Goal: Information Seeking & Learning: Learn about a topic

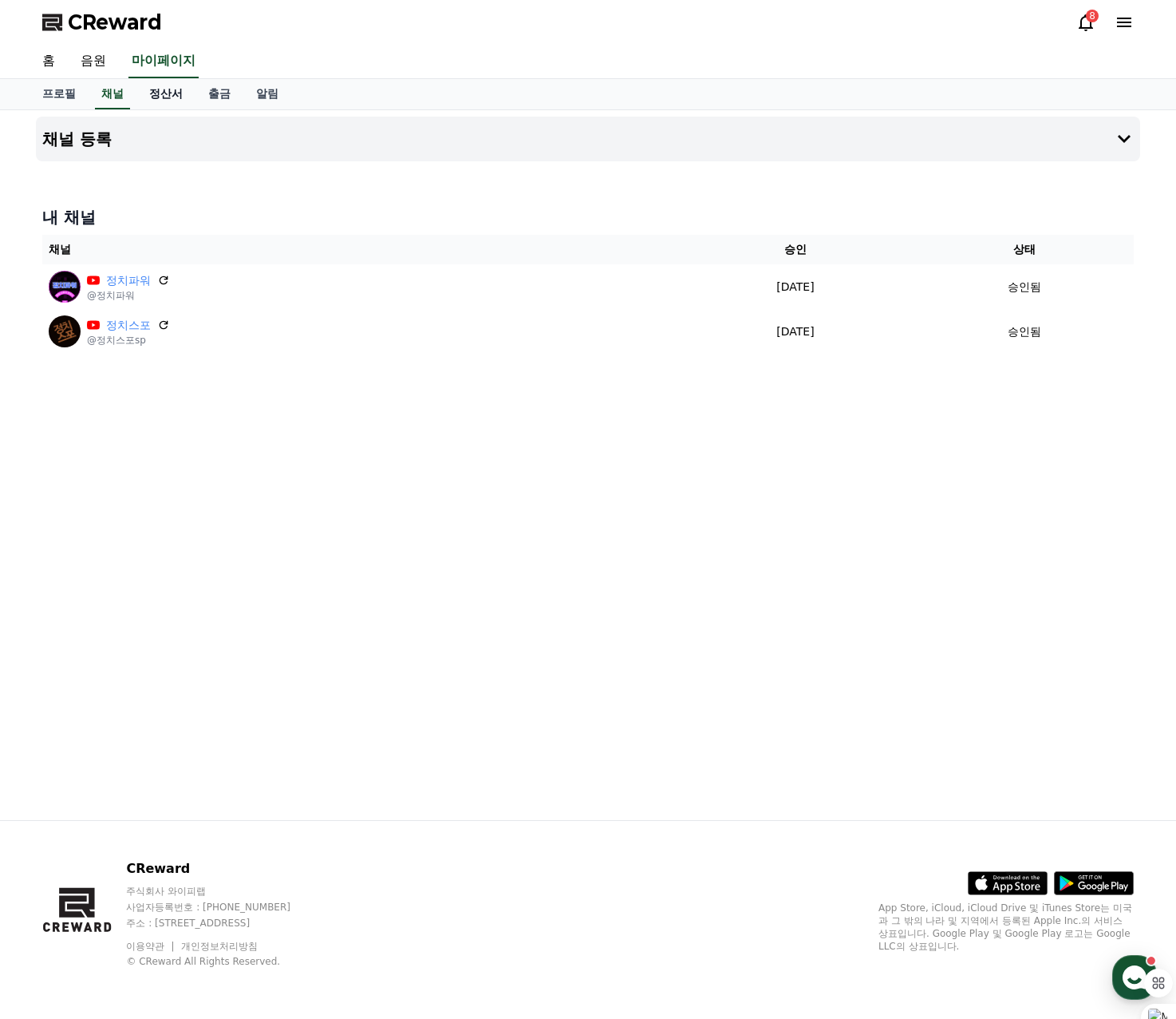
click at [161, 101] on link "정산서" at bounding box center [165, 94] width 59 height 30
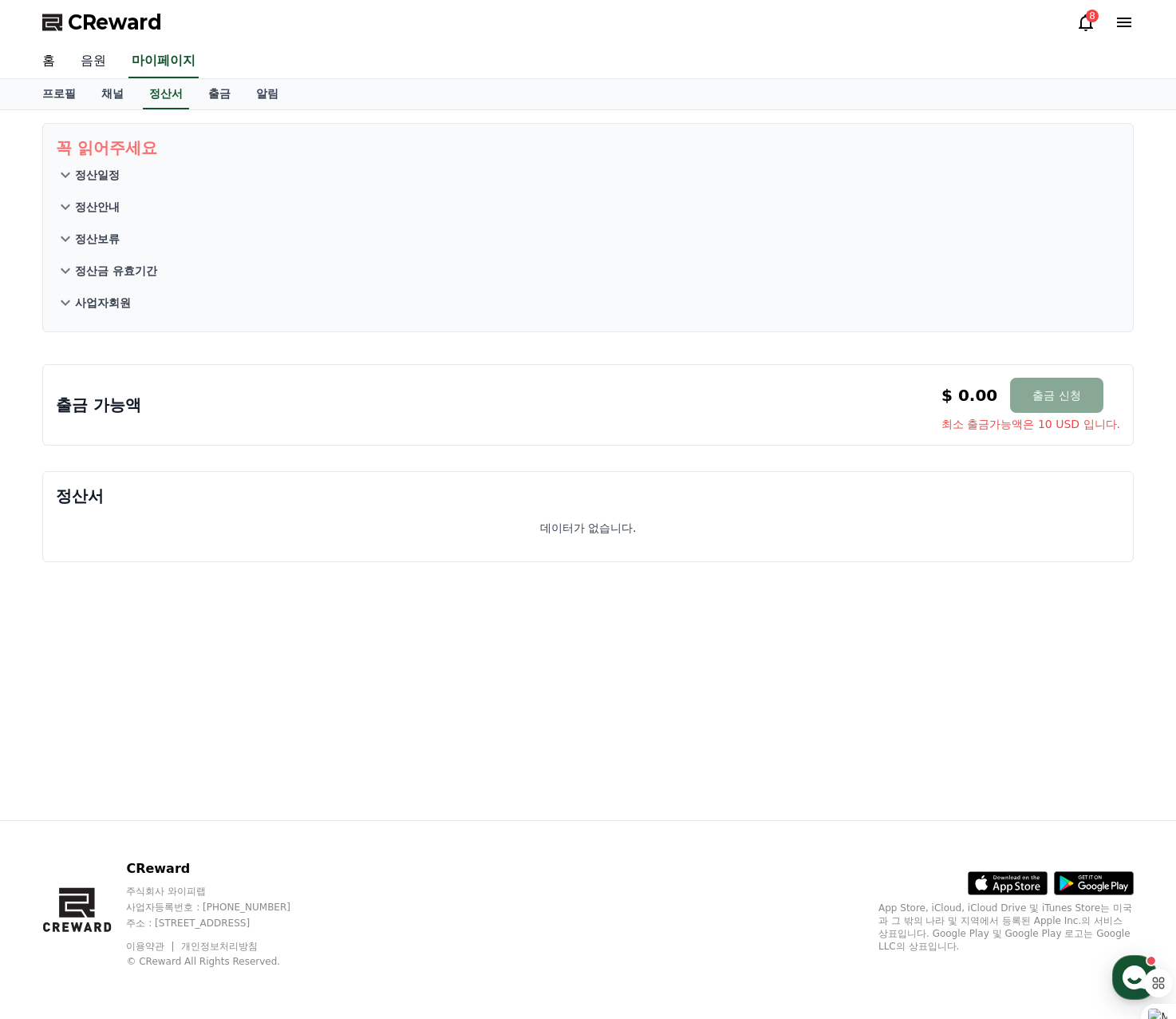
click at [78, 63] on link "음원" at bounding box center [93, 62] width 51 height 34
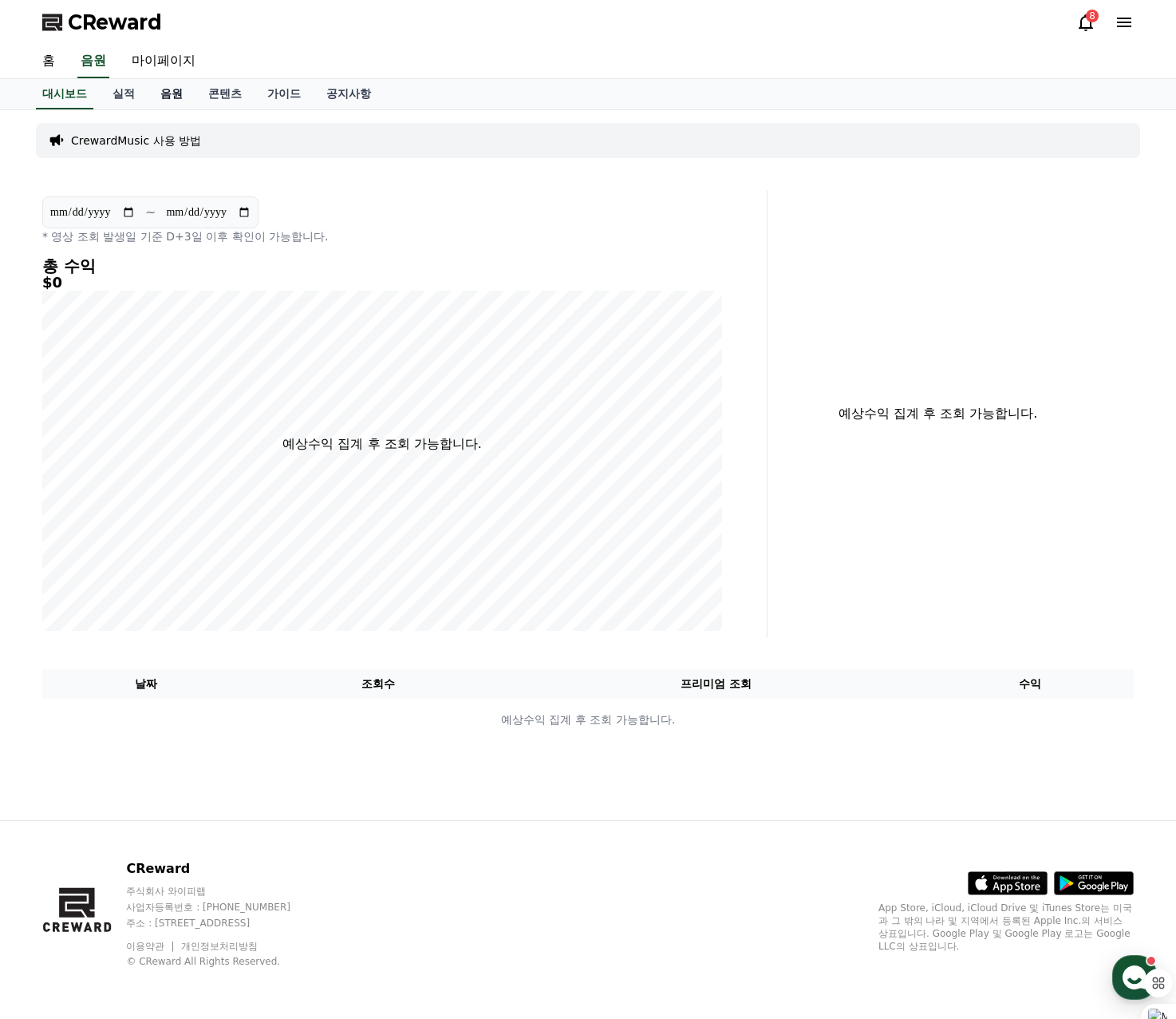
click at [179, 100] on link "음원" at bounding box center [171, 94] width 48 height 30
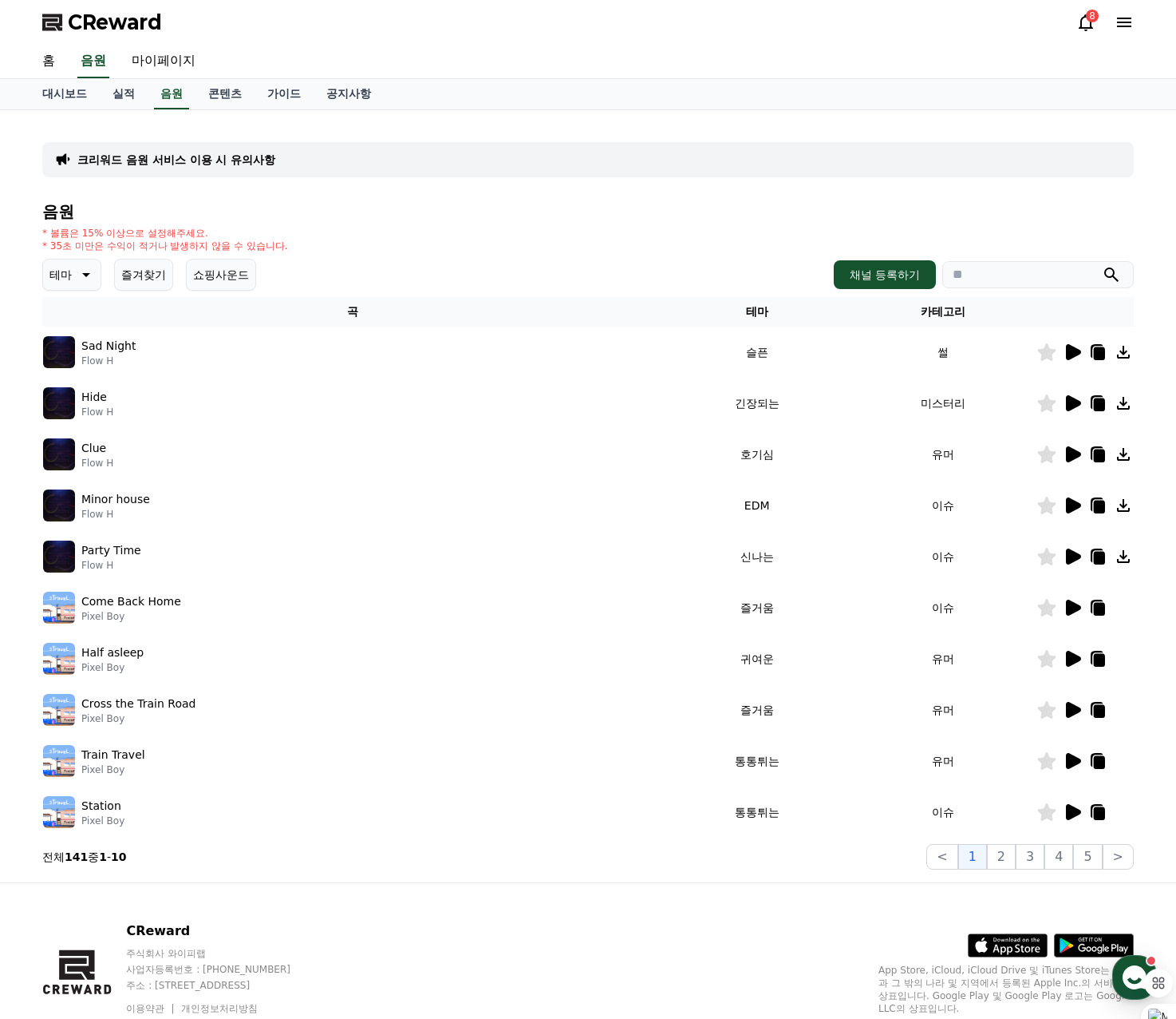
click at [1074, 353] on icon at bounding box center [1073, 352] width 15 height 16
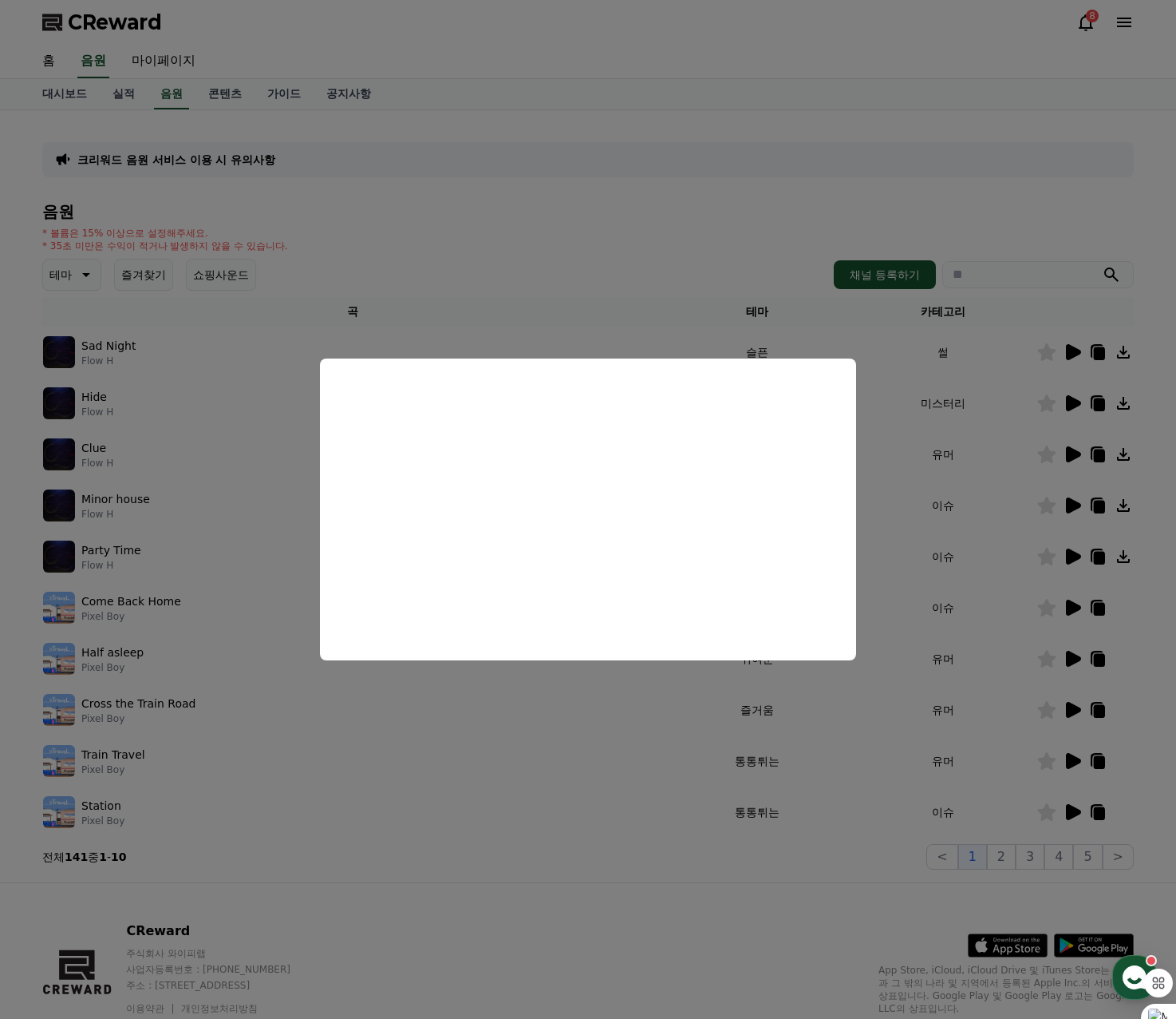
click at [746, 243] on button "close modal" at bounding box center [588, 509] width 1176 height 1019
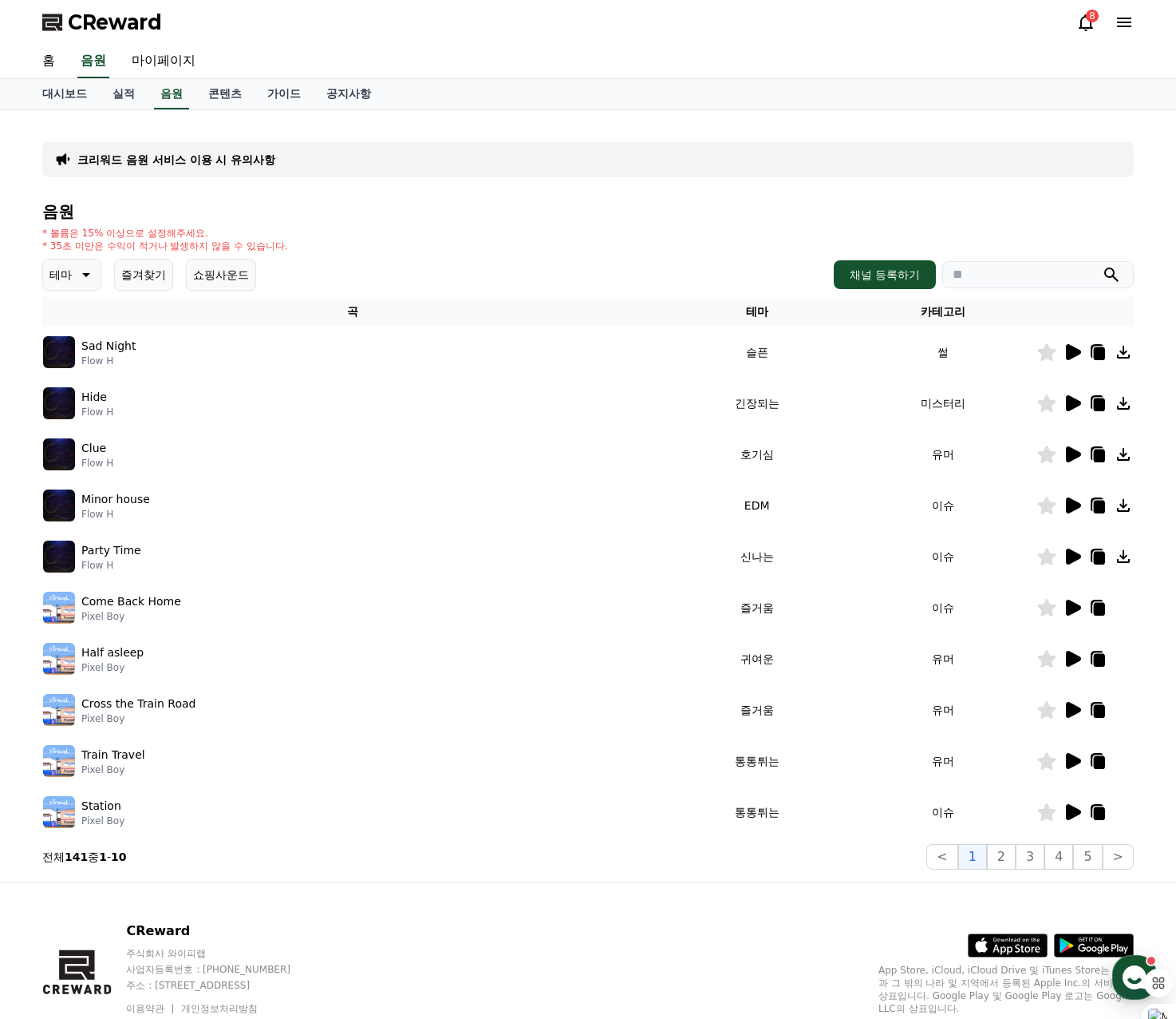
click at [1043, 360] on icon at bounding box center [1048, 353] width 18 height 18
click at [1076, 406] on icon at bounding box center [1073, 403] width 15 height 16
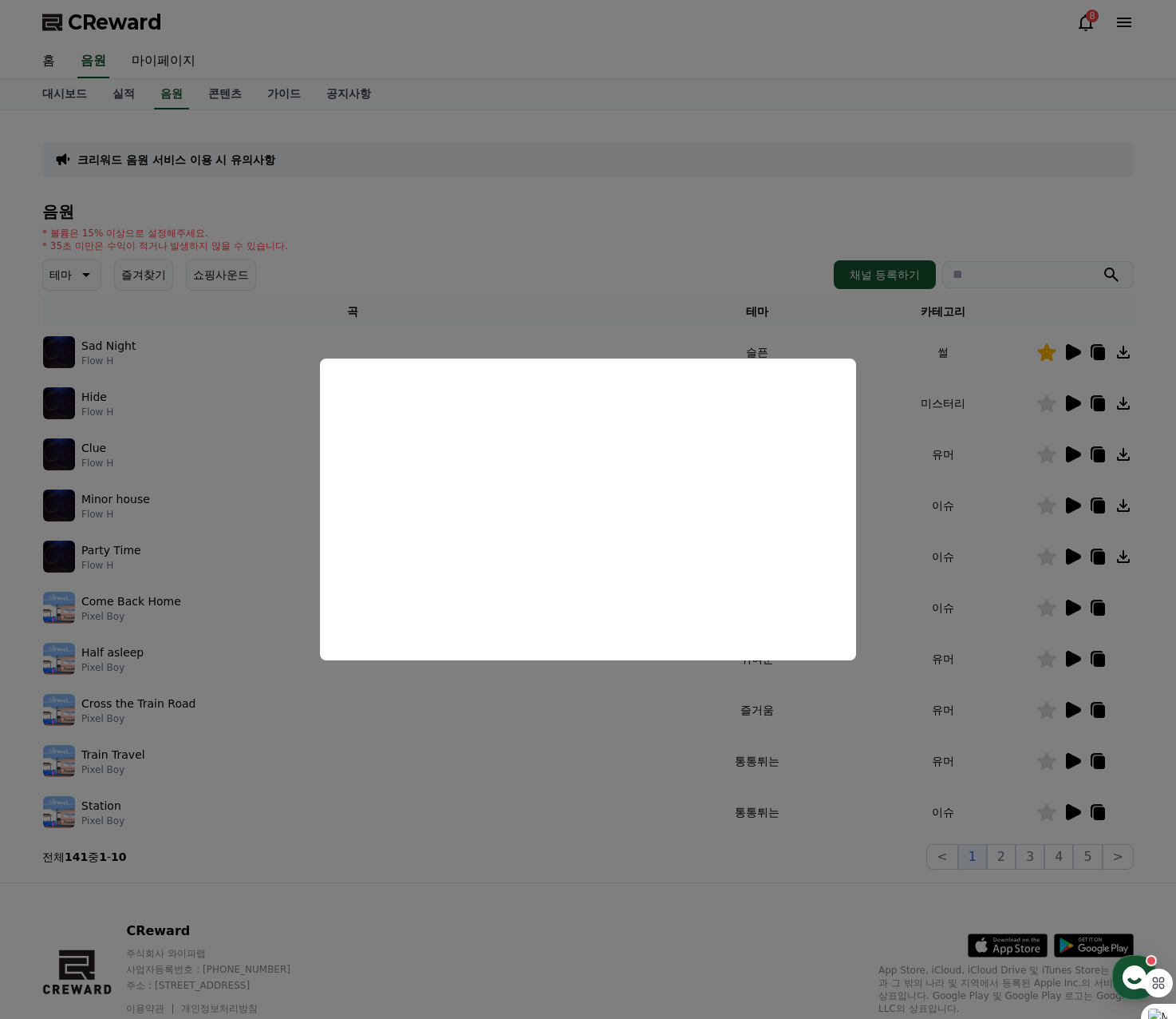
click at [1009, 195] on button "close modal" at bounding box center [588, 509] width 1176 height 1019
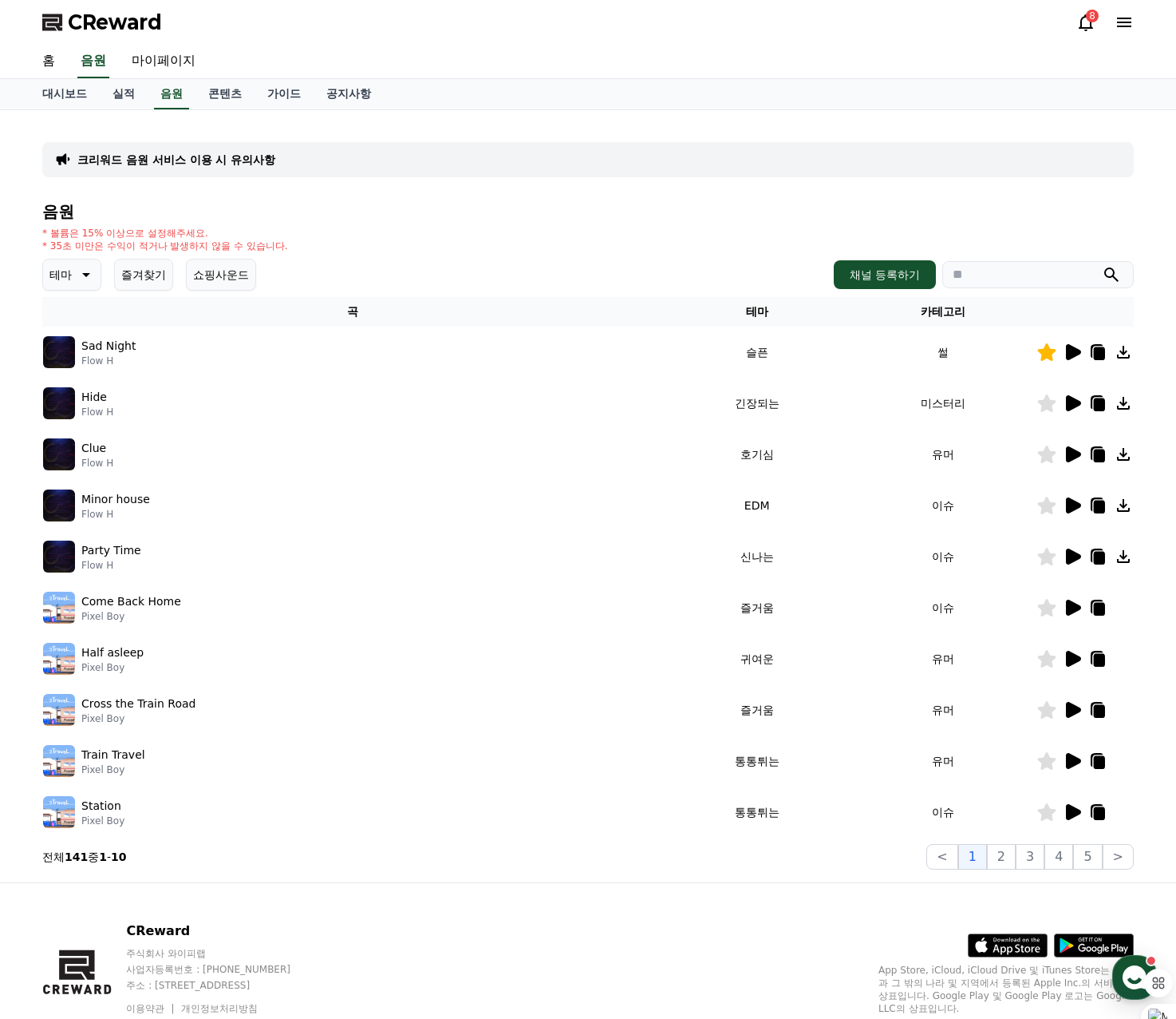
click at [1075, 451] on icon at bounding box center [1073, 454] width 15 height 16
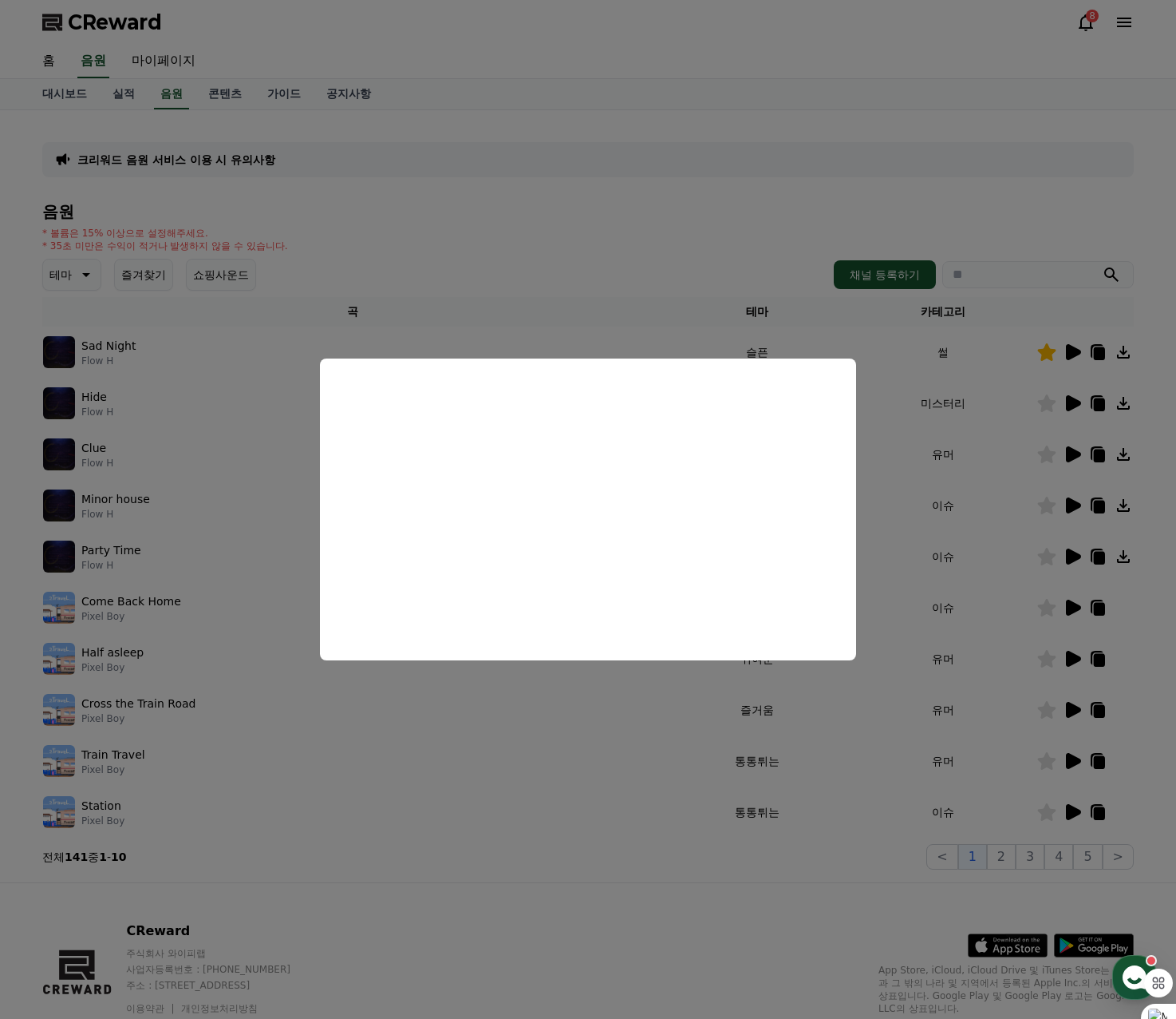
click at [685, 219] on button "close modal" at bounding box center [588, 509] width 1176 height 1019
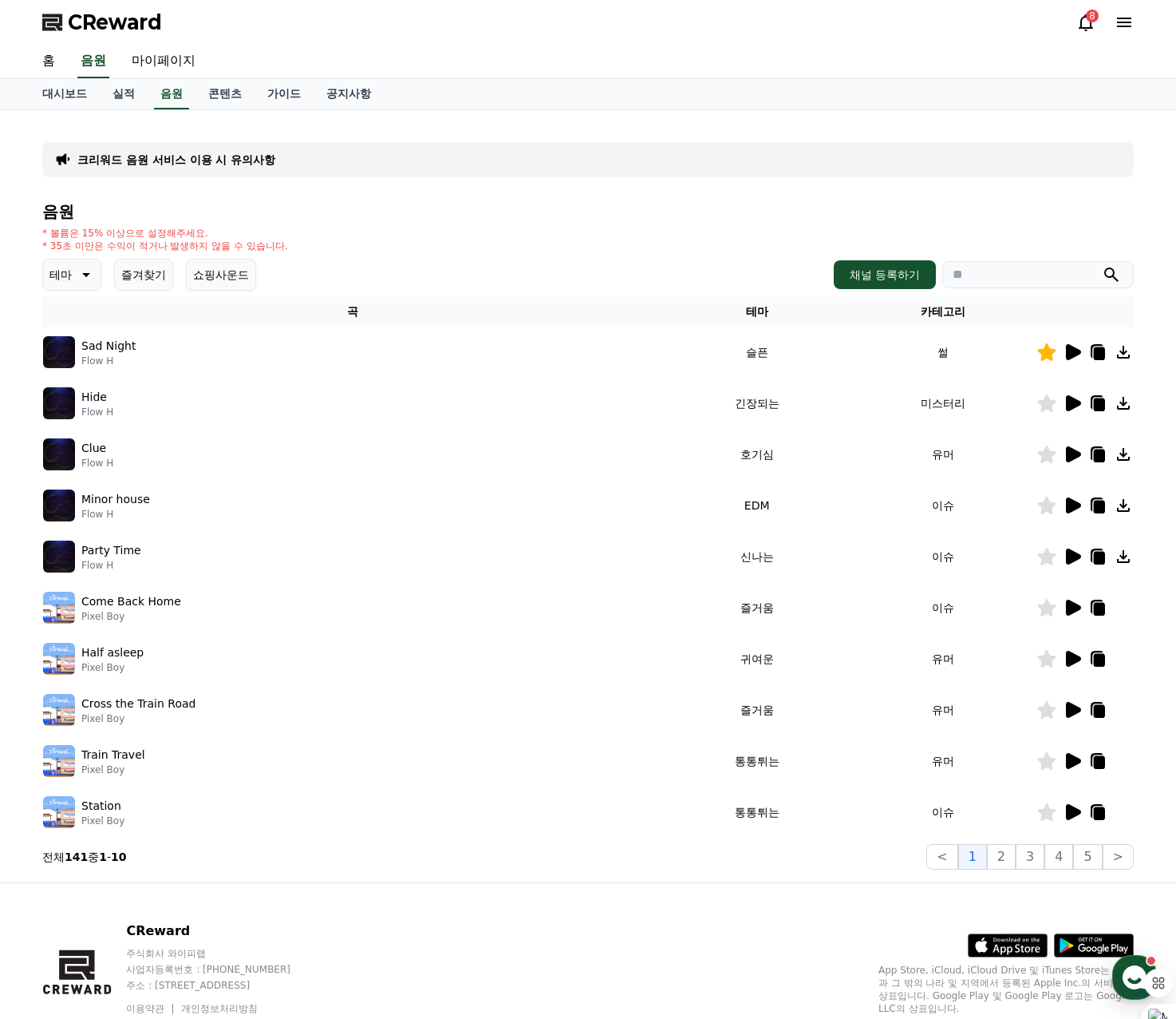
click at [1052, 454] on icon at bounding box center [1048, 454] width 18 height 18
click at [1071, 511] on icon at bounding box center [1073, 505] width 15 height 16
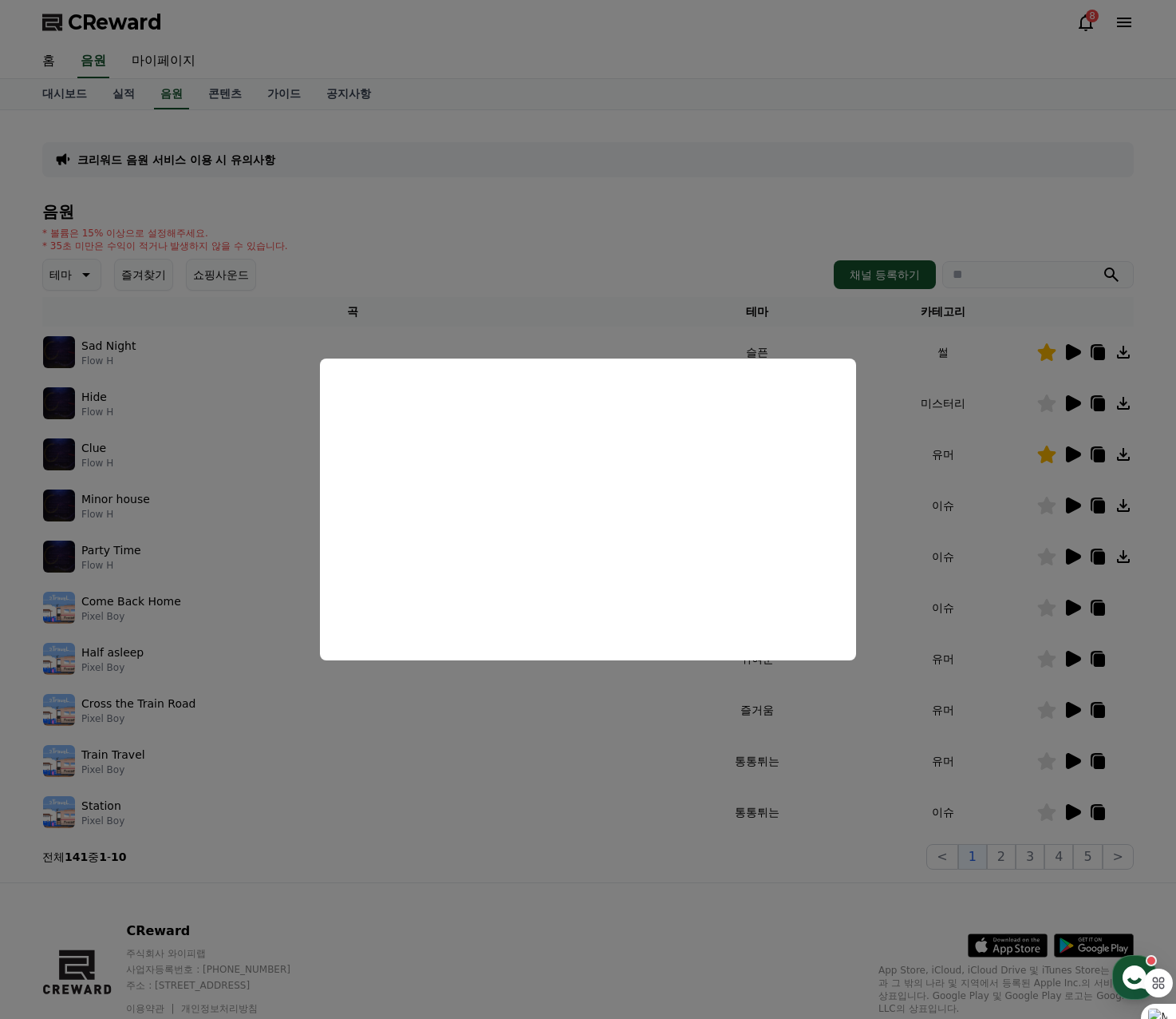
click at [858, 179] on button "close modal" at bounding box center [588, 509] width 1176 height 1019
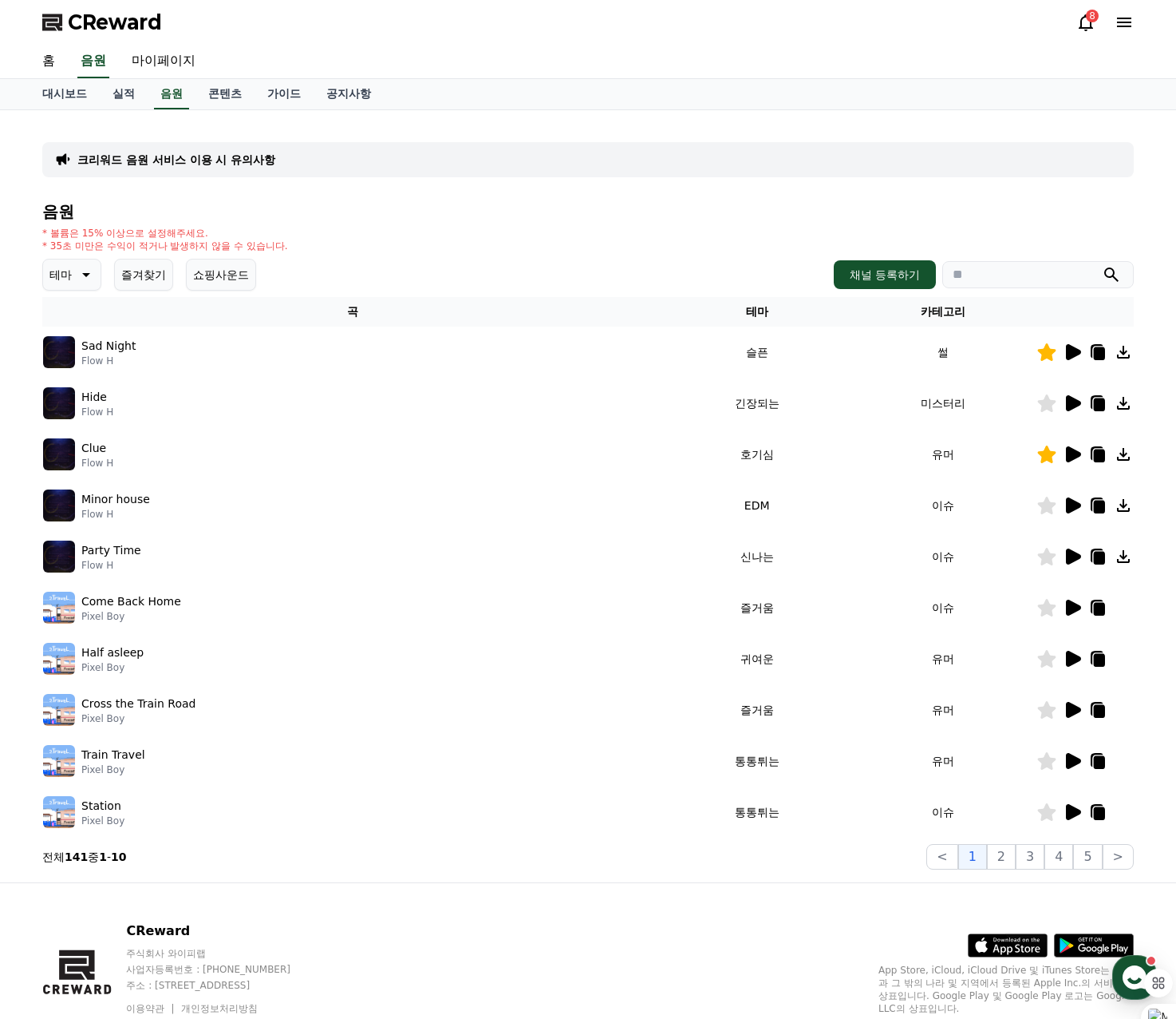
click at [86, 280] on icon at bounding box center [84, 274] width 19 height 19
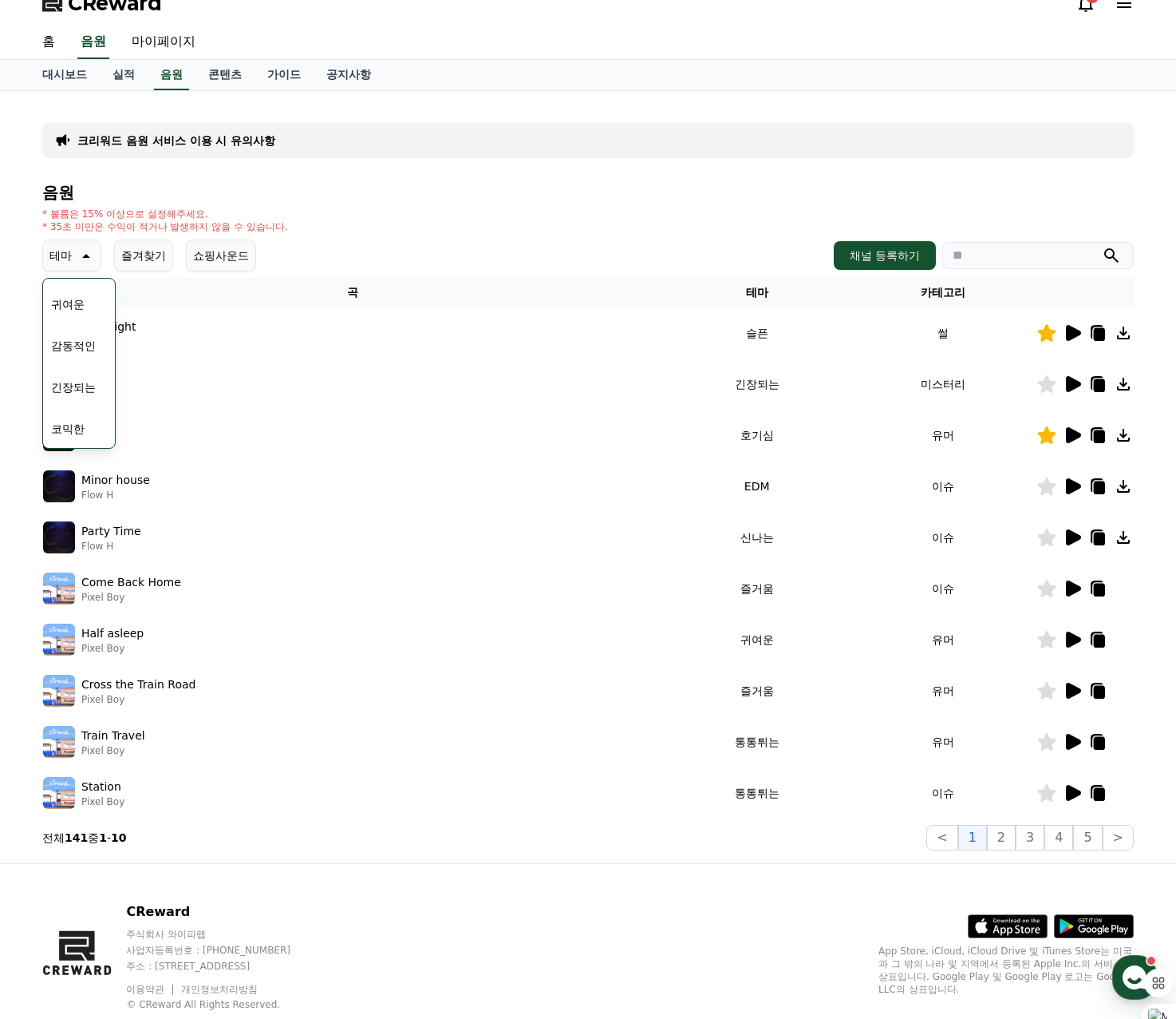
scroll to position [63, 0]
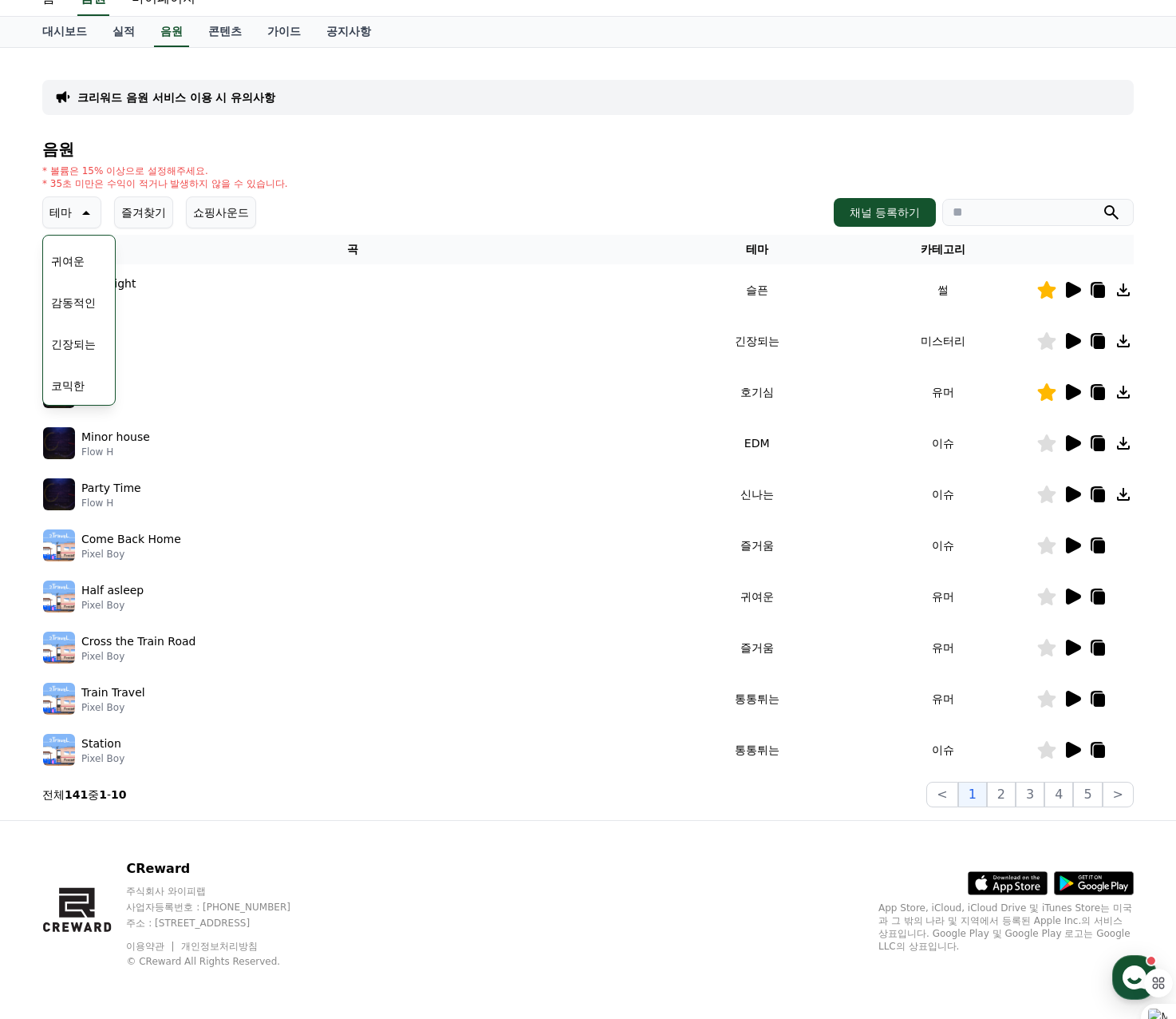
click at [78, 349] on button "긴장되는" at bounding box center [74, 344] width 58 height 35
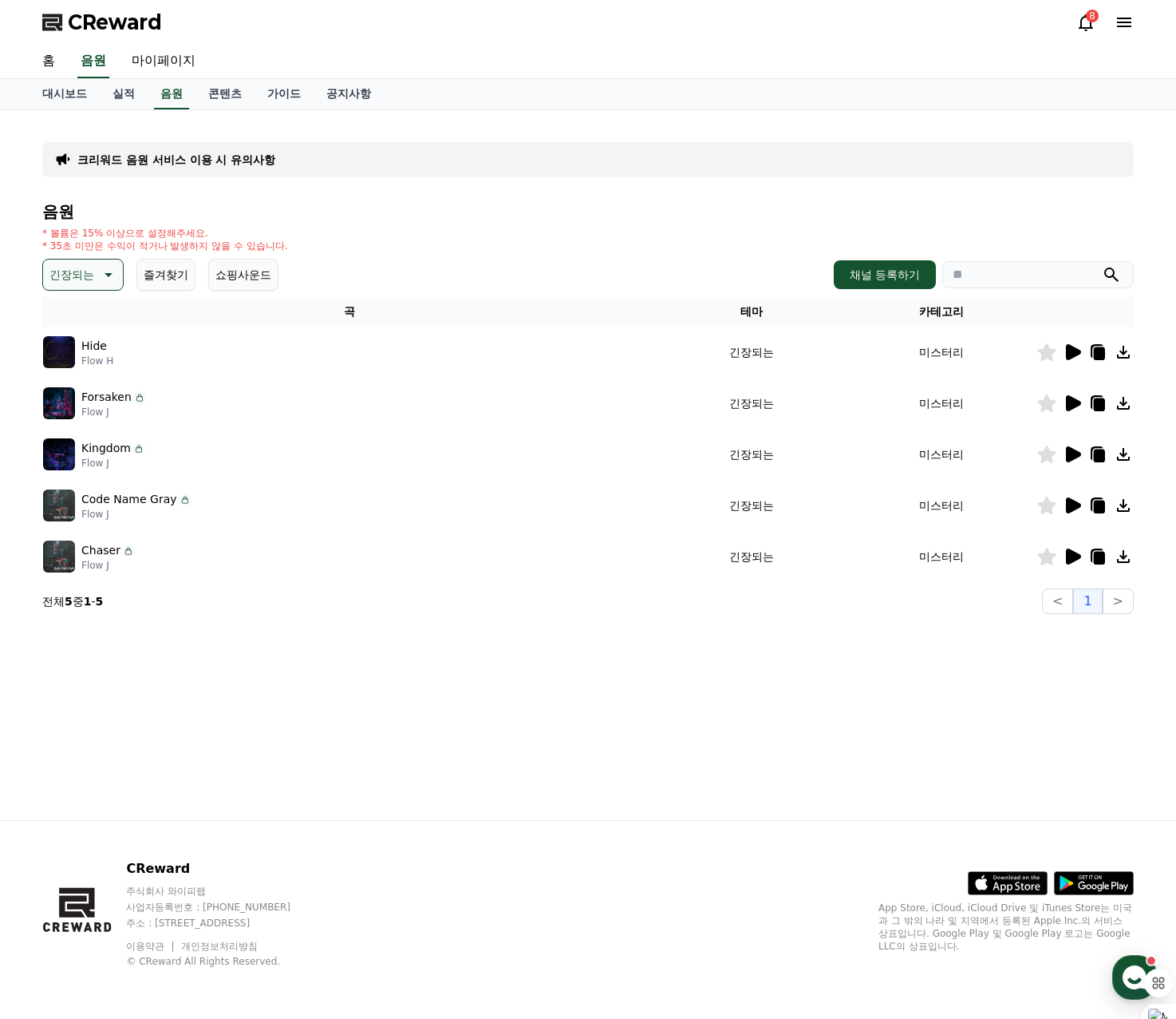
click at [63, 352] on img at bounding box center [59, 352] width 32 height 32
click at [1077, 353] on icon at bounding box center [1073, 352] width 15 height 16
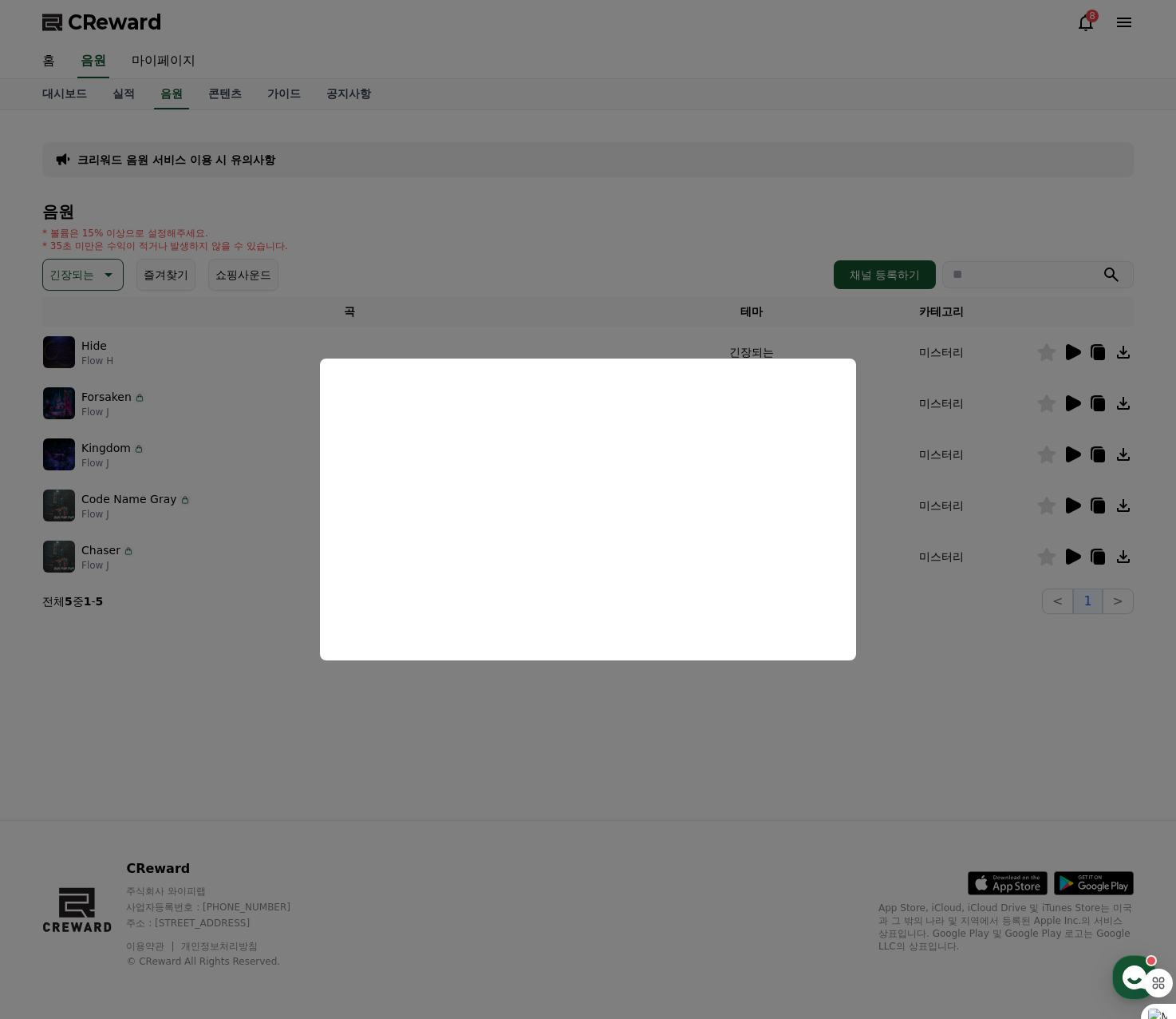
click at [756, 172] on button "close modal" at bounding box center [588, 509] width 1176 height 1019
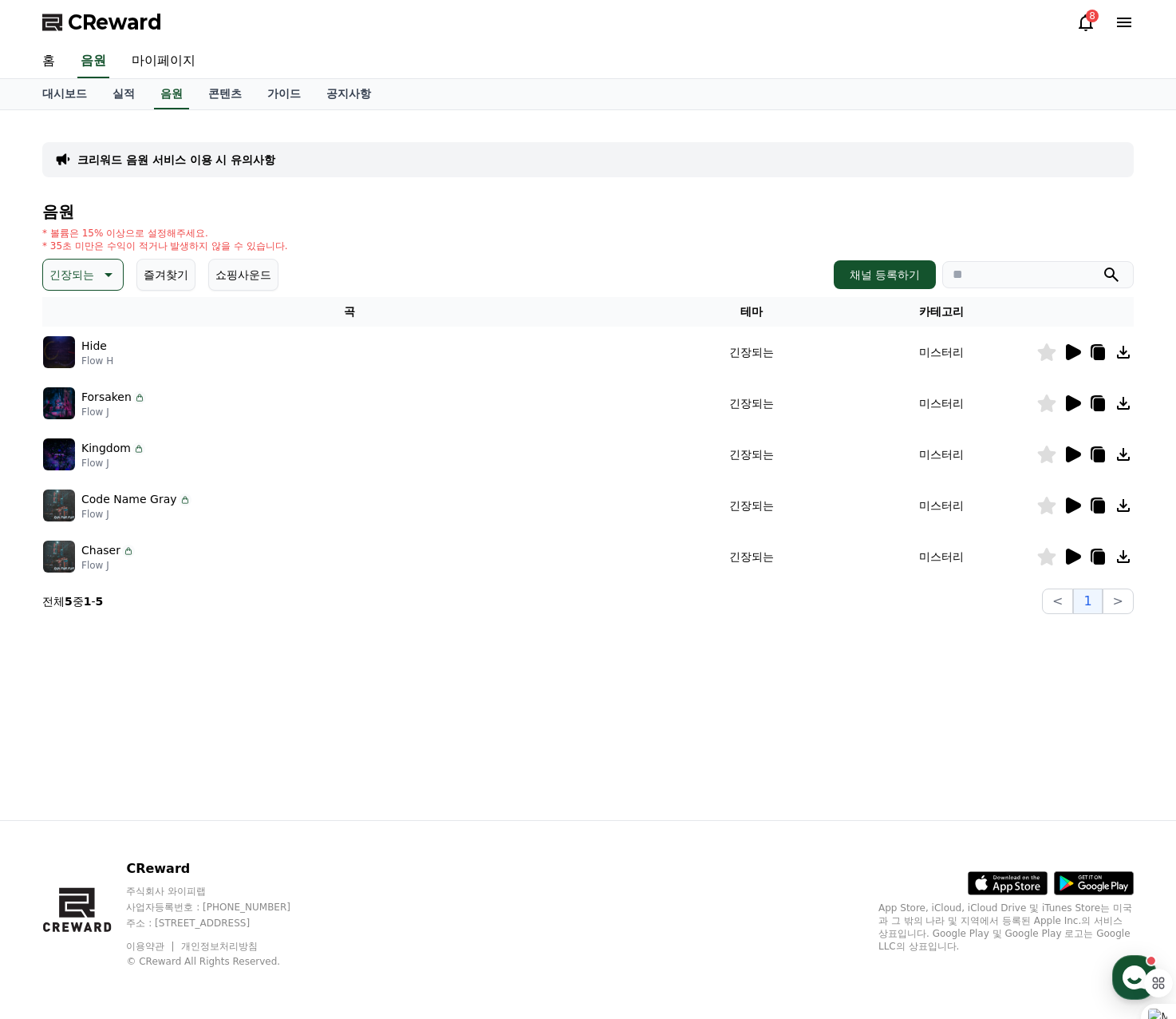
click at [1067, 412] on icon at bounding box center [1072, 402] width 19 height 19
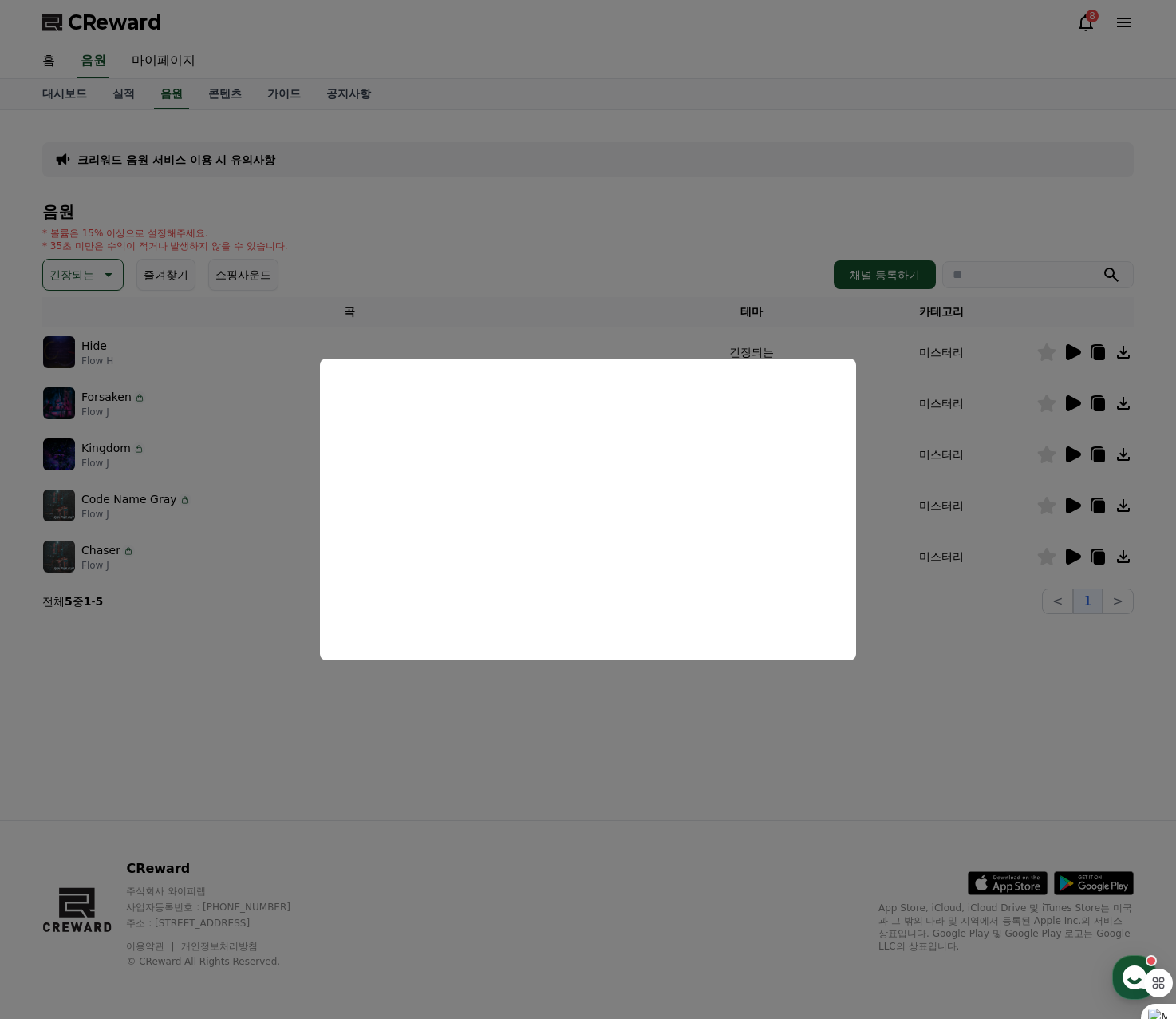
click at [629, 235] on button "close modal" at bounding box center [588, 509] width 1176 height 1019
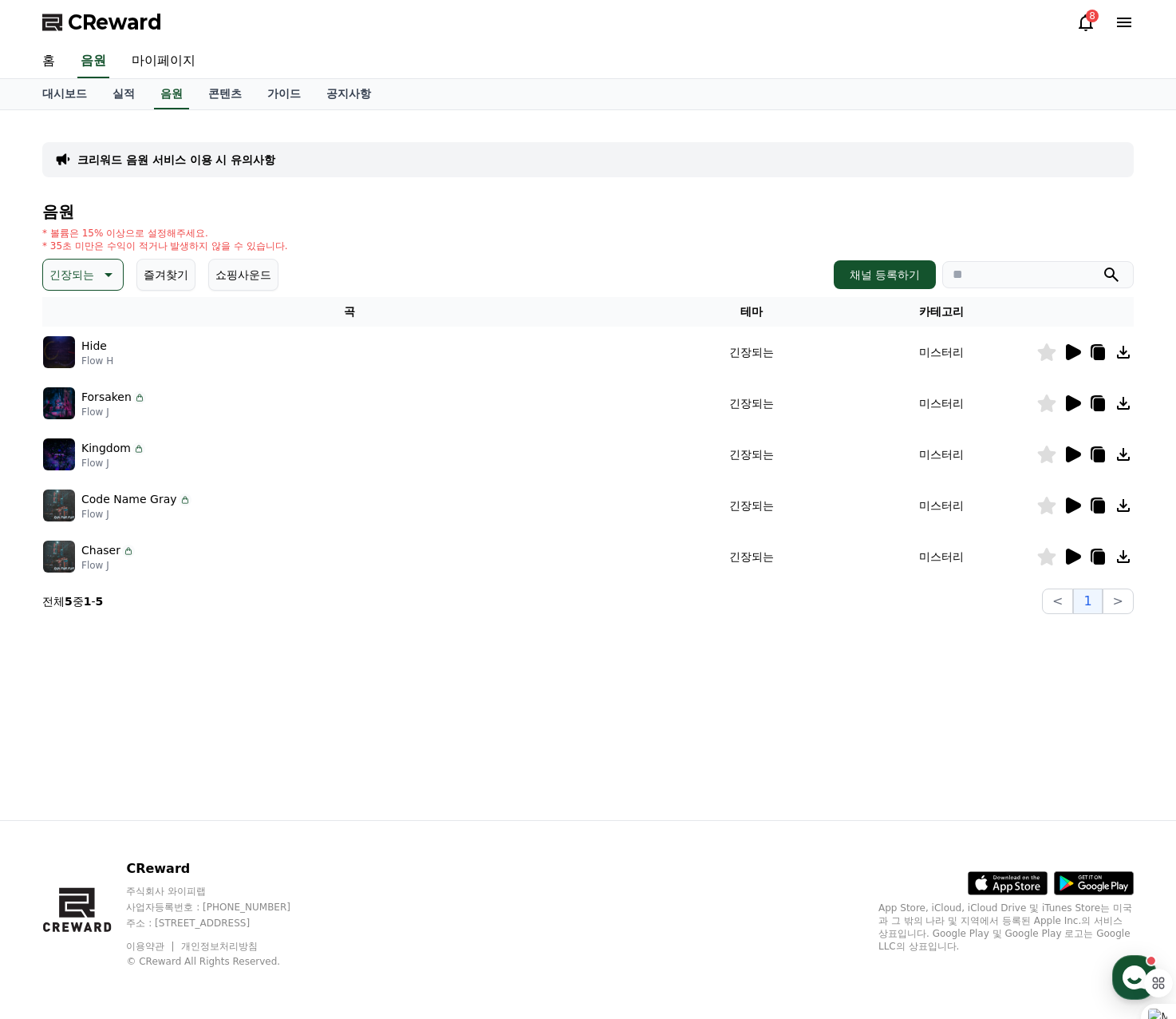
click at [1052, 408] on icon at bounding box center [1048, 403] width 18 height 18
click at [1071, 458] on icon at bounding box center [1073, 454] width 15 height 16
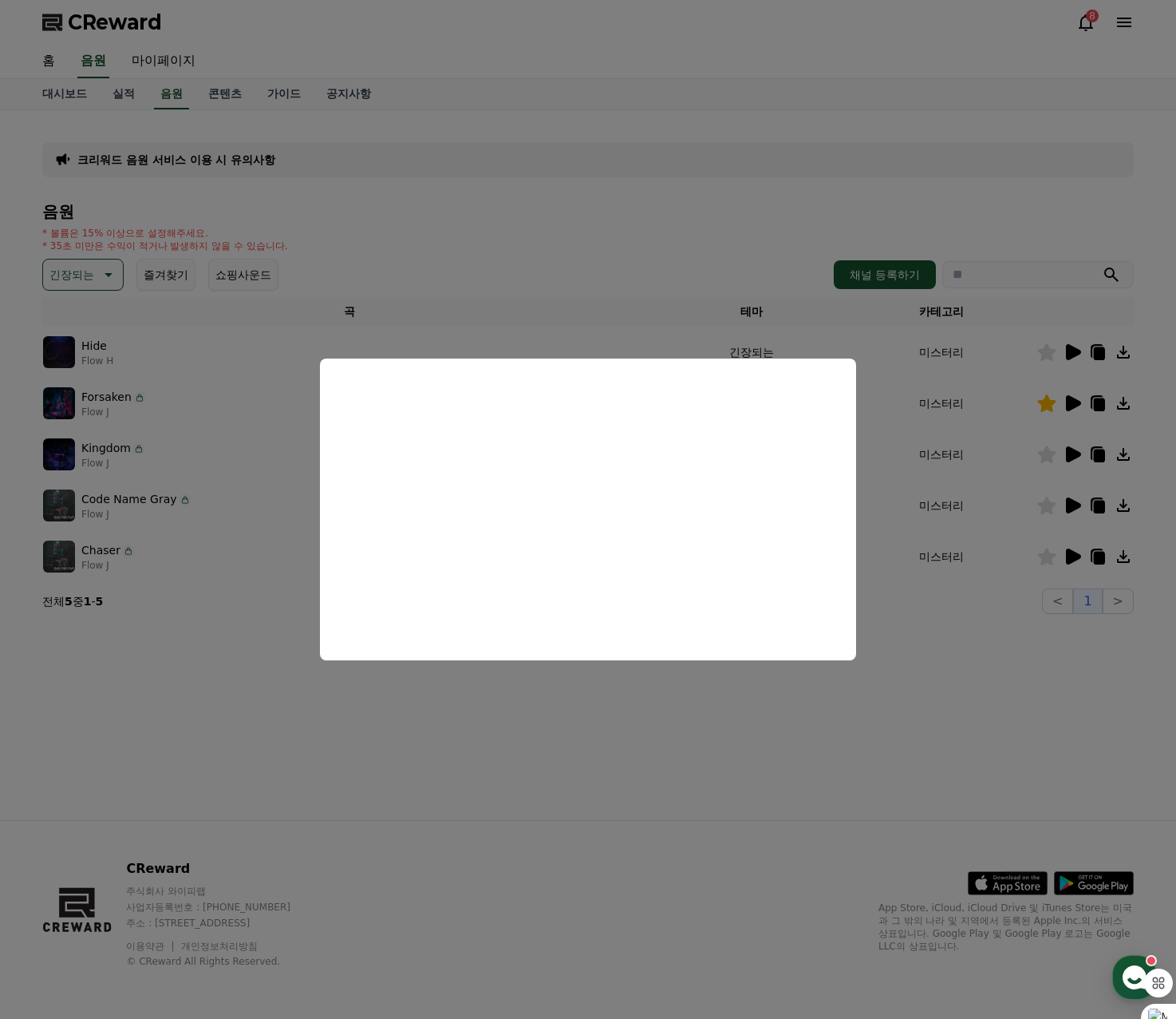
click at [669, 248] on button "close modal" at bounding box center [588, 509] width 1176 height 1019
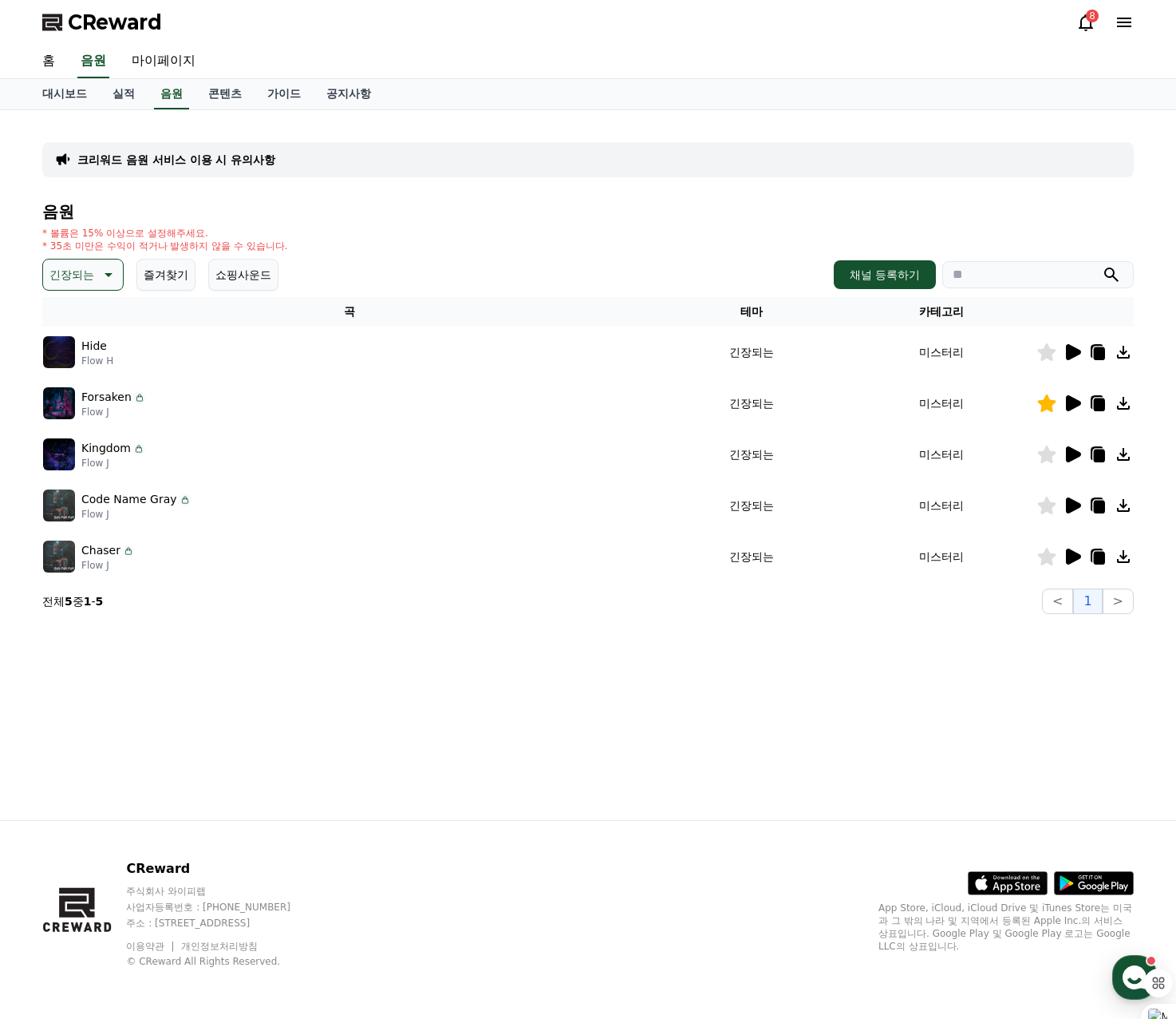
click at [1068, 505] on icon at bounding box center [1073, 505] width 15 height 16
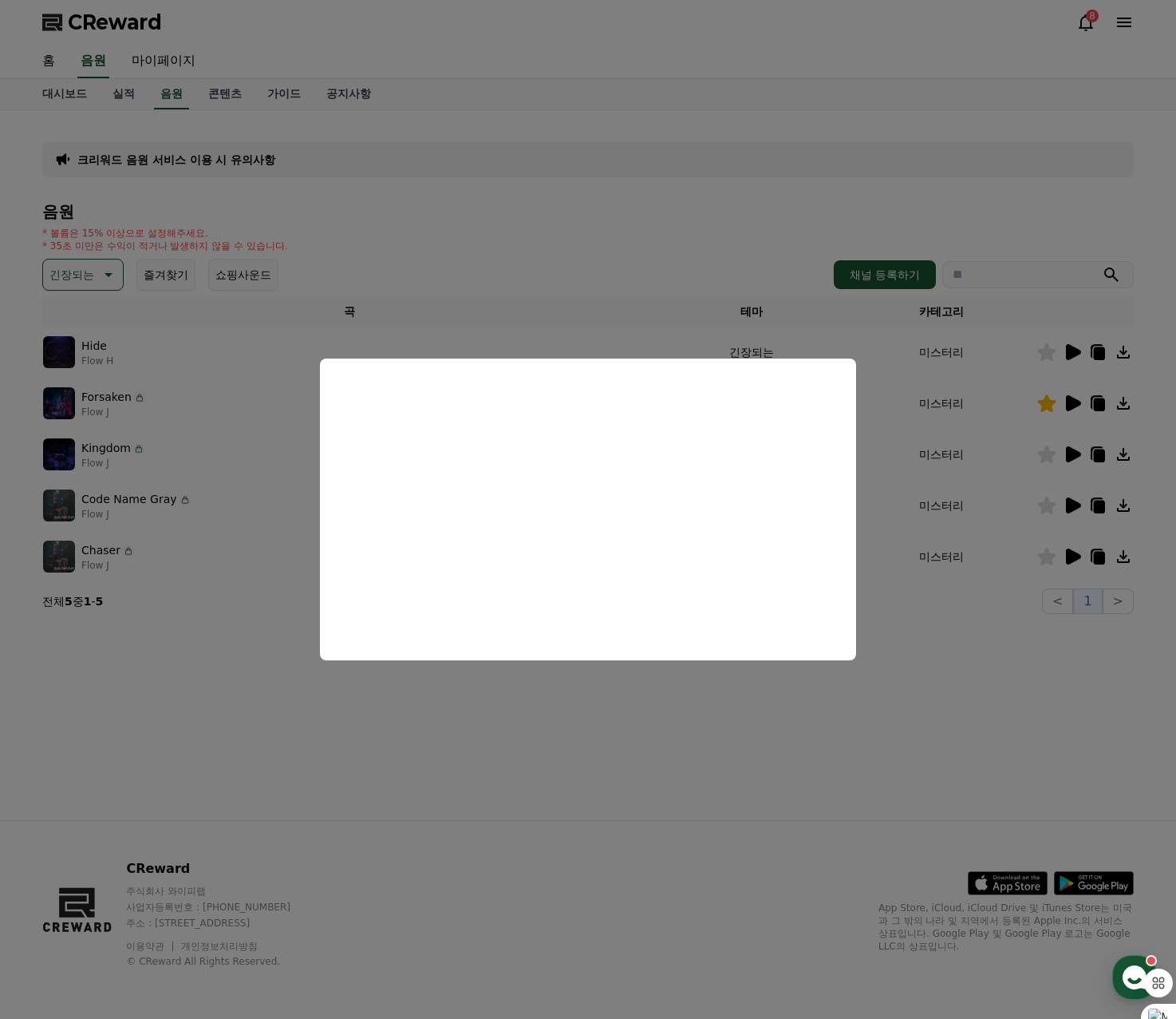
click at [638, 251] on button "close modal" at bounding box center [588, 509] width 1176 height 1019
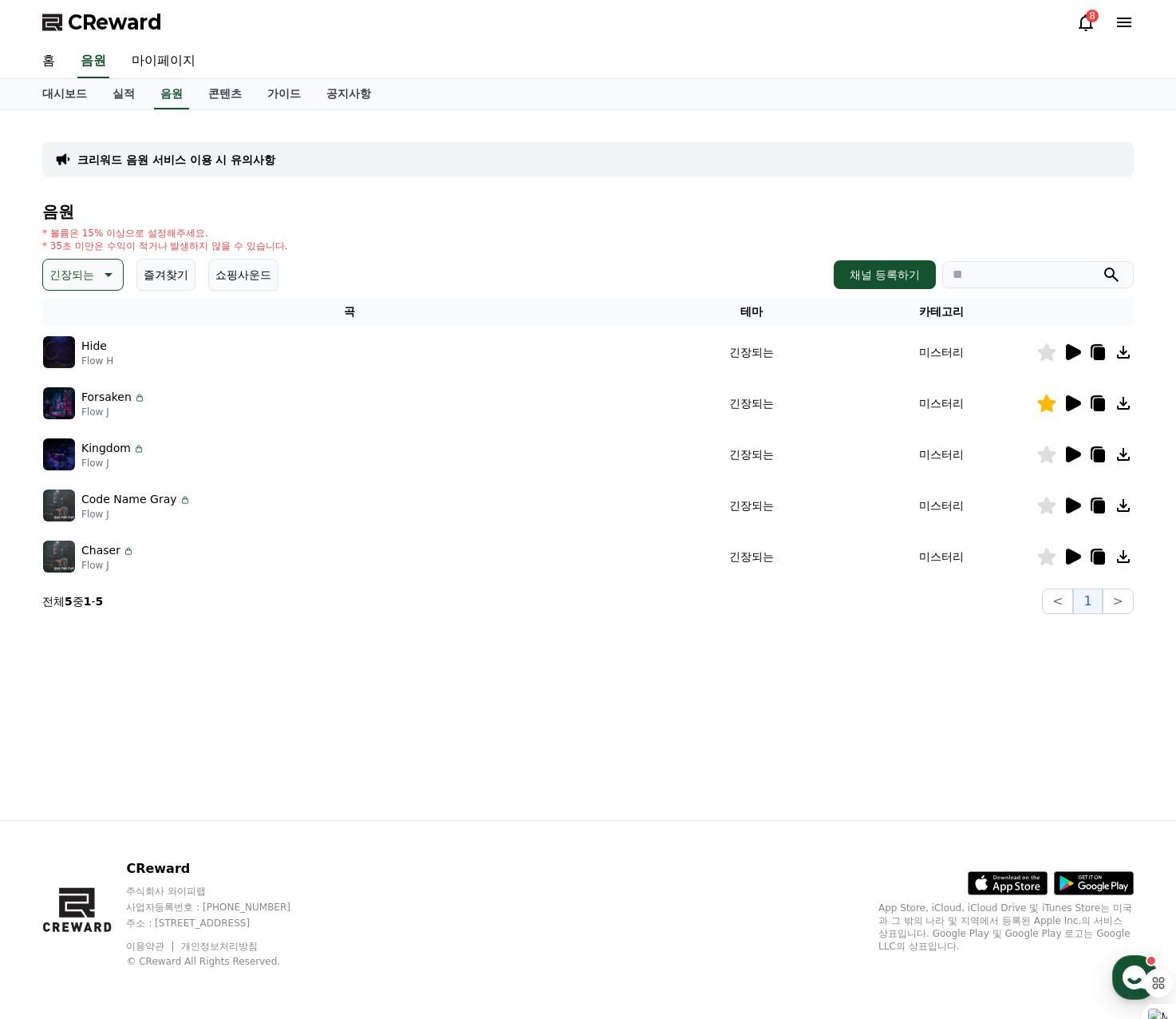
click at [1077, 501] on icon at bounding box center [1072, 505] width 19 height 19
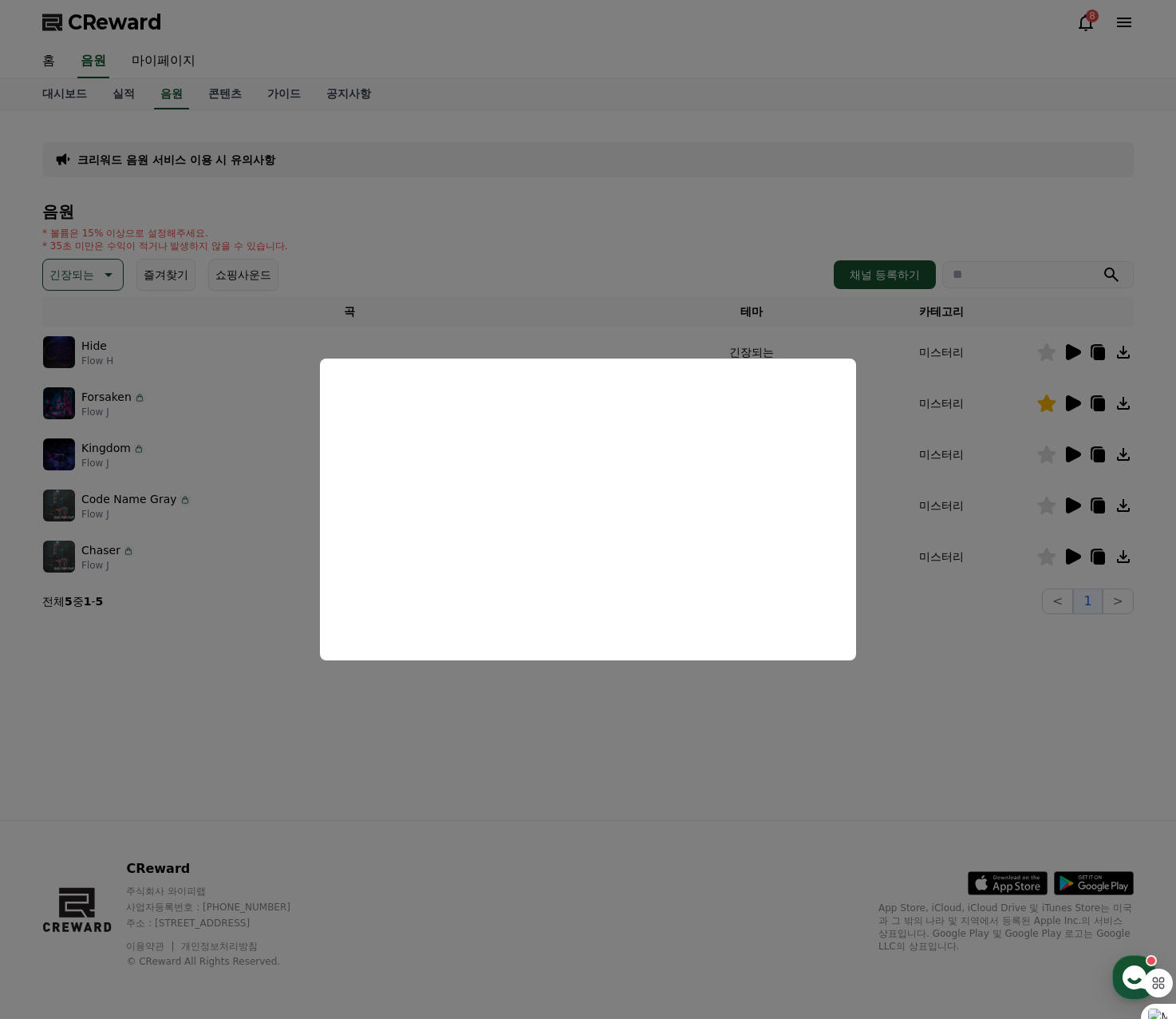
drag, startPoint x: 1083, startPoint y: 561, endPoint x: 1073, endPoint y: 558, distance: 10.4
click at [1083, 561] on button "close modal" at bounding box center [588, 509] width 1176 height 1019
click at [1052, 552] on icon at bounding box center [1047, 557] width 19 height 18
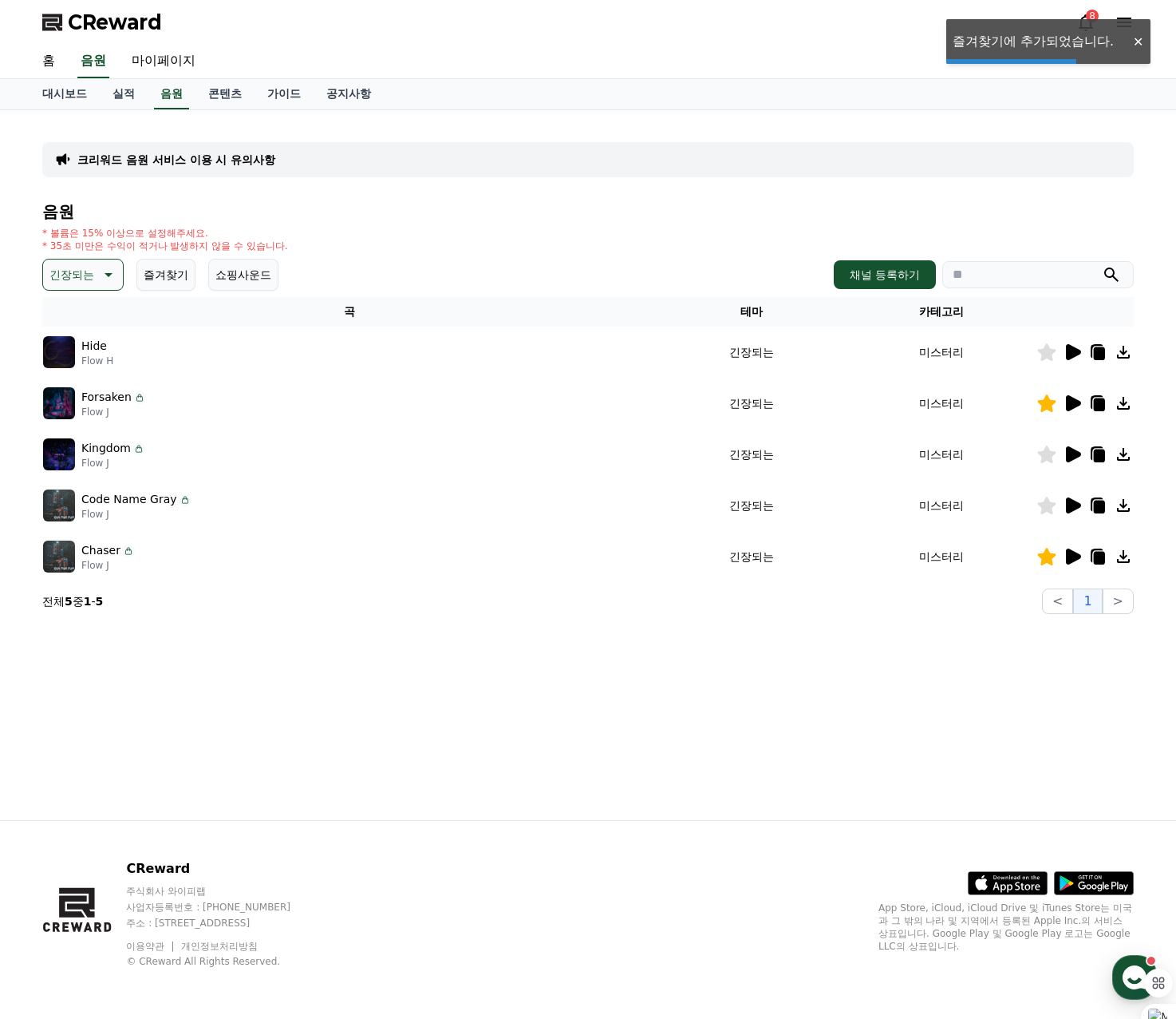
click at [1051, 557] on icon at bounding box center [1048, 557] width 18 height 18
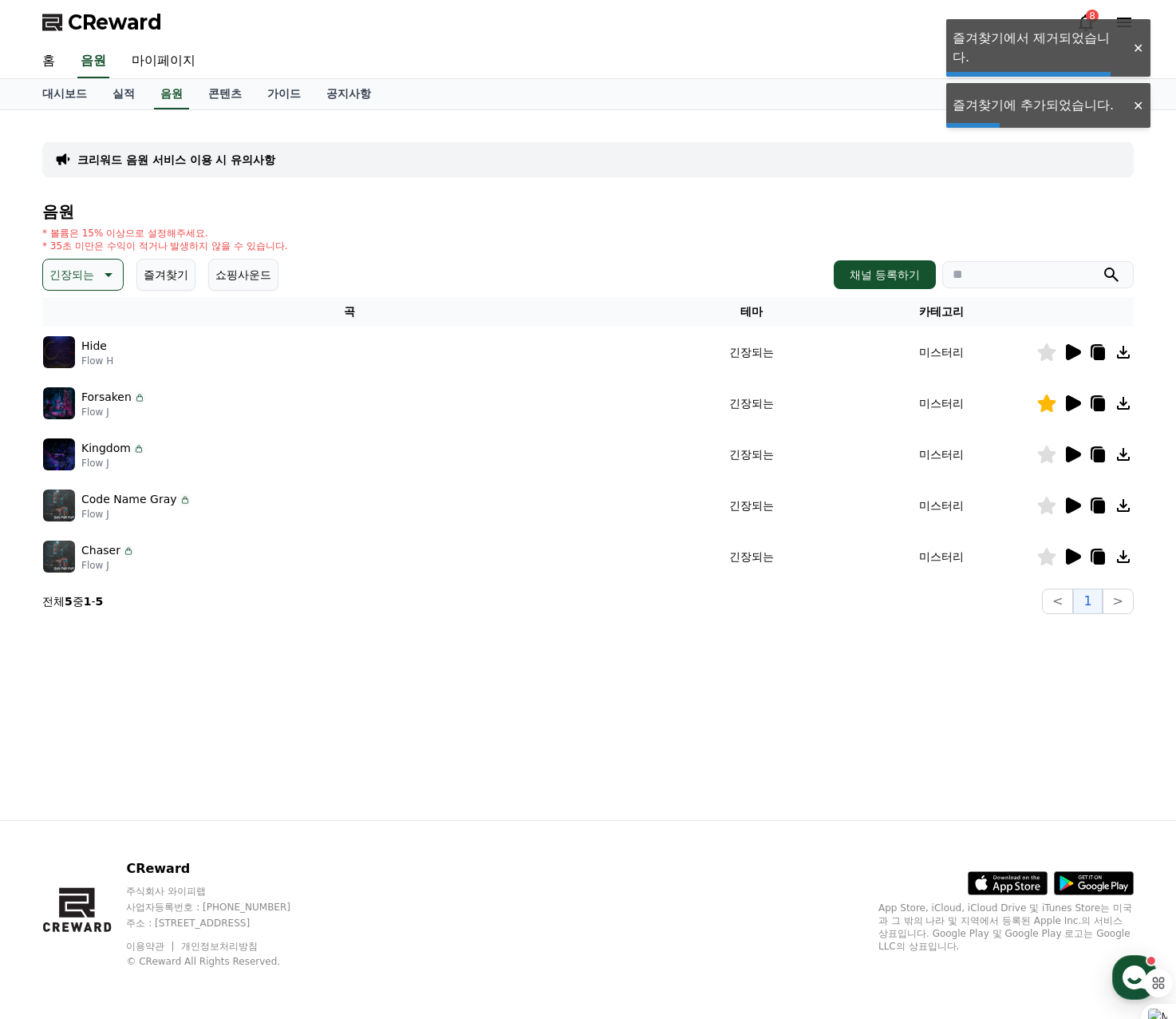
click at [1067, 560] on icon at bounding box center [1073, 557] width 15 height 16
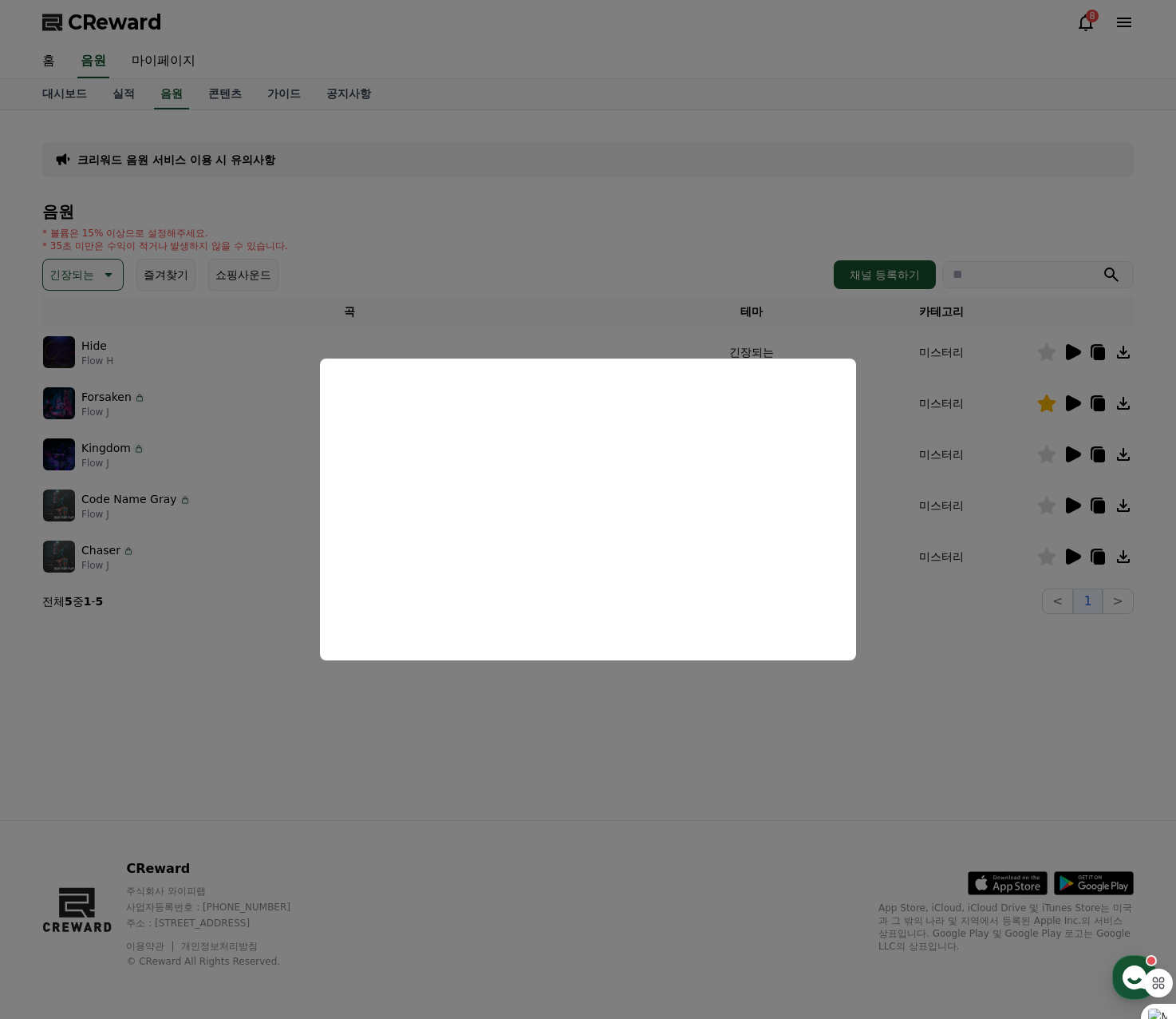
click at [727, 239] on button "close modal" at bounding box center [588, 509] width 1176 height 1019
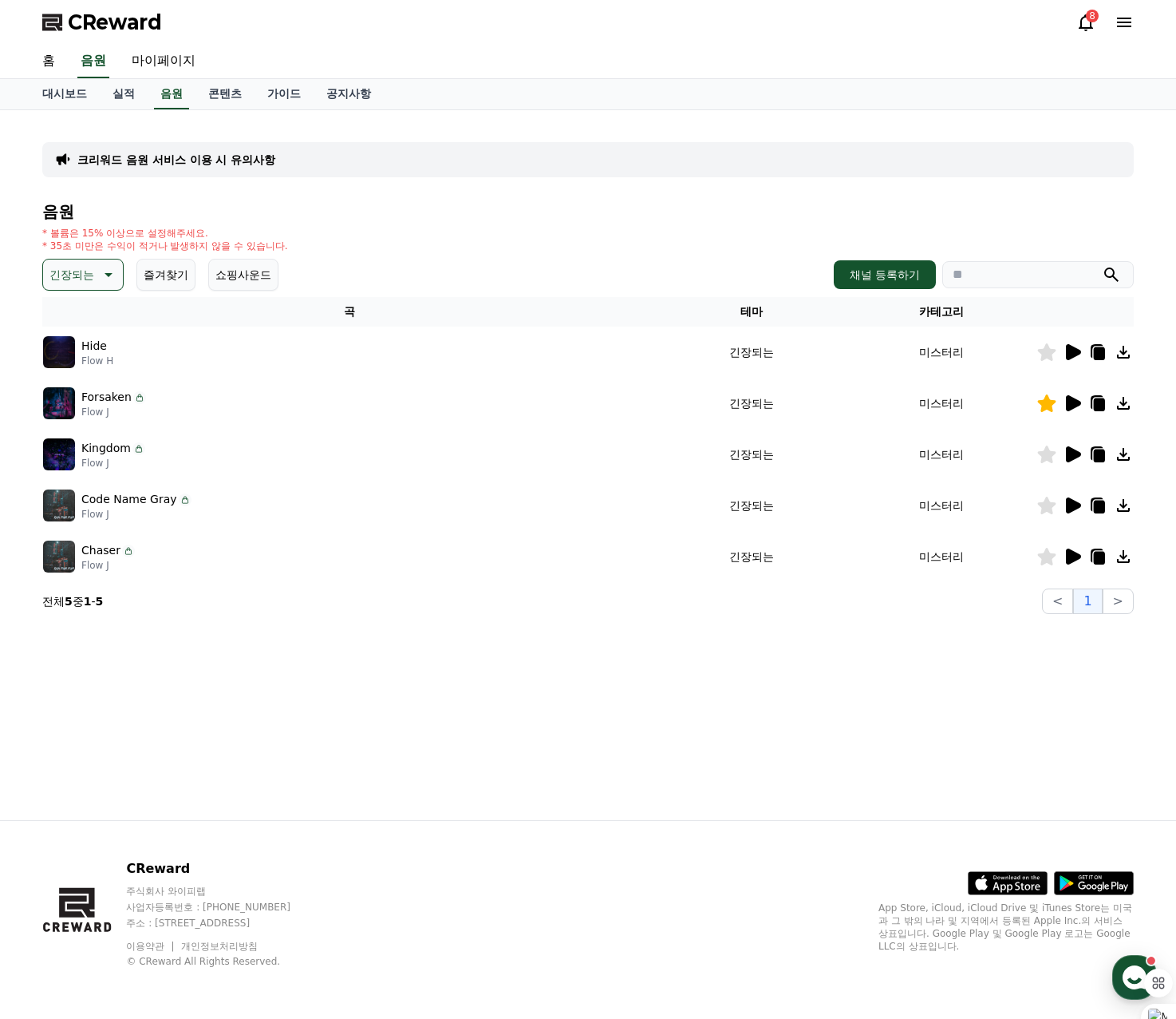
click at [1044, 565] on div at bounding box center [1085, 556] width 96 height 19
click at [1044, 562] on icon at bounding box center [1048, 557] width 18 height 18
click at [1122, 598] on button ">" at bounding box center [1118, 602] width 31 height 26
click at [93, 283] on p "긴장되는" at bounding box center [72, 275] width 45 height 22
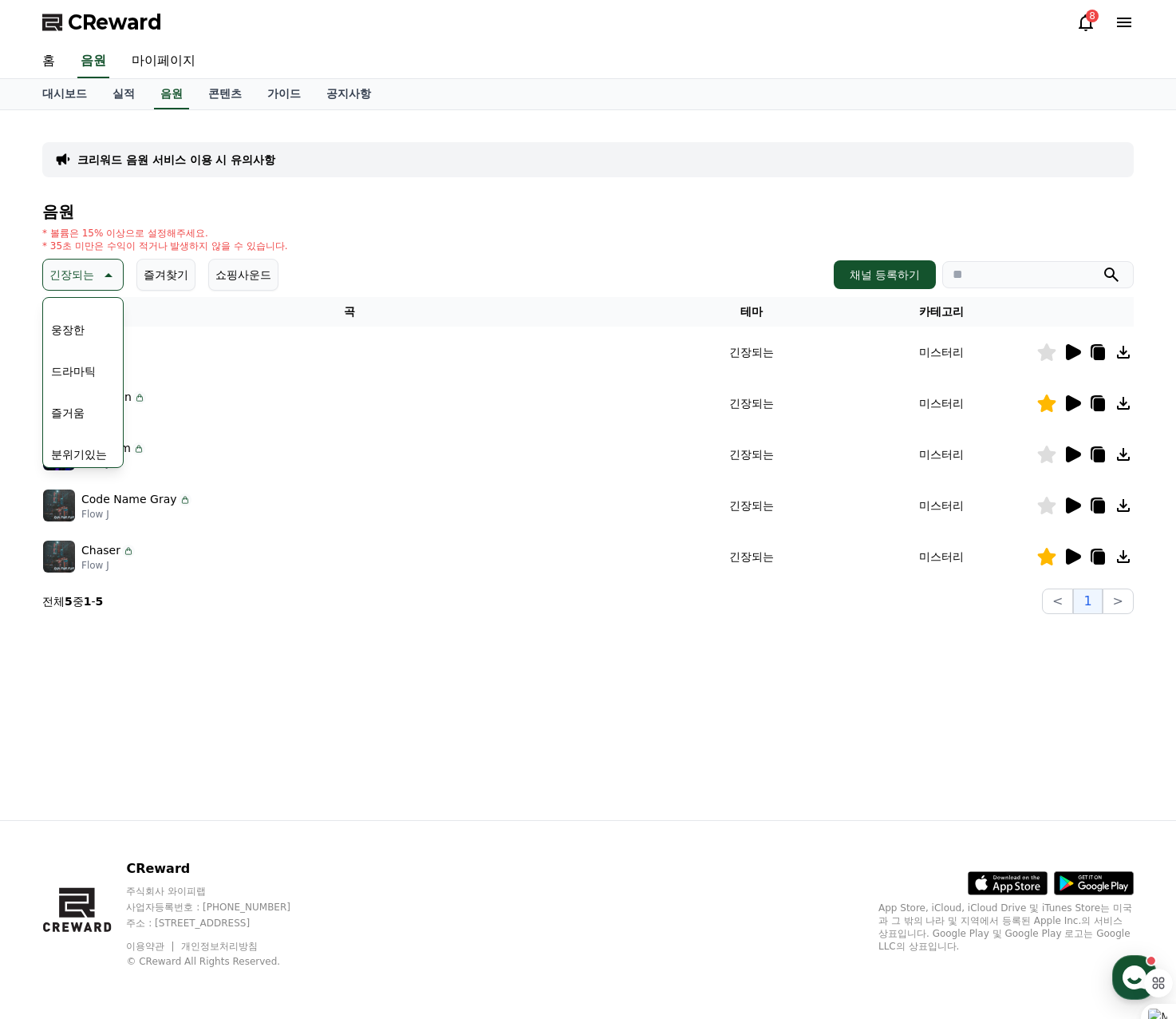
click at [71, 326] on button "웅장한" at bounding box center [68, 329] width 46 height 35
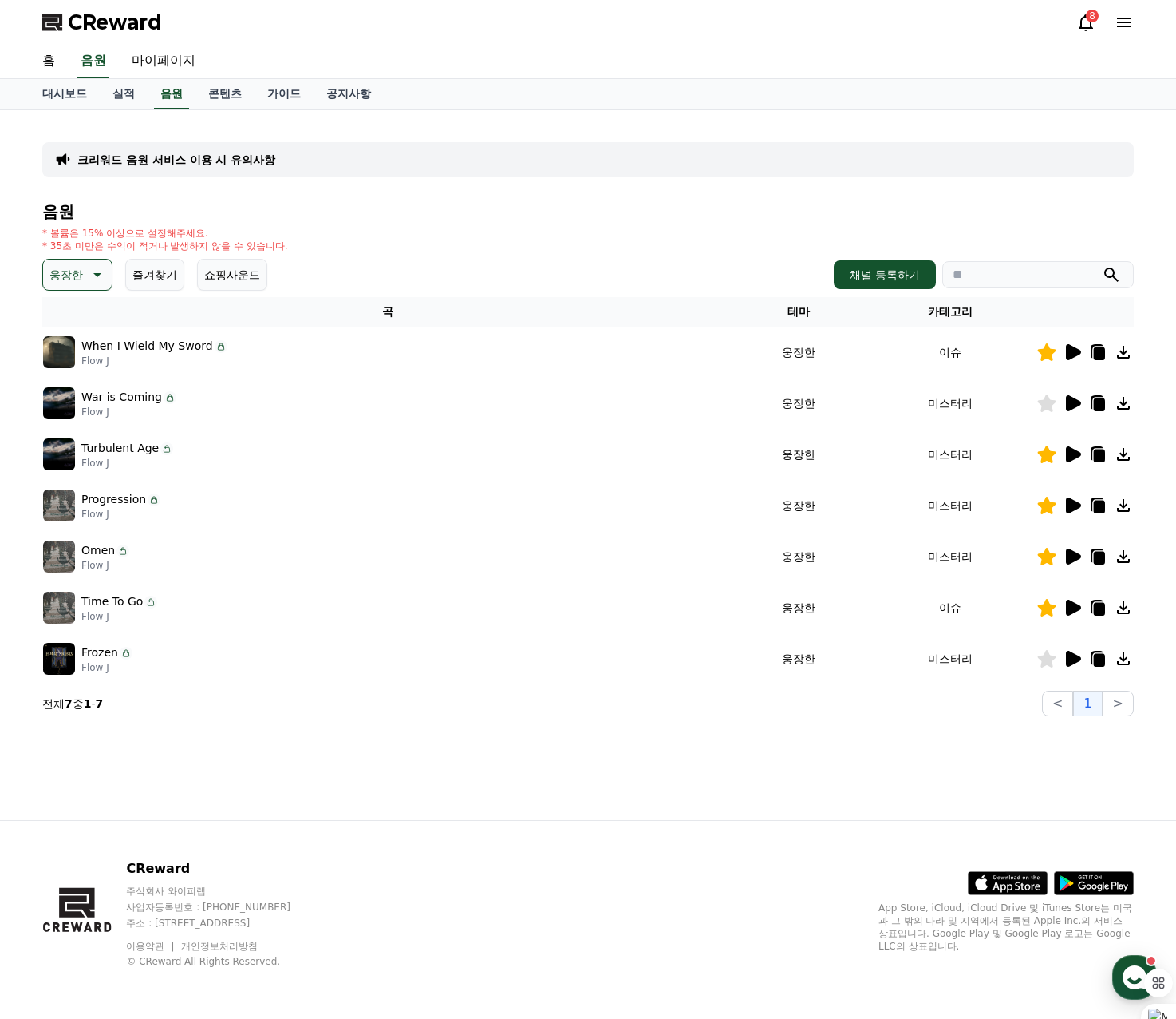
click at [1070, 660] on icon at bounding box center [1073, 658] width 15 height 16
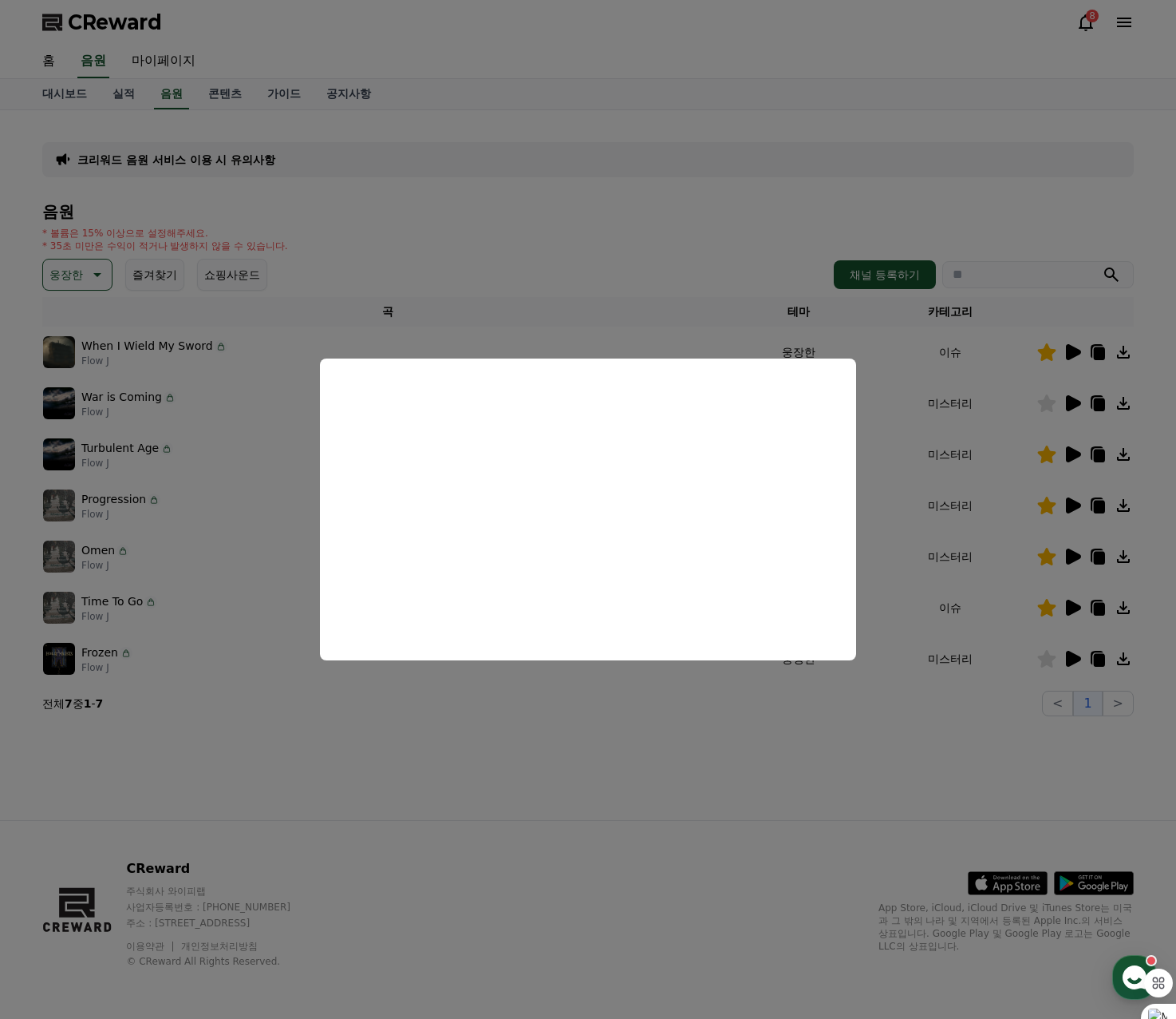
click at [550, 210] on button "close modal" at bounding box center [588, 509] width 1176 height 1019
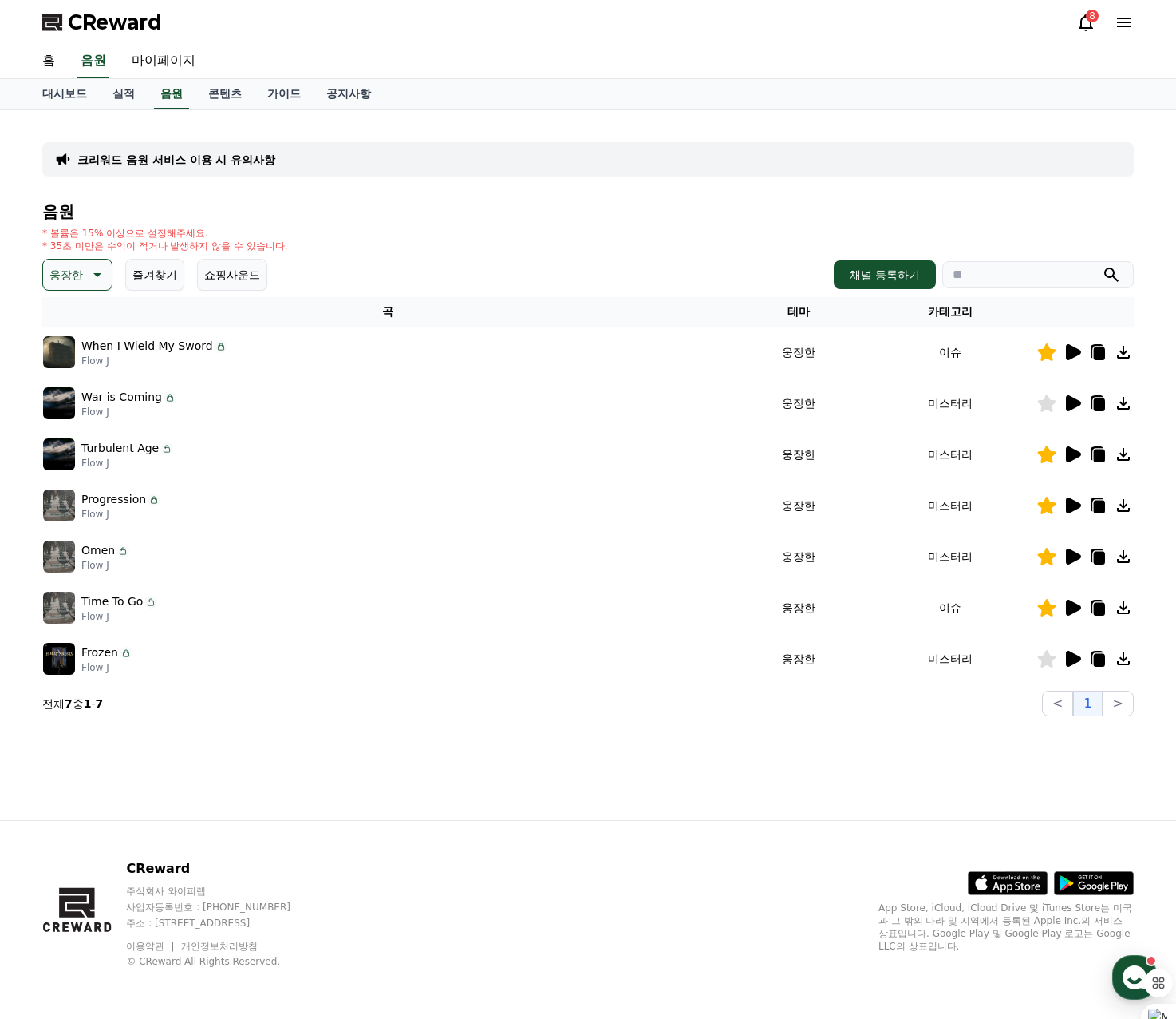
click at [94, 275] on icon at bounding box center [96, 274] width 19 height 19
click at [72, 442] on button "어두운" at bounding box center [68, 441] width 46 height 35
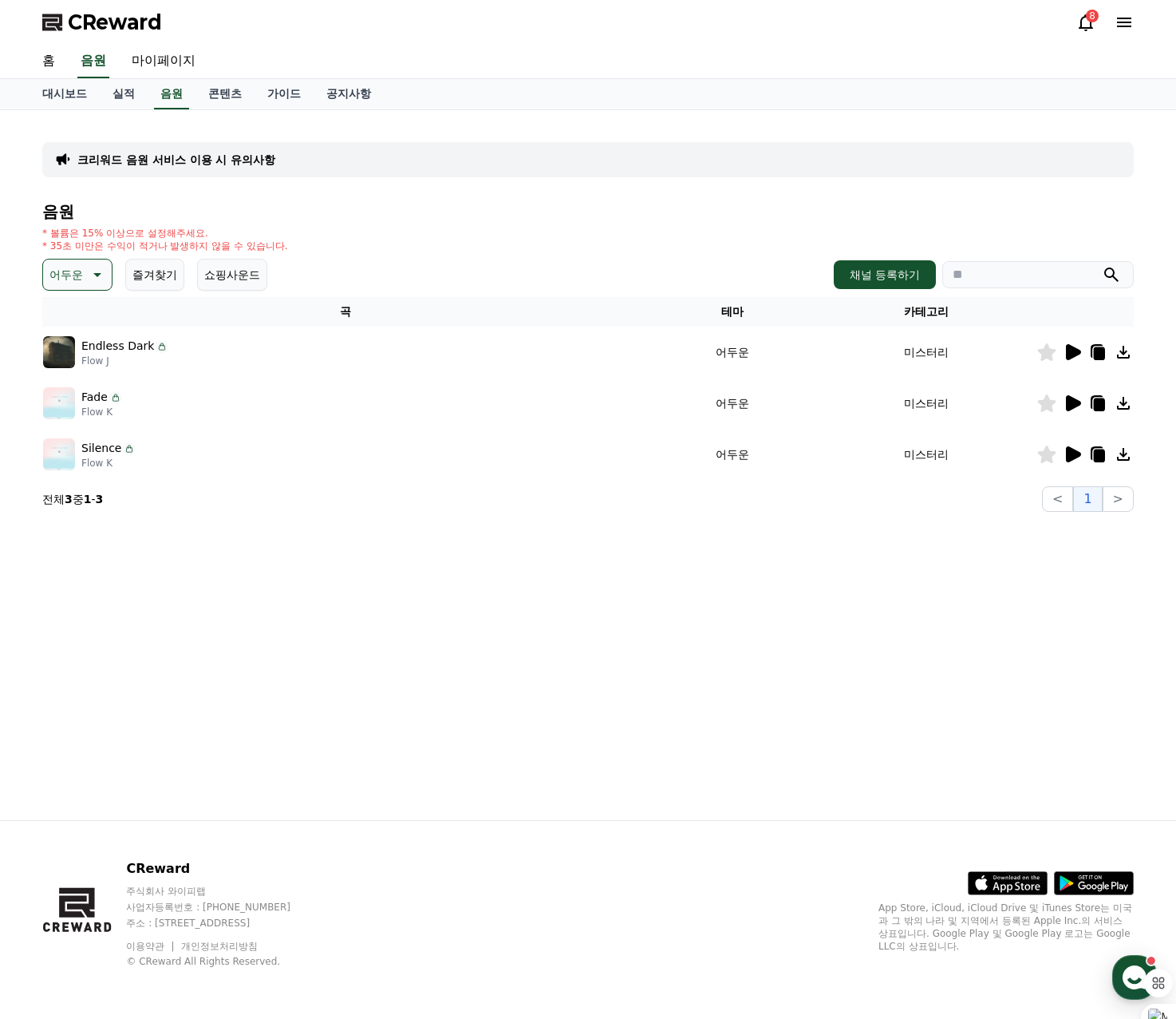
click at [1072, 352] on icon at bounding box center [1073, 352] width 15 height 16
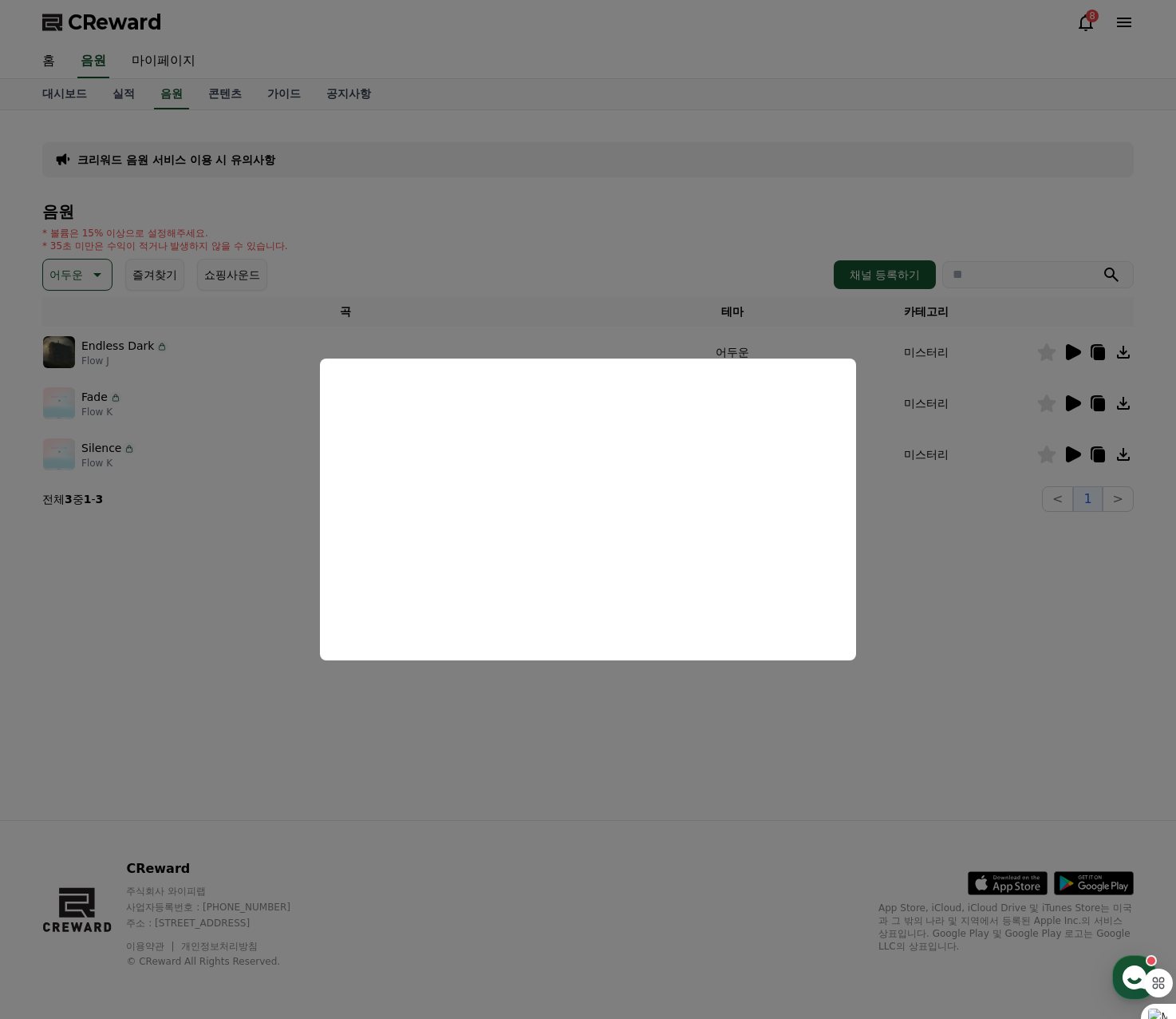
click at [596, 240] on button "close modal" at bounding box center [588, 509] width 1176 height 1019
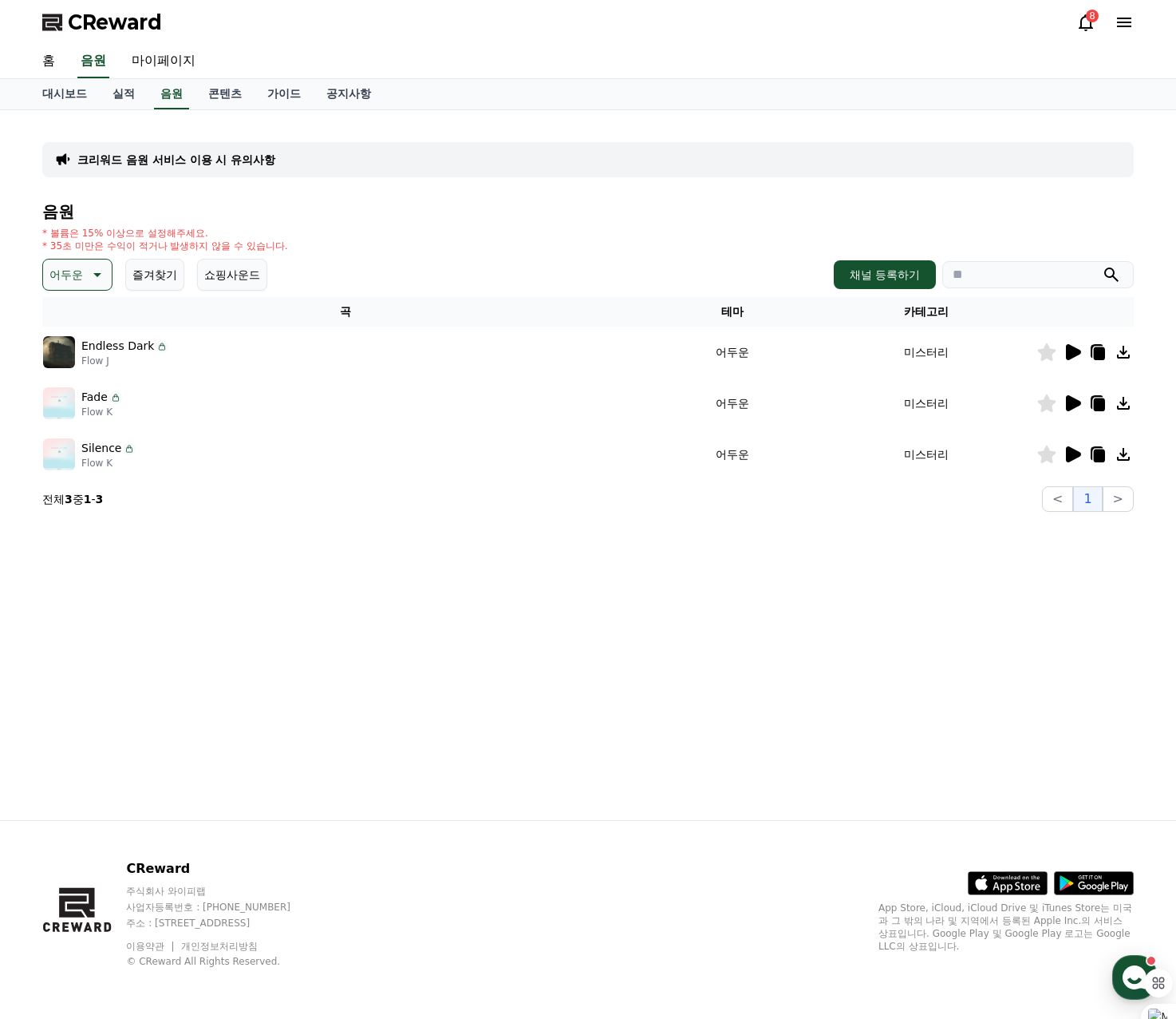
click at [1070, 404] on icon at bounding box center [1073, 403] width 15 height 16
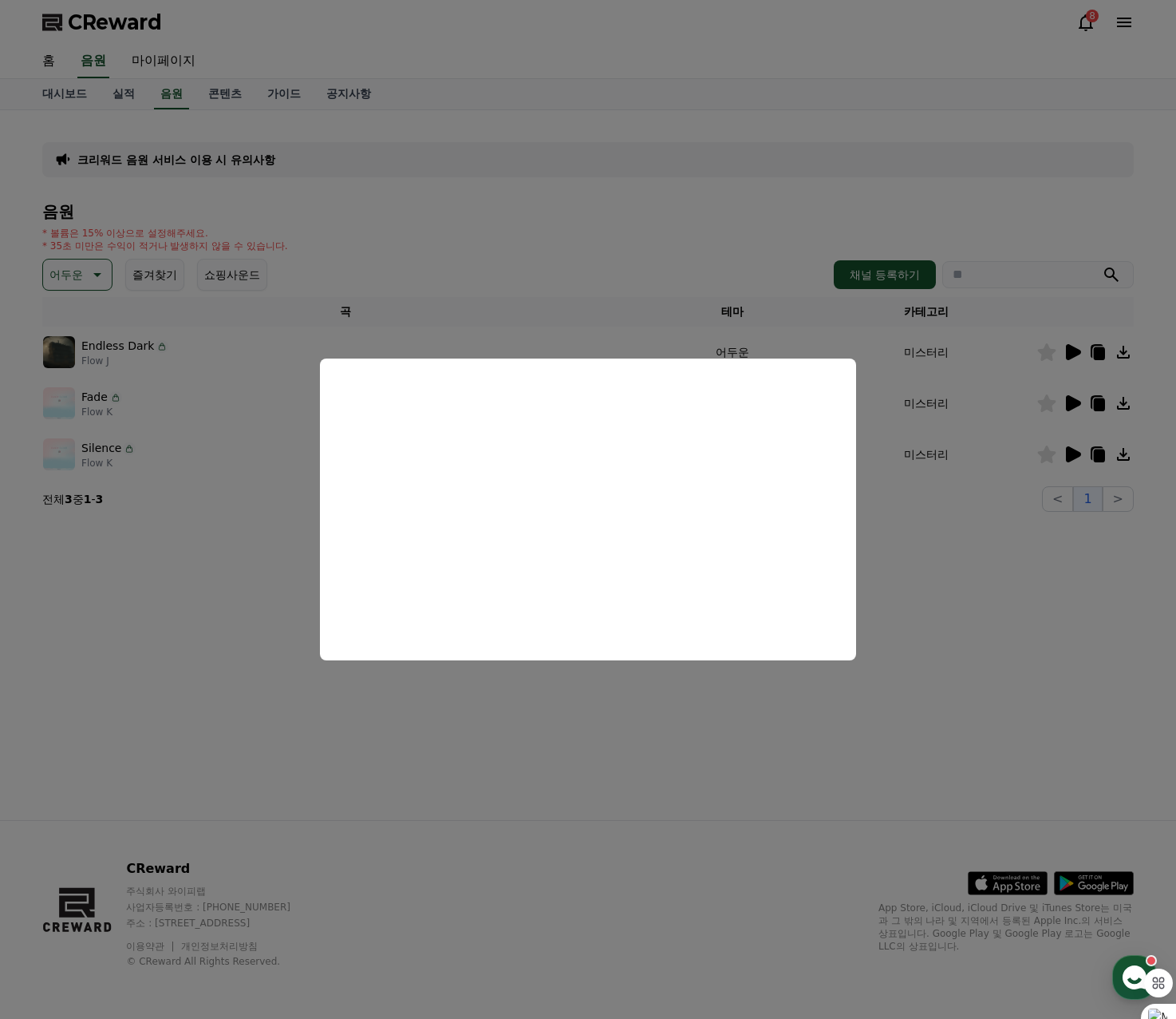
click at [621, 239] on button "close modal" at bounding box center [588, 509] width 1176 height 1019
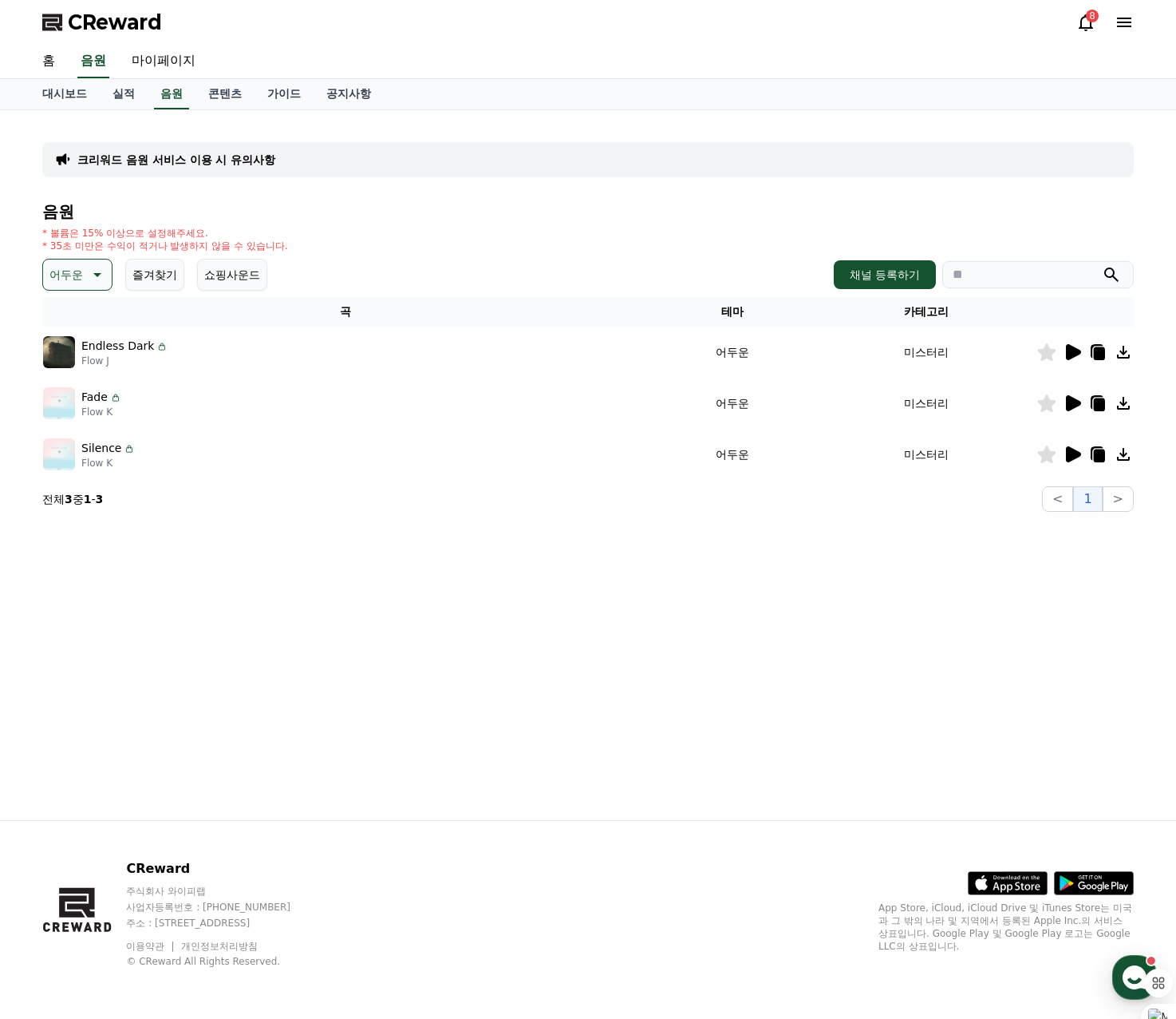
click at [1070, 456] on icon at bounding box center [1073, 454] width 15 height 16
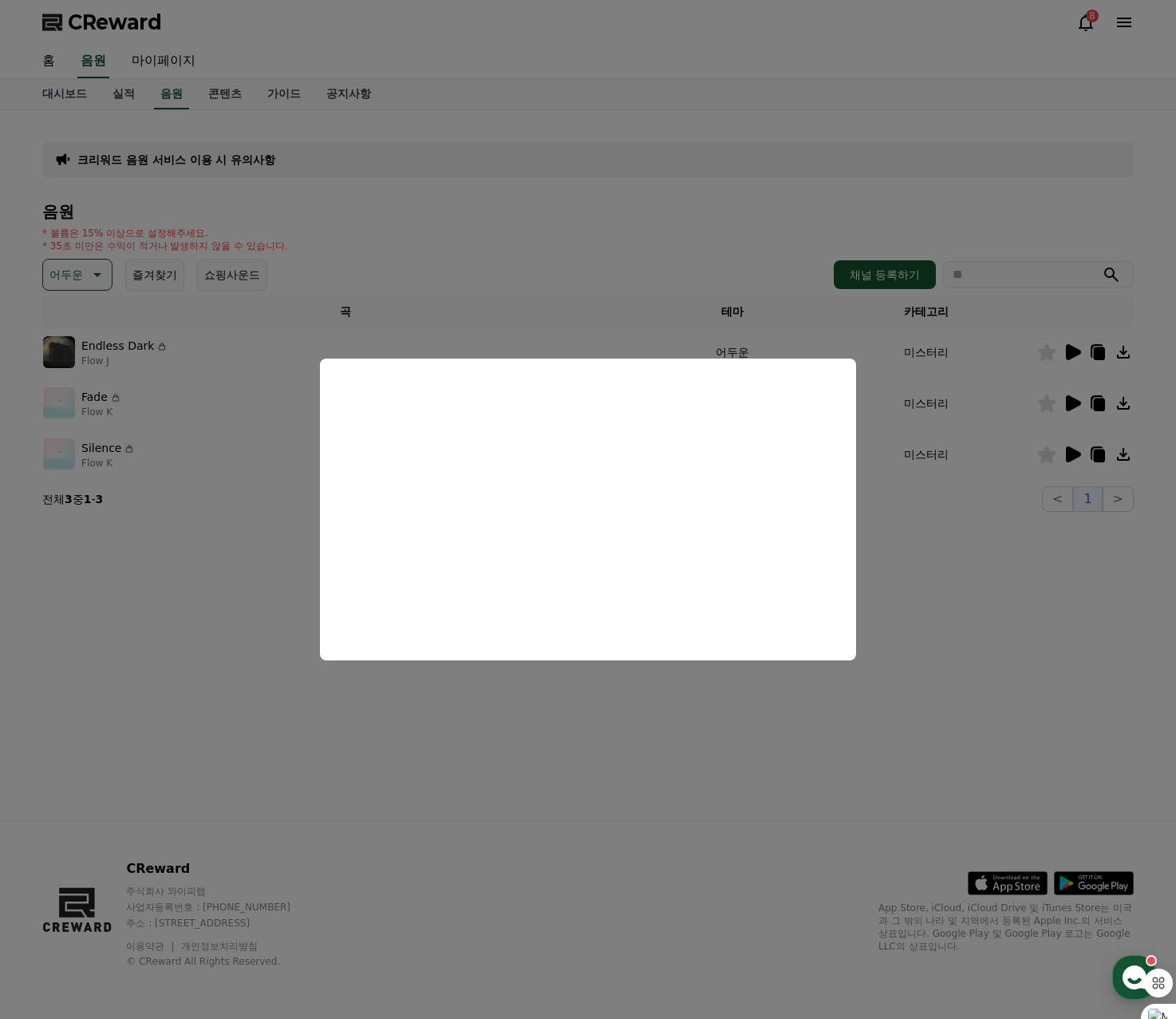
click at [591, 235] on button "close modal" at bounding box center [588, 509] width 1176 height 1019
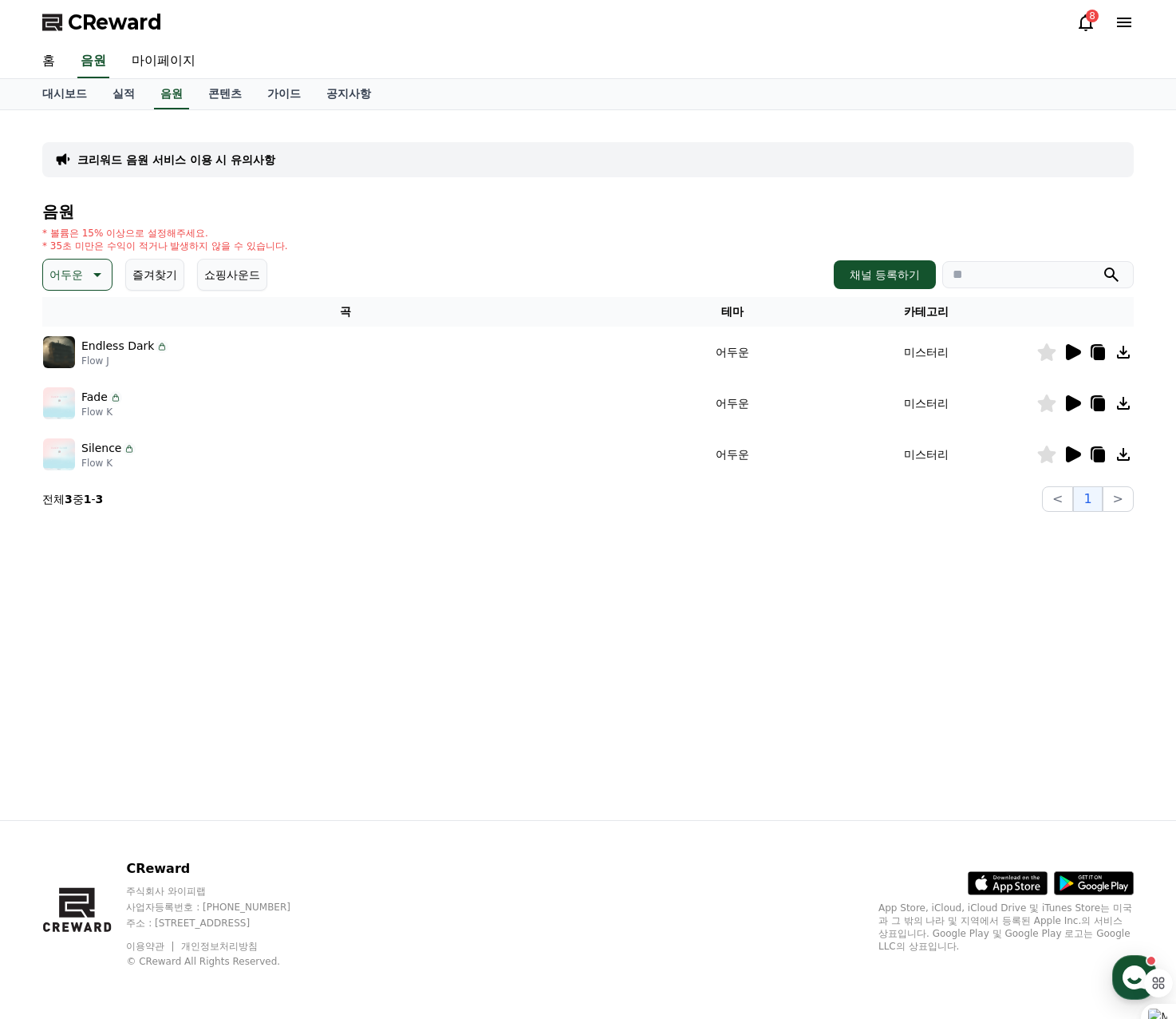
click at [1051, 455] on icon at bounding box center [1048, 454] width 18 height 18
click at [364, 544] on div "크리워드 음원 서비스 이용 시 유의사항 음원 * 볼륨은 15% 이상으로 설정해주세요. * 35초 미만은 수익이 적거나 발생하지 않을 수 있습니…" at bounding box center [588, 465] width 1117 height 710
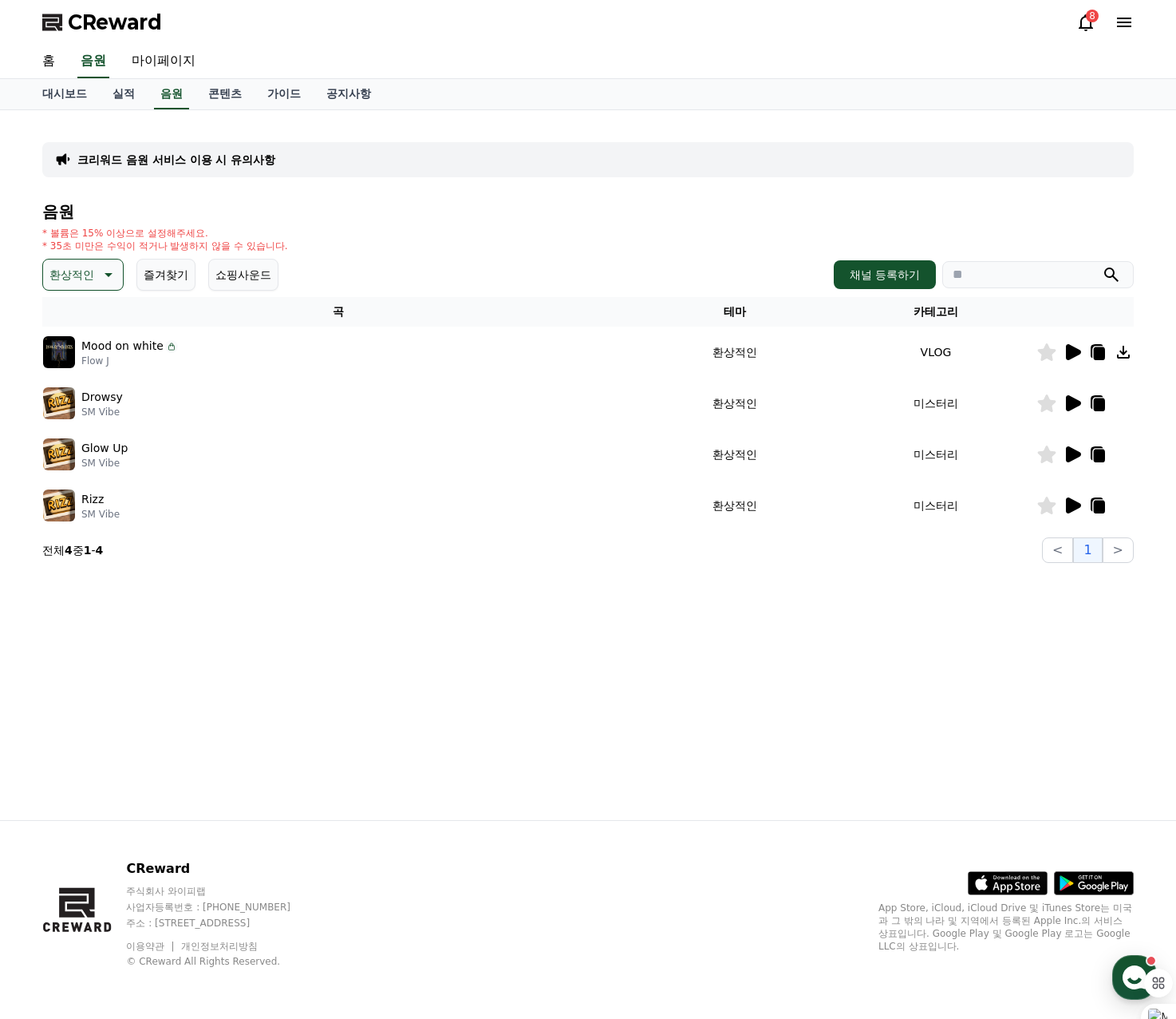
click at [1068, 356] on icon at bounding box center [1073, 352] width 15 height 16
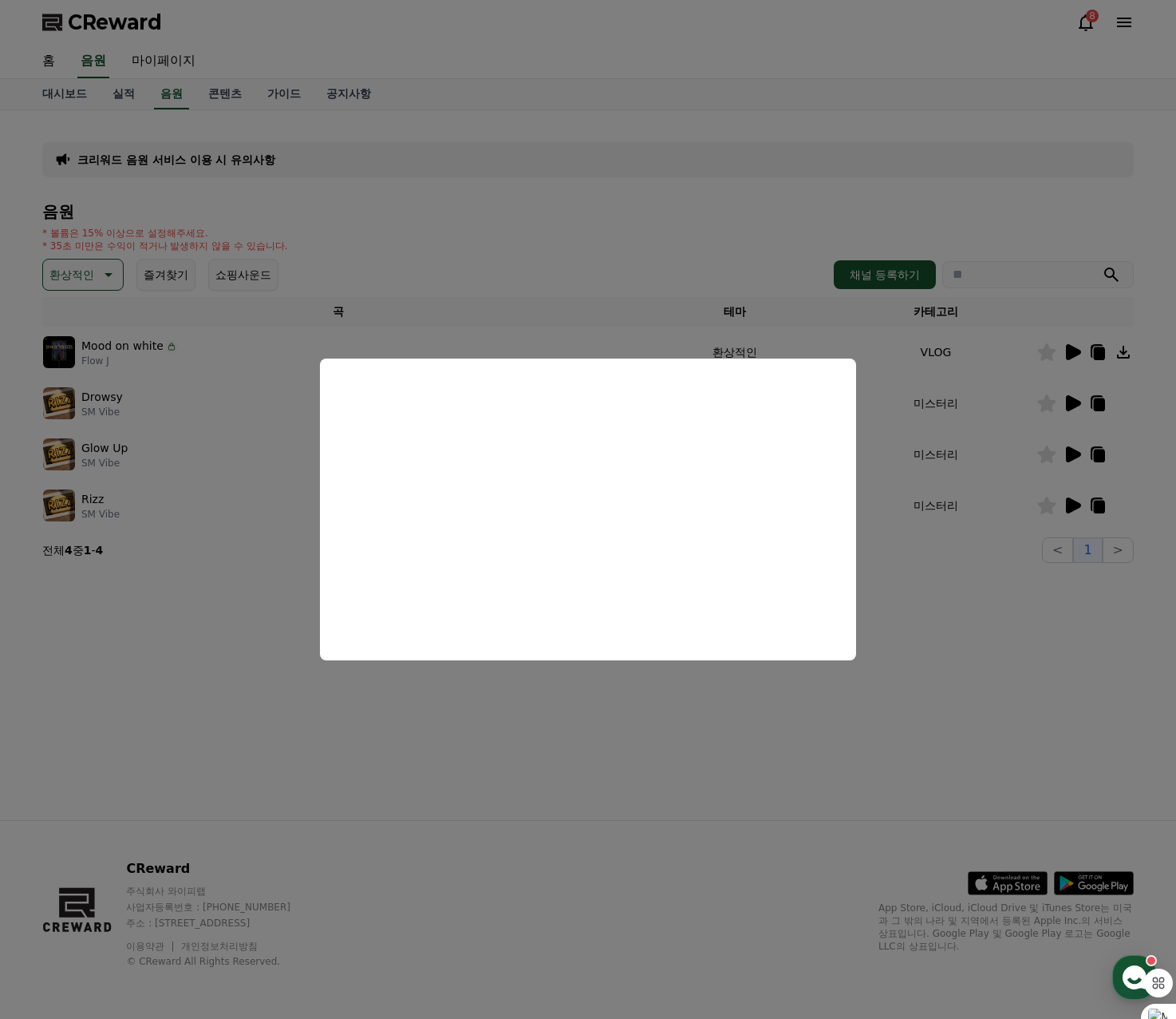
click at [599, 213] on button "close modal" at bounding box center [588, 509] width 1176 height 1019
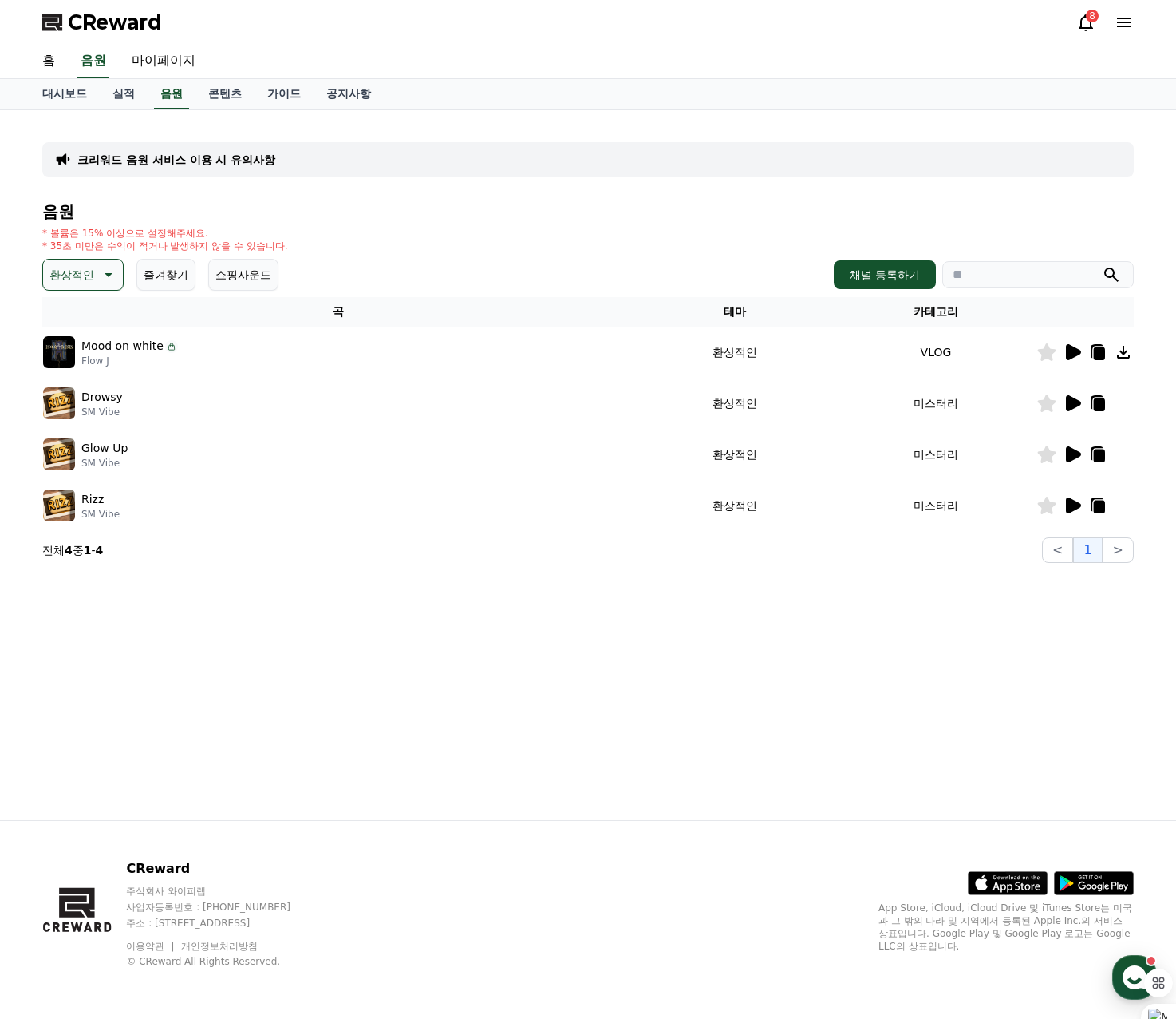
click at [1069, 404] on icon at bounding box center [1073, 403] width 15 height 16
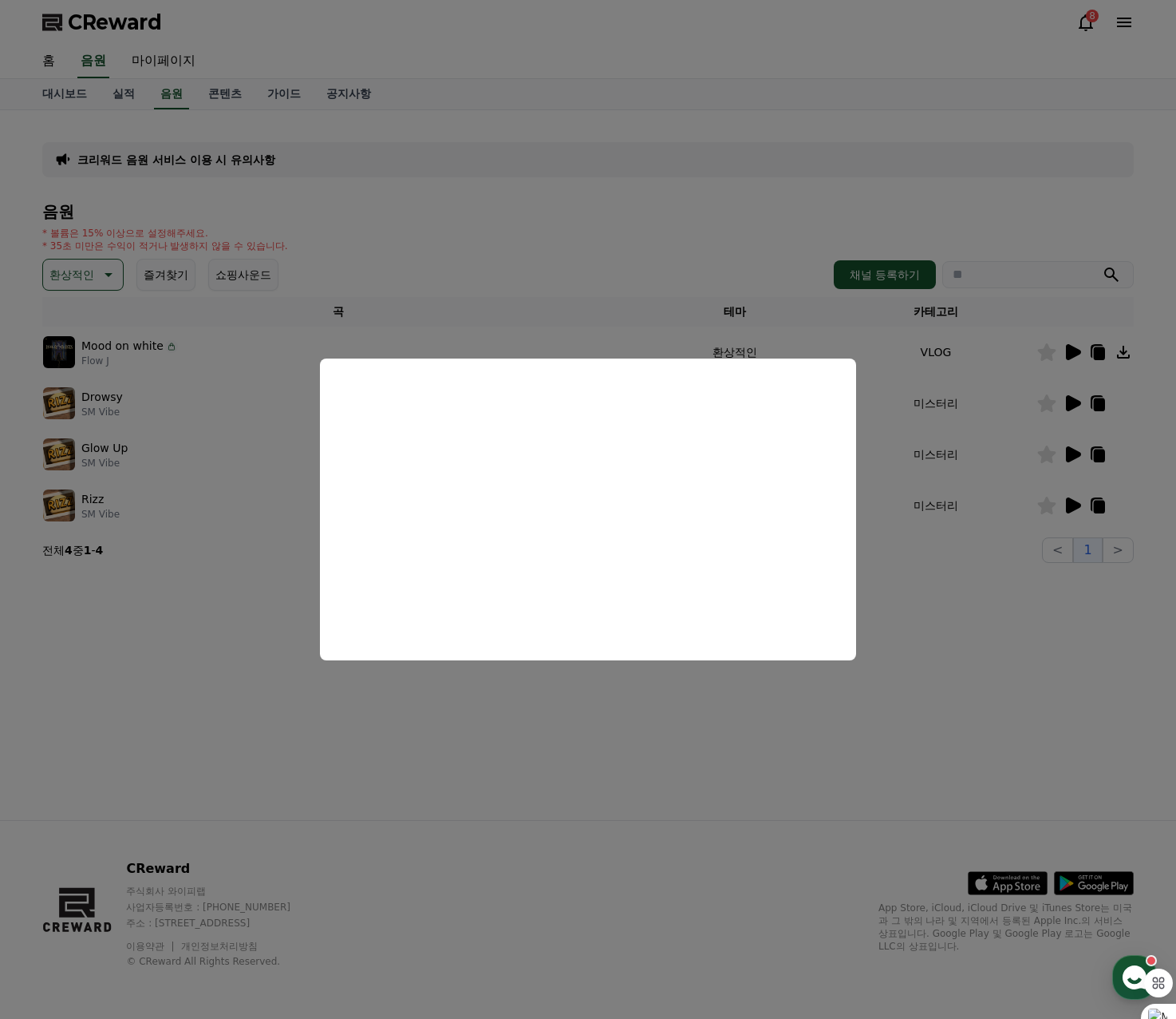
click at [639, 219] on button "close modal" at bounding box center [588, 509] width 1176 height 1019
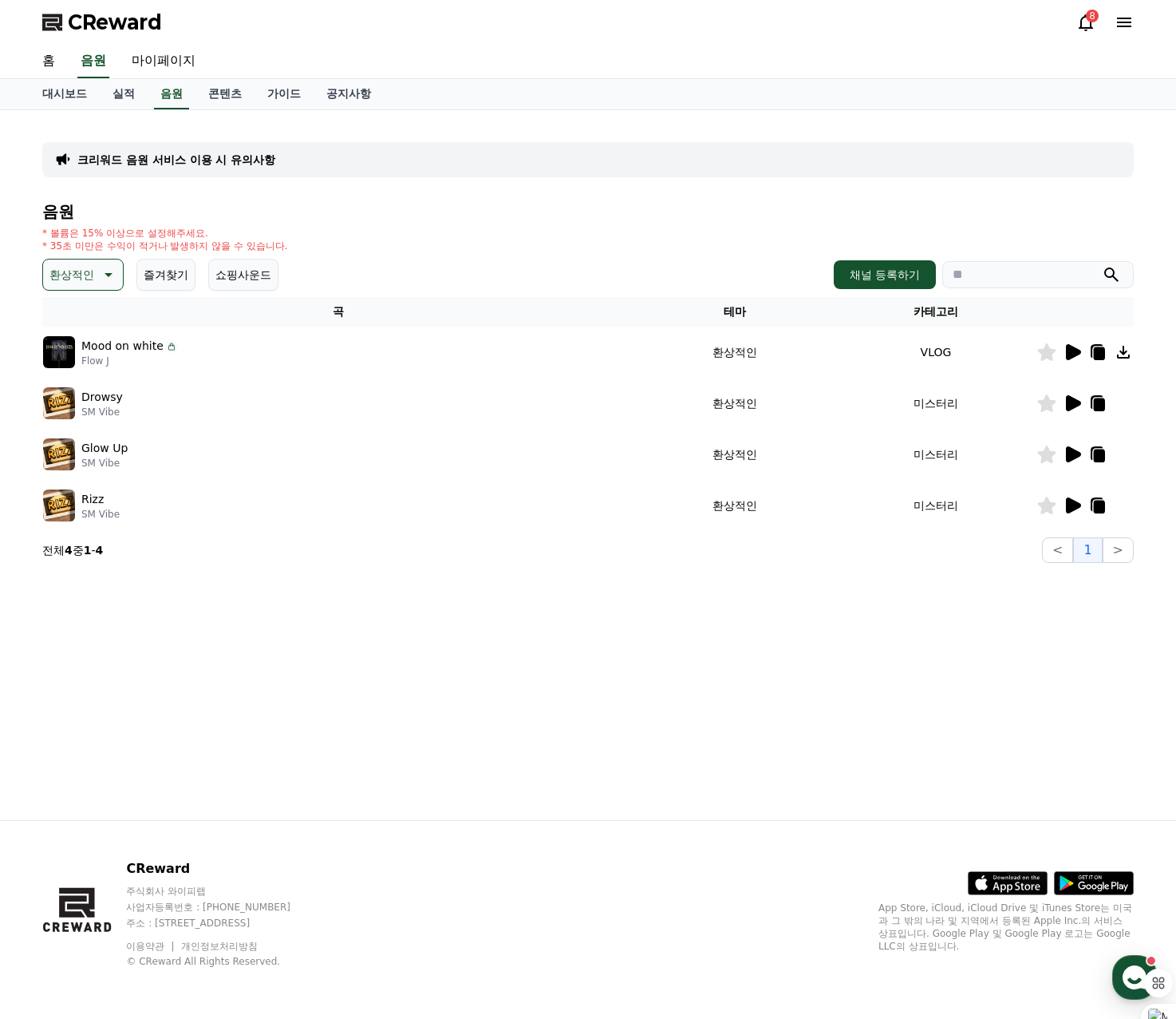
click at [1071, 462] on icon at bounding box center [1072, 453] width 19 height 19
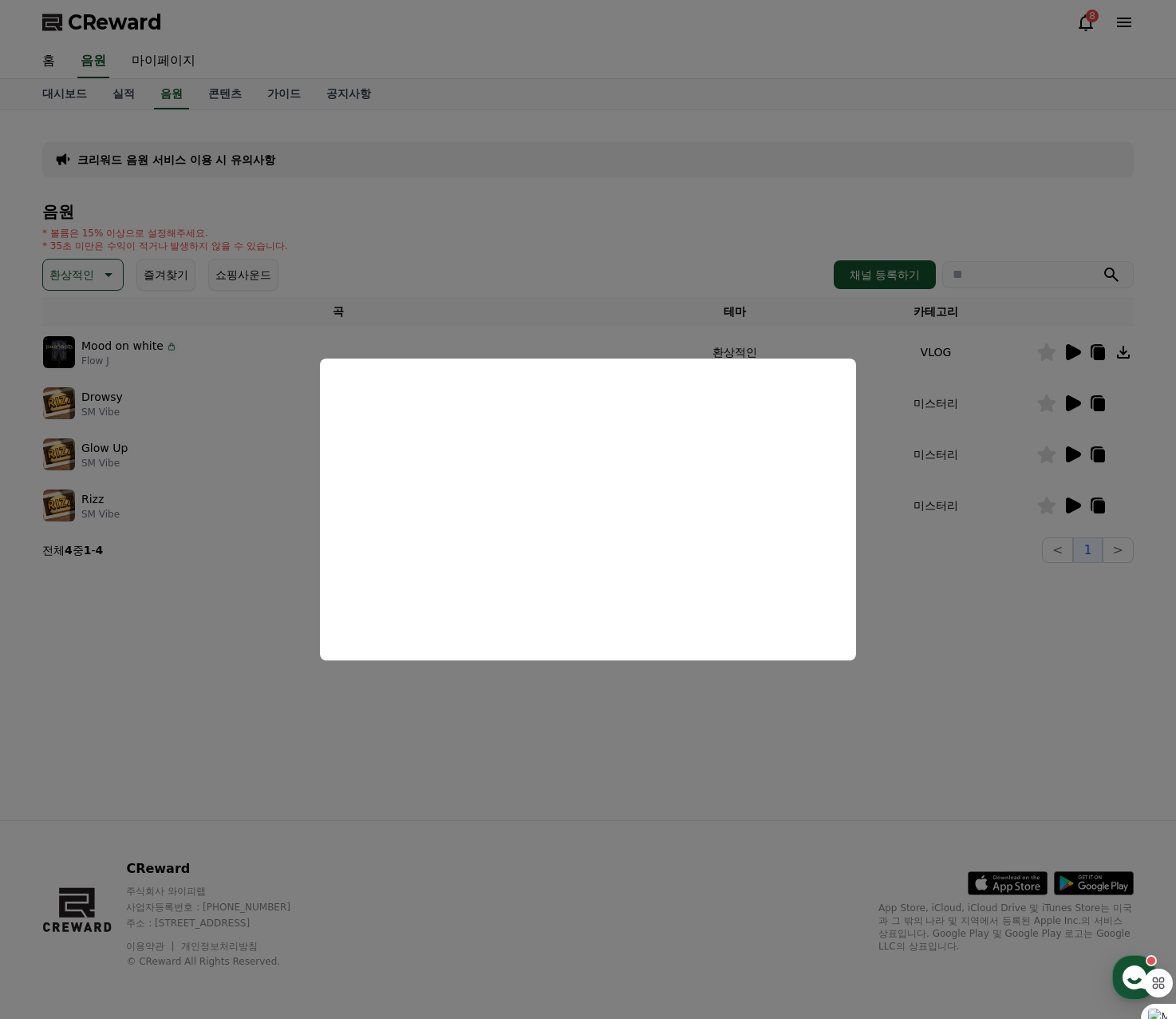
click at [612, 221] on button "close modal" at bounding box center [588, 509] width 1176 height 1019
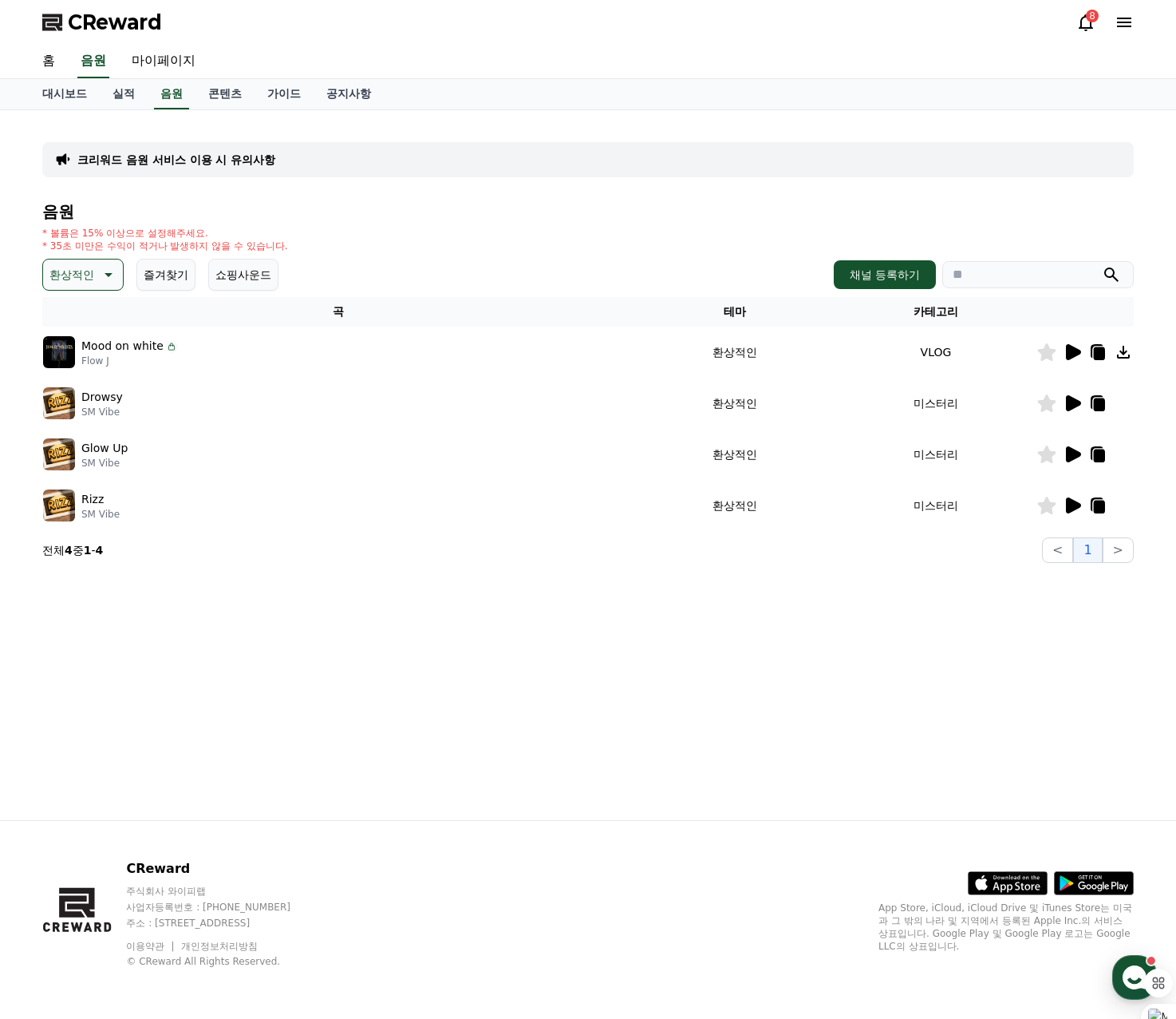
click at [1074, 504] on icon at bounding box center [1073, 505] width 15 height 16
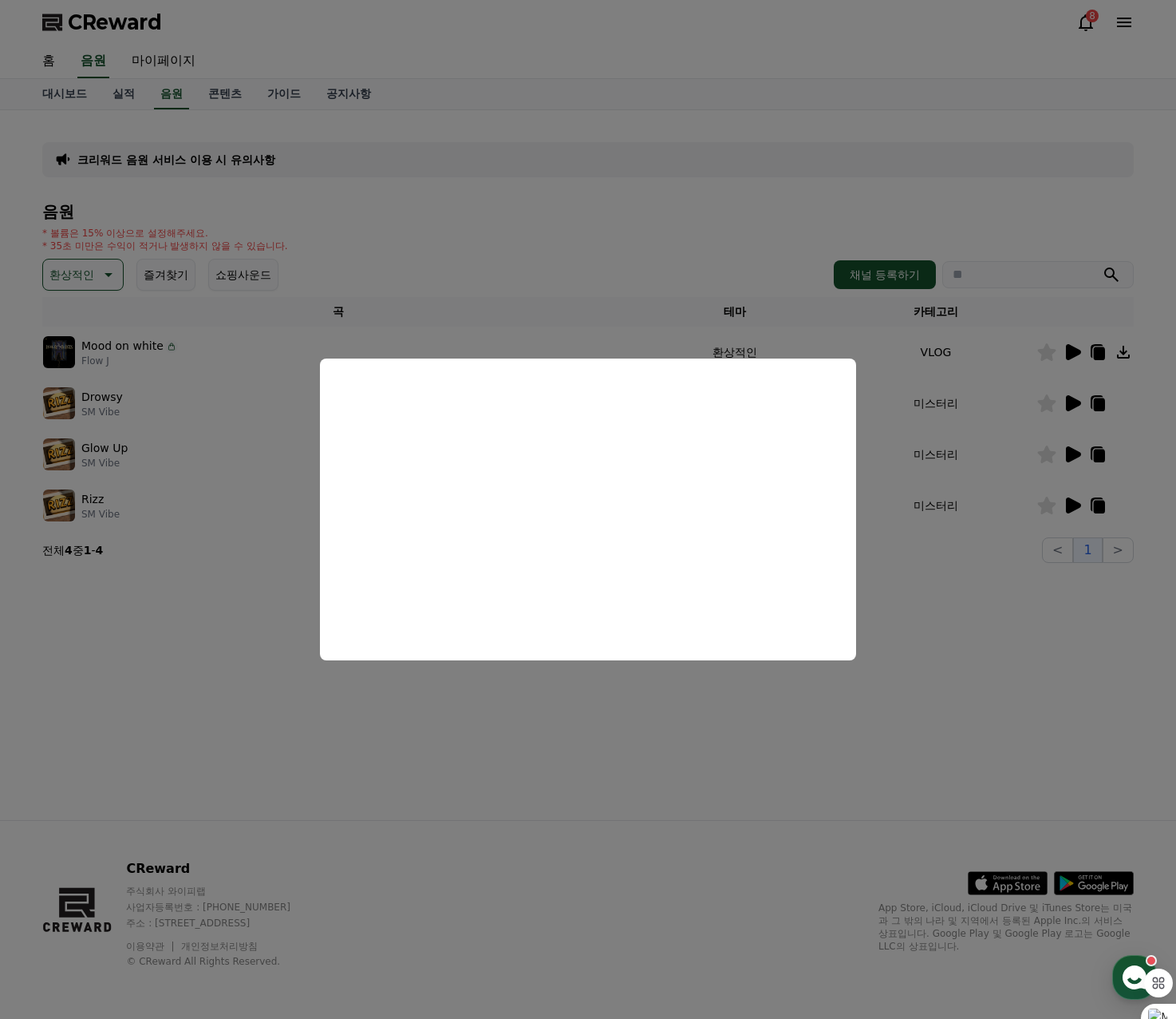
click at [405, 227] on button "close modal" at bounding box center [588, 509] width 1176 height 1019
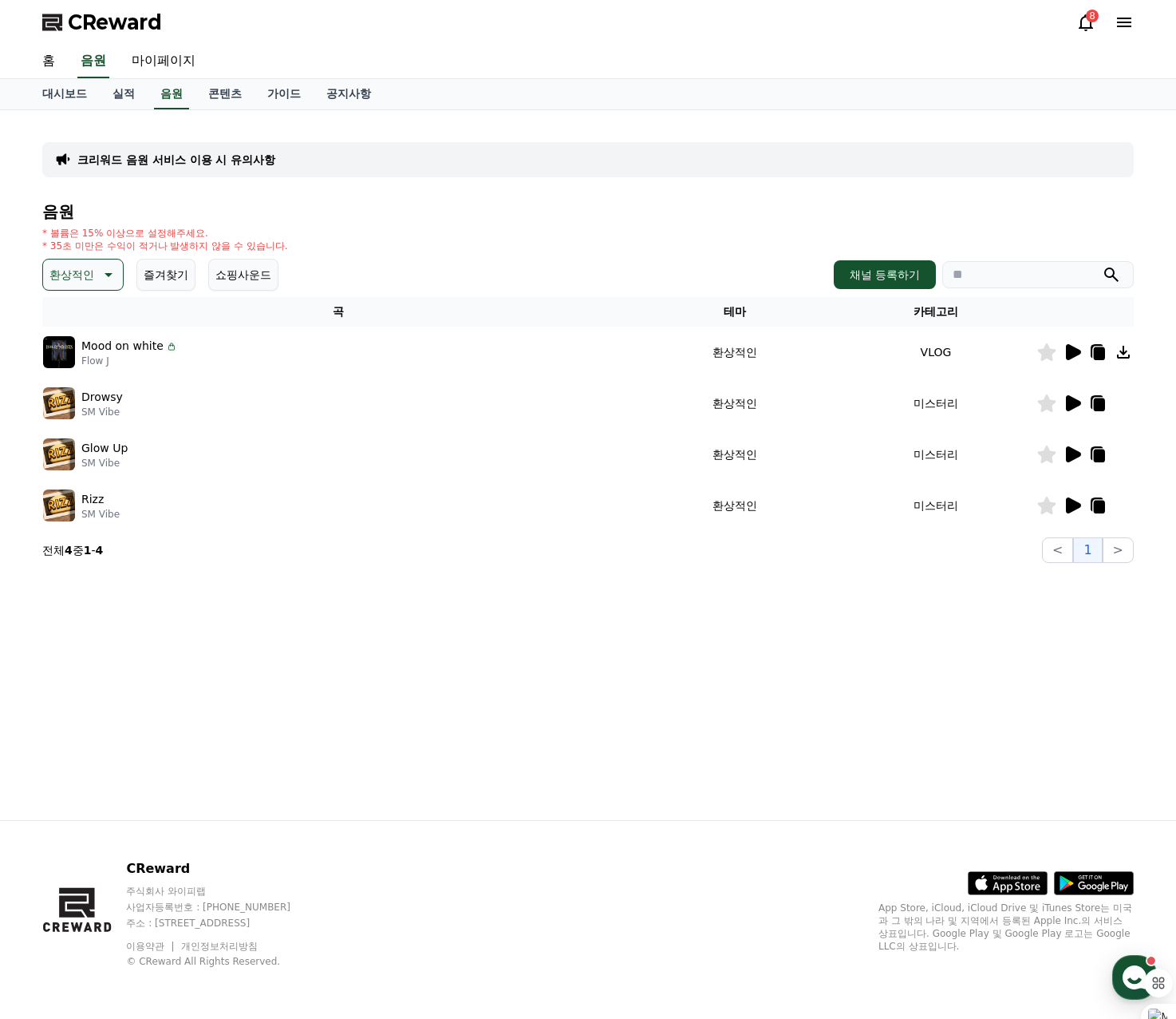
click at [91, 284] on p "환상적인" at bounding box center [72, 275] width 45 height 22
click at [87, 401] on button "호기심" at bounding box center [68, 399] width 46 height 35
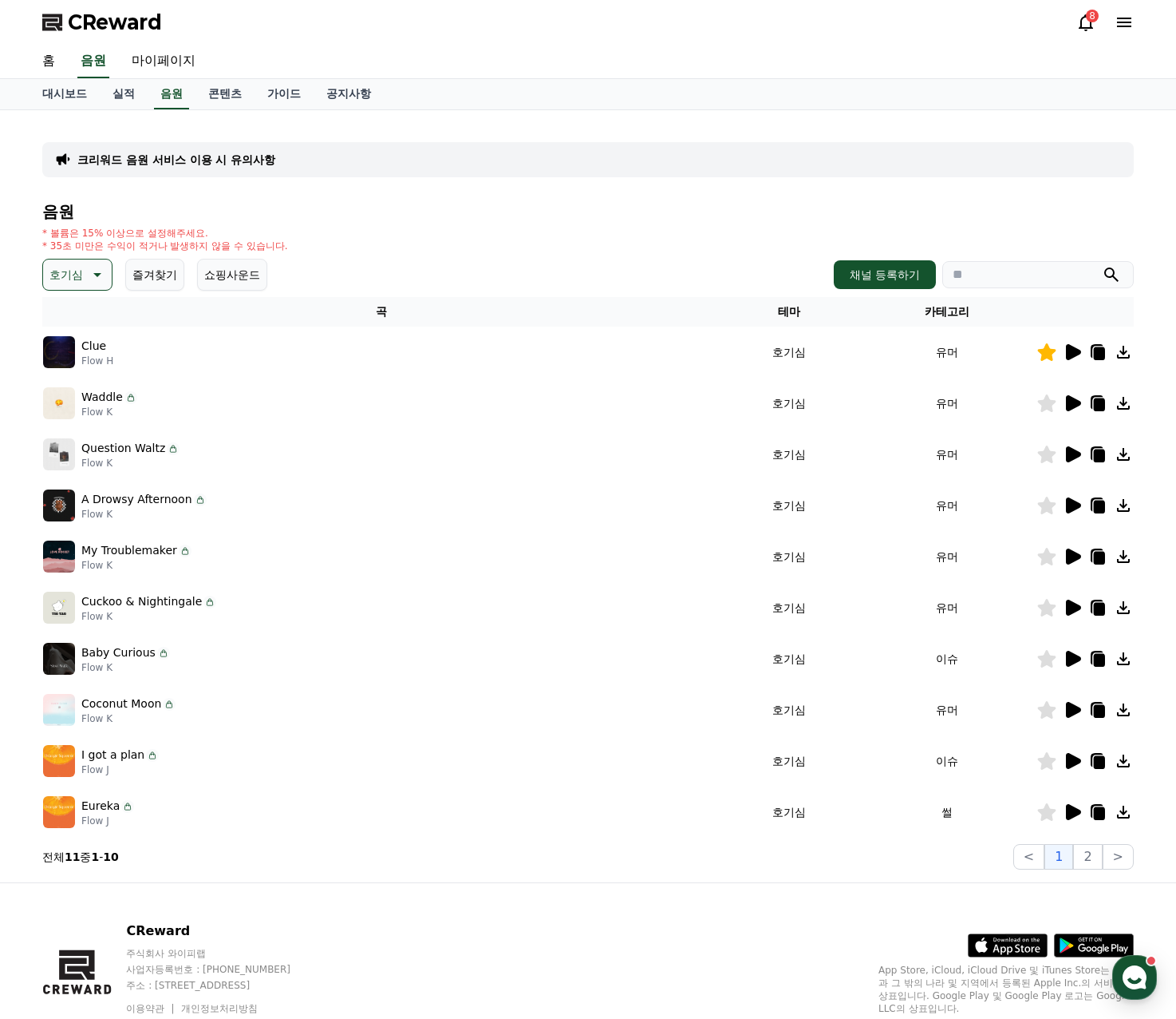
click at [1068, 404] on icon at bounding box center [1073, 403] width 15 height 16
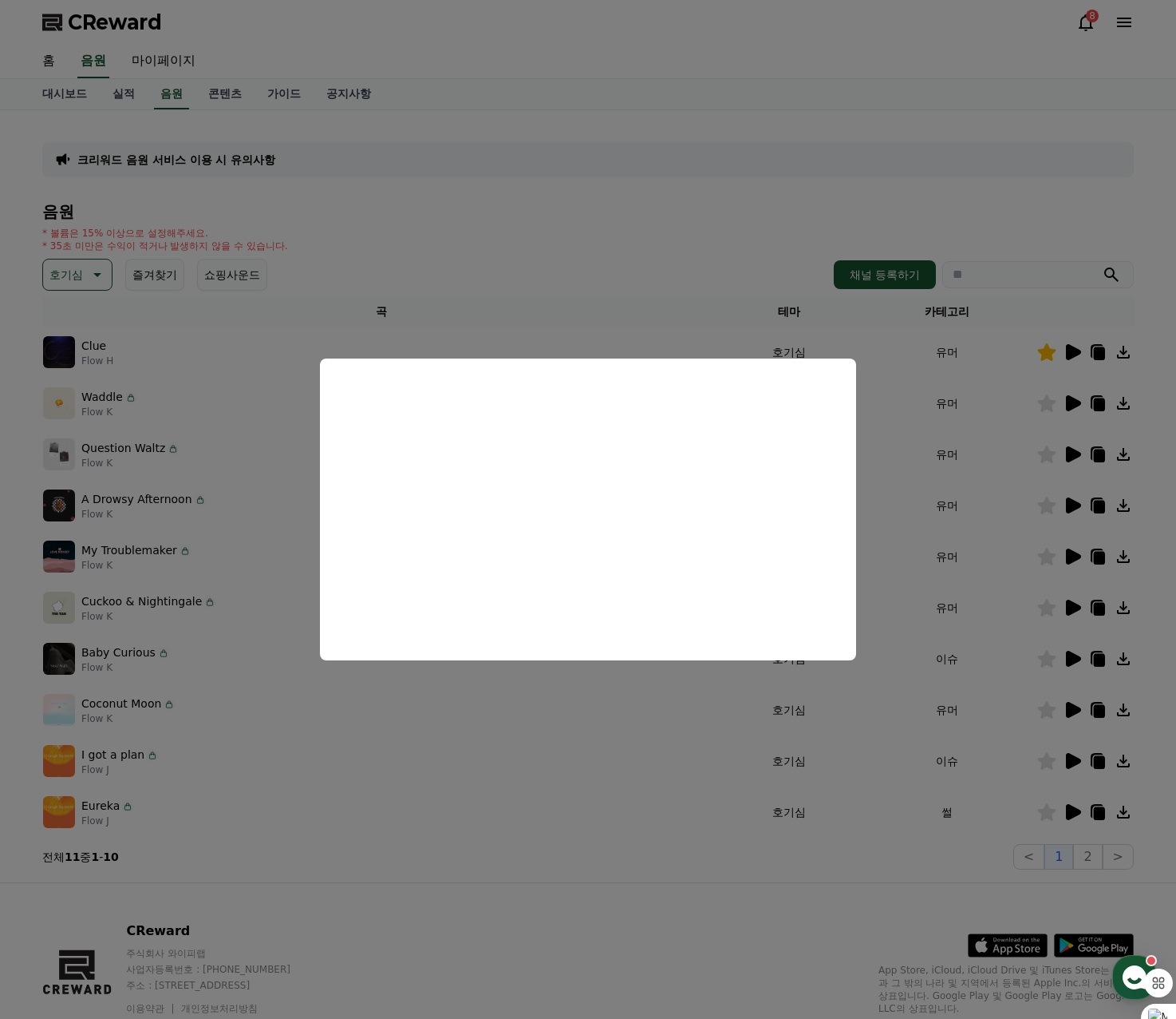
click at [544, 237] on button "close modal" at bounding box center [588, 509] width 1176 height 1019
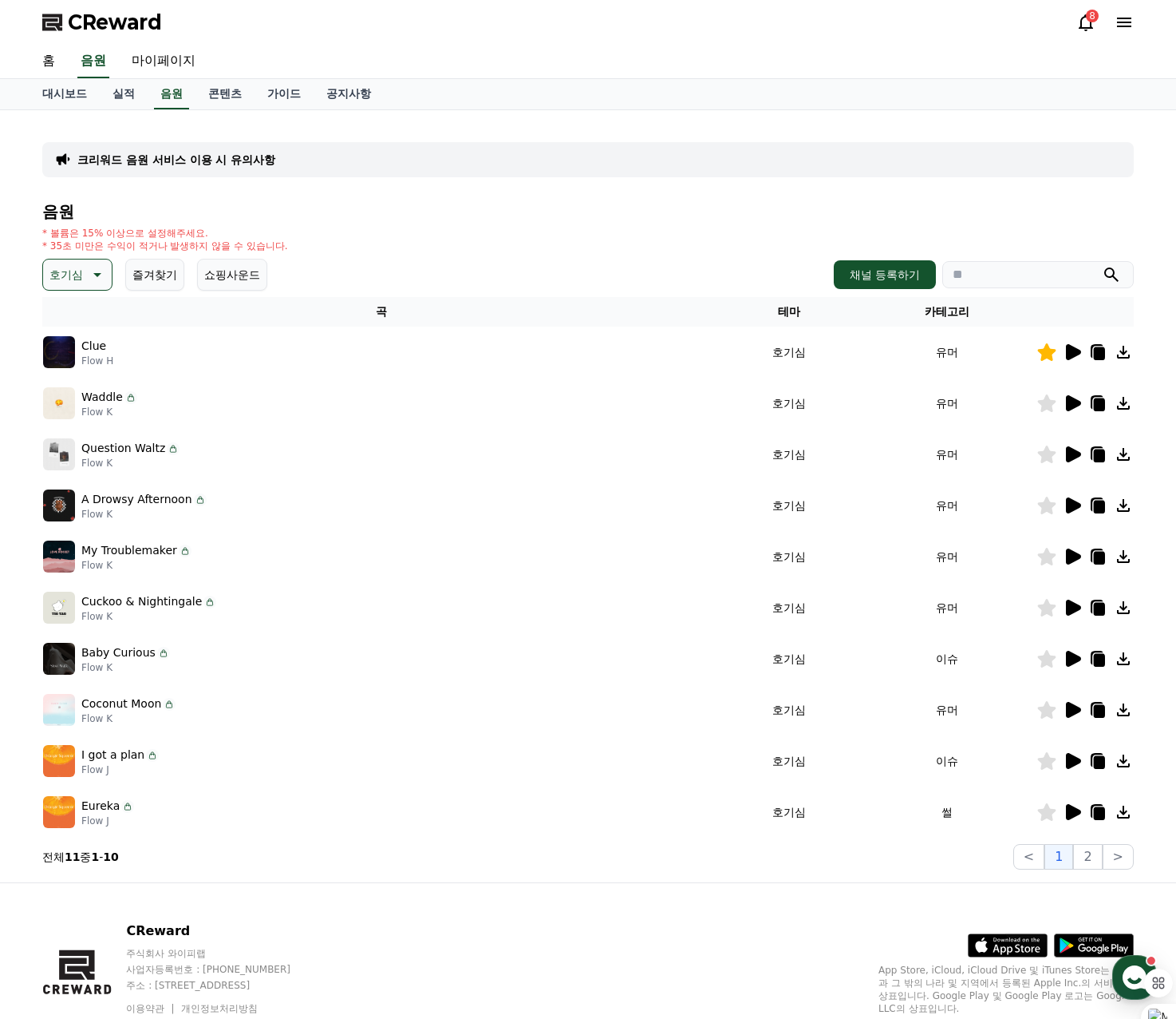
click at [1071, 459] on icon at bounding box center [1073, 454] width 15 height 16
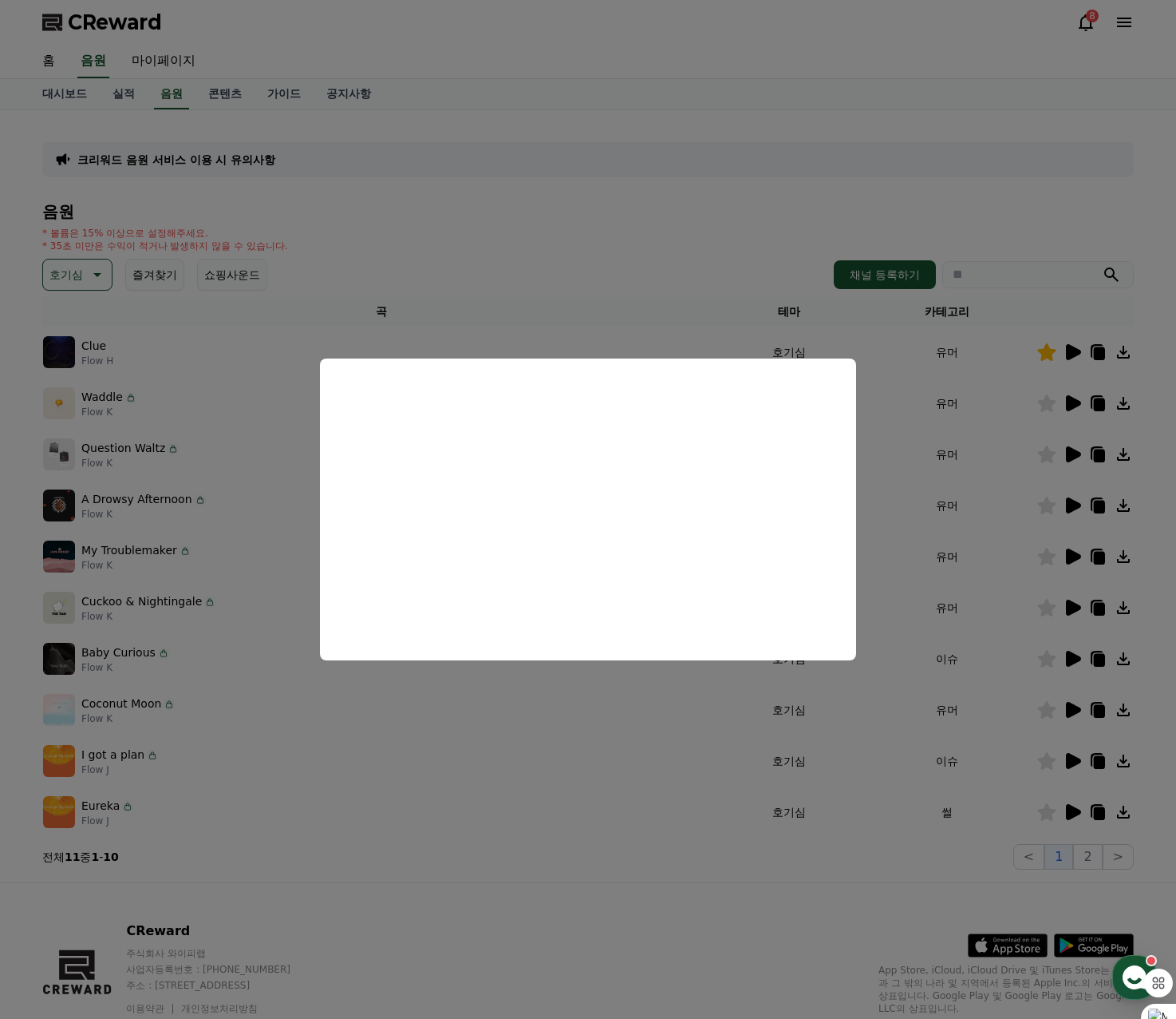
click at [667, 224] on button "close modal" at bounding box center [588, 509] width 1176 height 1019
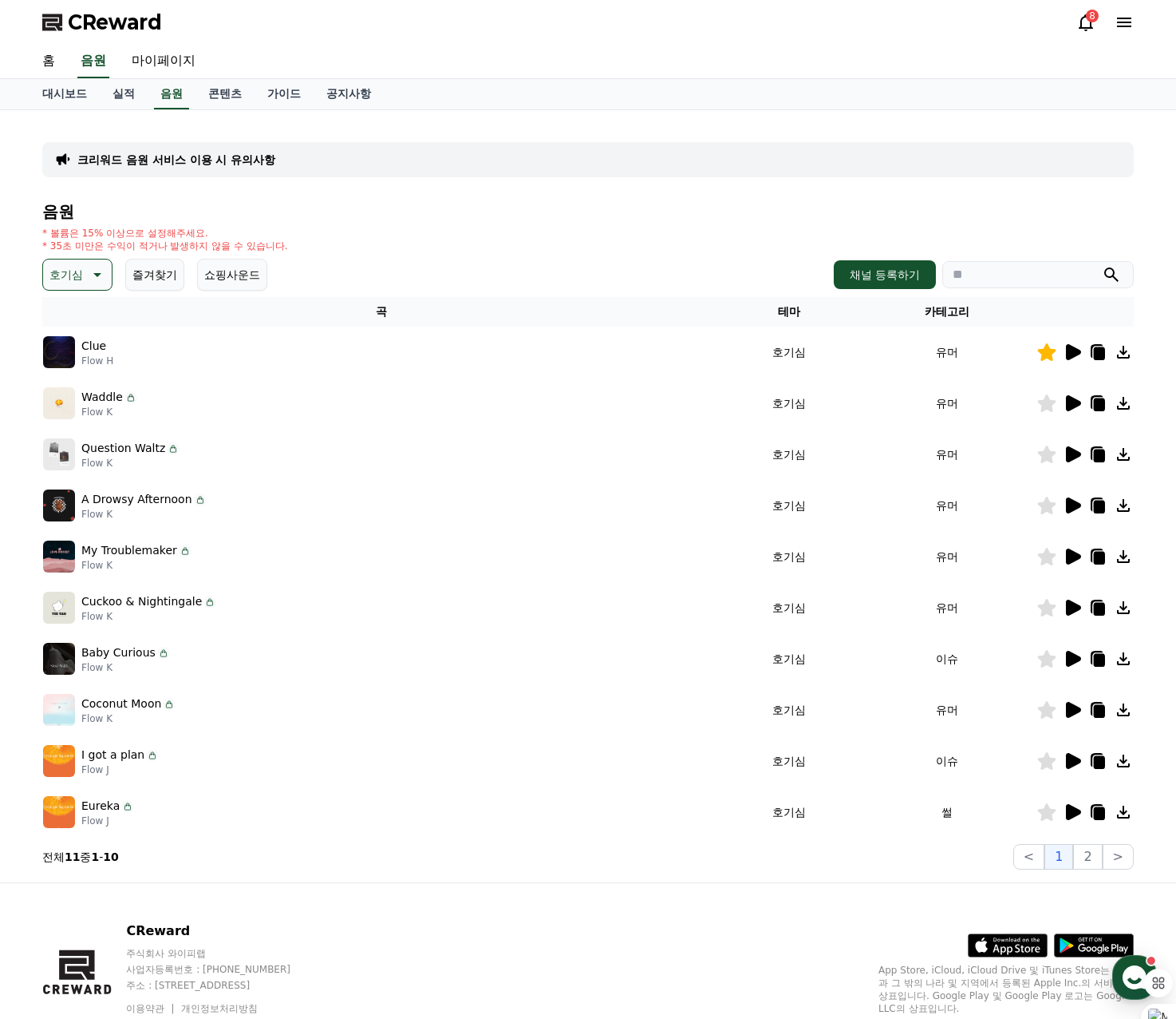
click at [1067, 502] on icon at bounding box center [1073, 505] width 15 height 16
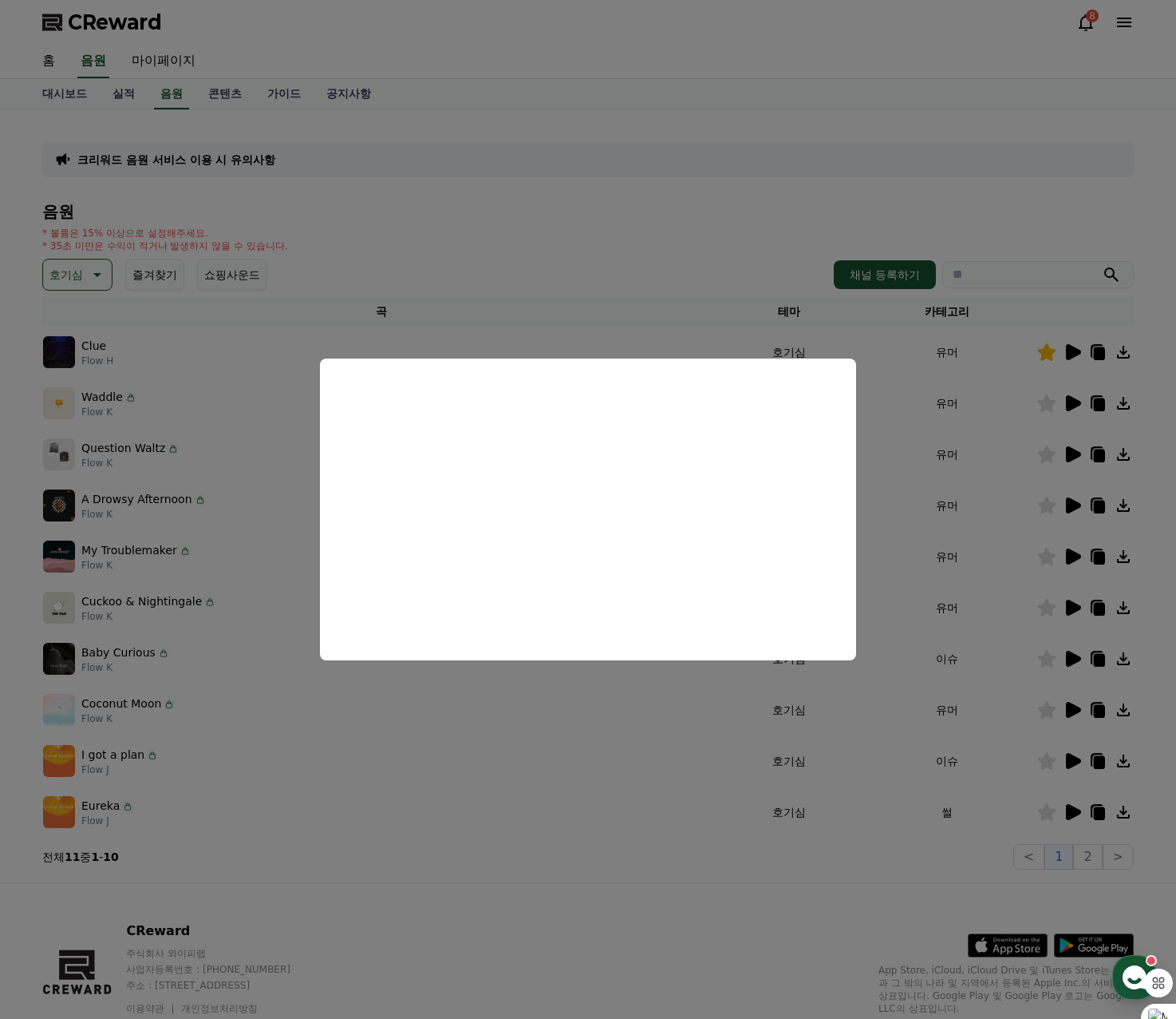
click at [552, 259] on button "close modal" at bounding box center [588, 509] width 1176 height 1019
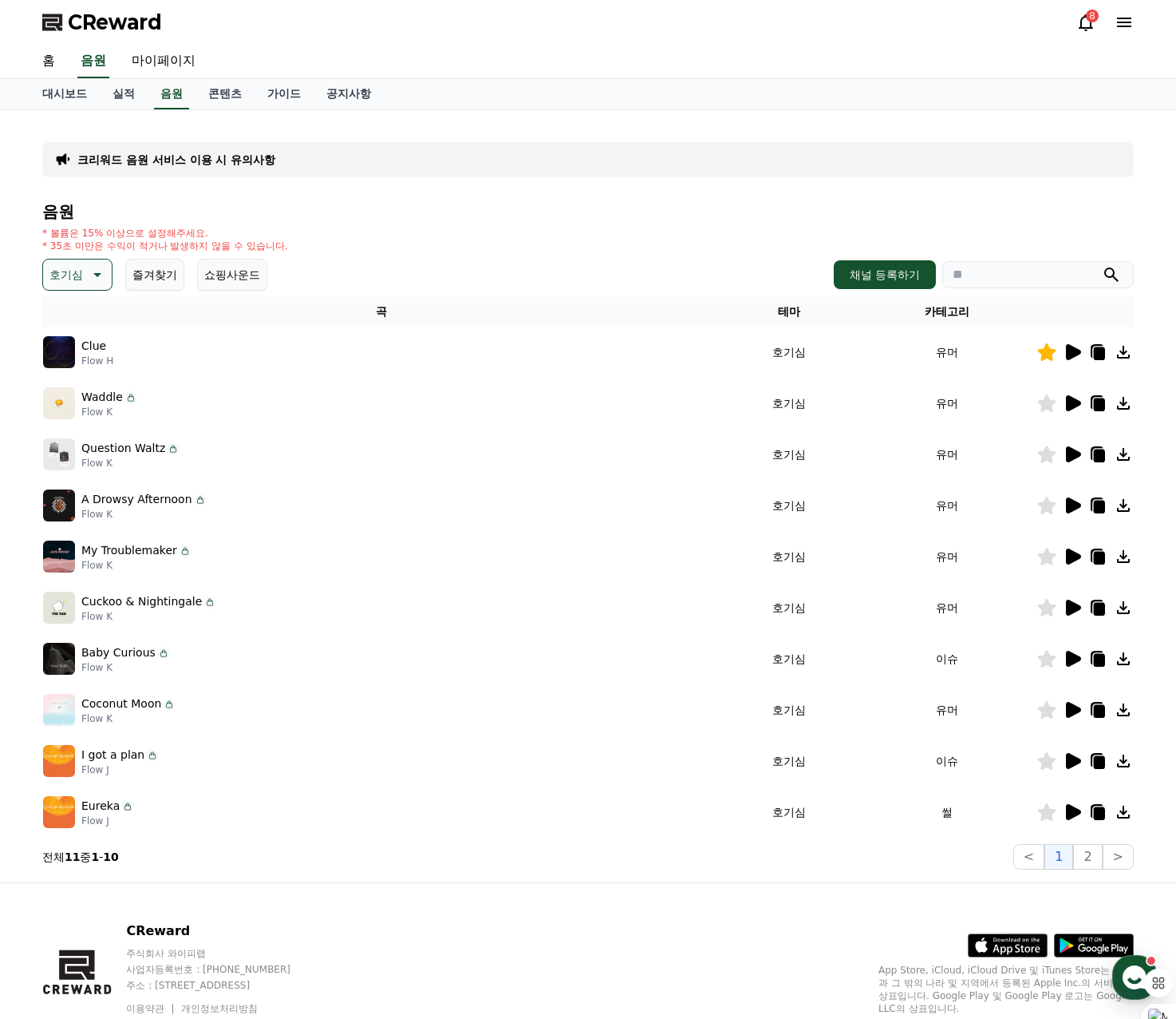
click at [1070, 561] on icon at bounding box center [1073, 557] width 15 height 16
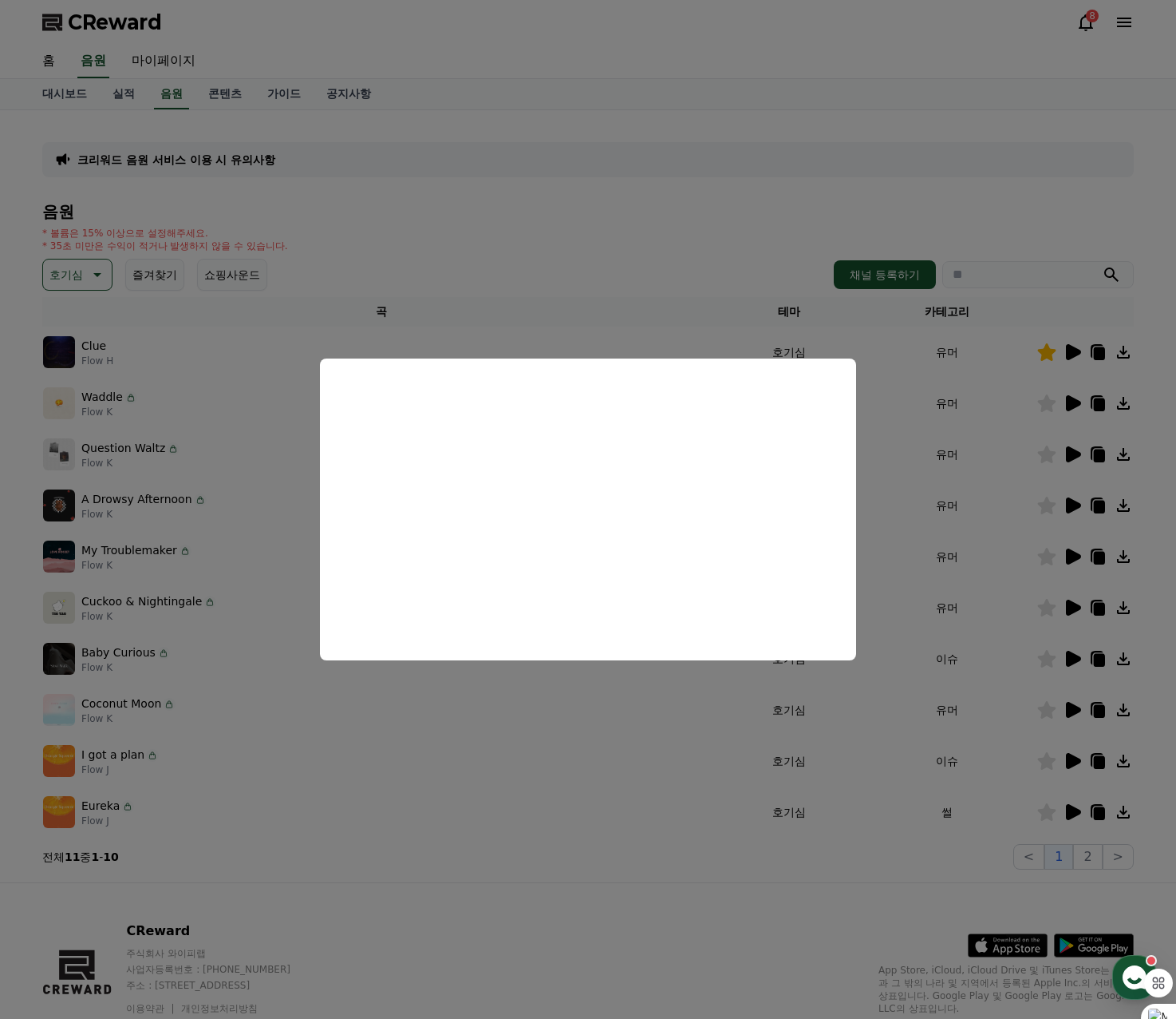
click at [588, 207] on button "close modal" at bounding box center [588, 509] width 1176 height 1019
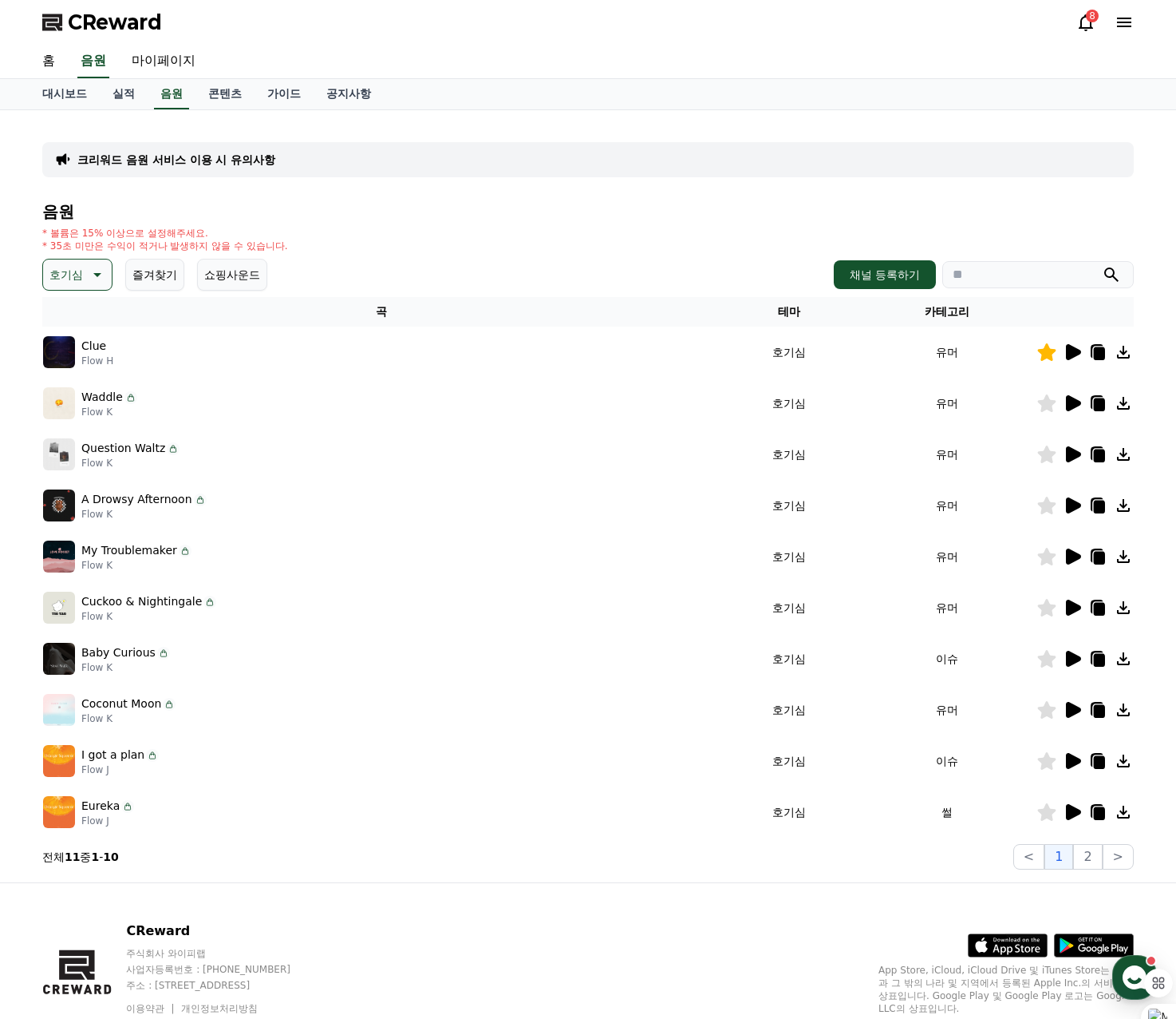
click at [79, 280] on p "호기심" at bounding box center [67, 275] width 34 height 22
click at [80, 373] on div "전체 환상적인 호기심 어두운 밝은 통통튀는 신나는 반전 웅장한 드라마틱 즐거움 분위기있는 EDM 그루브 슬픈 잔잔한 귀여운 감동적인 긴장되는 …" at bounding box center [79, 471] width 69 height 824
click at [71, 373] on button "반전" at bounding box center [62, 368] width 35 height 35
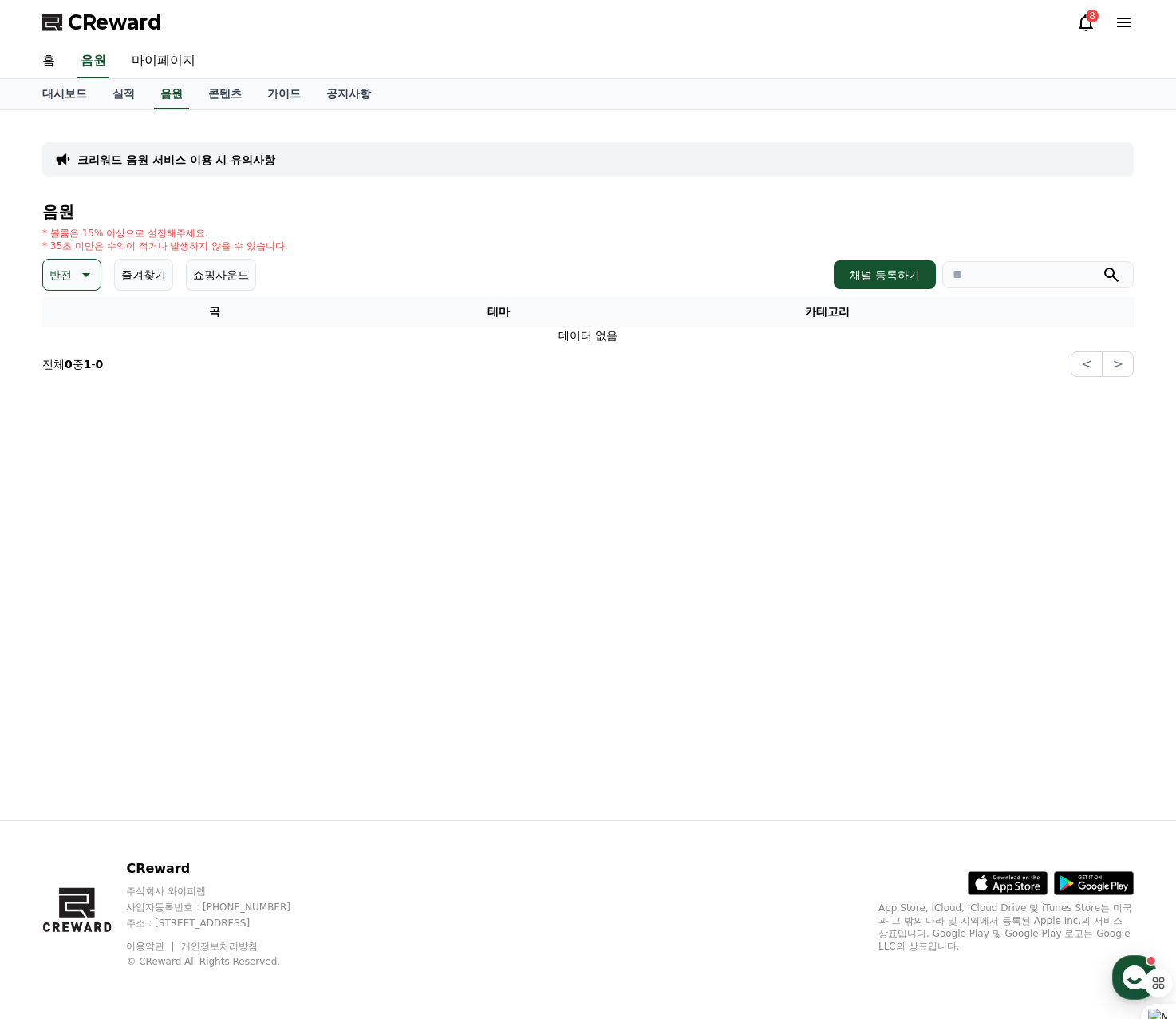
click at [89, 283] on icon at bounding box center [84, 274] width 19 height 19
click at [83, 408] on button "웅장한" at bounding box center [68, 409] width 46 height 35
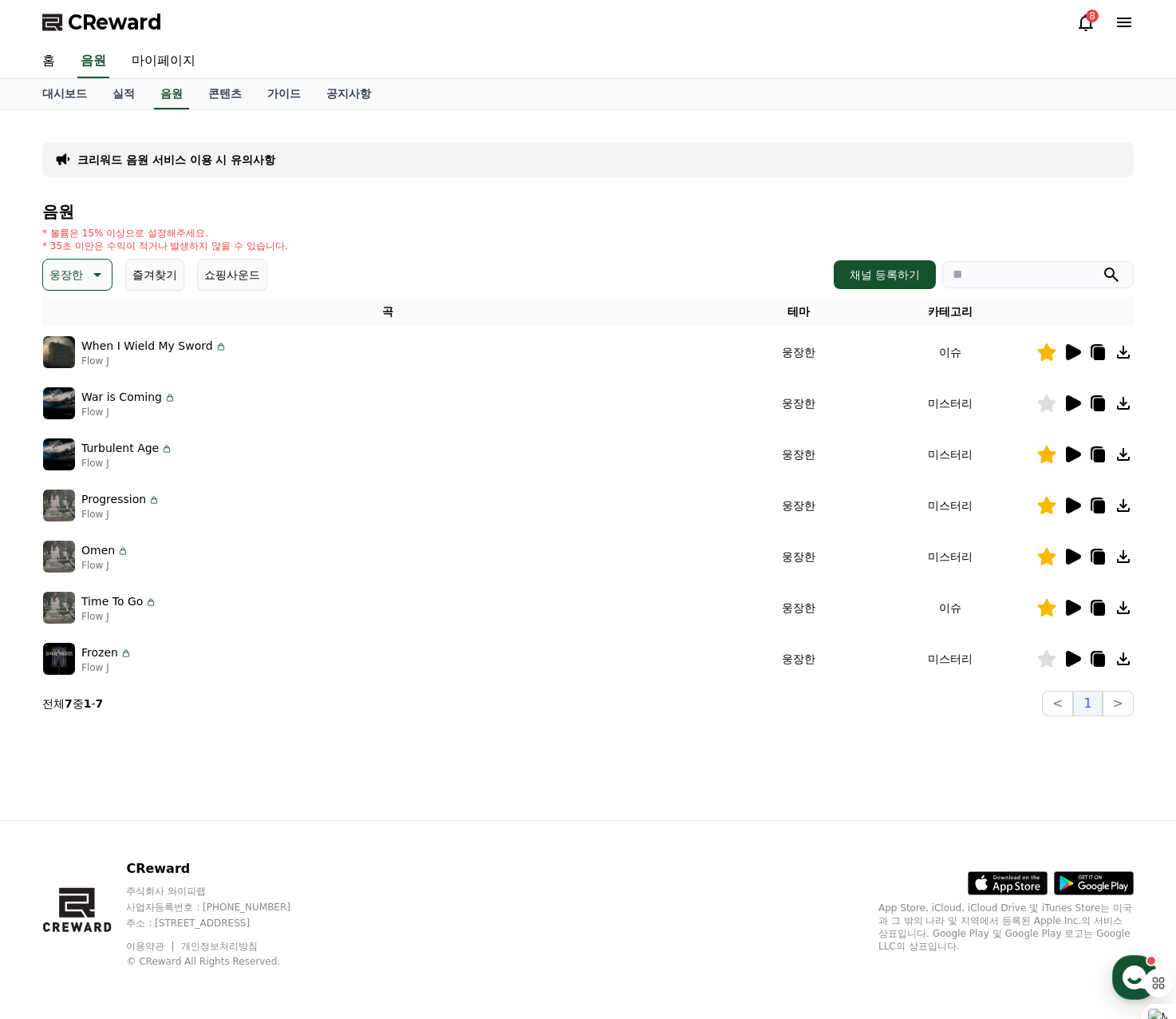
click at [1074, 605] on icon at bounding box center [1073, 608] width 15 height 16
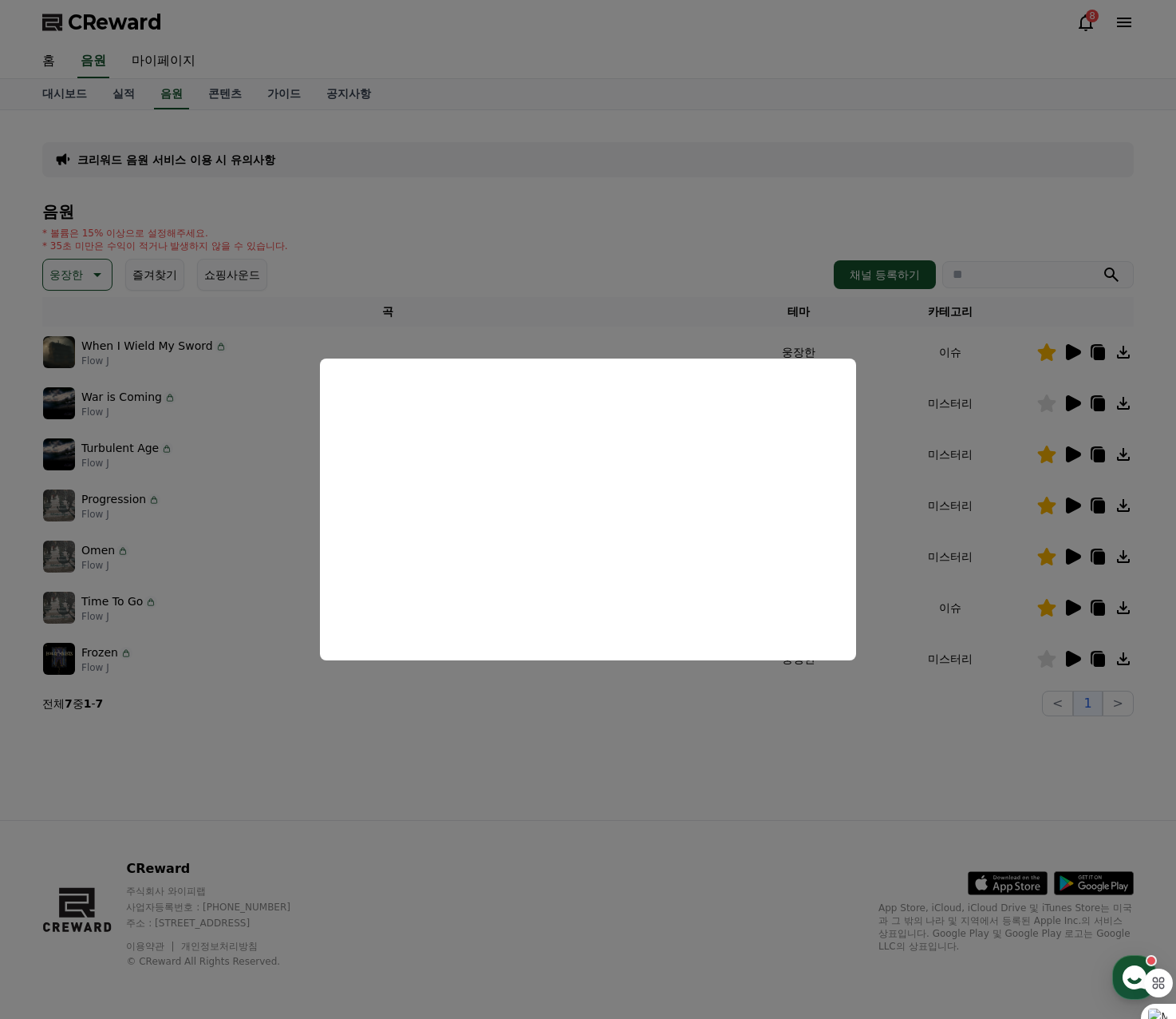
click at [597, 673] on button "close modal" at bounding box center [588, 509] width 1176 height 1019
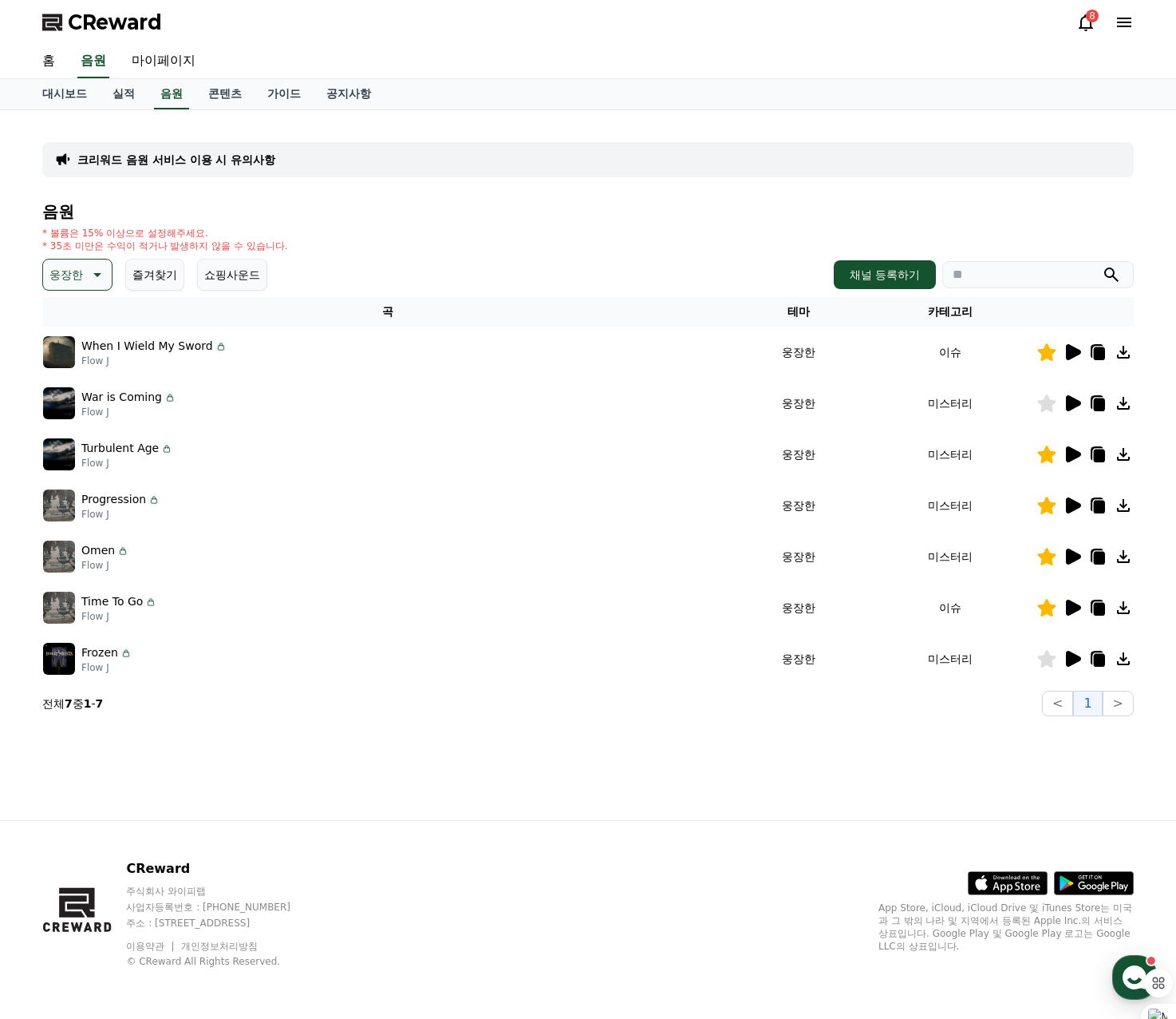
click at [1076, 561] on icon at bounding box center [1073, 557] width 15 height 16
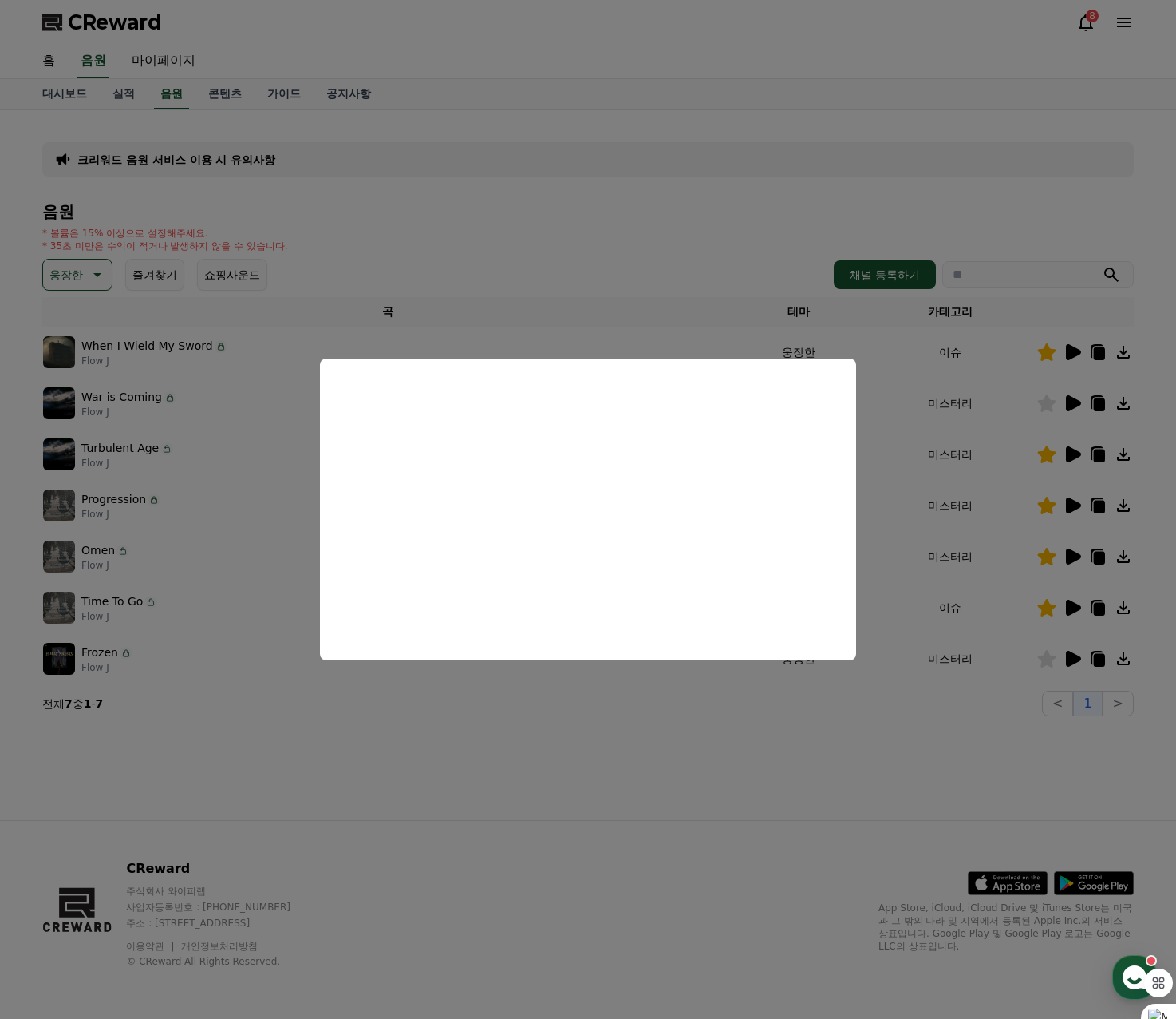
click at [631, 208] on button "close modal" at bounding box center [588, 509] width 1176 height 1019
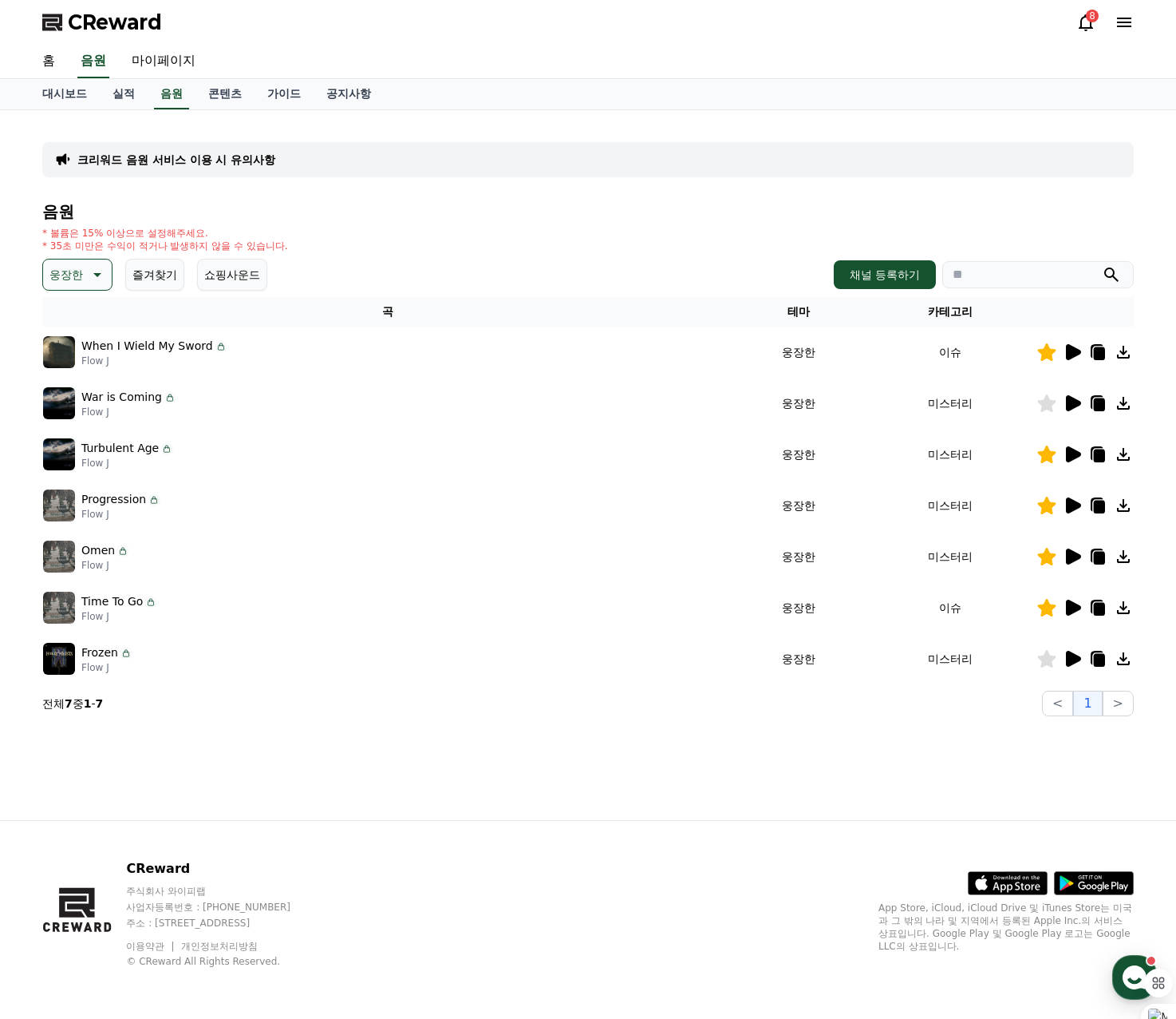
click at [800, 690] on div "음원 * 볼륨은 15% 이상으로 설정해주세요. * 35초 미만은 수익이 적거나 발생하지 않을 수 있습니다. 웅장한 즐겨찾기 쇼핑사운드 채널 등…" at bounding box center [588, 459] width 1091 height 513
click at [55, 505] on img at bounding box center [59, 505] width 32 height 32
click at [1073, 505] on icon at bounding box center [1073, 505] width 15 height 16
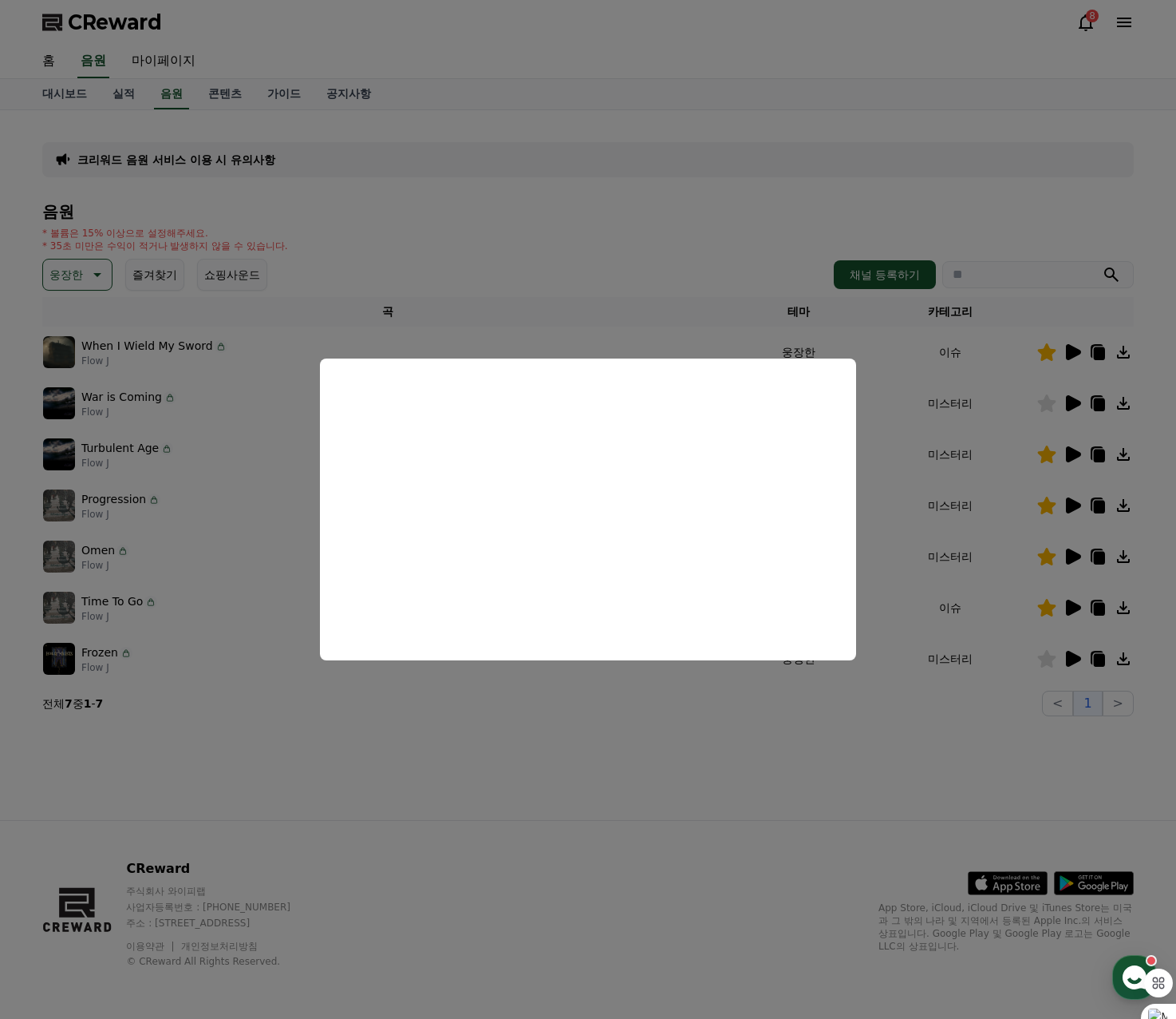
click at [599, 241] on button "close modal" at bounding box center [588, 509] width 1176 height 1019
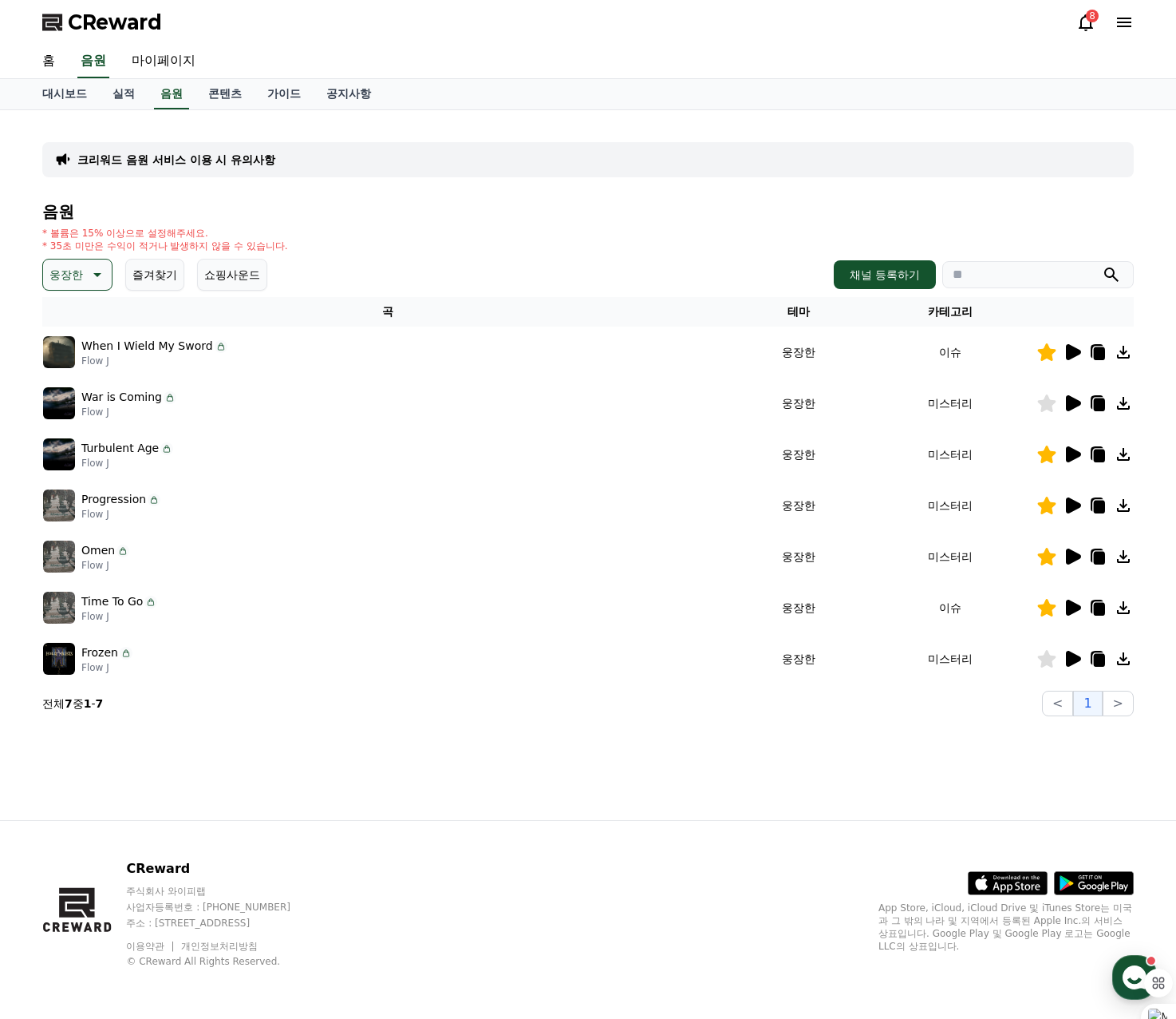
click at [1071, 352] on icon at bounding box center [1073, 352] width 15 height 16
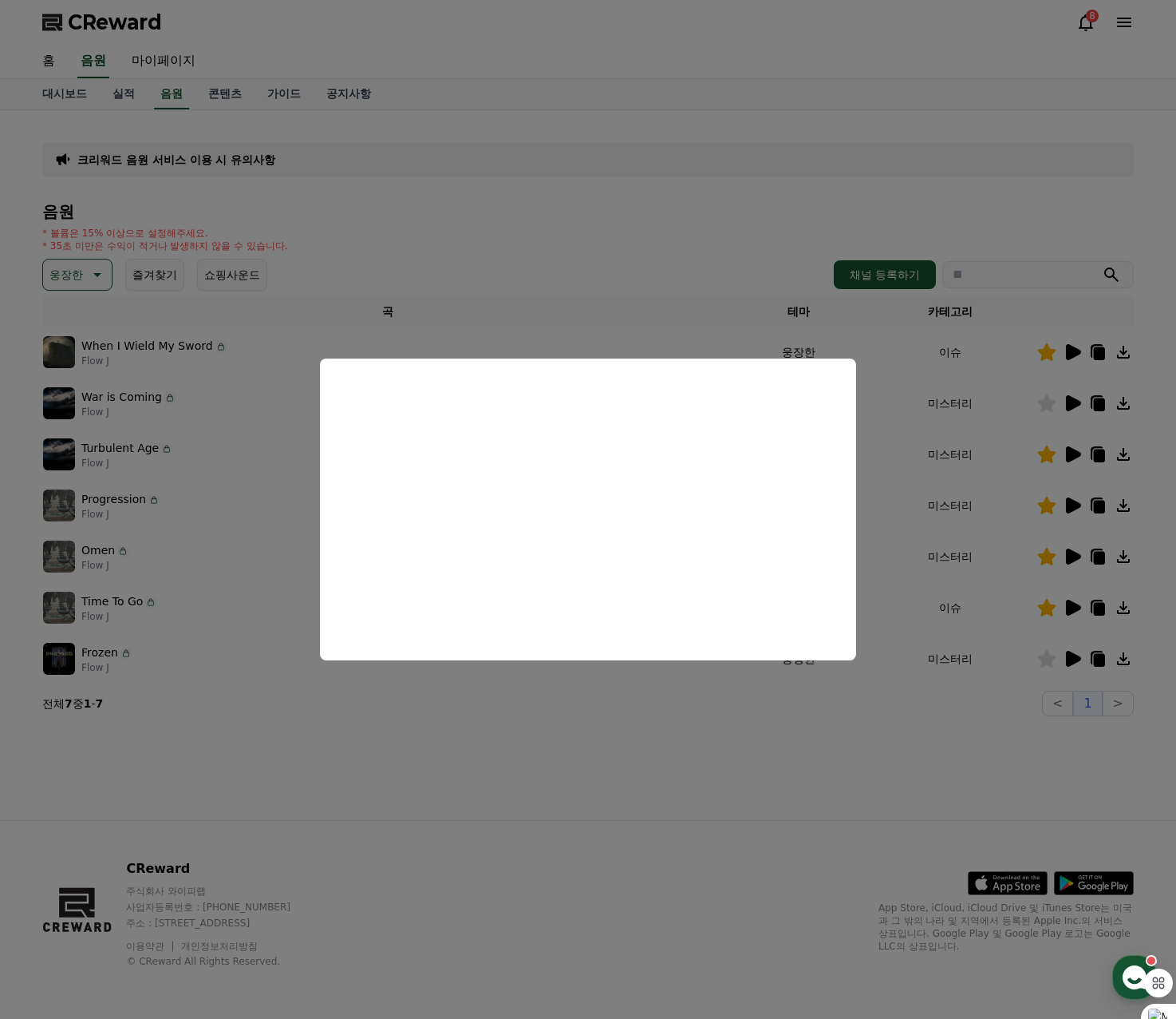
click at [601, 250] on button "close modal" at bounding box center [588, 509] width 1176 height 1019
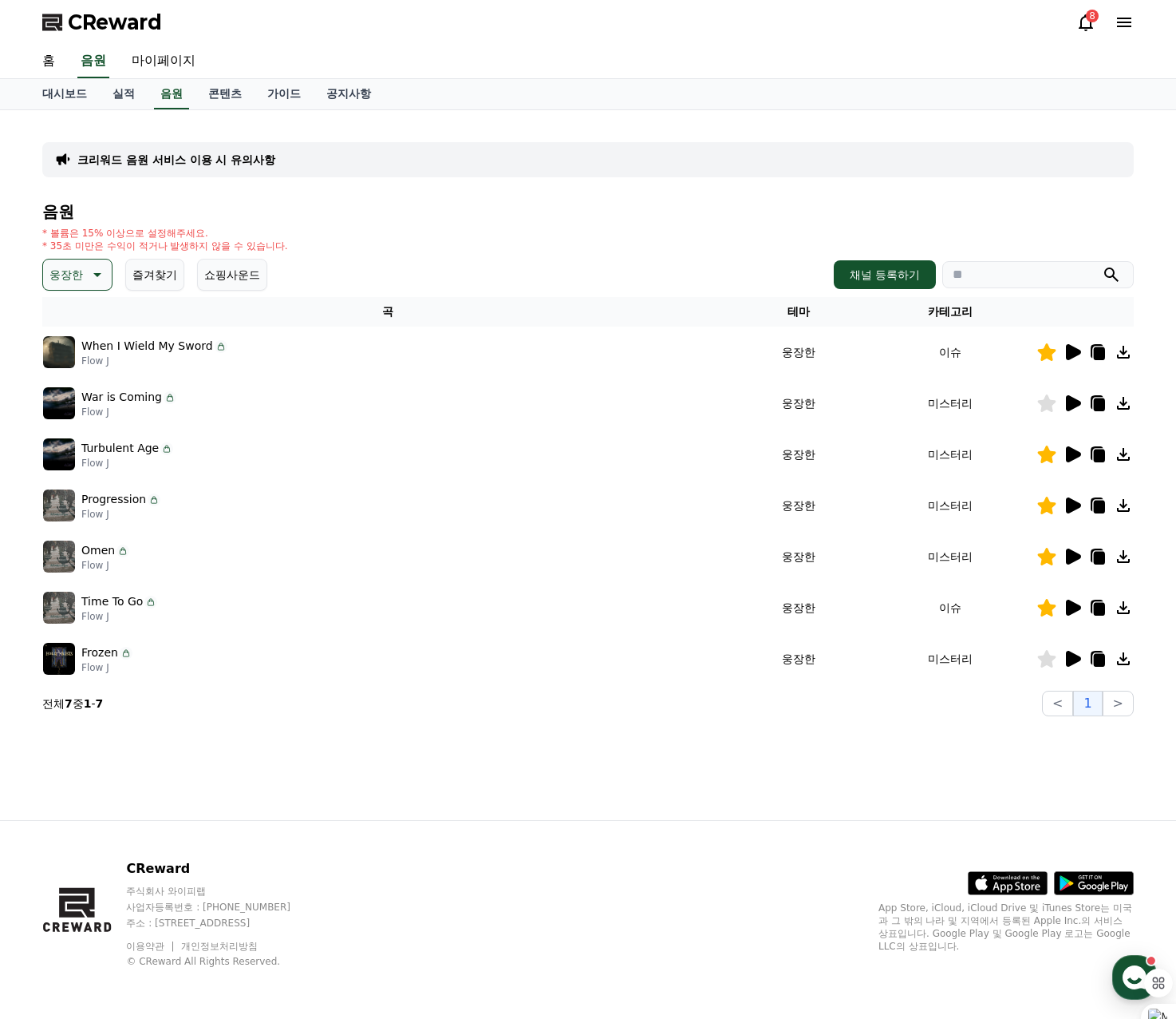
click at [1071, 400] on icon at bounding box center [1073, 403] width 15 height 16
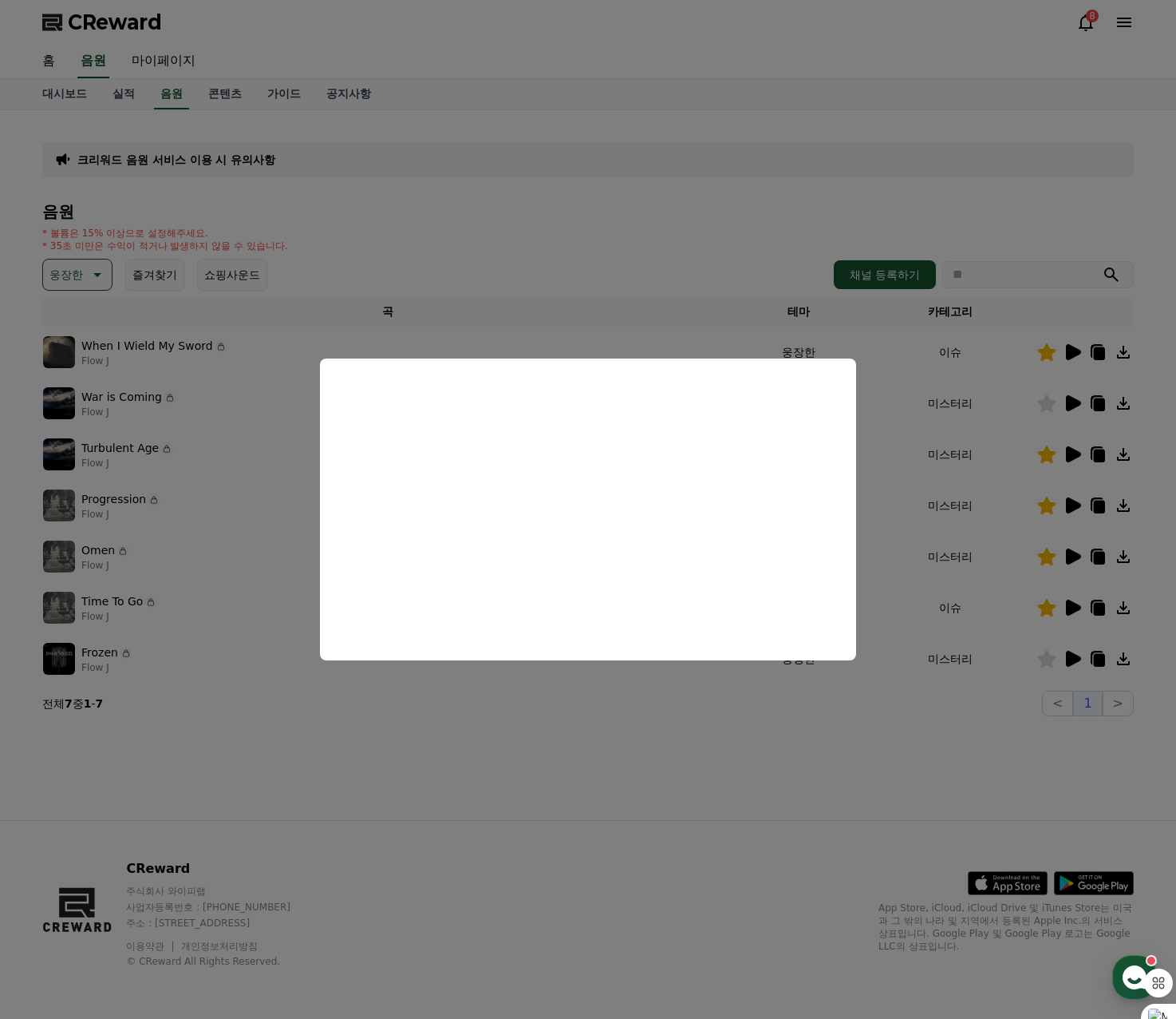
click at [641, 257] on button "close modal" at bounding box center [588, 509] width 1176 height 1019
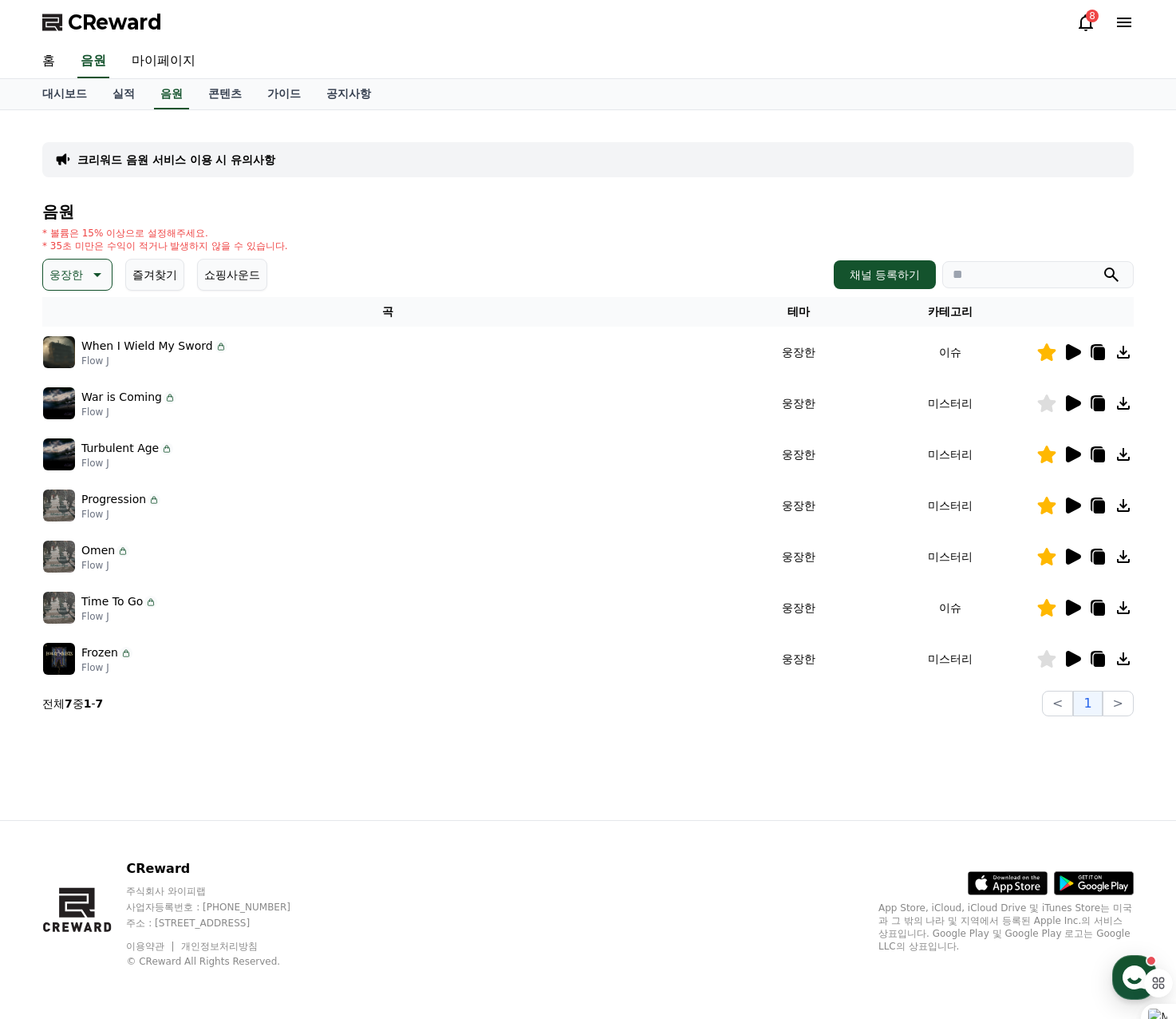
click at [1080, 454] on icon at bounding box center [1072, 453] width 19 height 19
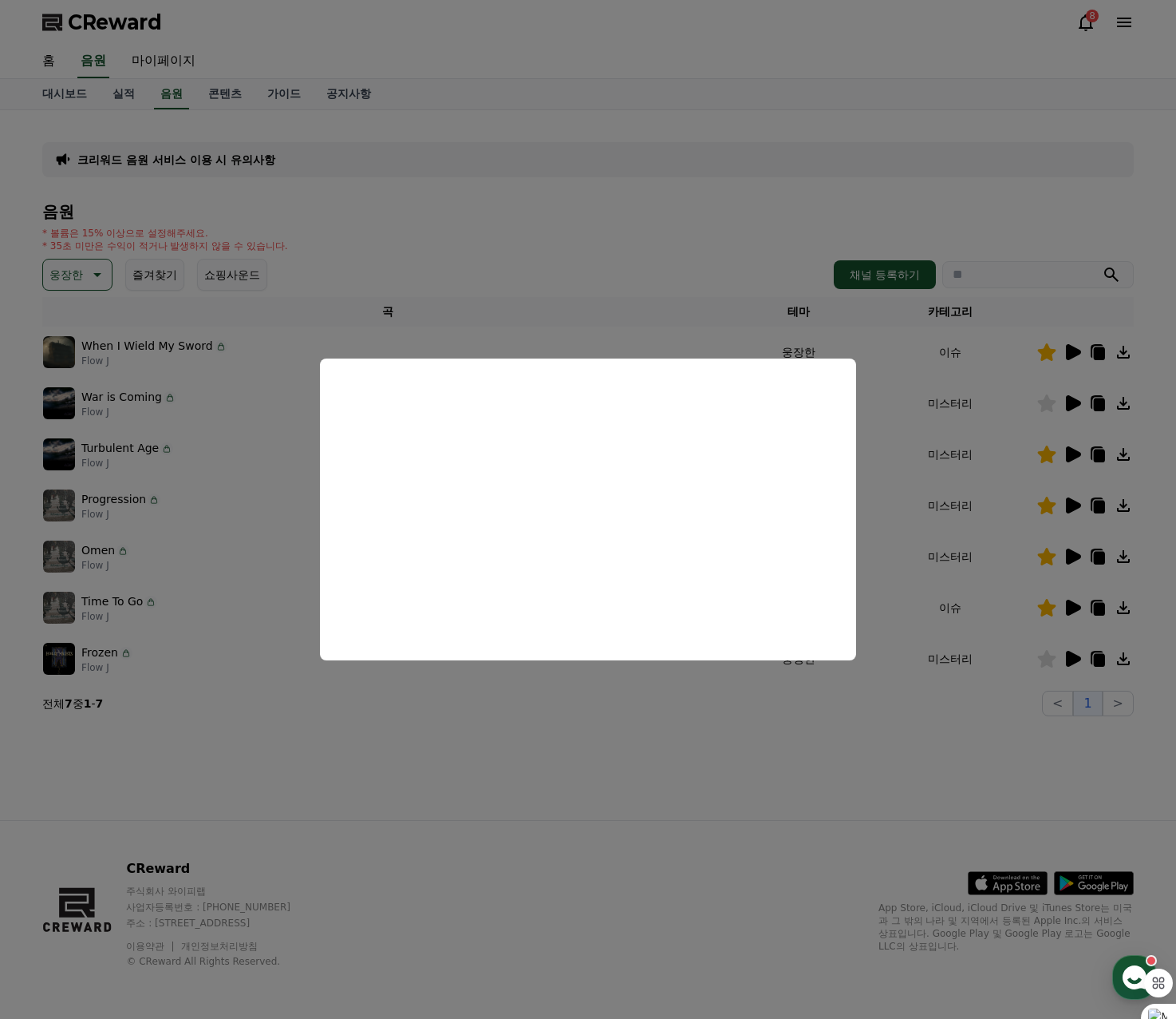
click at [669, 239] on button "close modal" at bounding box center [588, 509] width 1176 height 1019
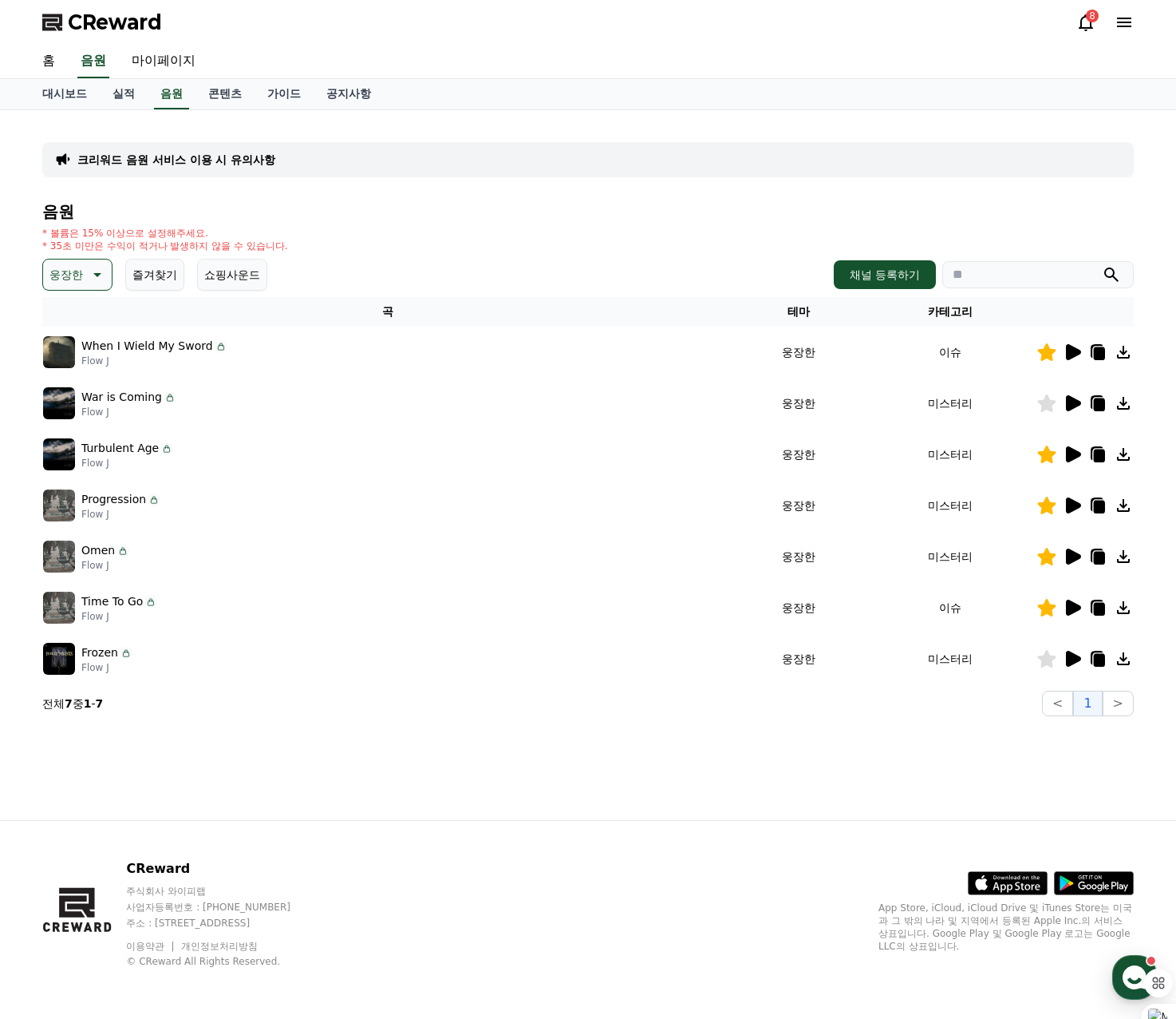
click at [1070, 509] on icon at bounding box center [1073, 505] width 15 height 16
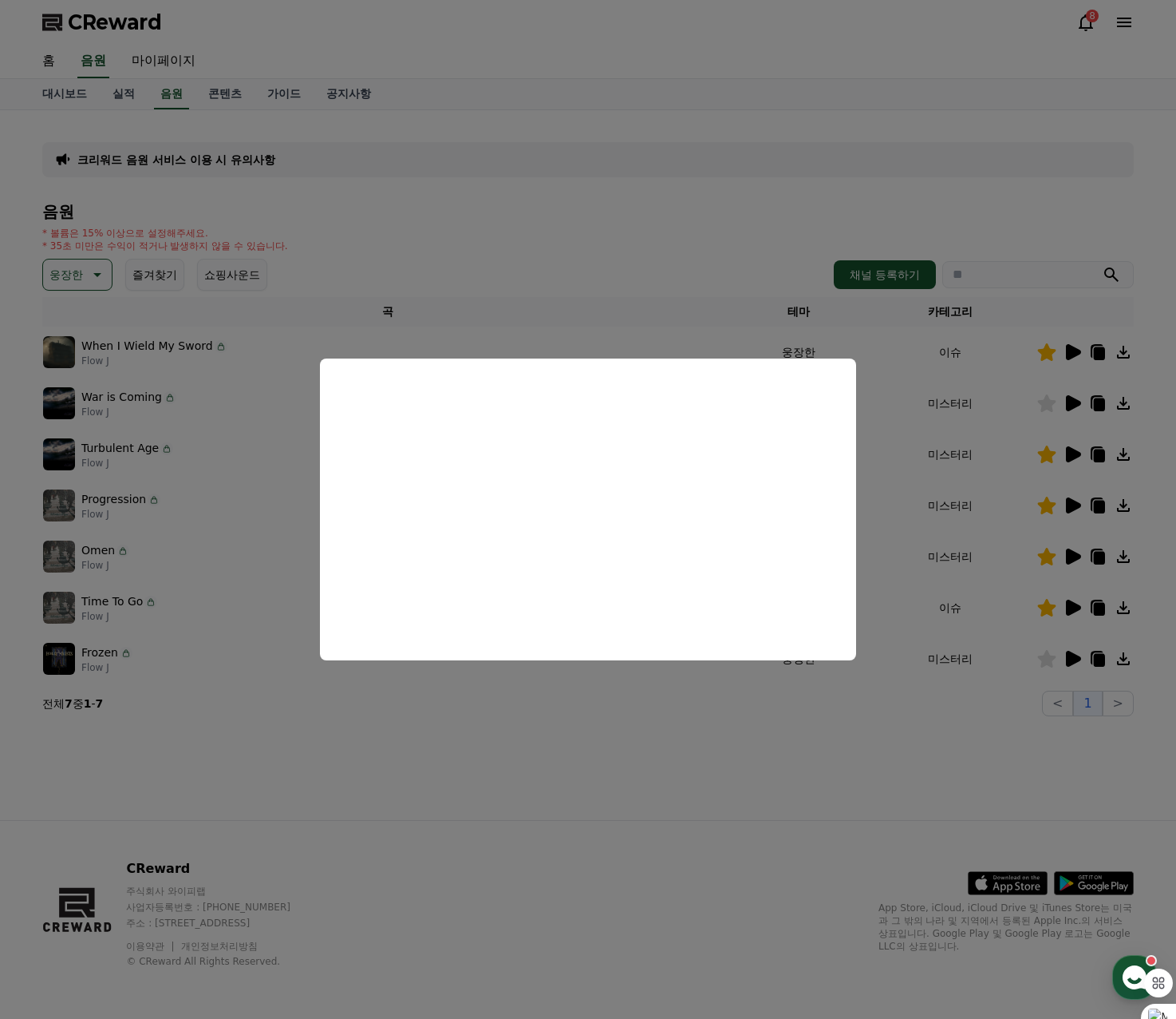
click at [593, 267] on button "close modal" at bounding box center [588, 509] width 1176 height 1019
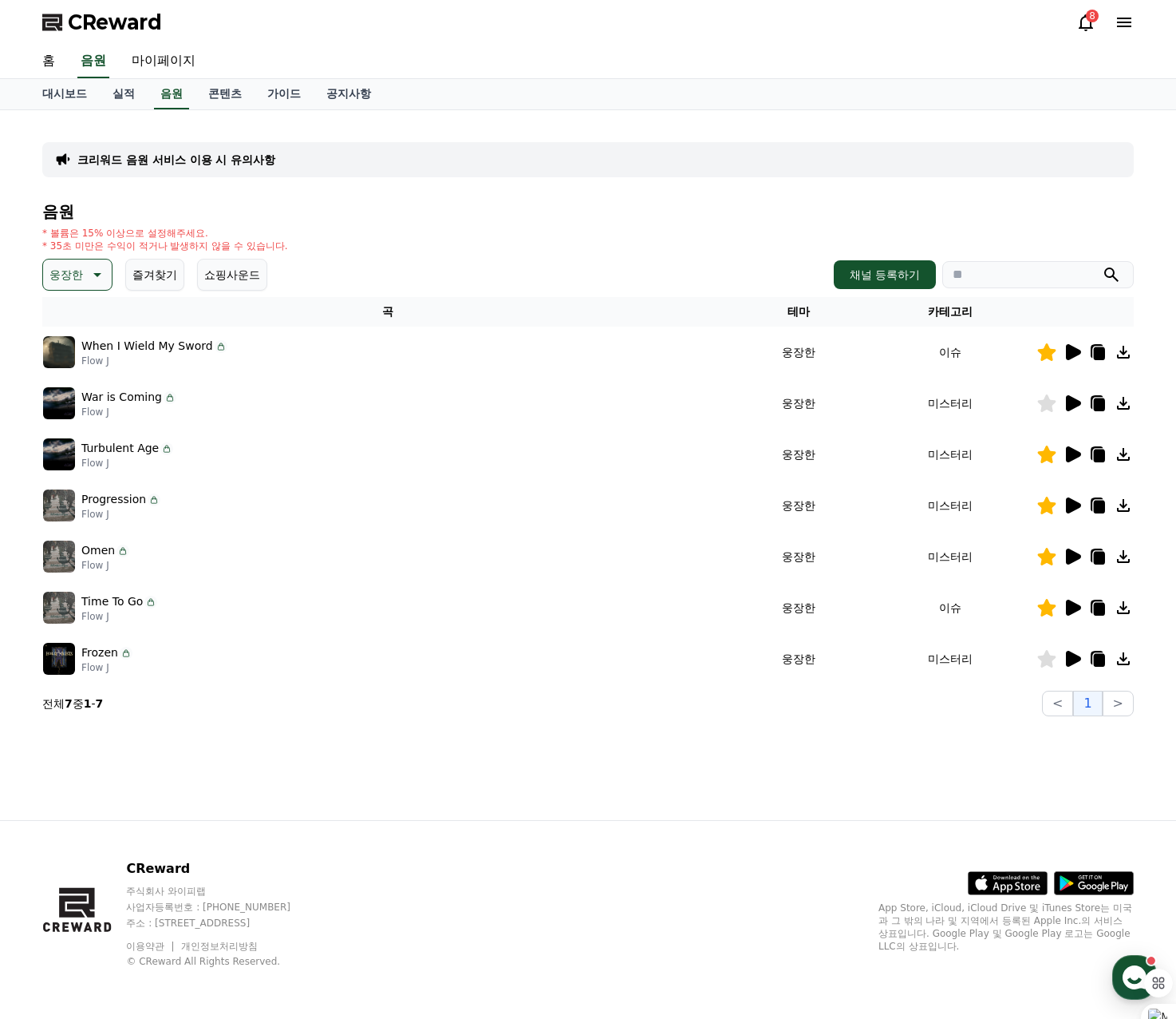
click at [1079, 561] on icon at bounding box center [1072, 556] width 19 height 19
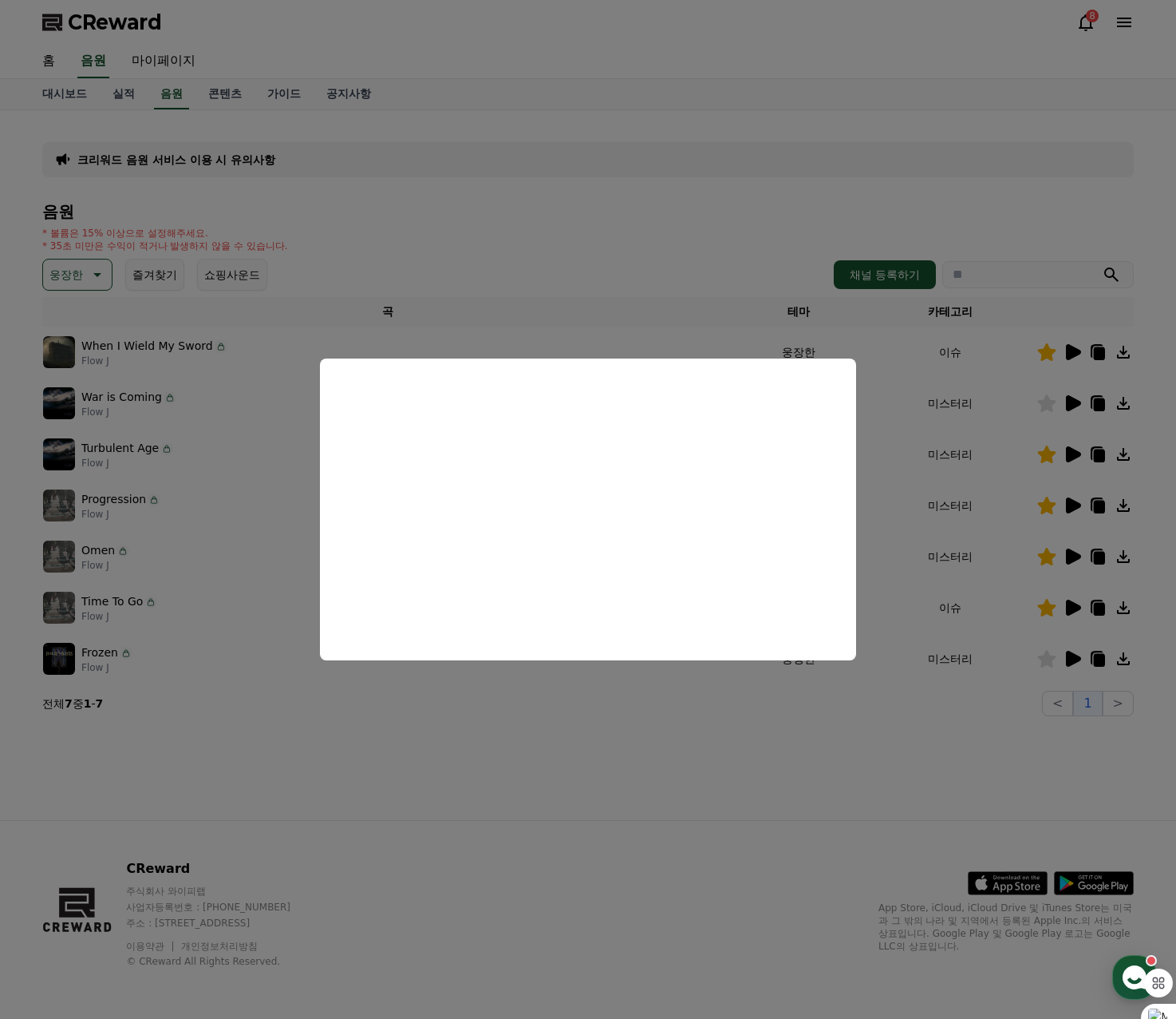
click at [605, 192] on button "close modal" at bounding box center [588, 509] width 1176 height 1019
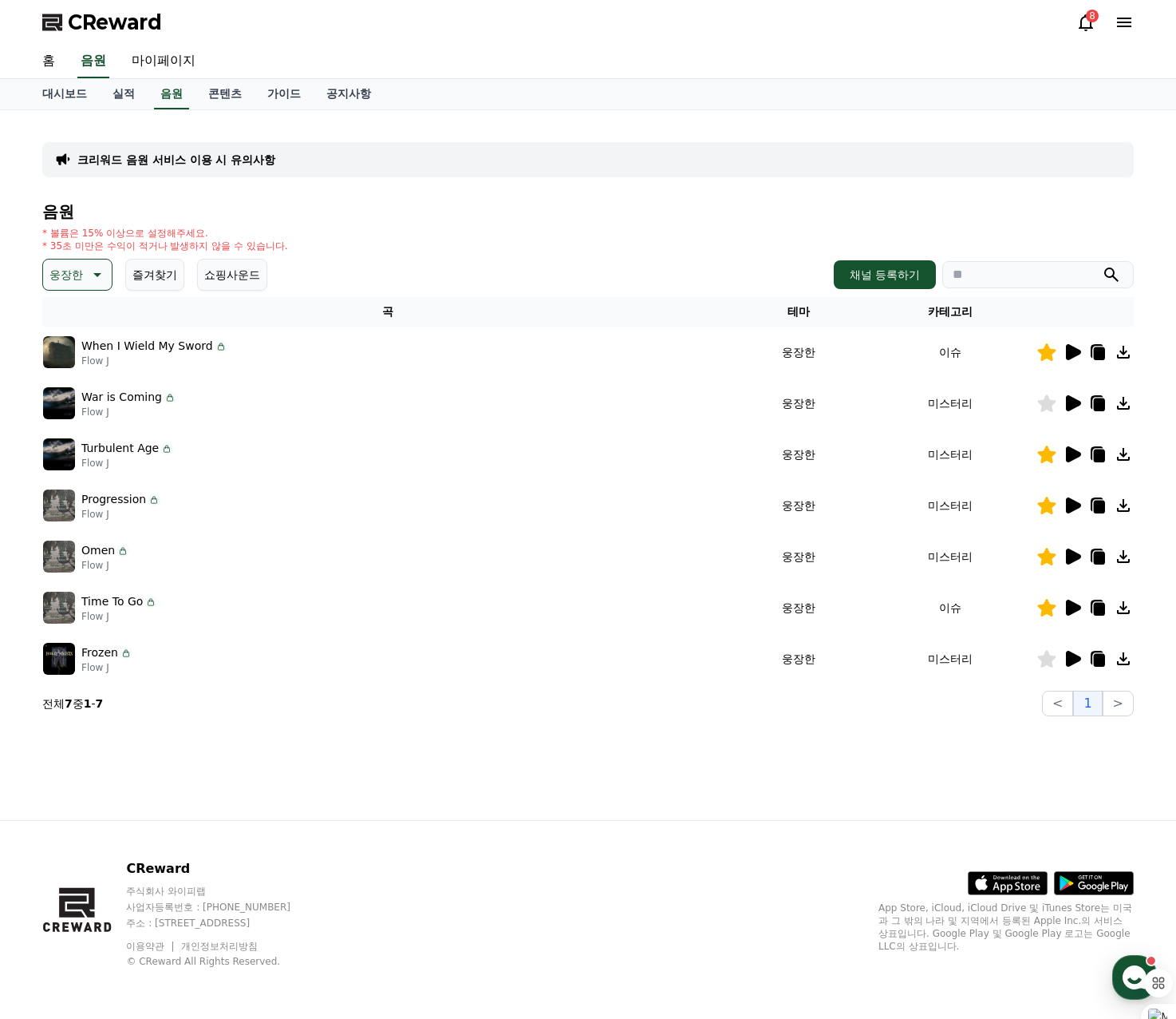
click at [1075, 558] on icon at bounding box center [1073, 557] width 15 height 16
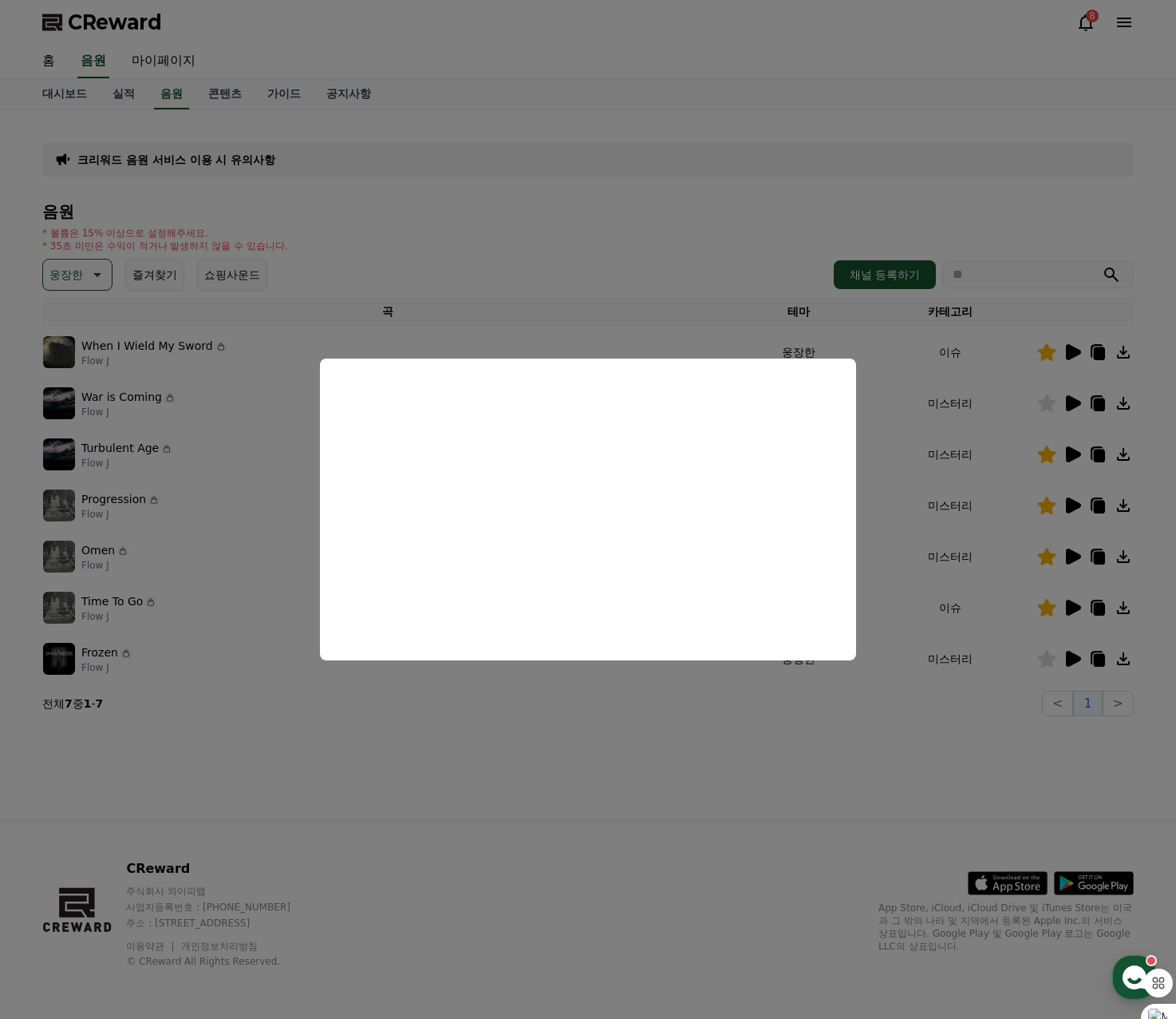
click at [674, 244] on button "close modal" at bounding box center [588, 509] width 1176 height 1019
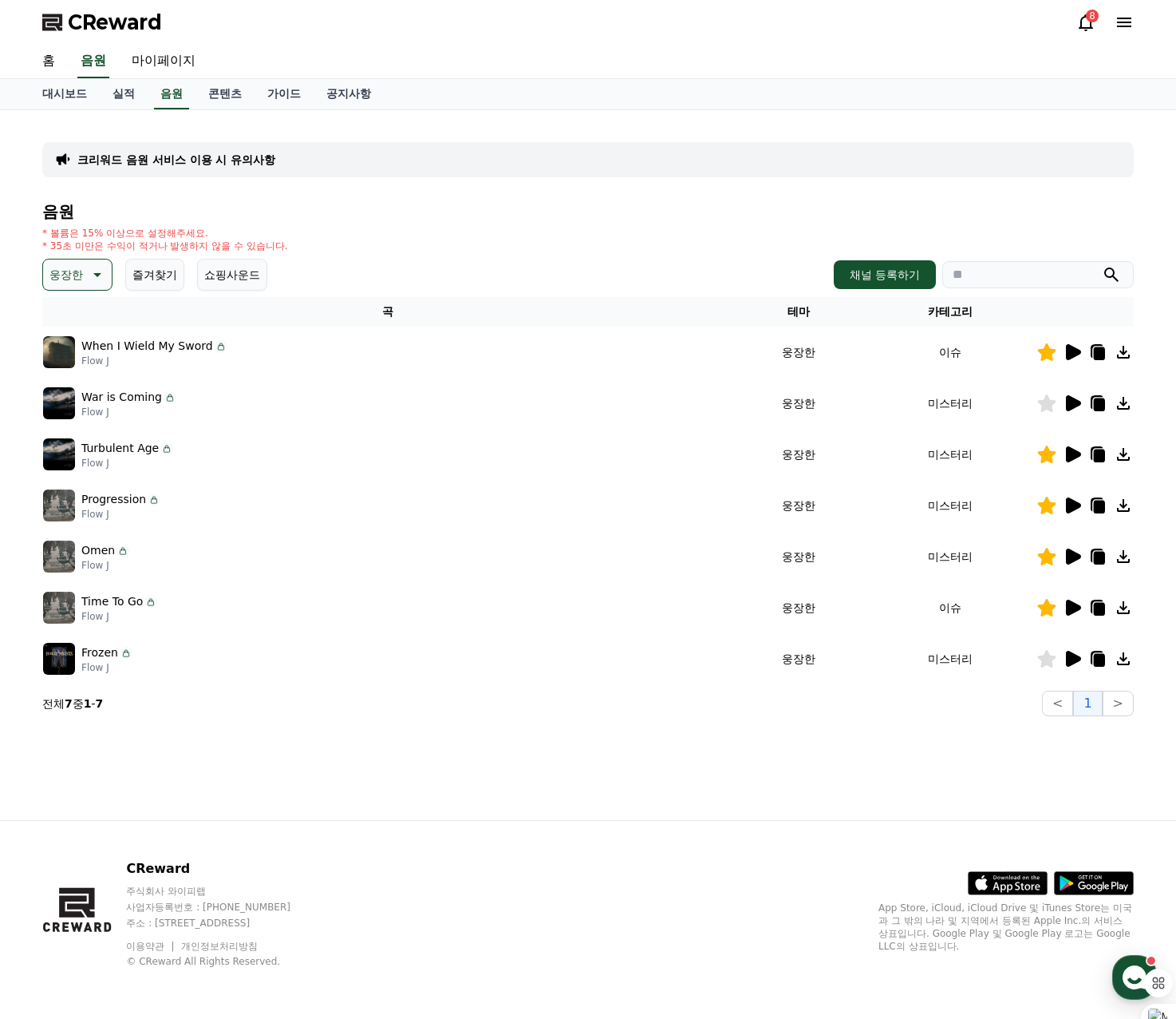
click at [1069, 611] on icon at bounding box center [1073, 608] width 15 height 16
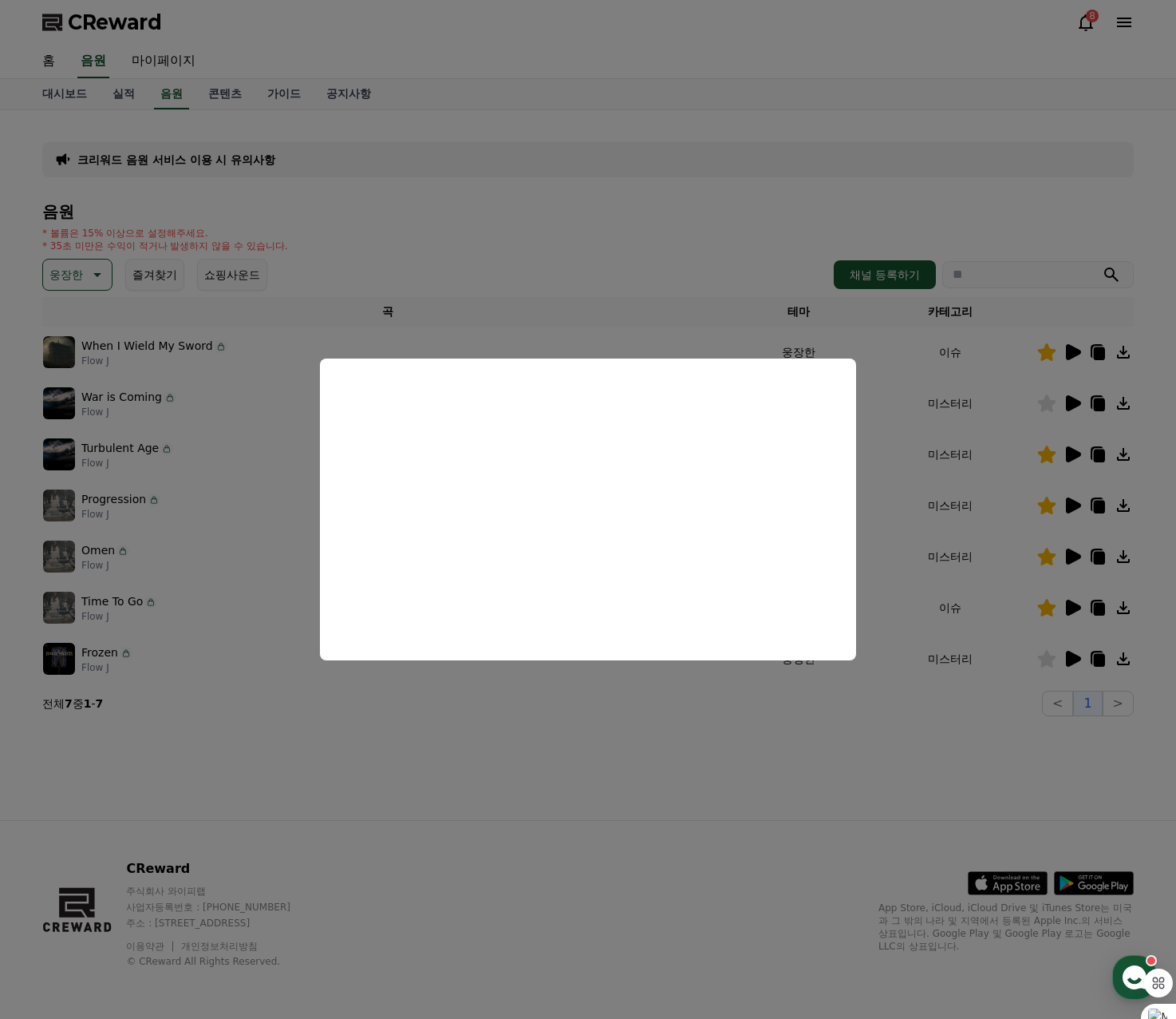
click at [408, 206] on button "close modal" at bounding box center [588, 509] width 1176 height 1019
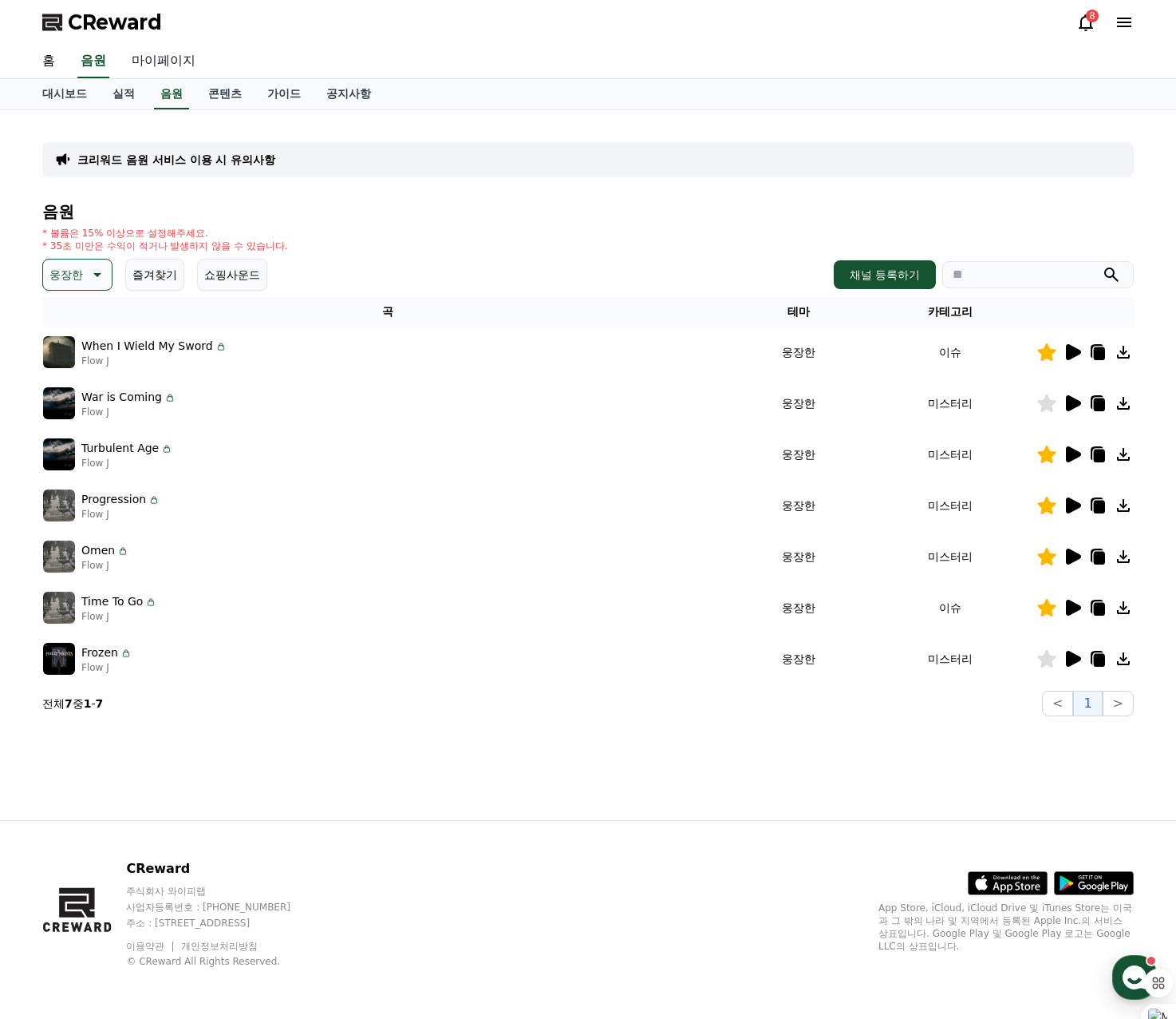
click at [162, 58] on link "마이페이지" at bounding box center [163, 62] width 90 height 34
select select "**********"
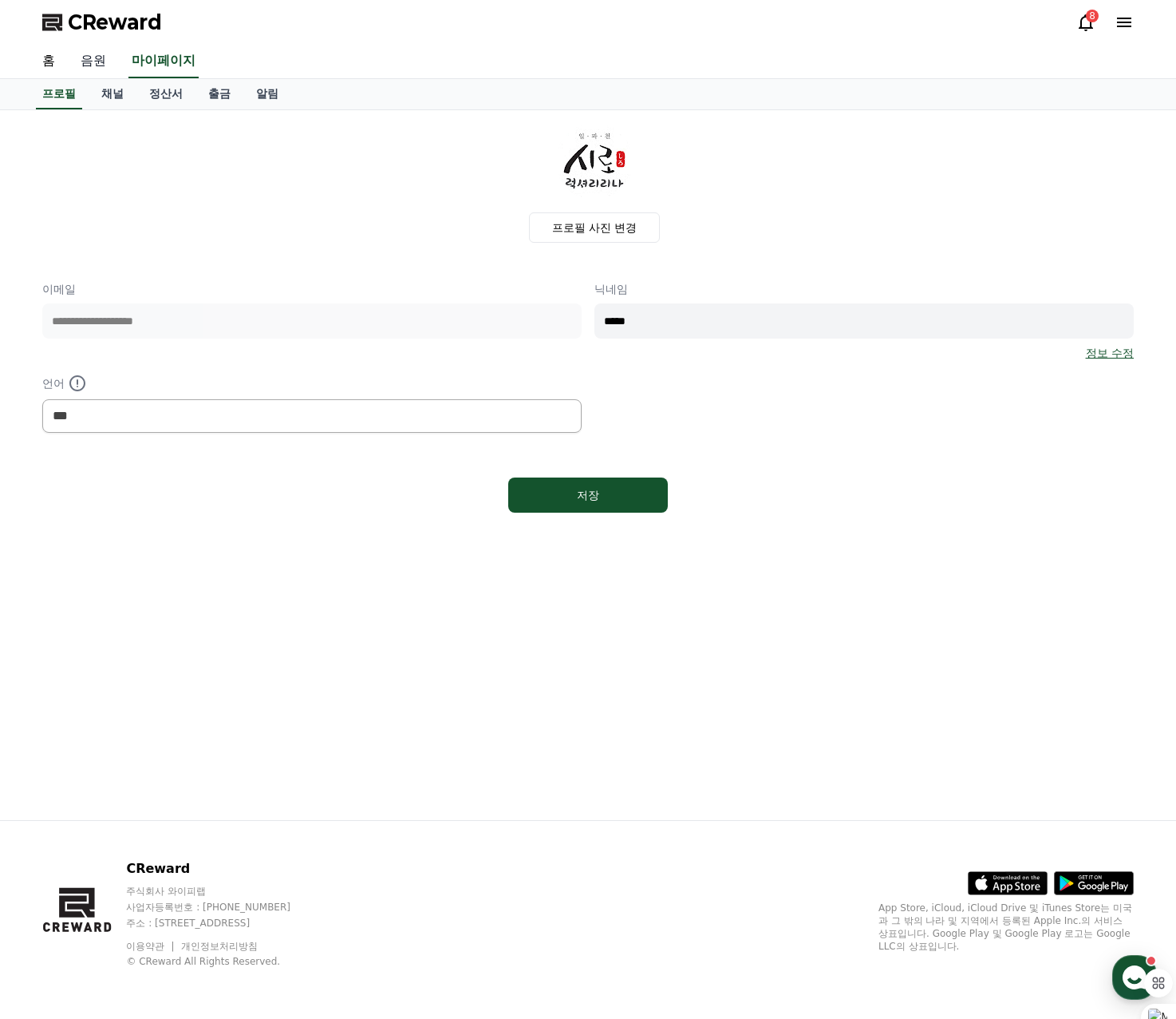
click at [99, 65] on link "음원" at bounding box center [93, 62] width 51 height 34
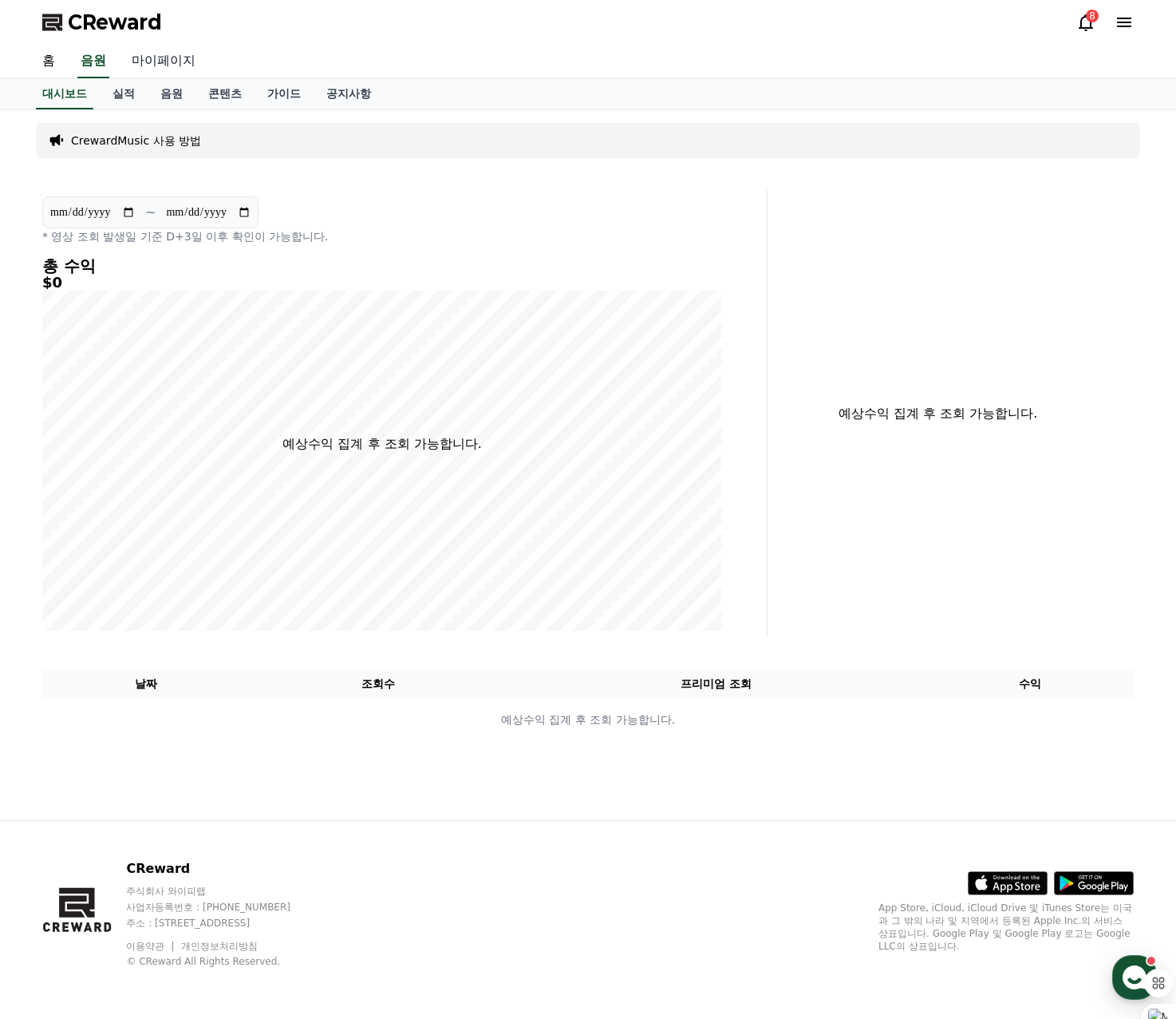
click at [188, 56] on link "마이페이지" at bounding box center [163, 62] width 90 height 34
select select "**********"
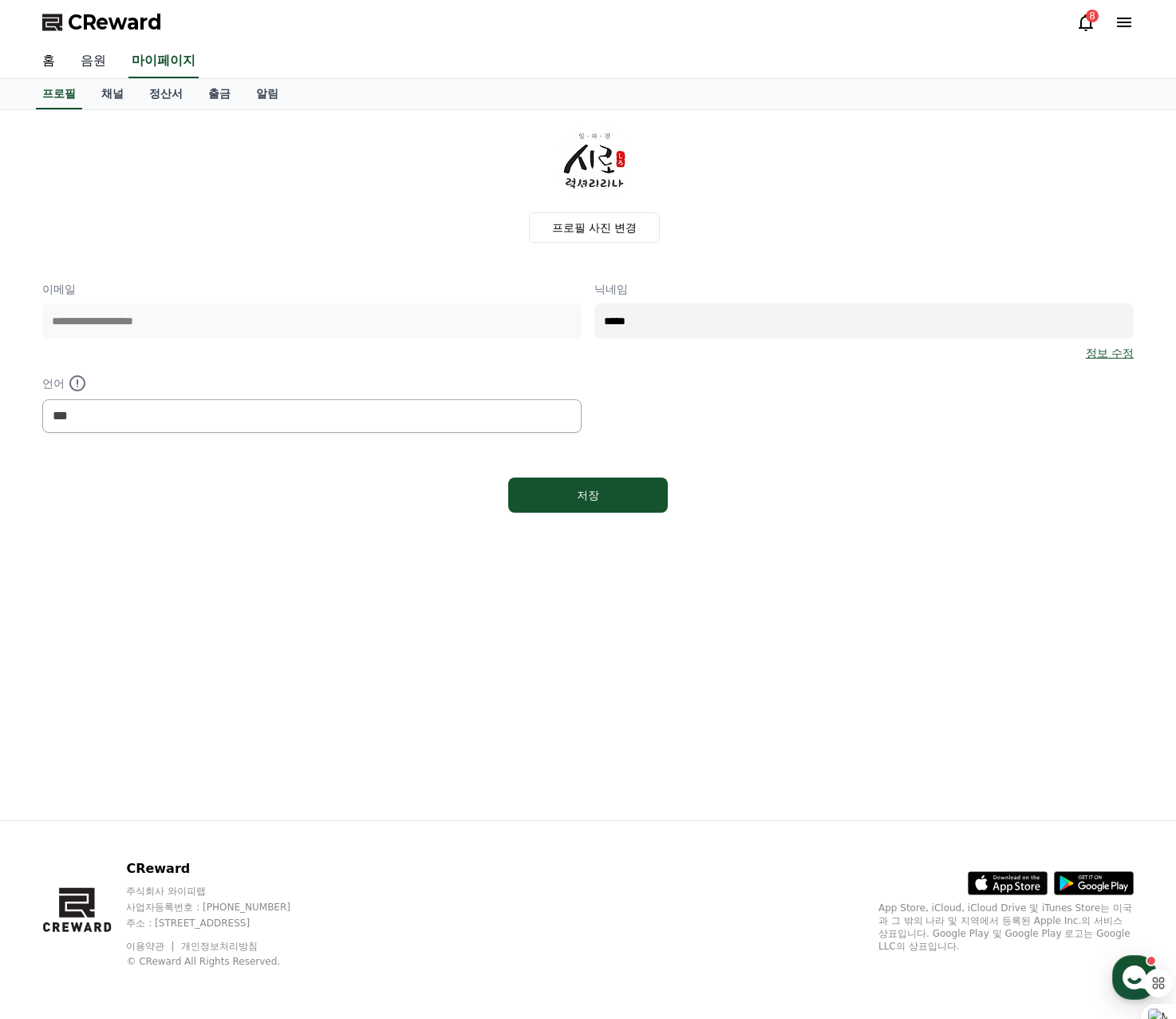
click at [96, 60] on link "음원" at bounding box center [93, 62] width 51 height 34
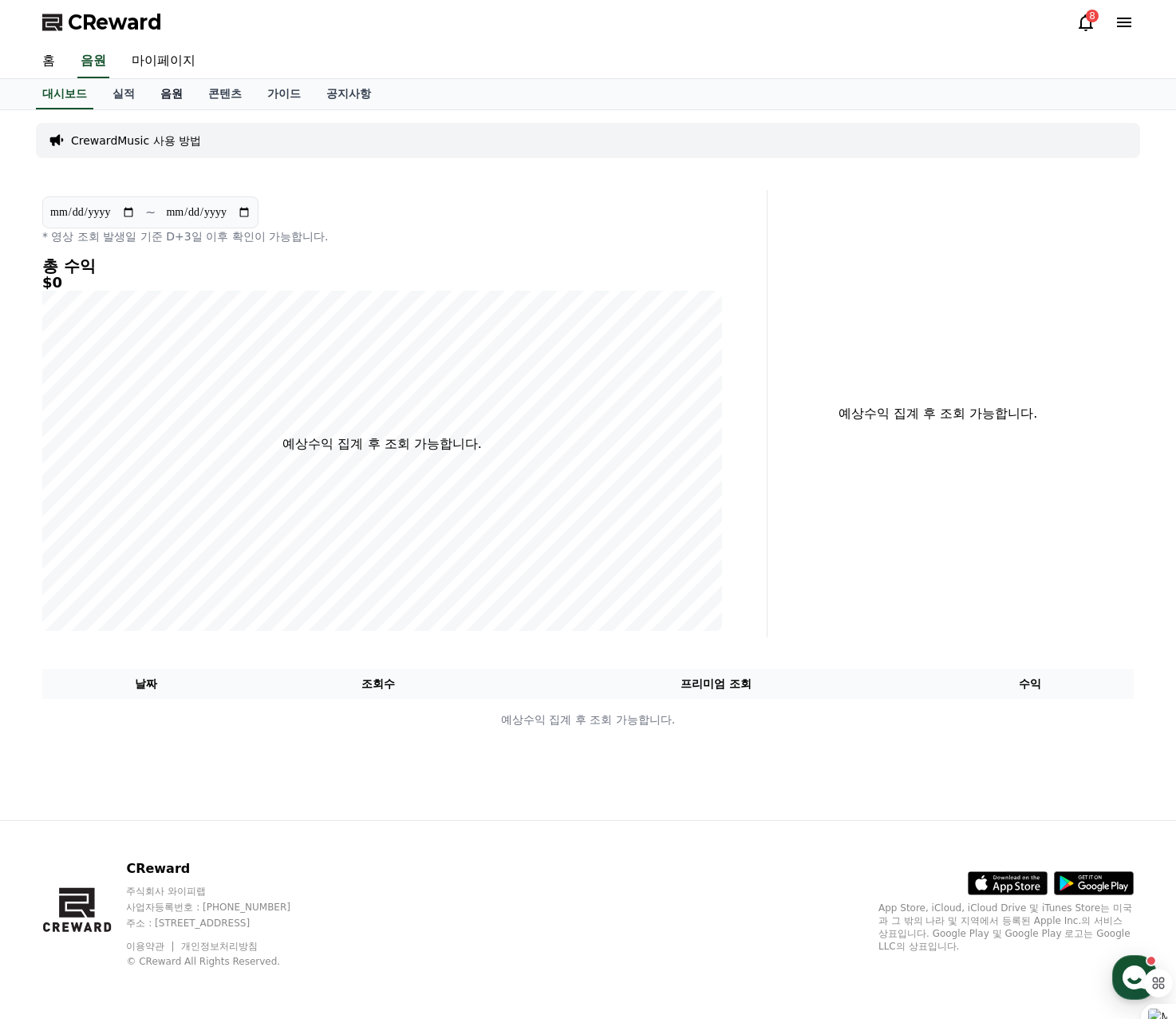
click at [163, 91] on link "음원" at bounding box center [171, 94] width 48 height 30
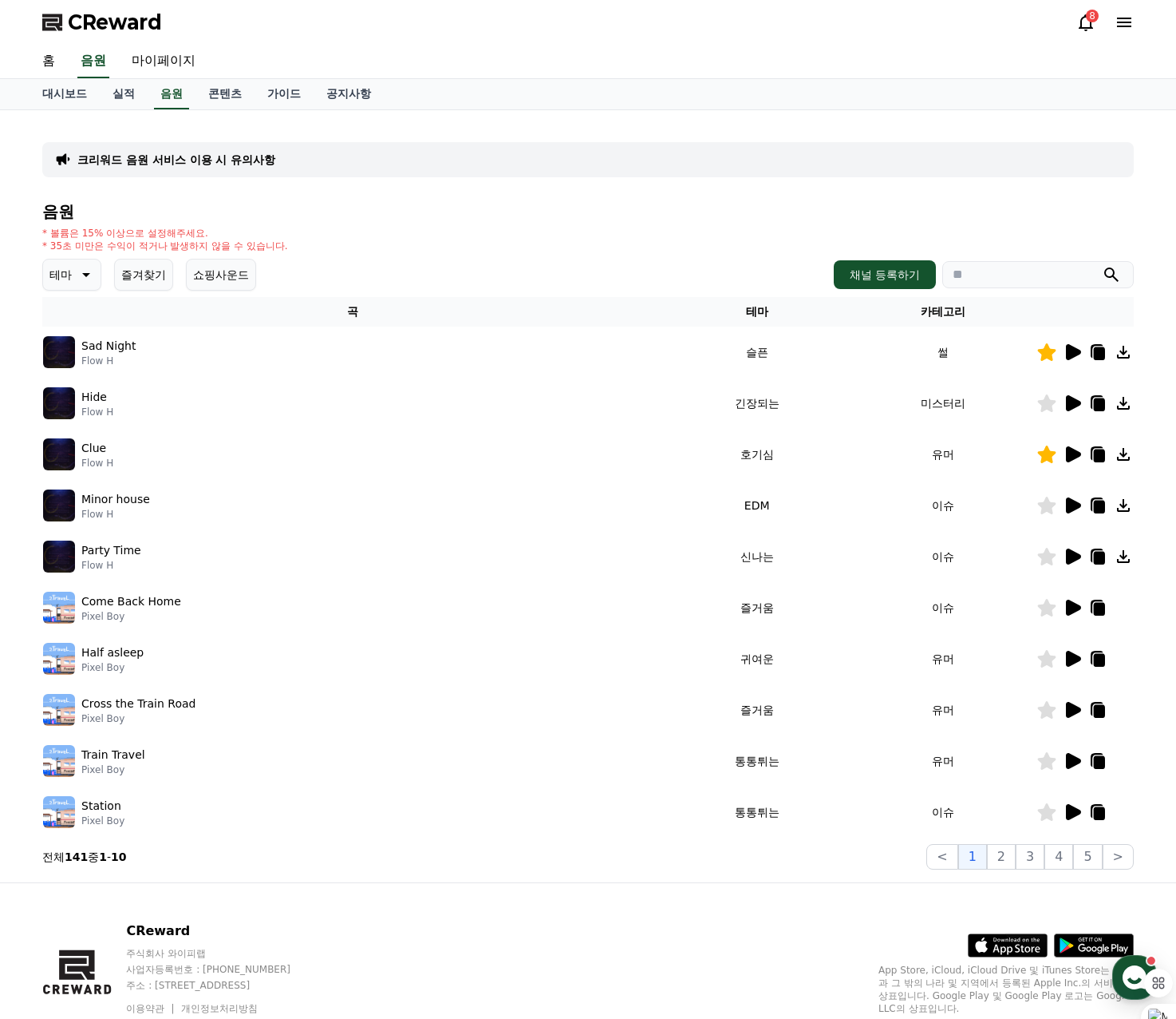
click at [66, 291] on div "음원 * 볼륨은 15% 이상으로 설정해주세요. * 35초 미만은 수익이 적거나 발생하지 않을 수 있습니다. 테마 즐겨찾기 쇼핑사운드 채널 등록…" at bounding box center [588, 536] width 1091 height 666
click at [221, 275] on button "쇼핑사운드" at bounding box center [221, 275] width 71 height 32
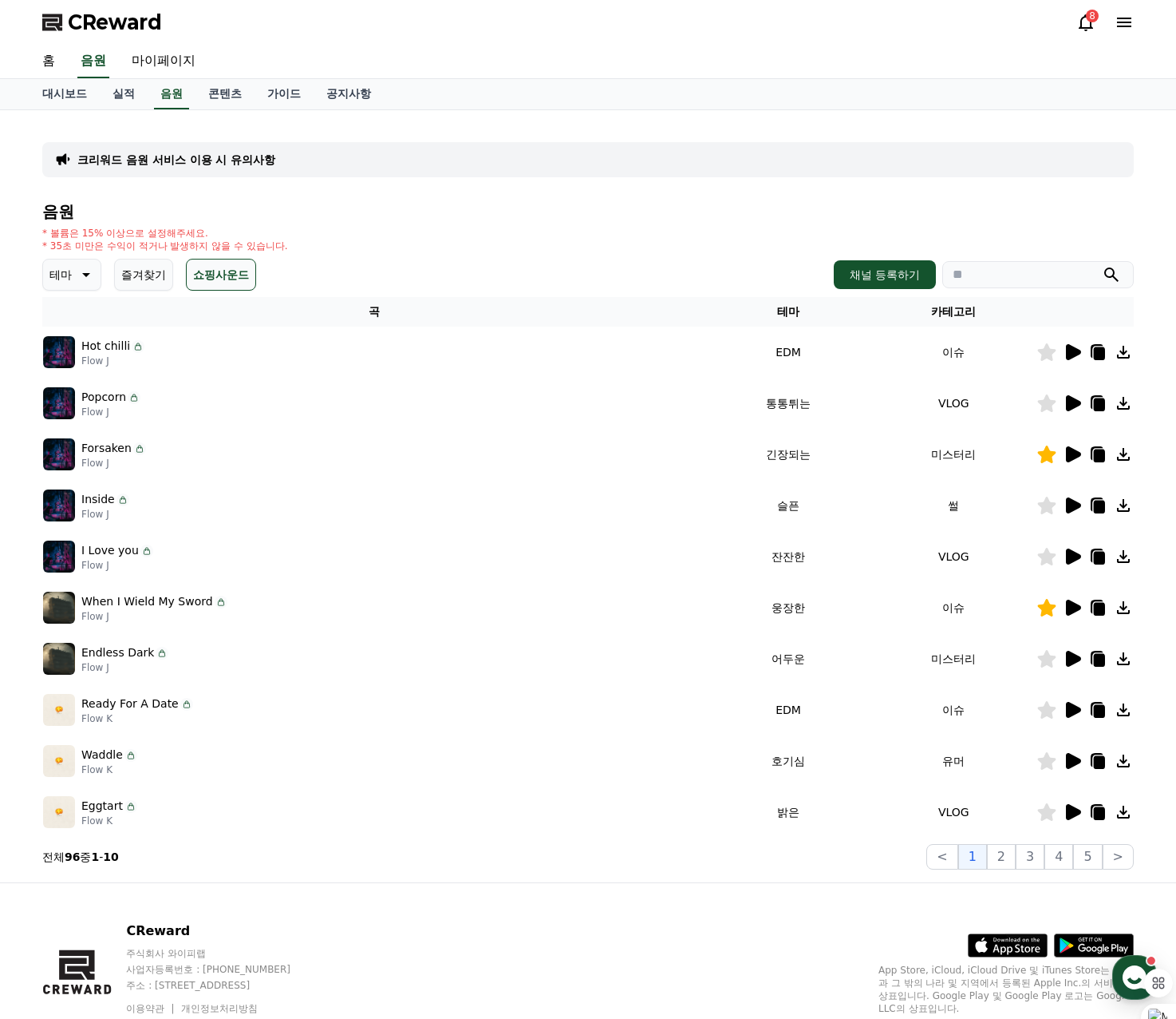
click at [1071, 554] on icon at bounding box center [1073, 557] width 15 height 16
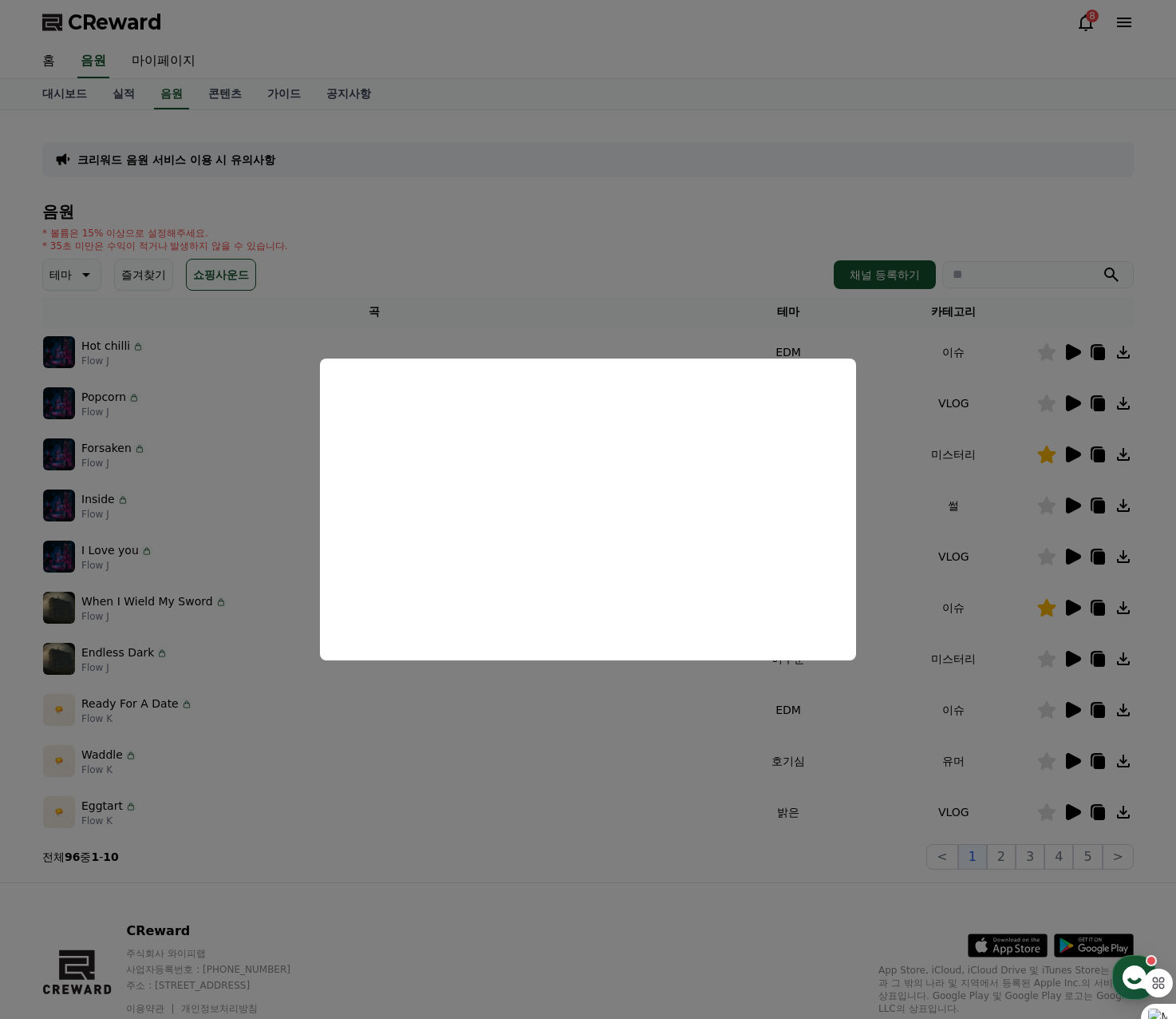
click at [577, 210] on button "close modal" at bounding box center [588, 509] width 1176 height 1019
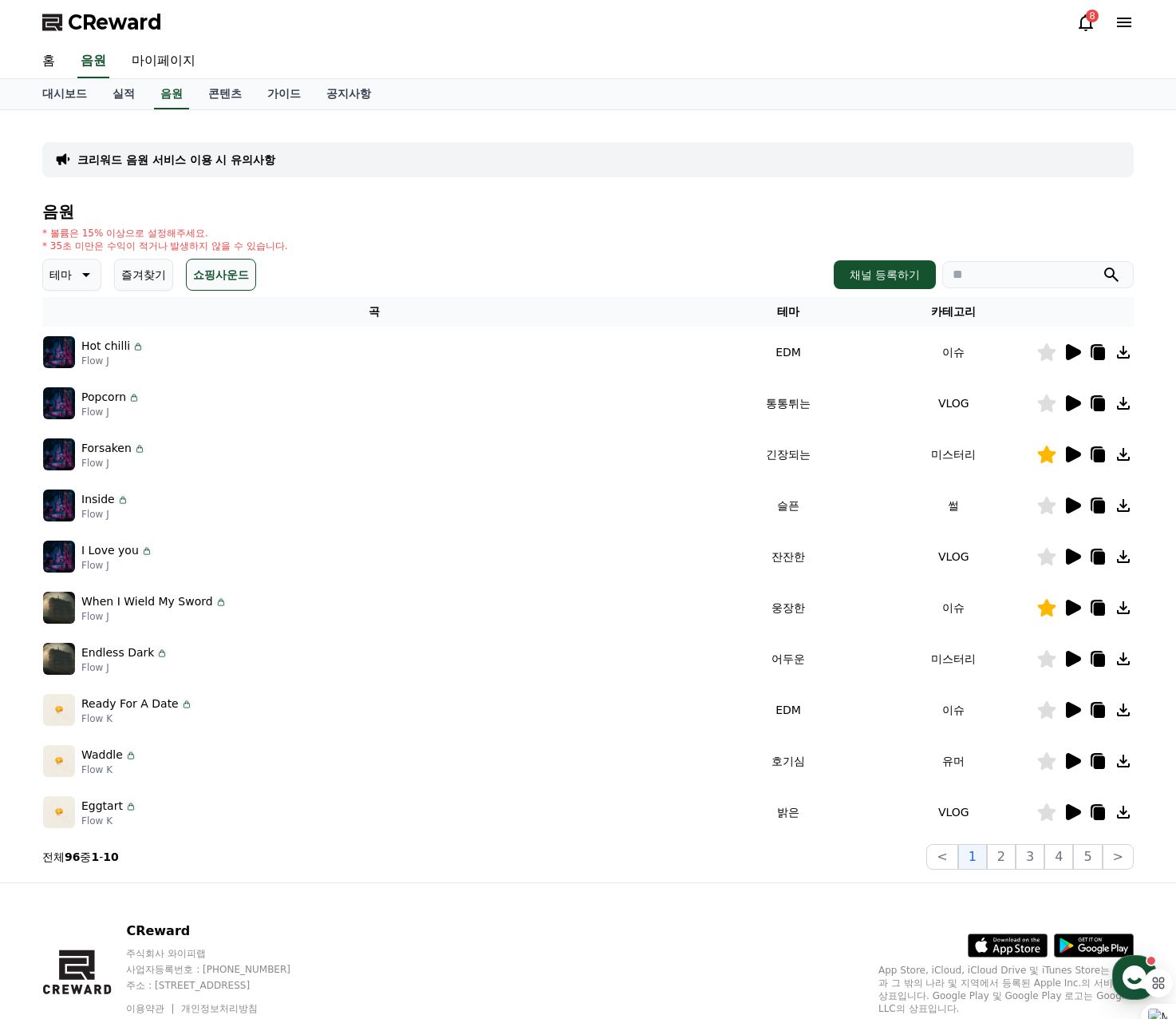
click at [55, 269] on p "테마" at bounding box center [61, 275] width 22 height 22
click at [67, 380] on button "잔잔한" at bounding box center [68, 381] width 46 height 35
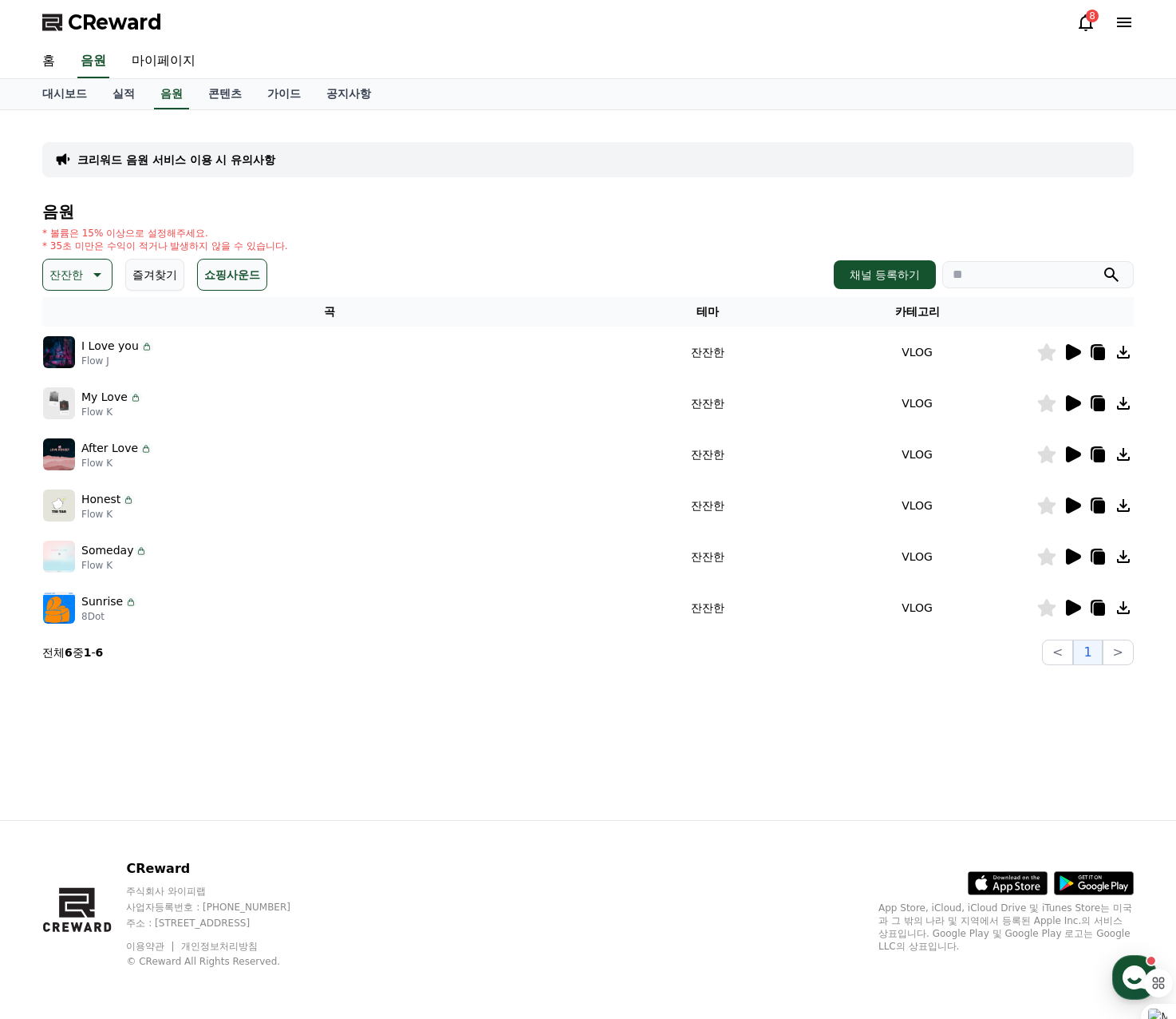
click at [1081, 357] on icon at bounding box center [1072, 352] width 19 height 19
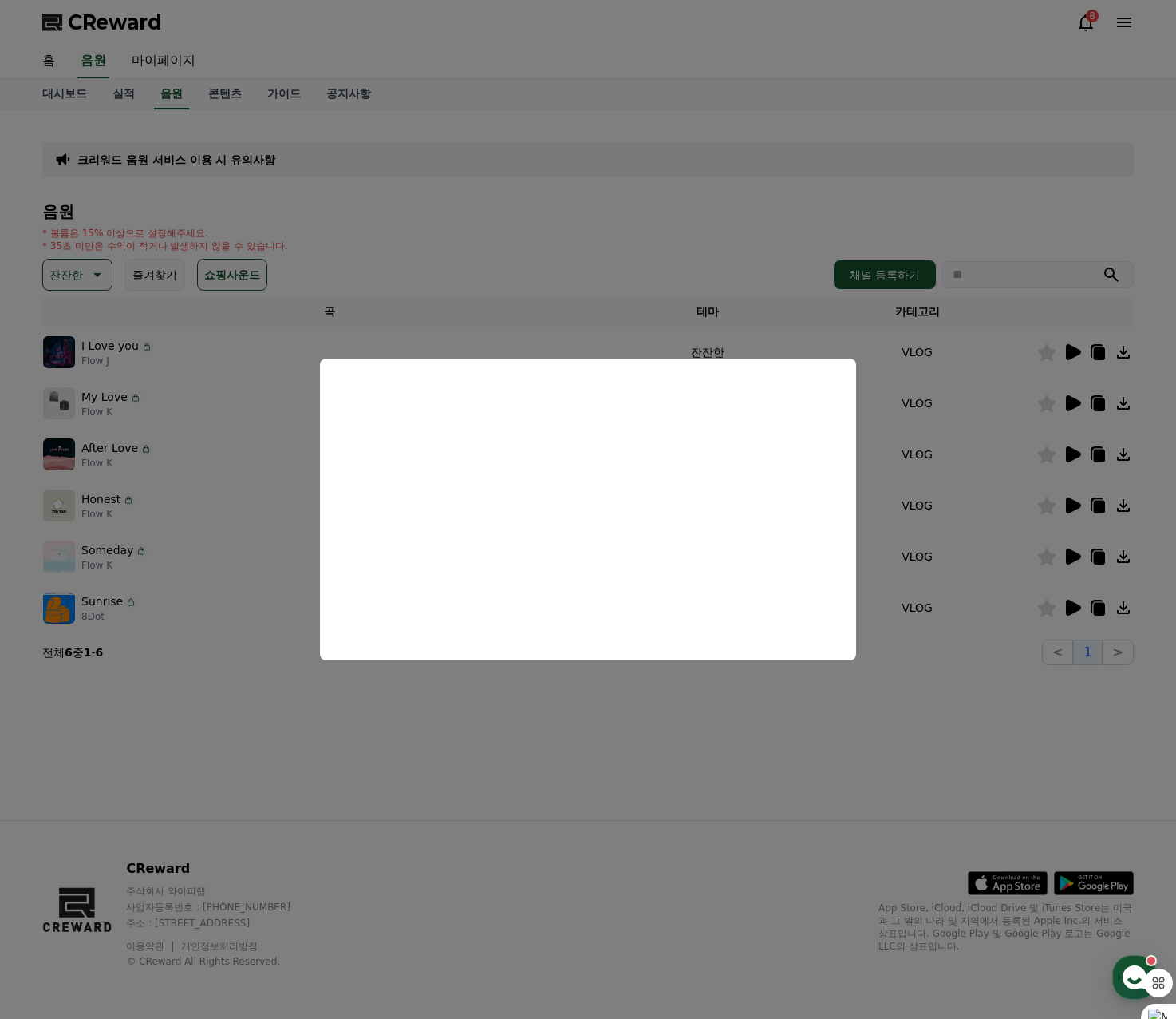
click at [732, 230] on button "close modal" at bounding box center [588, 509] width 1176 height 1019
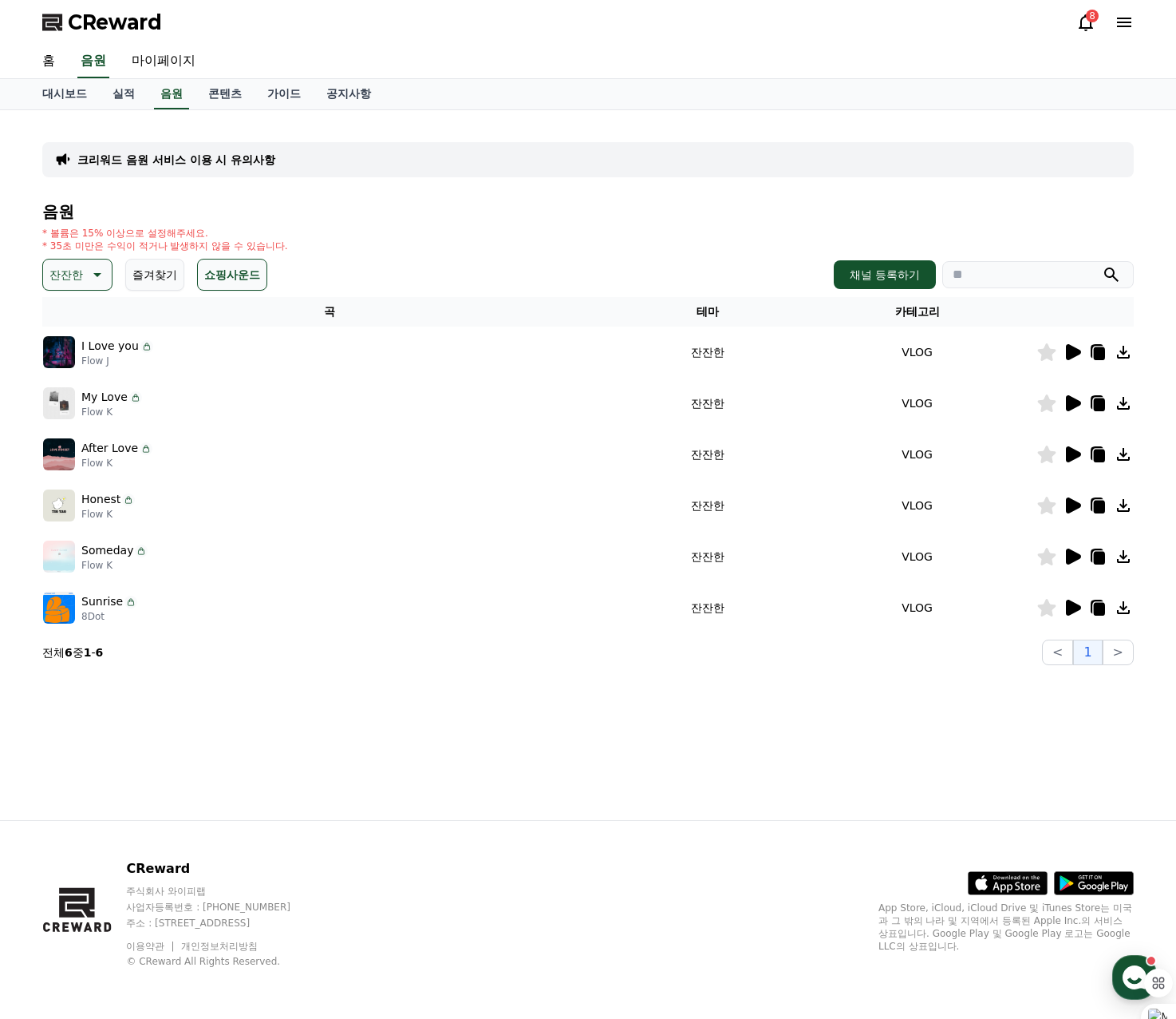
click at [1071, 401] on icon at bounding box center [1073, 403] width 15 height 16
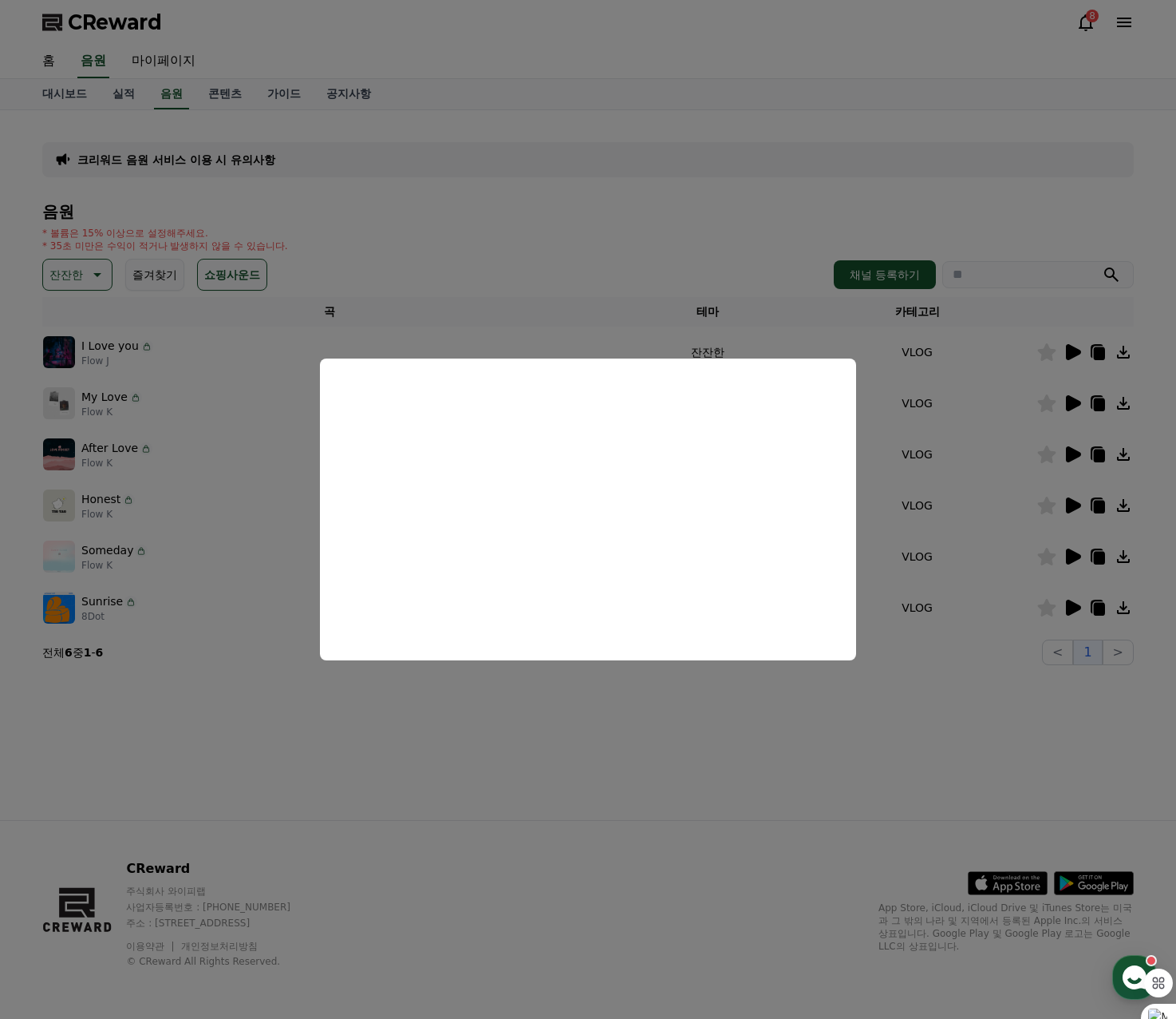
click at [633, 234] on button "close modal" at bounding box center [588, 509] width 1176 height 1019
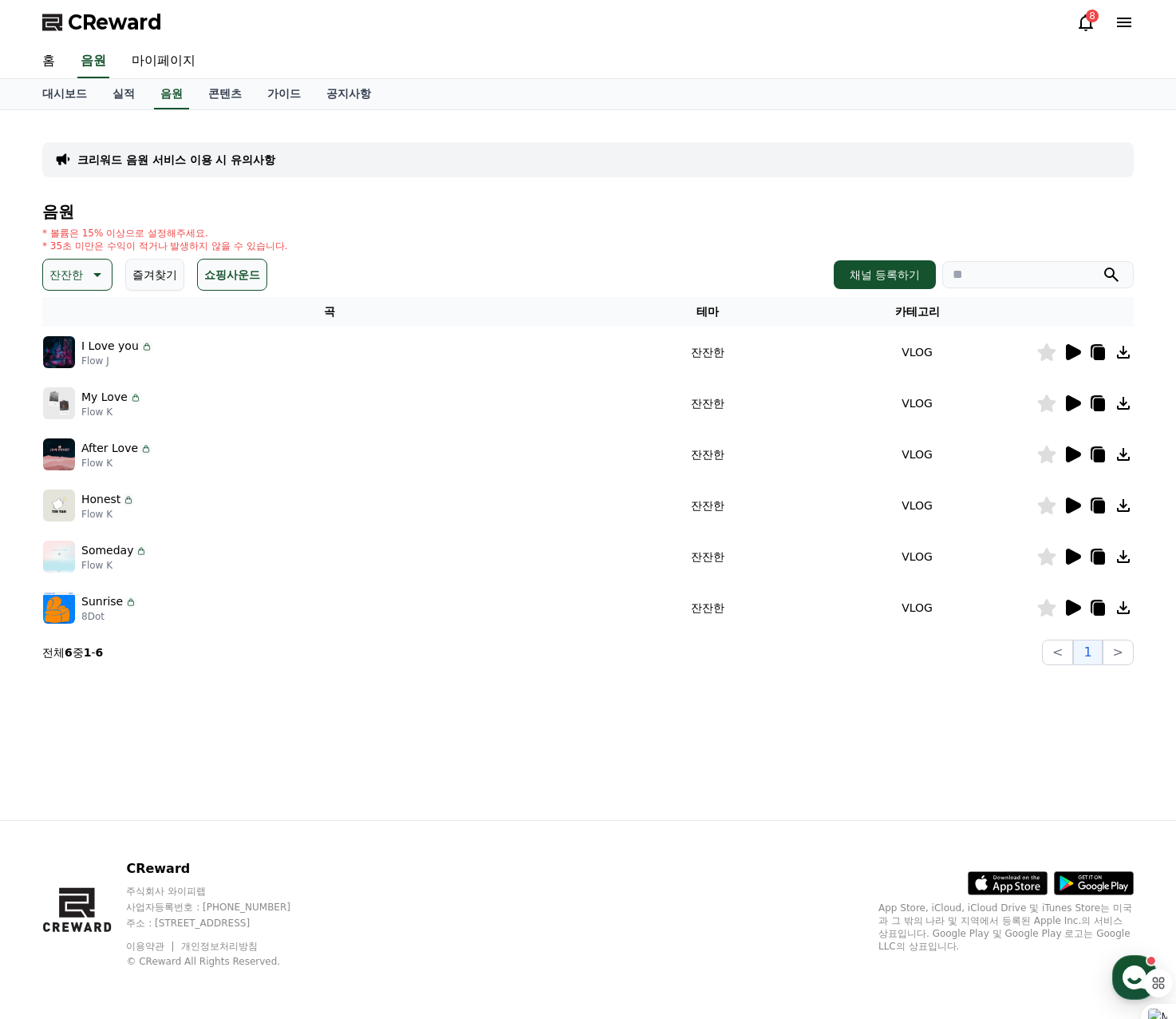
click at [1077, 461] on icon at bounding box center [1072, 453] width 19 height 19
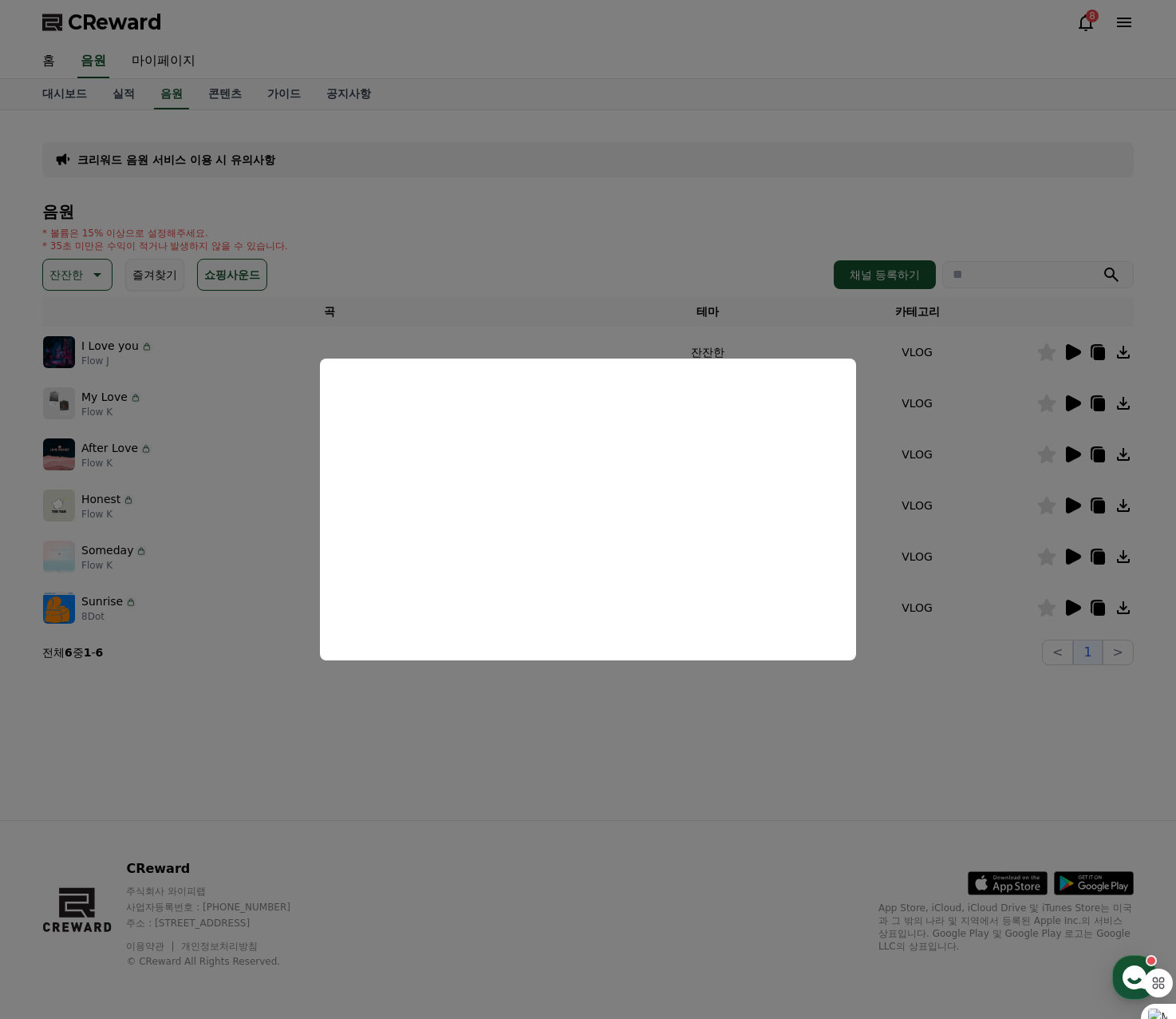
click at [616, 268] on button "close modal" at bounding box center [588, 509] width 1176 height 1019
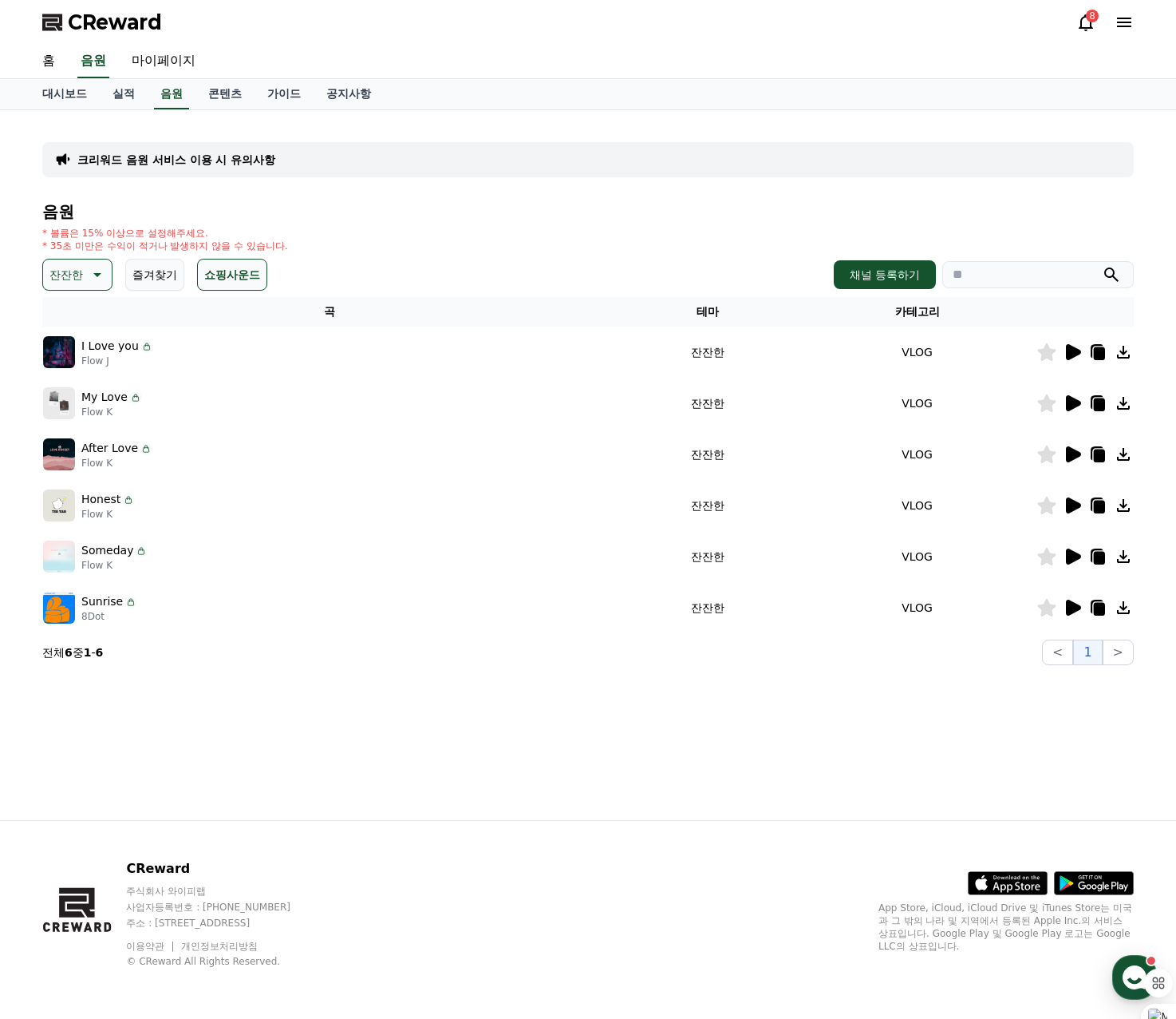
click at [1065, 507] on icon at bounding box center [1072, 505] width 19 height 19
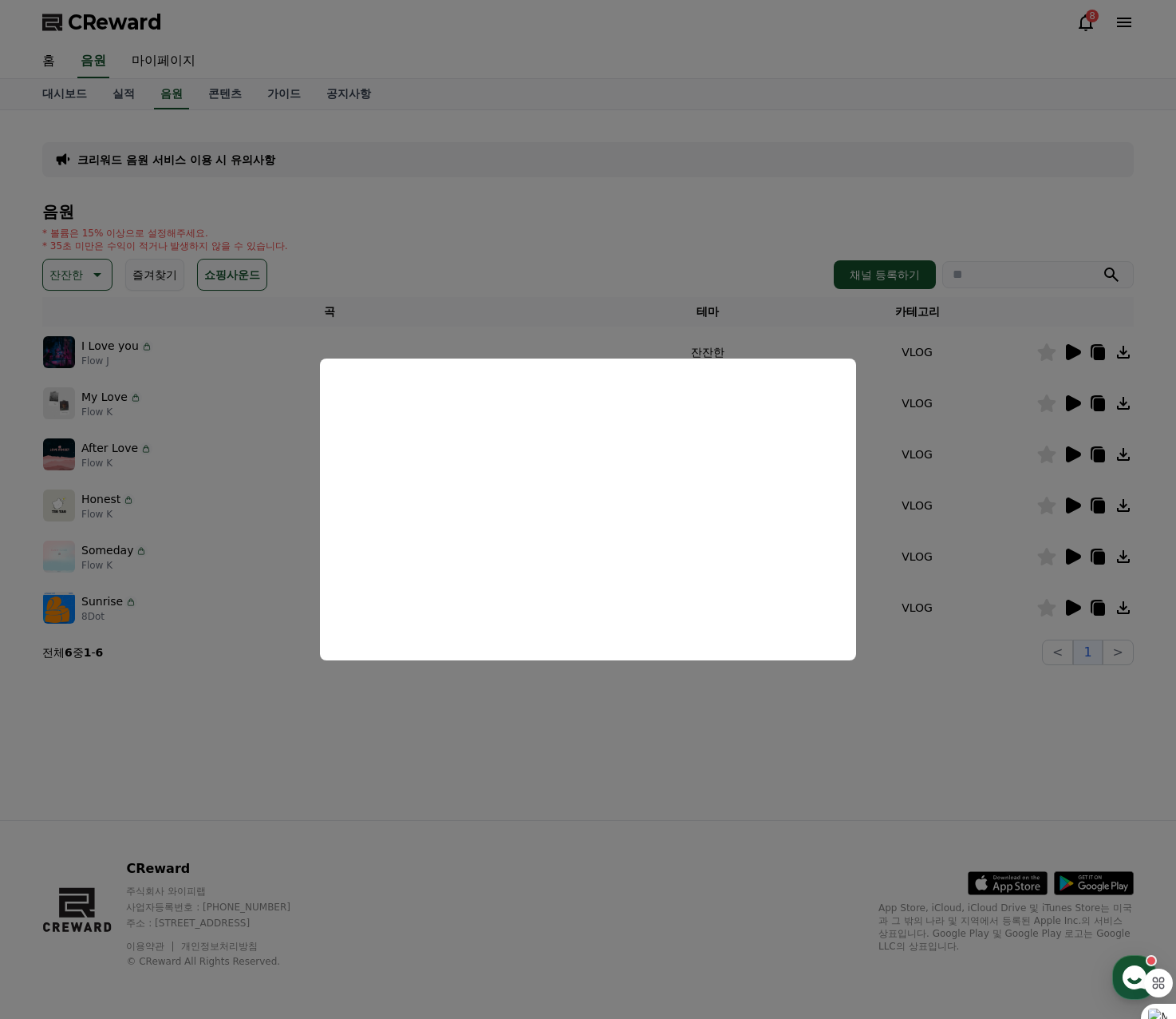
click at [589, 243] on button "close modal" at bounding box center [588, 509] width 1176 height 1019
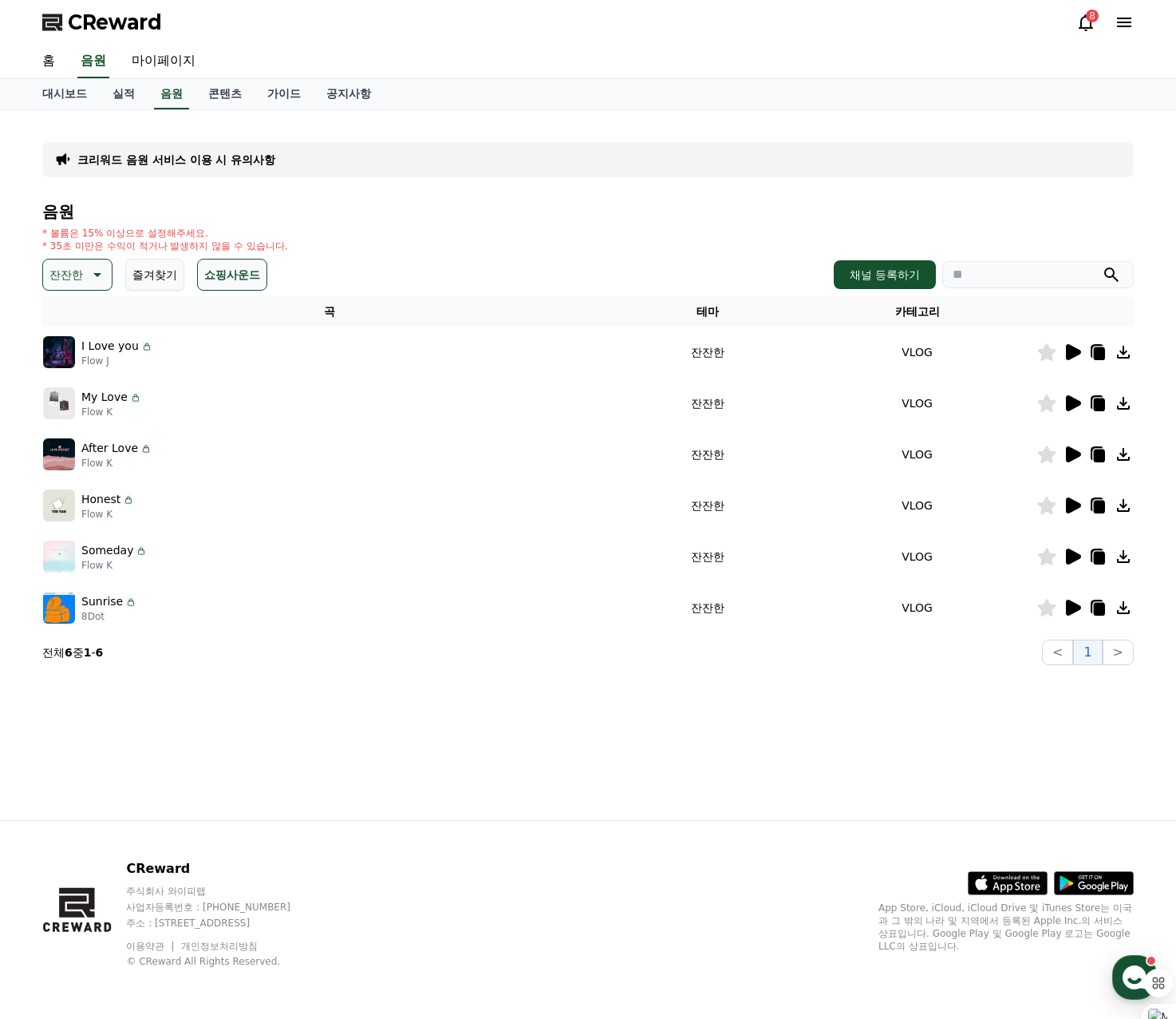
click at [1076, 554] on icon at bounding box center [1073, 557] width 15 height 16
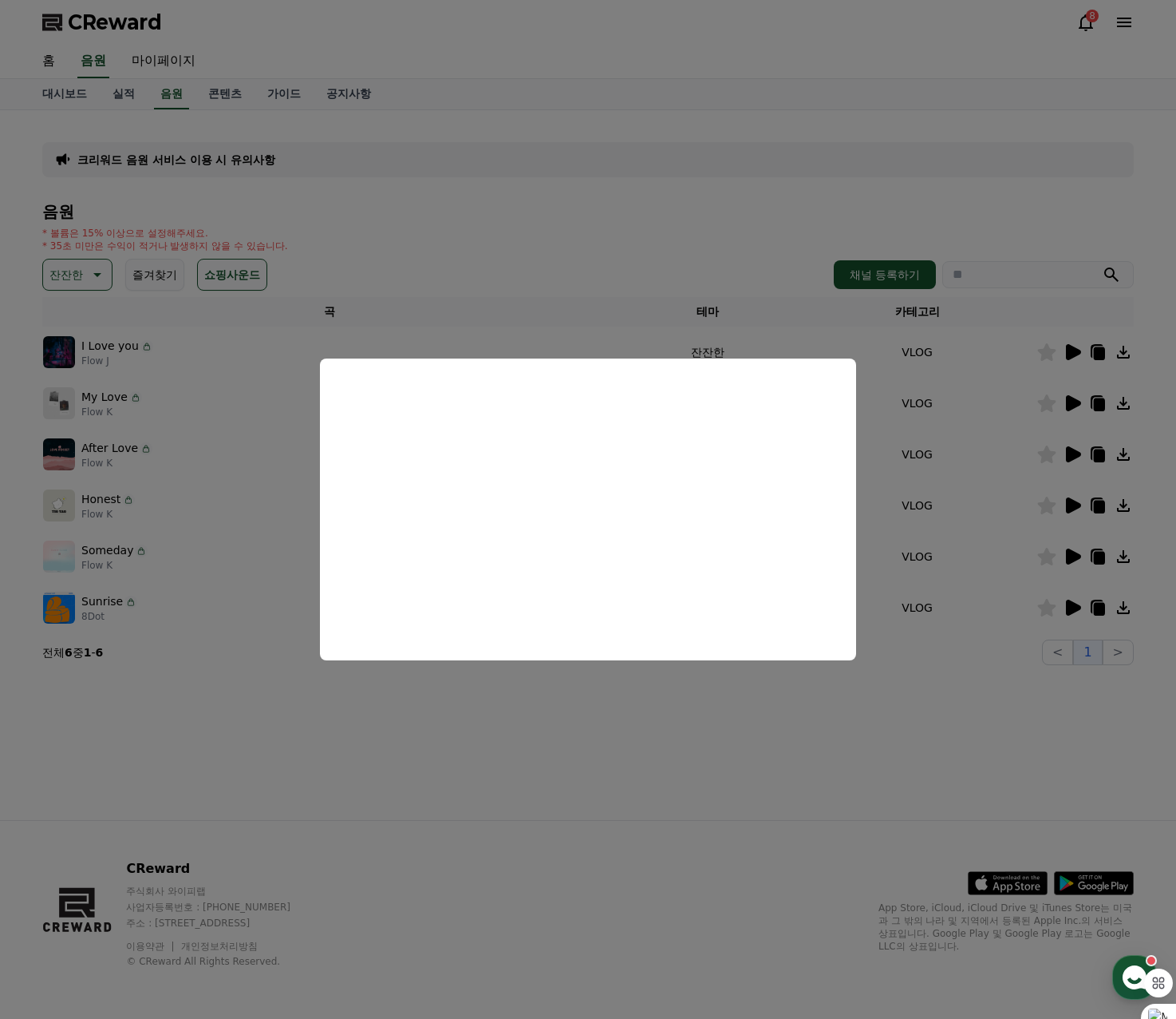
click at [478, 236] on button "close modal" at bounding box center [588, 509] width 1176 height 1019
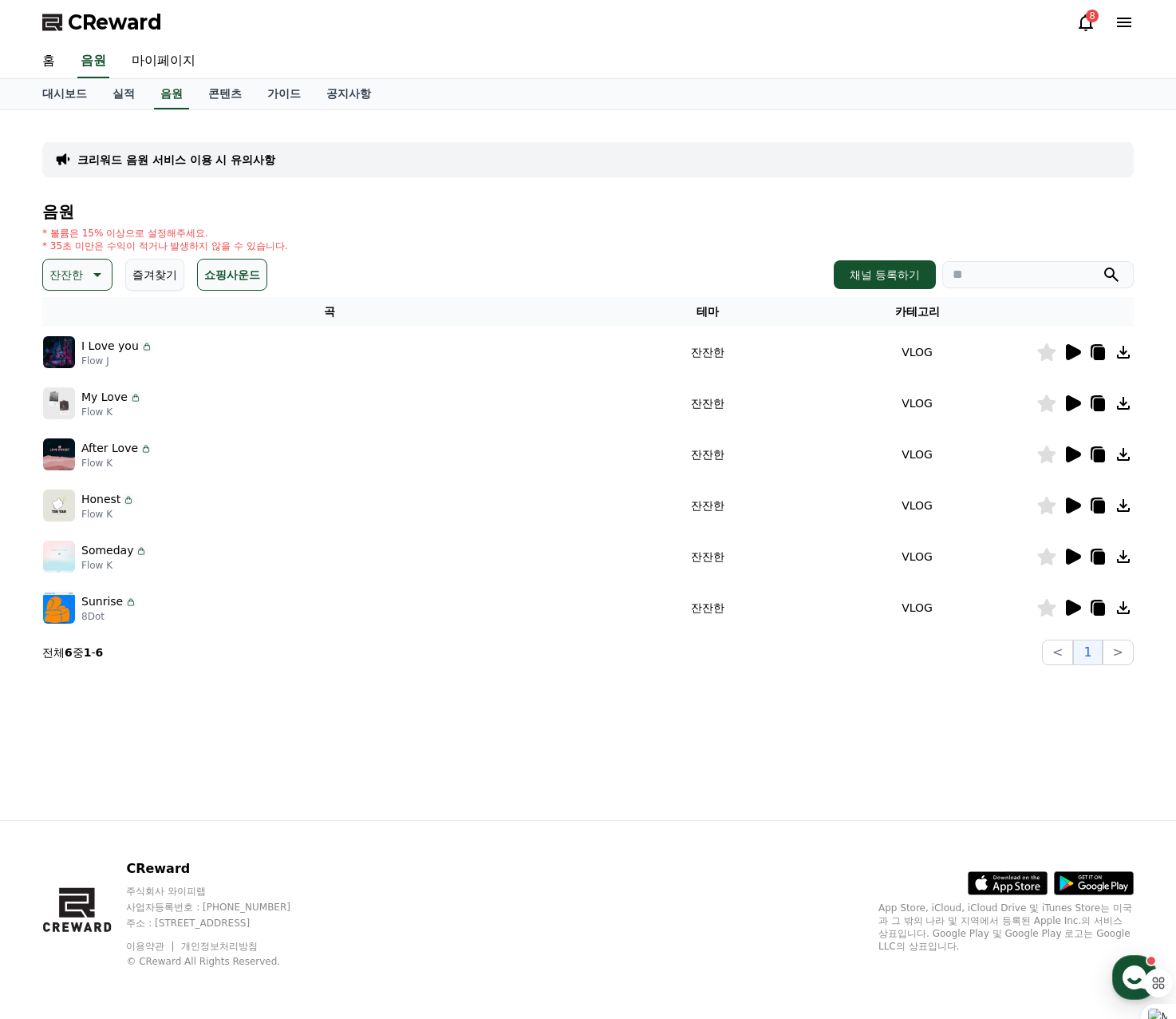
click at [1083, 612] on div at bounding box center [1085, 607] width 96 height 19
click at [1071, 610] on icon at bounding box center [1073, 608] width 15 height 16
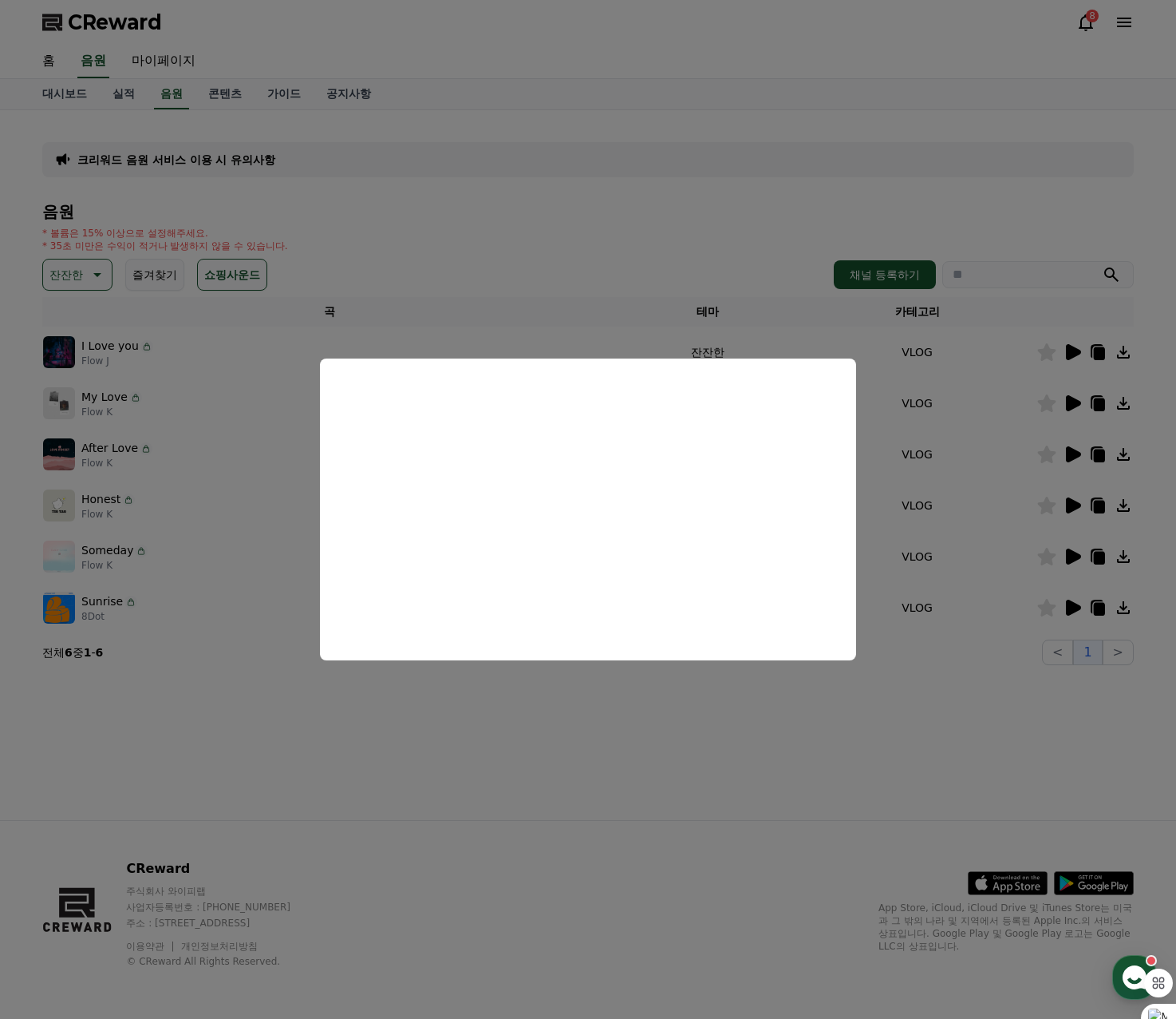
click at [572, 246] on button "close modal" at bounding box center [588, 509] width 1176 height 1019
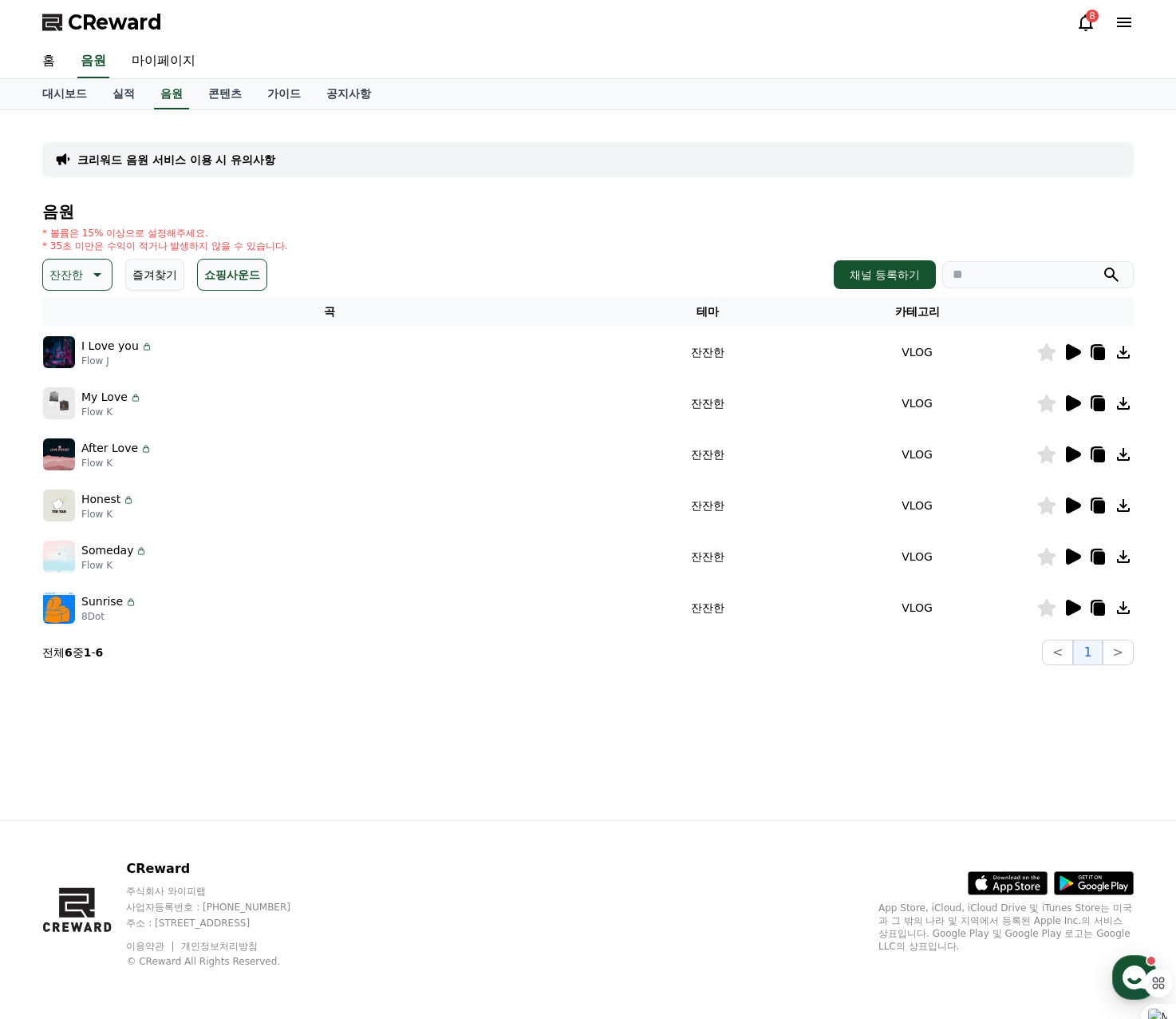
click at [61, 276] on p "잔잔한" at bounding box center [67, 275] width 34 height 22
click at [81, 366] on button "어두운" at bounding box center [68, 361] width 46 height 35
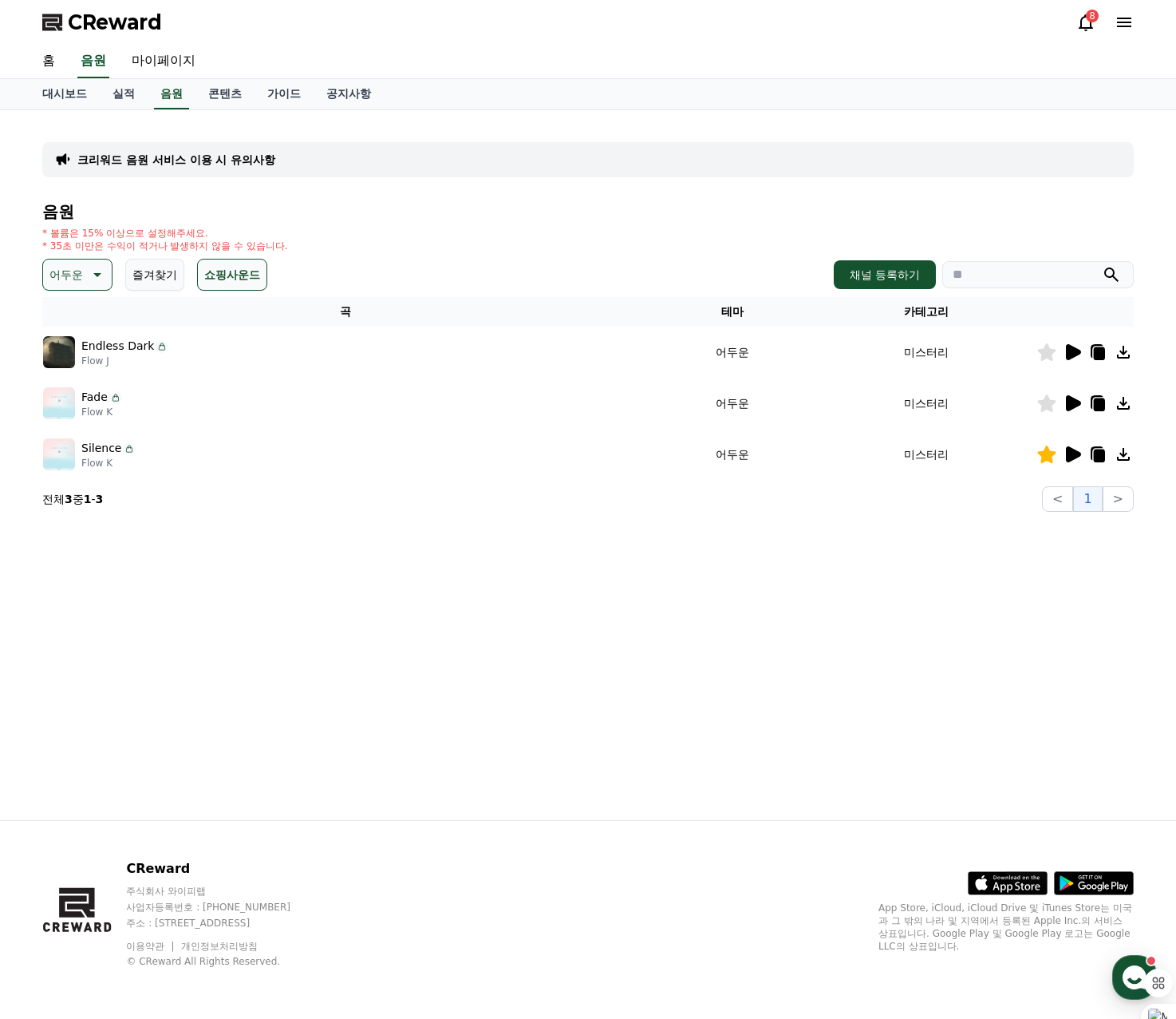
click at [1069, 403] on icon at bounding box center [1073, 403] width 15 height 16
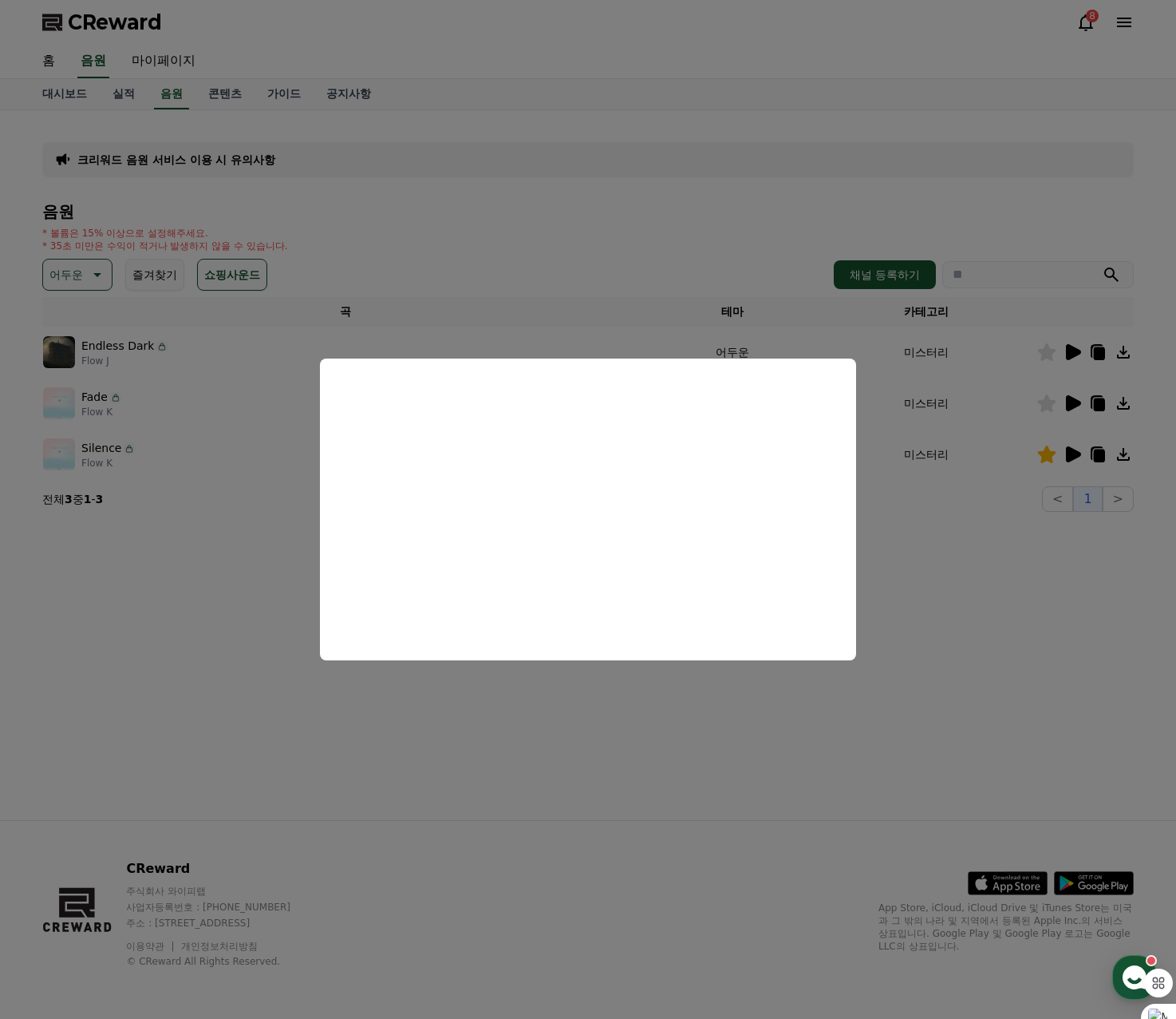
click at [601, 243] on button "close modal" at bounding box center [588, 509] width 1176 height 1019
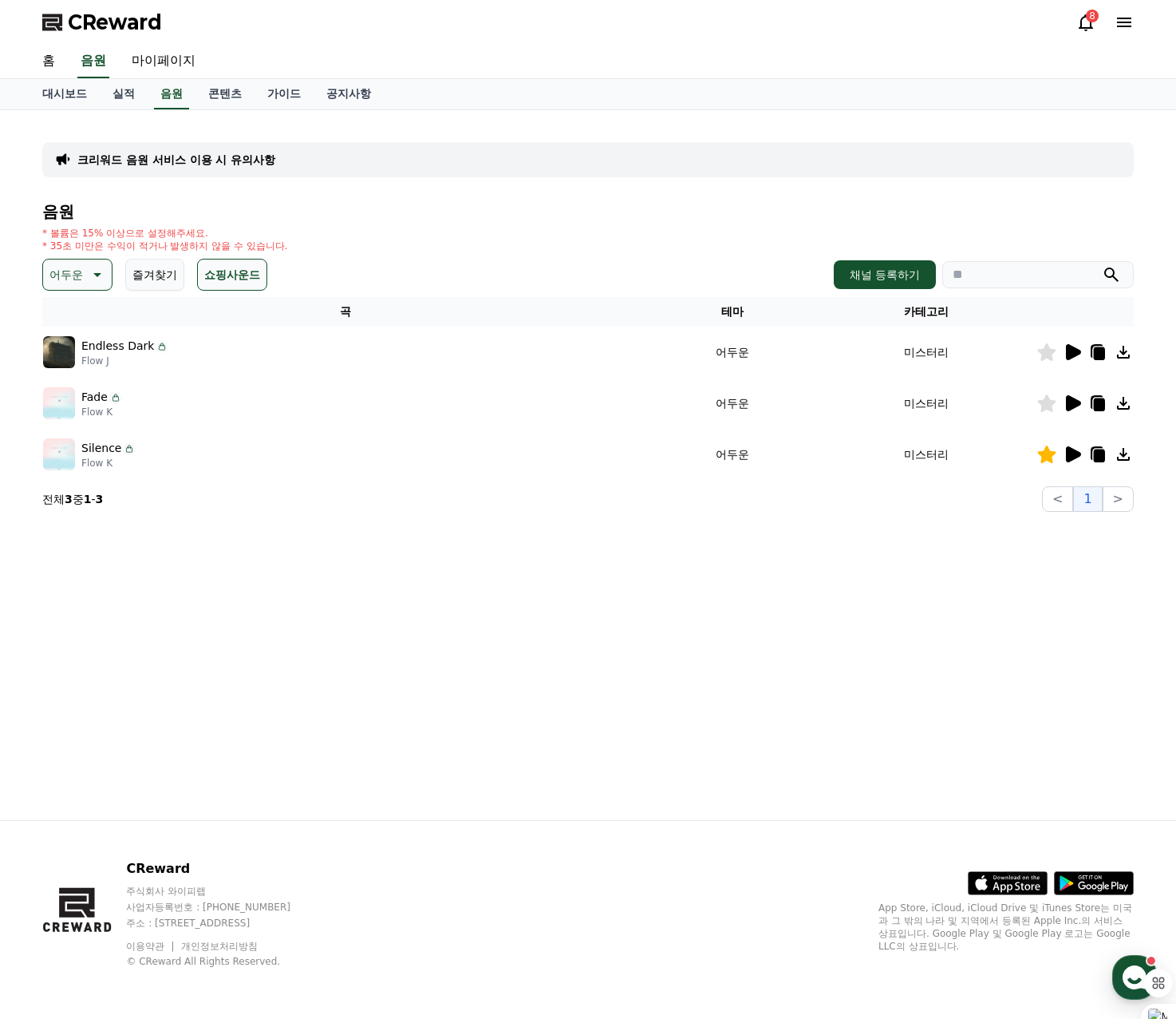
click at [1066, 363] on td at bounding box center [1085, 352] width 98 height 51
click at [1065, 354] on icon at bounding box center [1072, 352] width 19 height 19
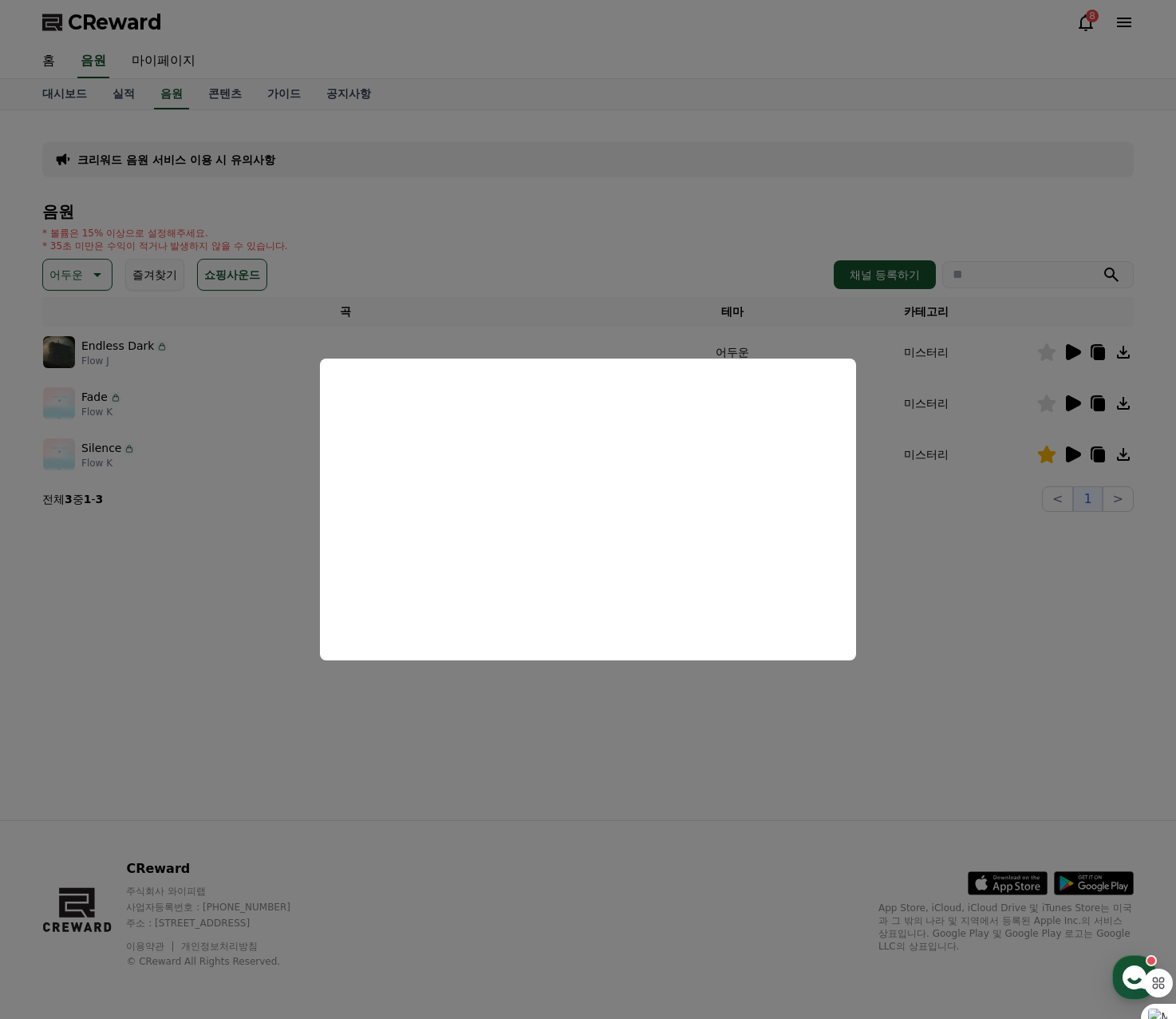
click at [584, 259] on button "close modal" at bounding box center [588, 509] width 1176 height 1019
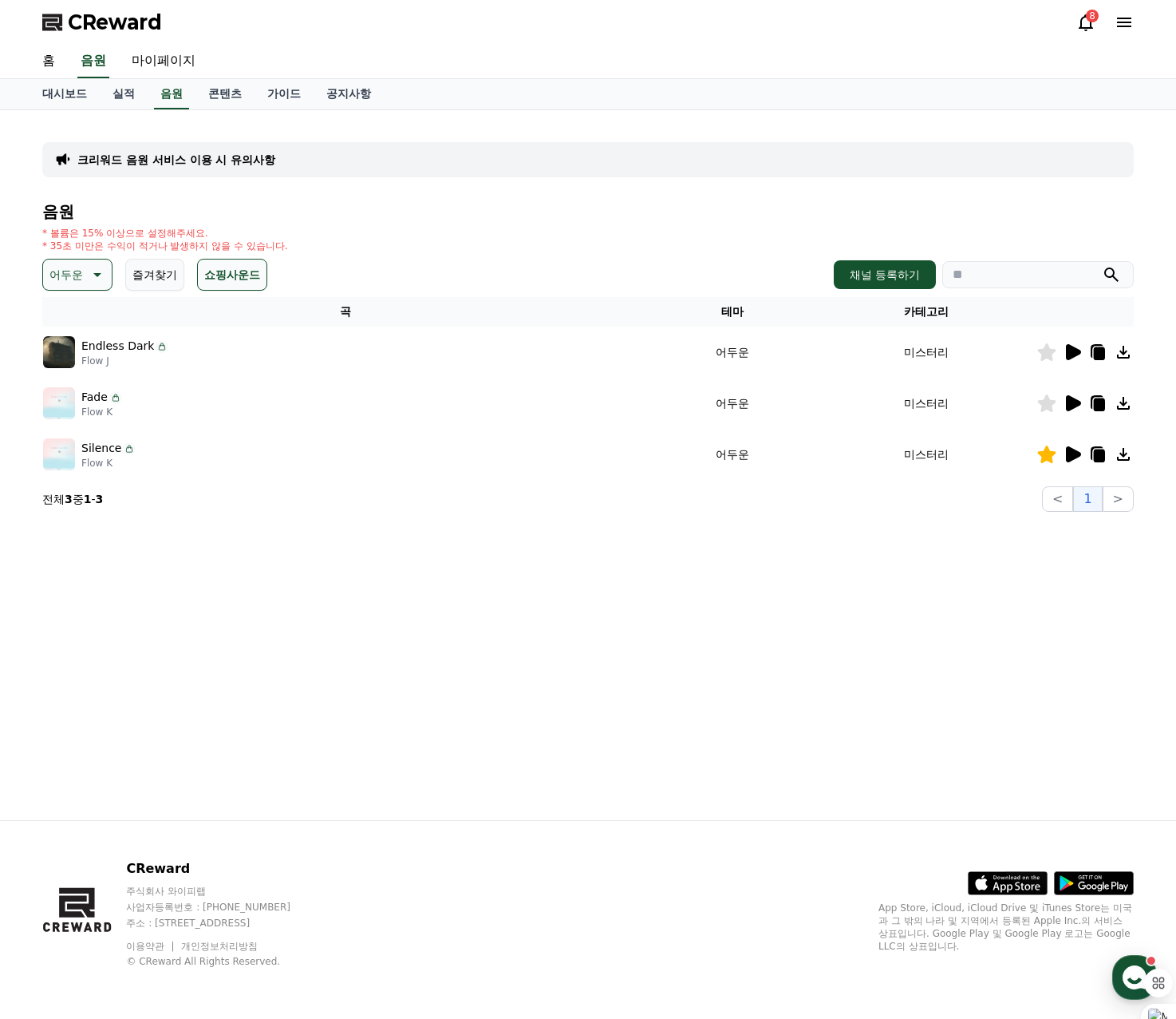
click at [155, 275] on button "즐겨찾기" at bounding box center [154, 275] width 59 height 32
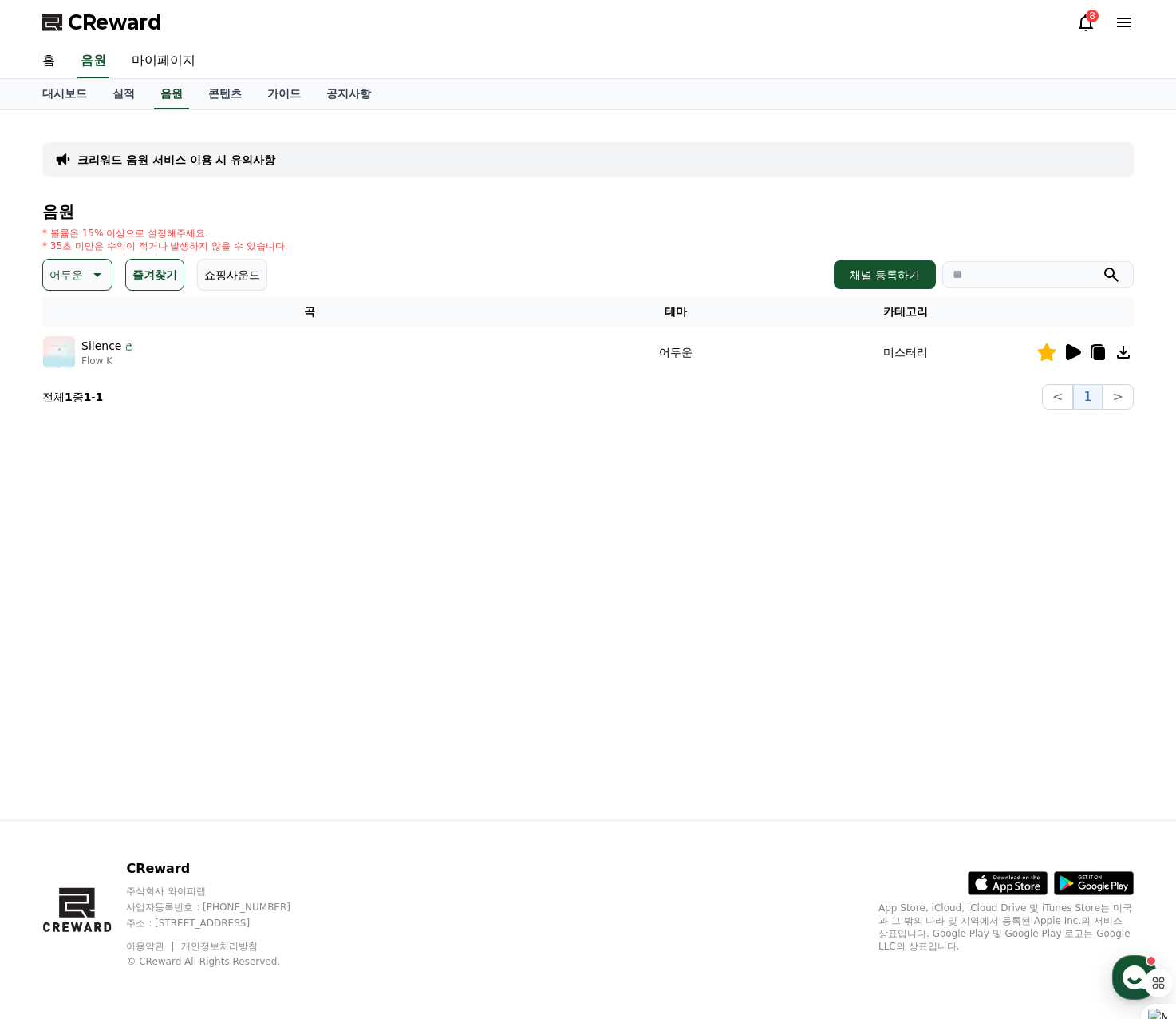
click at [99, 279] on icon at bounding box center [96, 274] width 19 height 19
click at [86, 314] on div "전체 환상적인 호기심 어두운 밝은 통통튀는 신나는 반전 웅장한 드라마틱 즐거움 분위기있는 EDM 그루브 슬픈 잔잔한 귀여운 감동적인 긴장되는 …" at bounding box center [79, 711] width 69 height 824
click at [70, 318] on button "전체" at bounding box center [62, 317] width 35 height 35
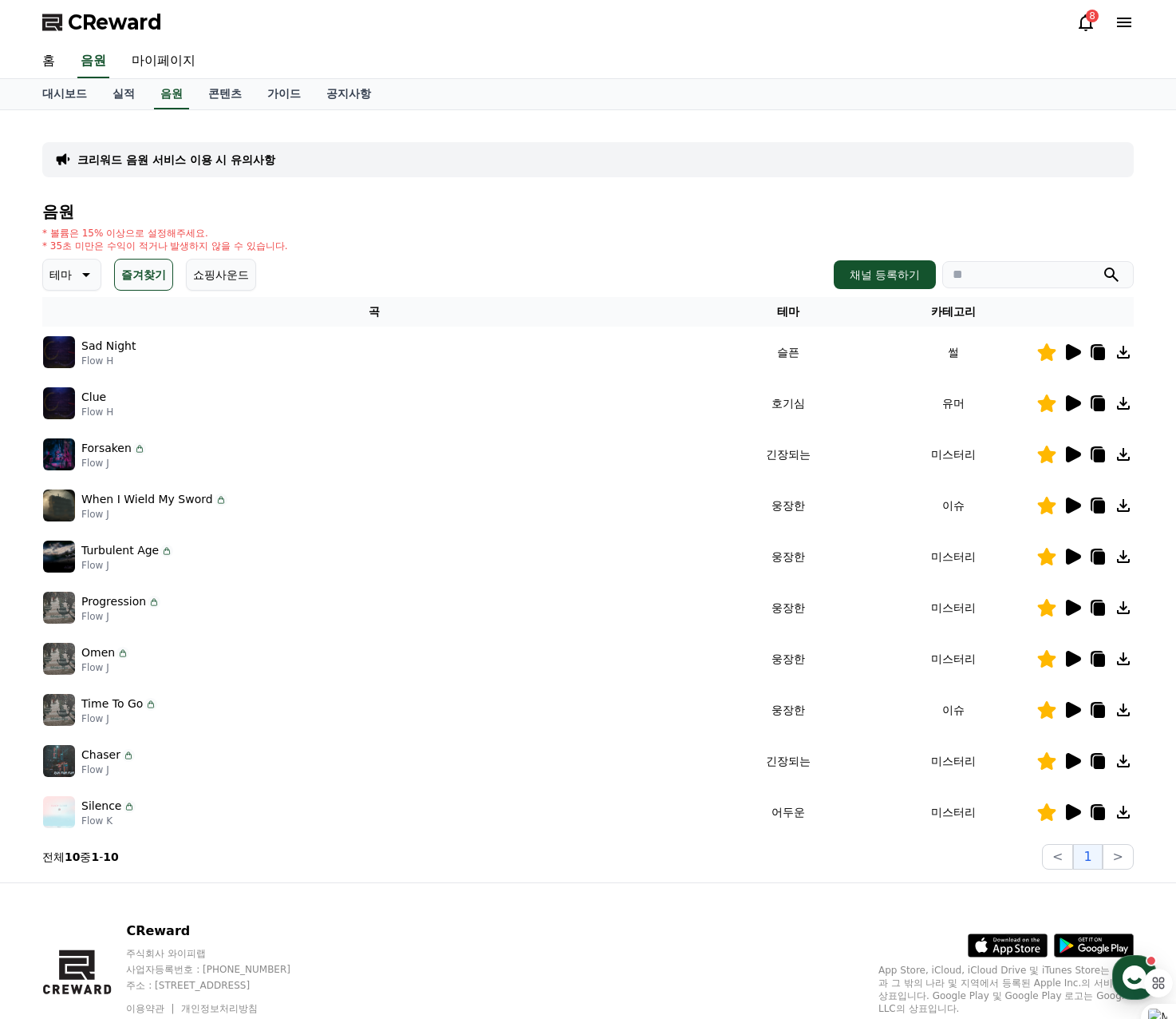
click at [1078, 409] on icon at bounding box center [1072, 402] width 19 height 19
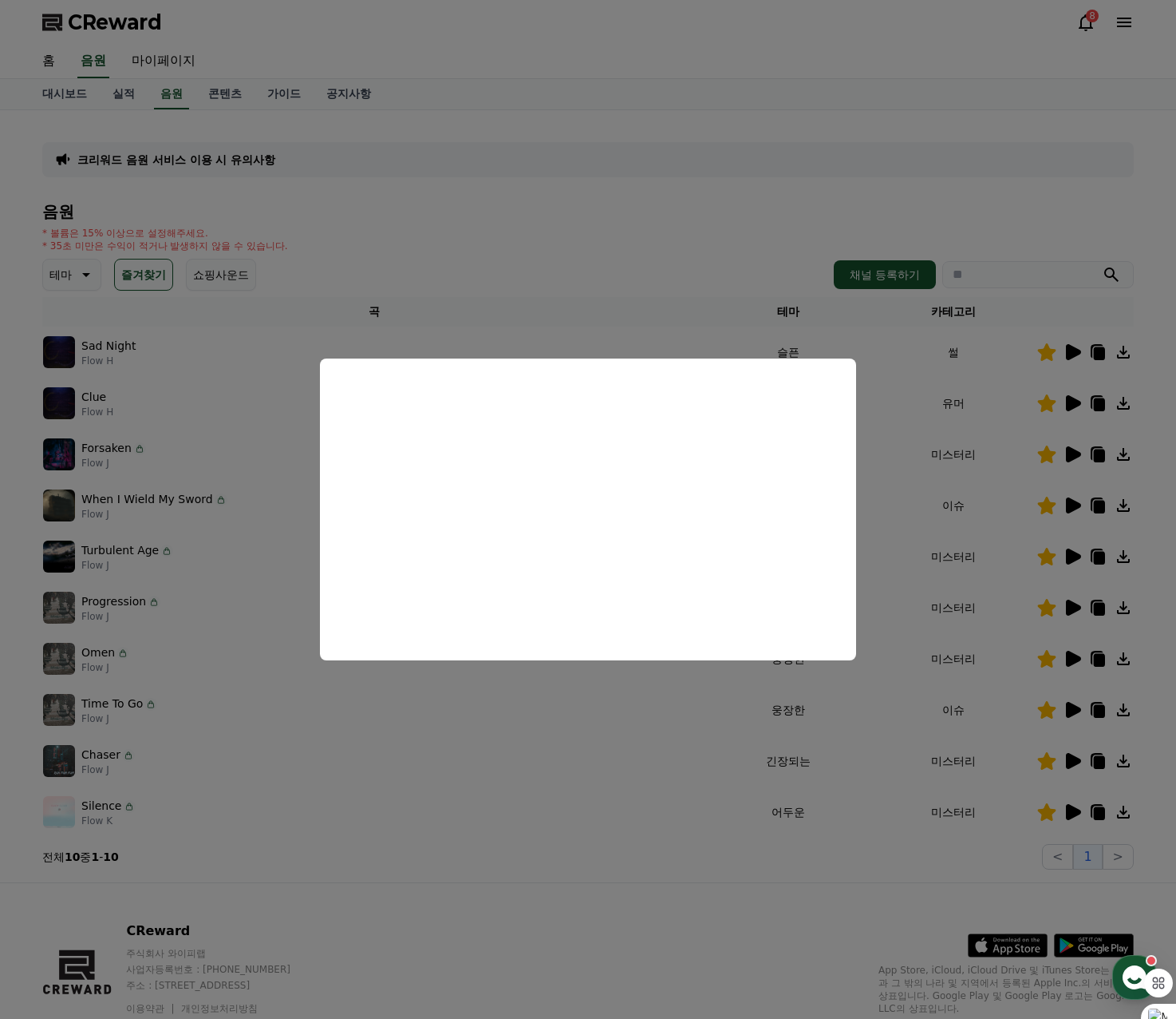
drag, startPoint x: 608, startPoint y: 235, endPoint x: 623, endPoint y: 246, distance: 18.6
click at [623, 246] on button "close modal" at bounding box center [588, 509] width 1176 height 1019
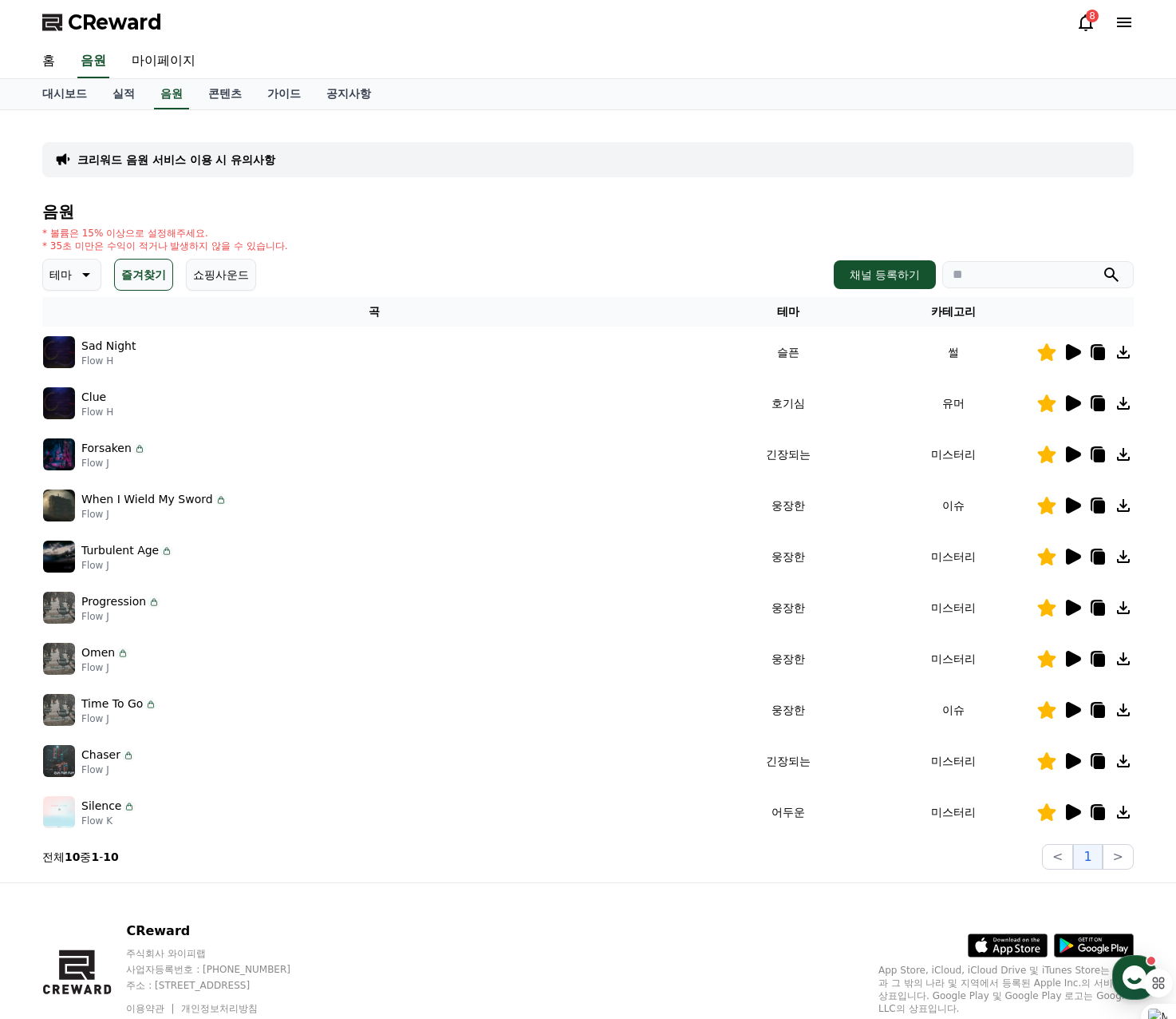
click at [1079, 404] on icon at bounding box center [1073, 403] width 15 height 16
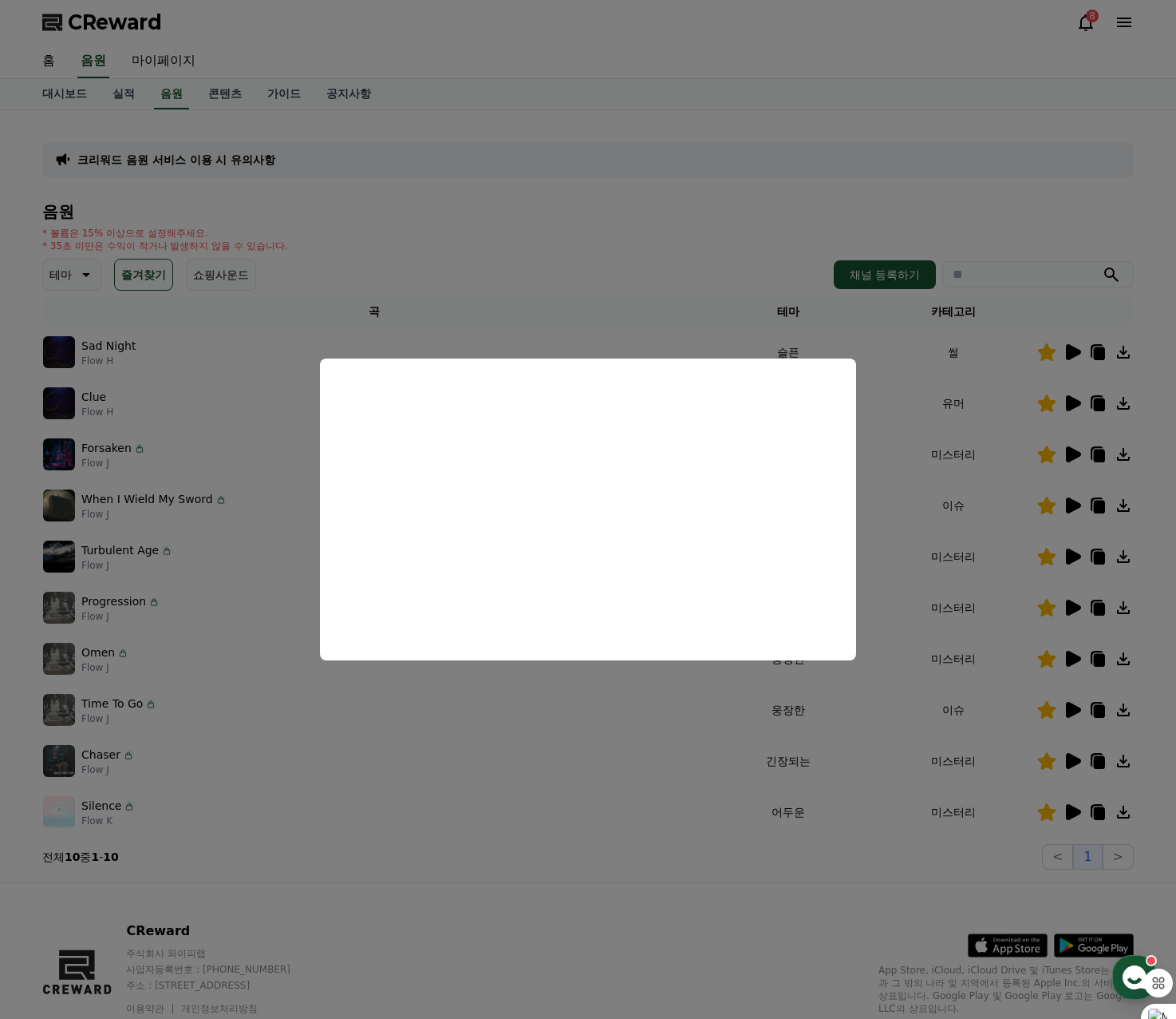
click at [694, 235] on button "close modal" at bounding box center [588, 509] width 1176 height 1019
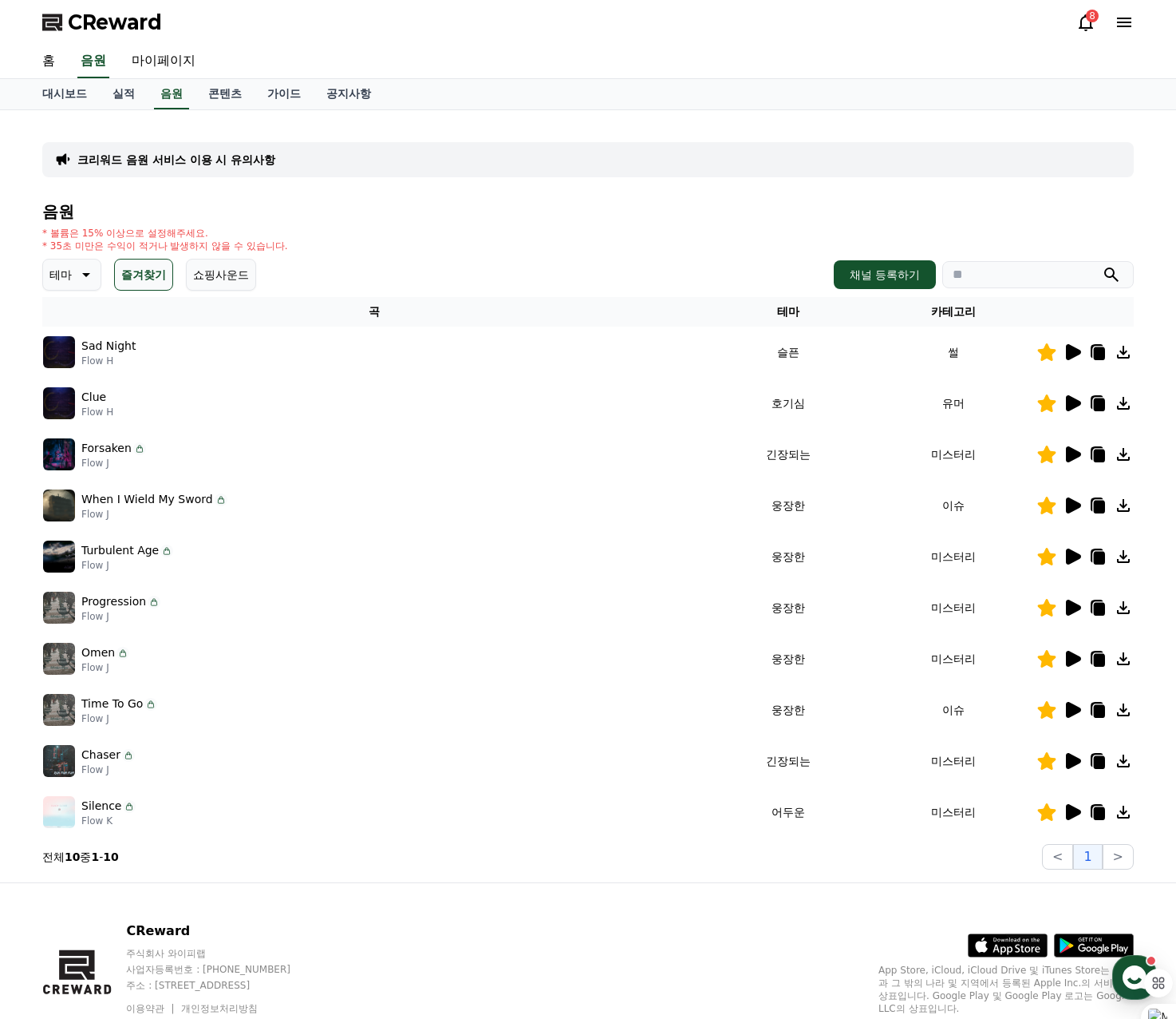
click at [1045, 402] on icon at bounding box center [1048, 403] width 18 height 18
click at [1073, 356] on icon at bounding box center [1073, 352] width 15 height 16
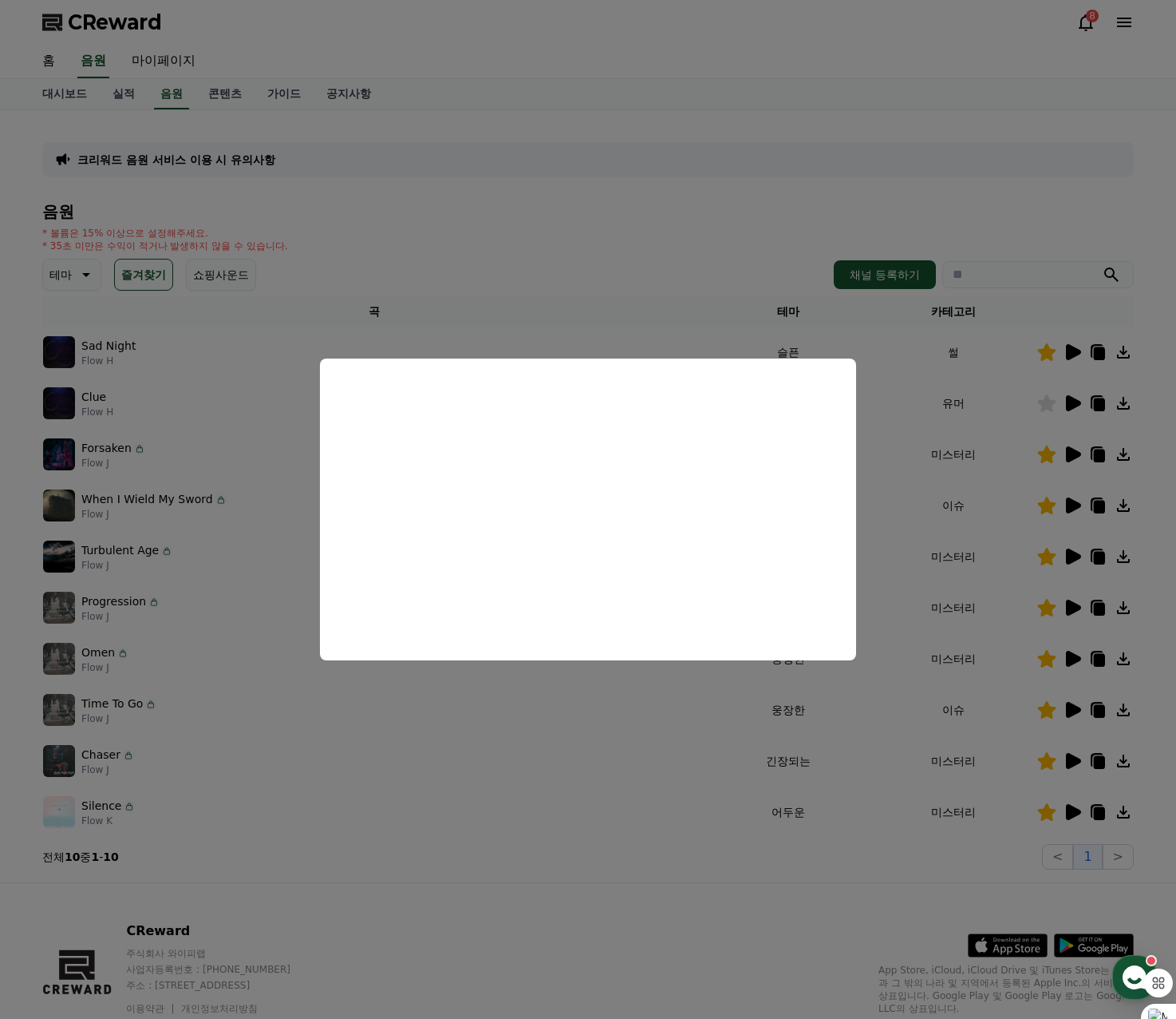
click at [601, 228] on button "close modal" at bounding box center [588, 509] width 1176 height 1019
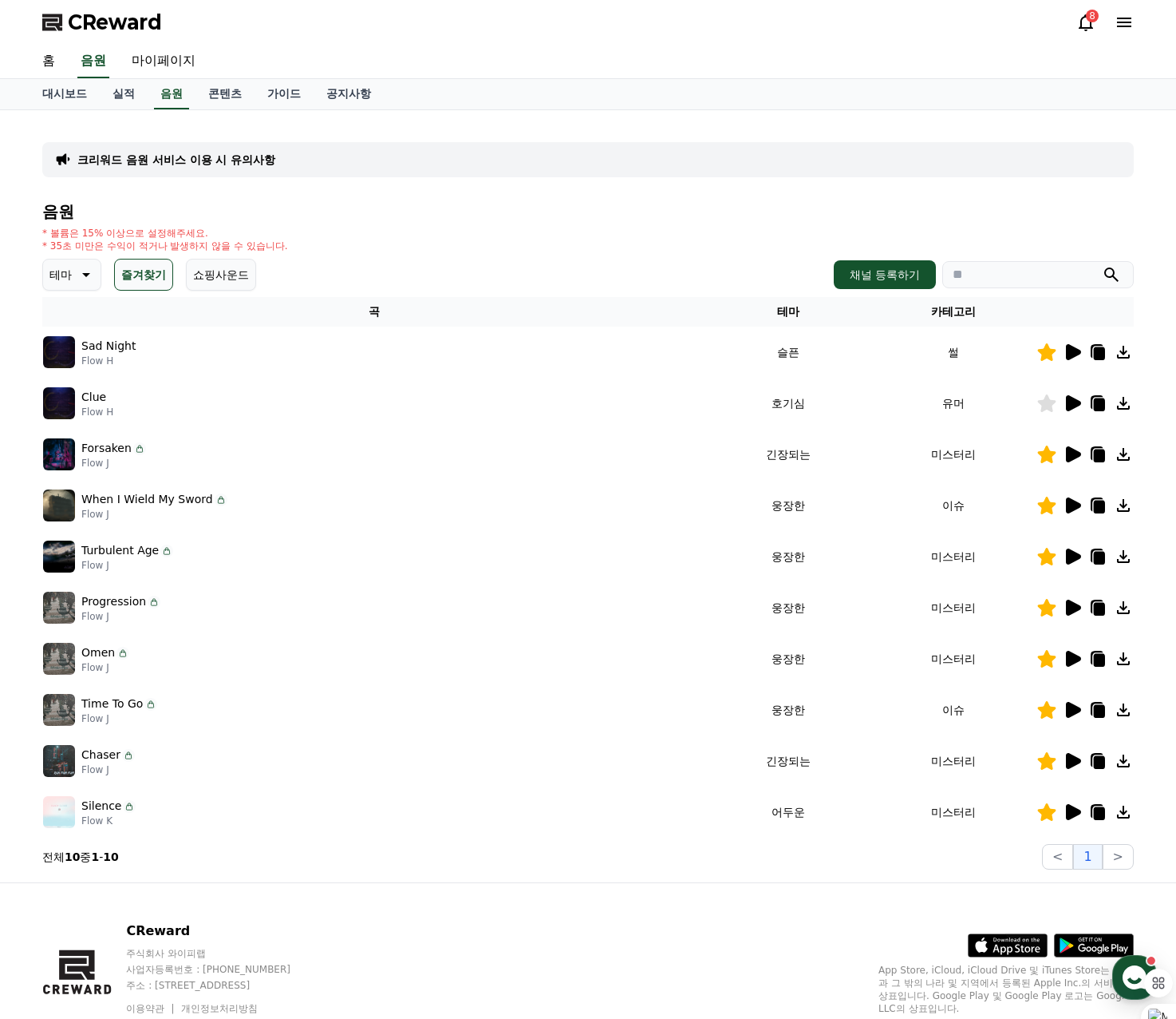
click at [1071, 459] on icon at bounding box center [1073, 454] width 15 height 16
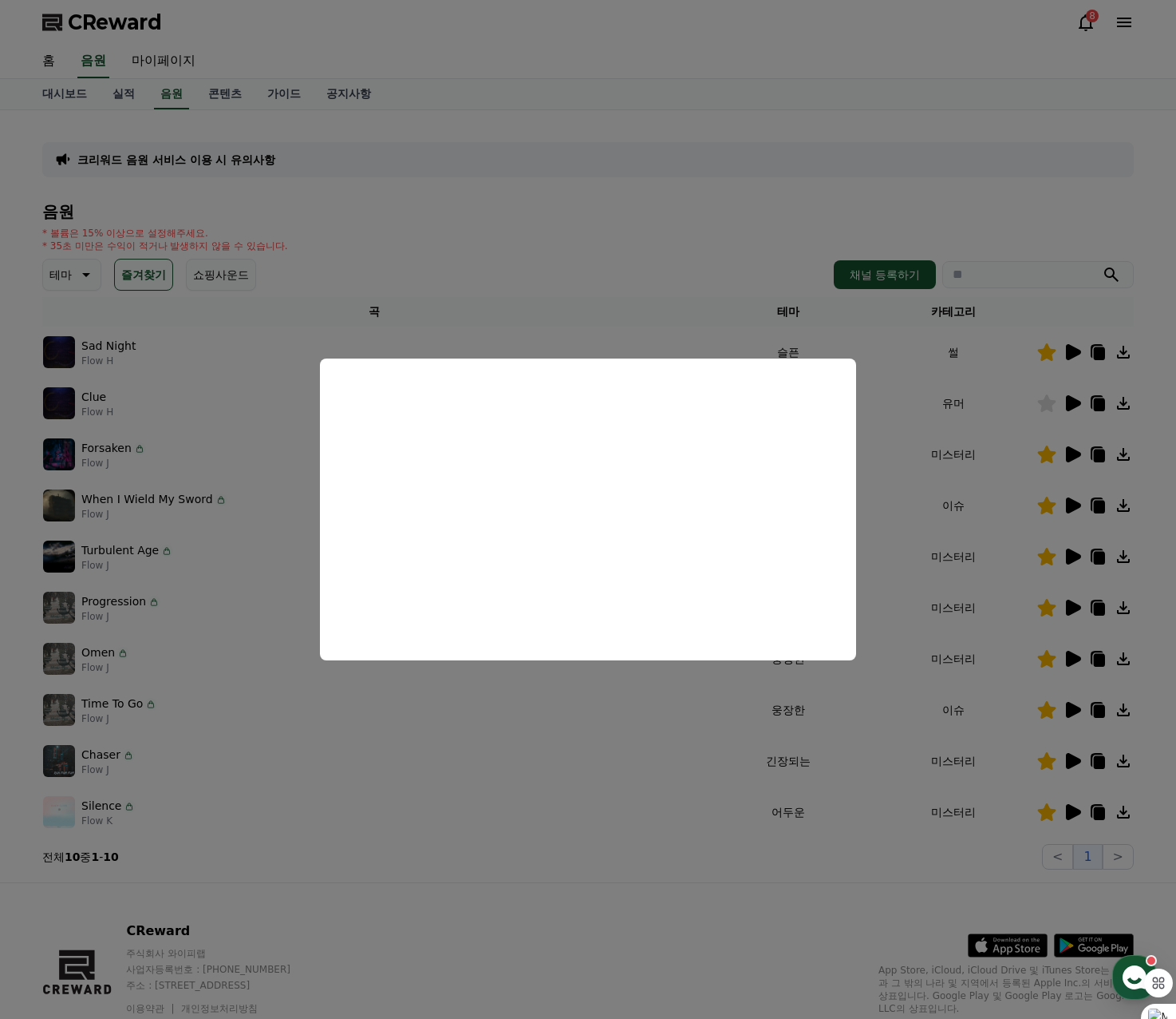
click at [648, 247] on button "close modal" at bounding box center [588, 509] width 1176 height 1019
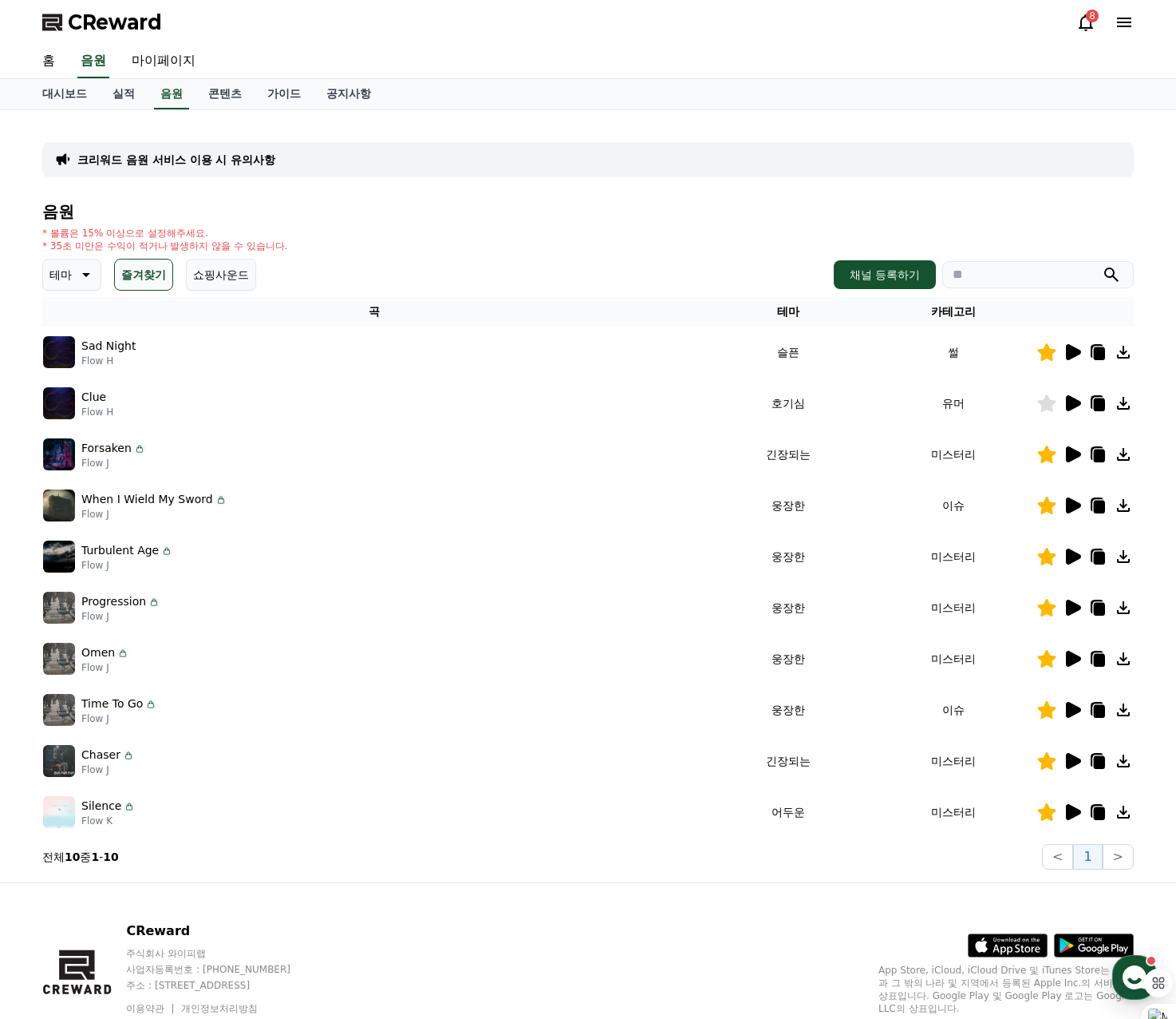
click at [1081, 508] on icon at bounding box center [1072, 505] width 19 height 19
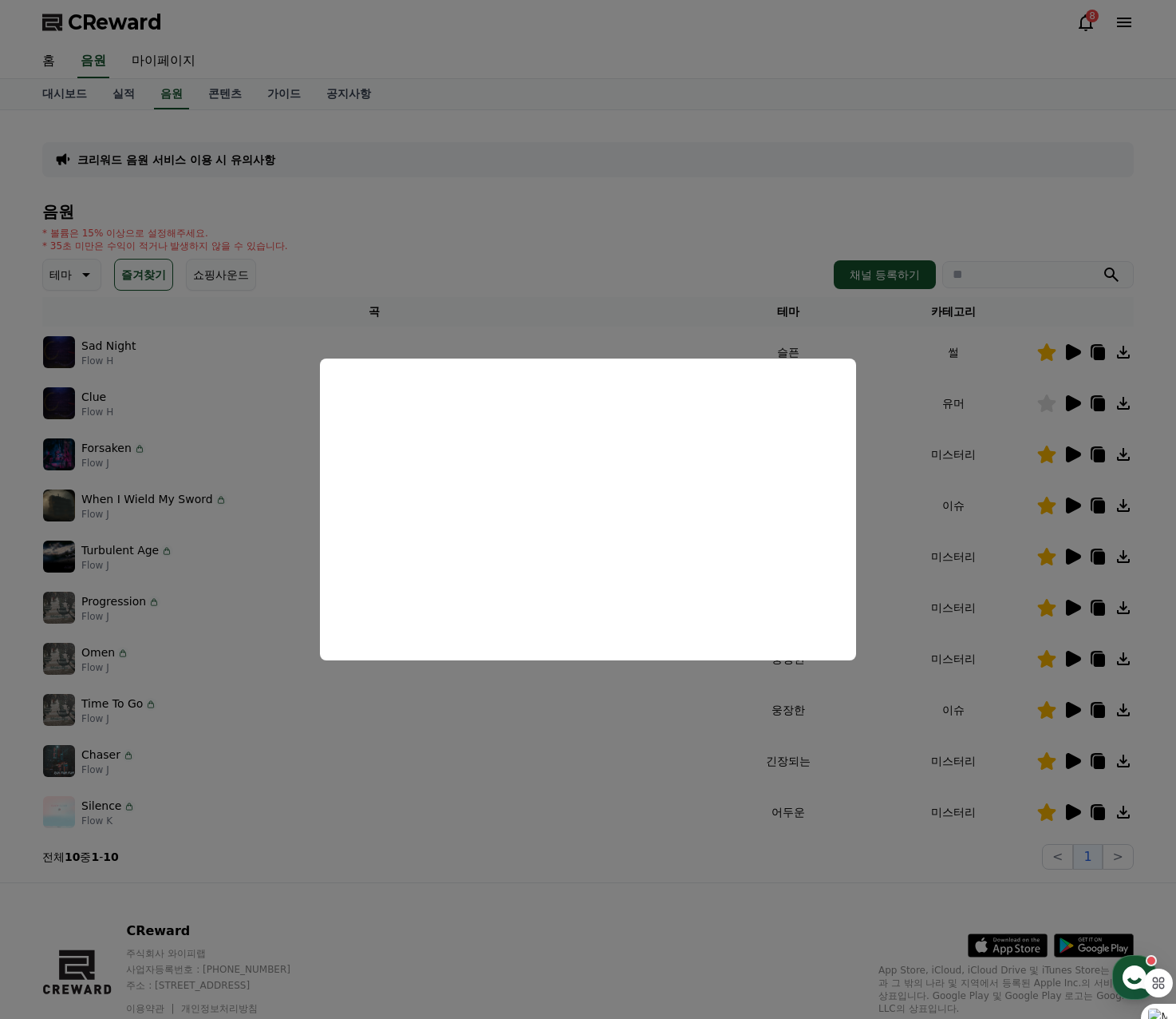
click at [641, 278] on button "close modal" at bounding box center [588, 509] width 1176 height 1019
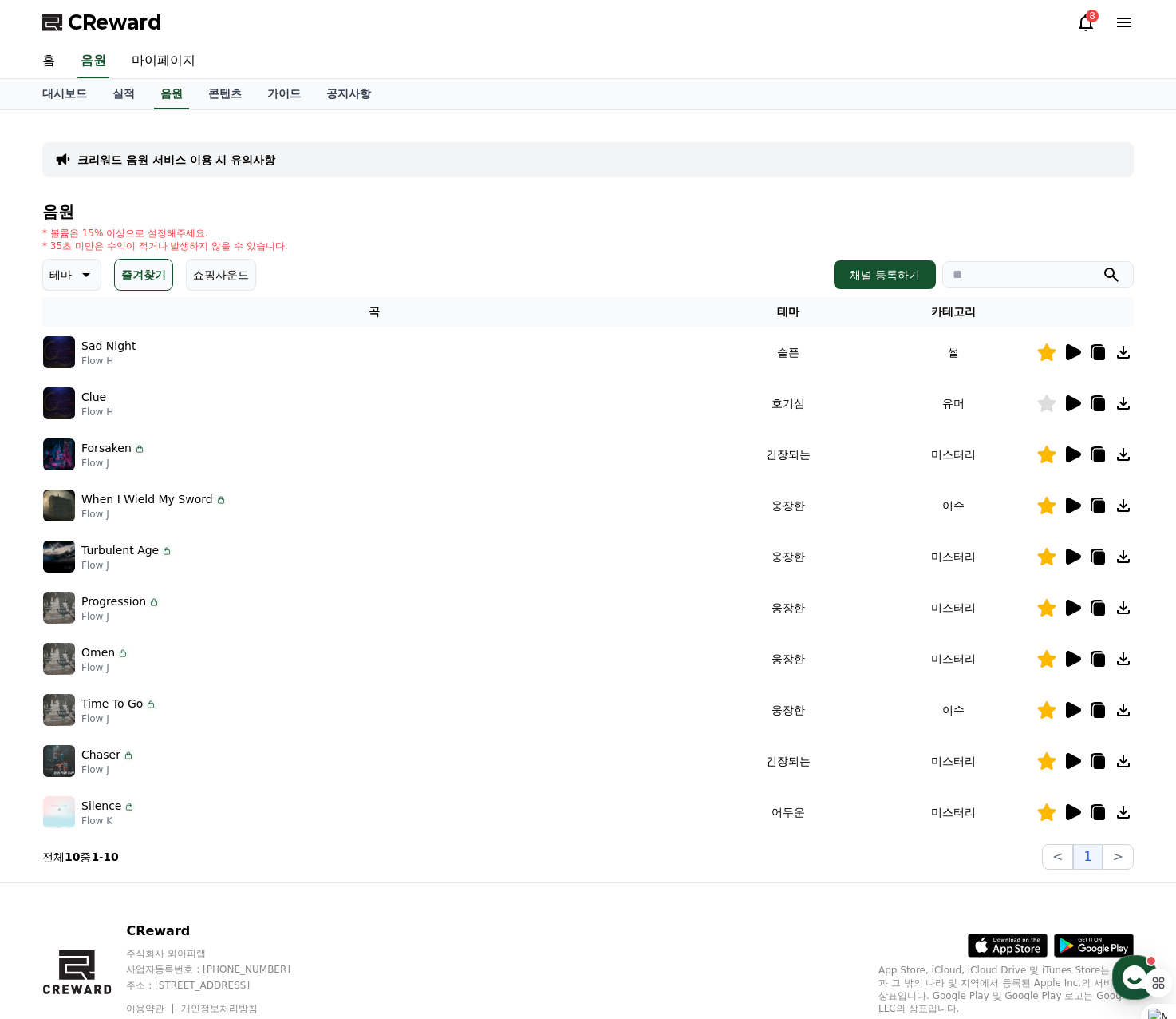
click at [1067, 501] on icon at bounding box center [1073, 505] width 15 height 16
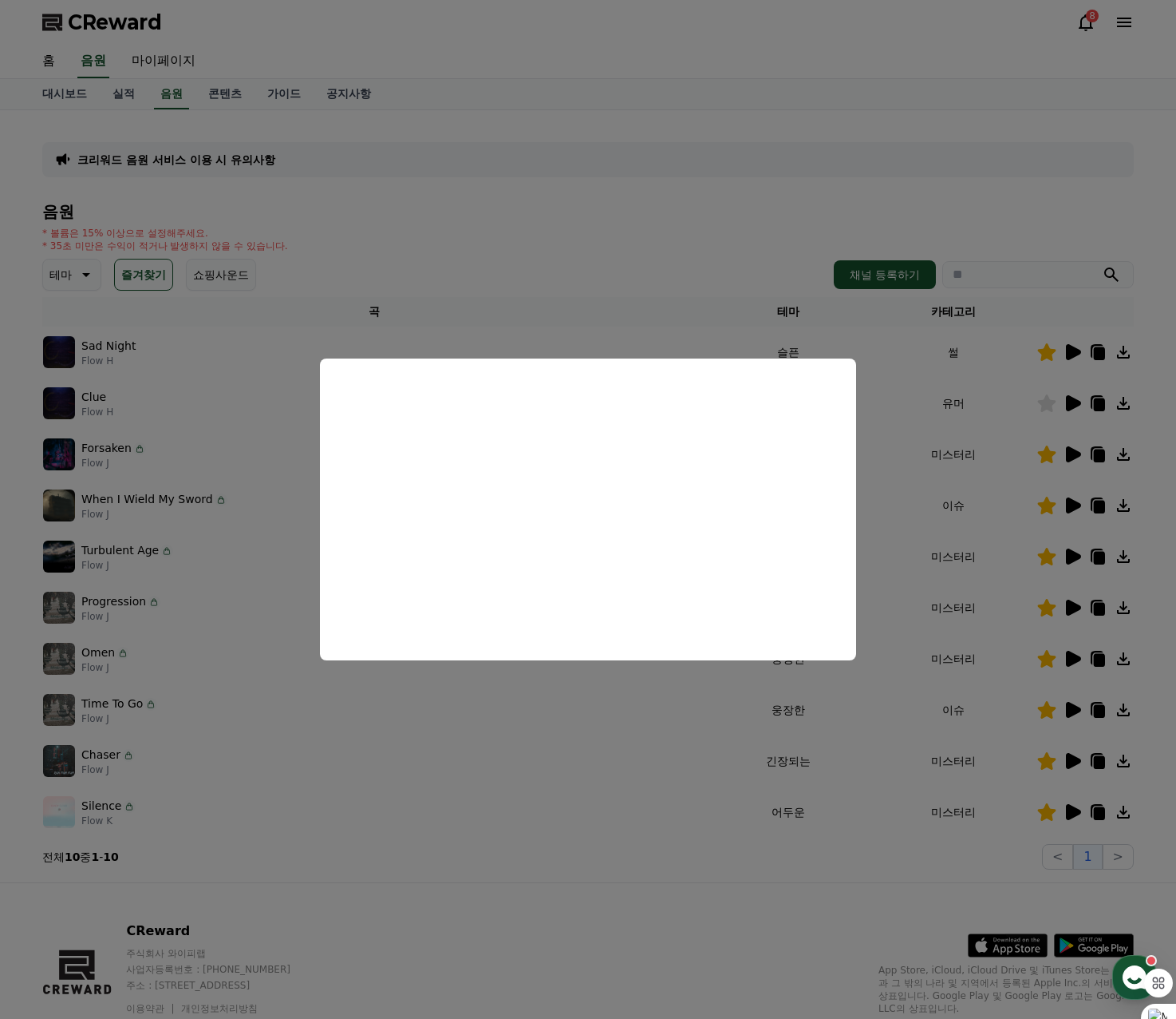
click at [591, 218] on button "close modal" at bounding box center [588, 509] width 1176 height 1019
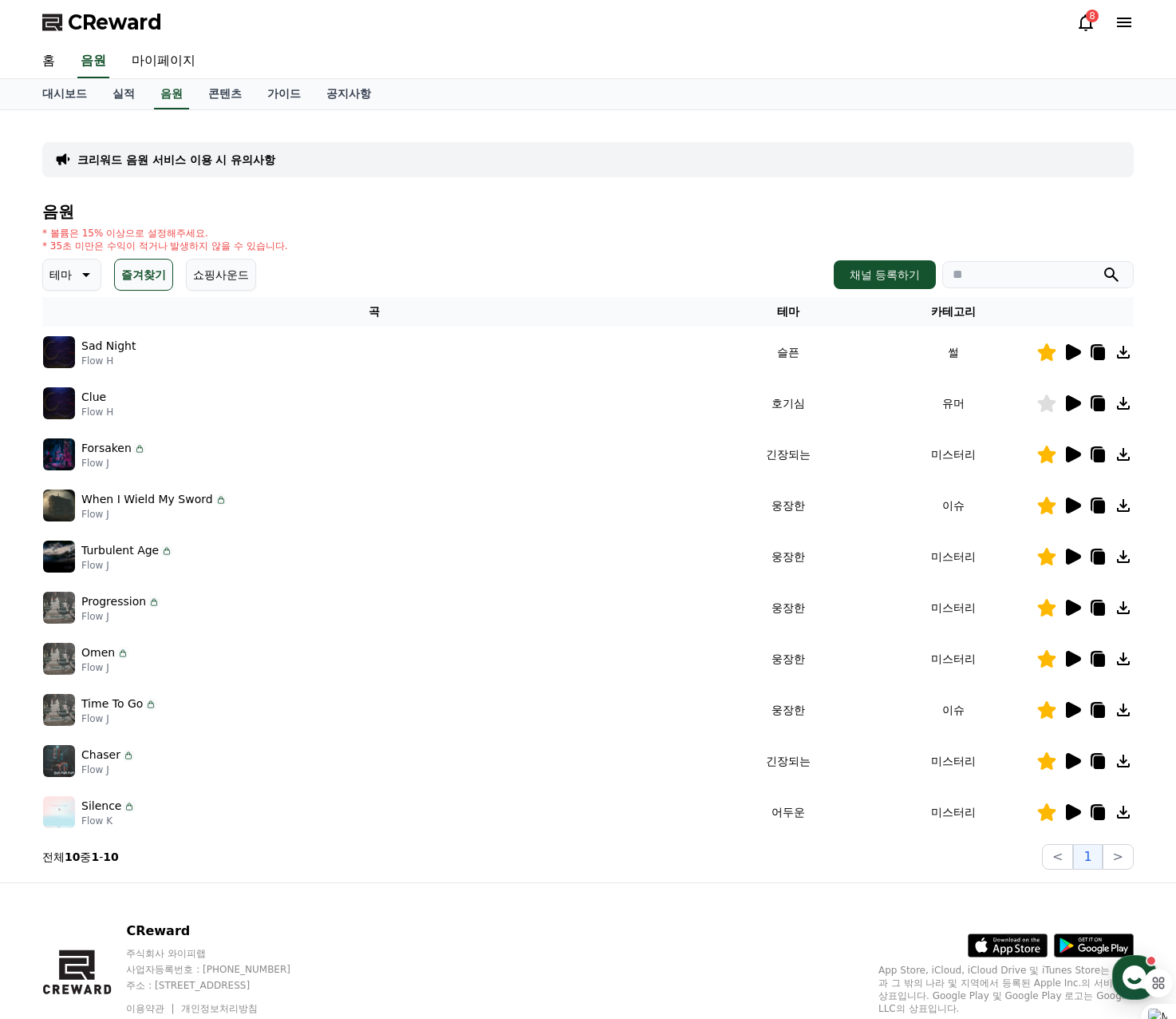
click at [1066, 559] on icon at bounding box center [1073, 557] width 15 height 16
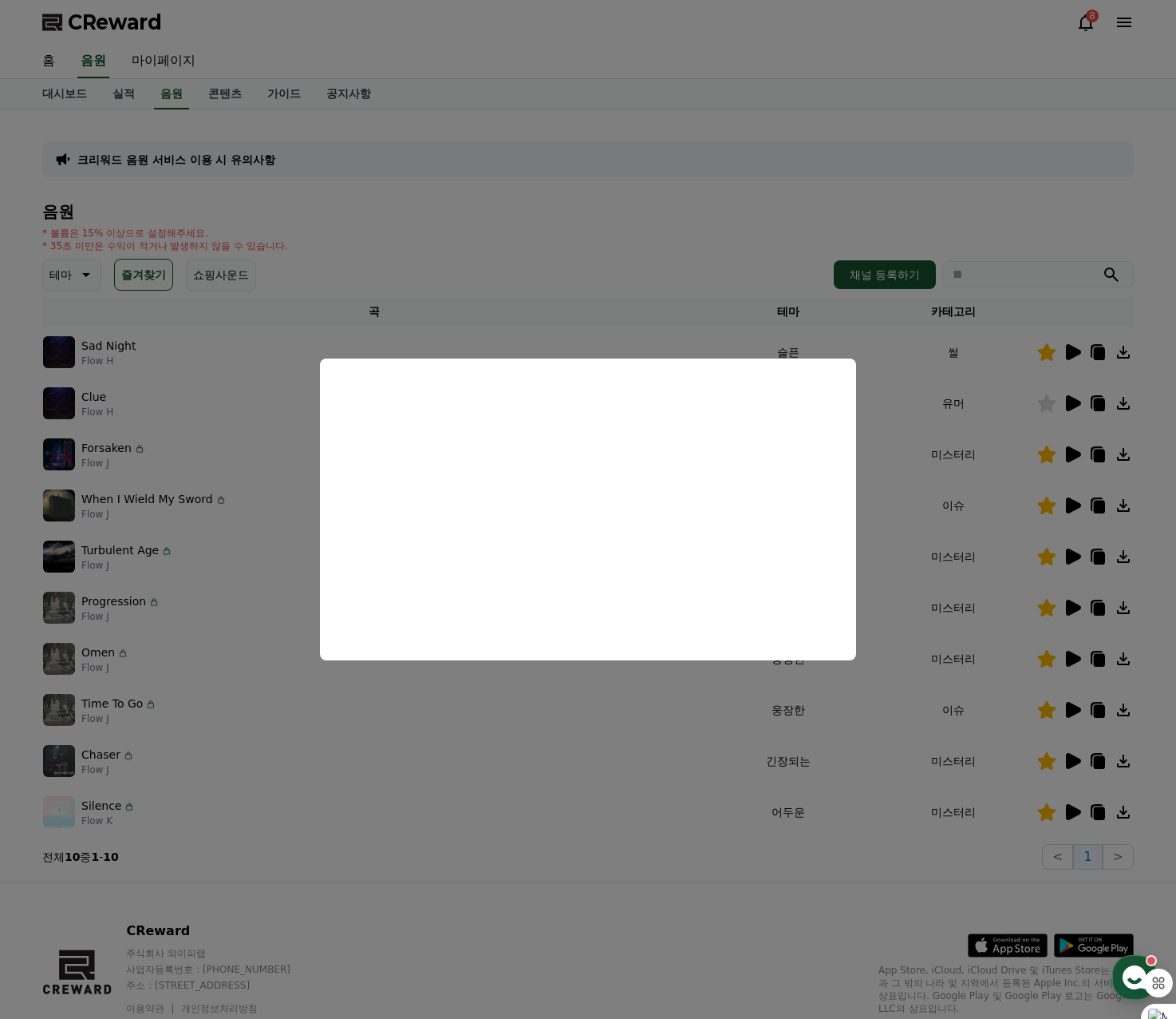
click at [631, 256] on button "close modal" at bounding box center [588, 509] width 1176 height 1019
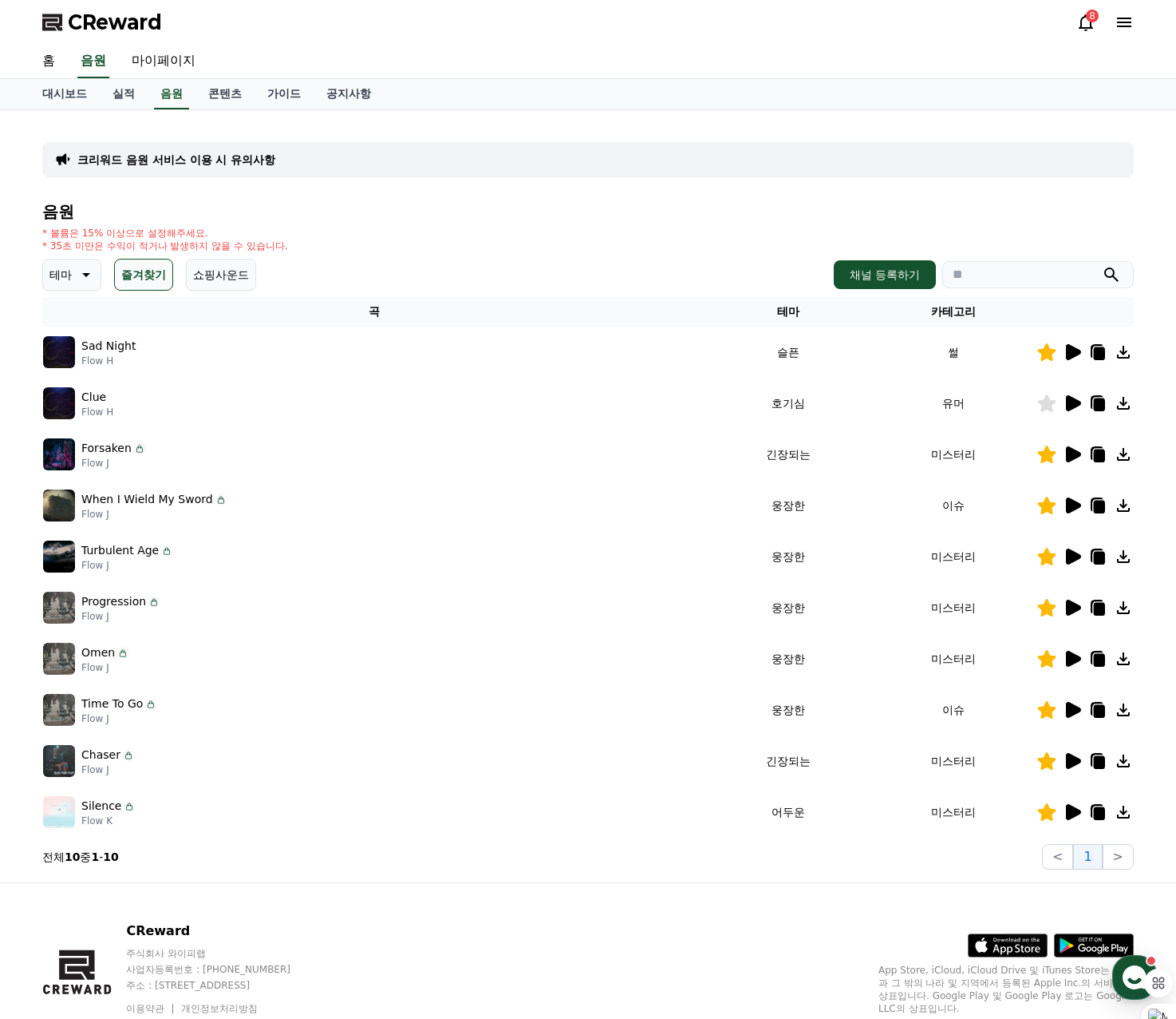
click at [1070, 611] on icon at bounding box center [1073, 608] width 15 height 16
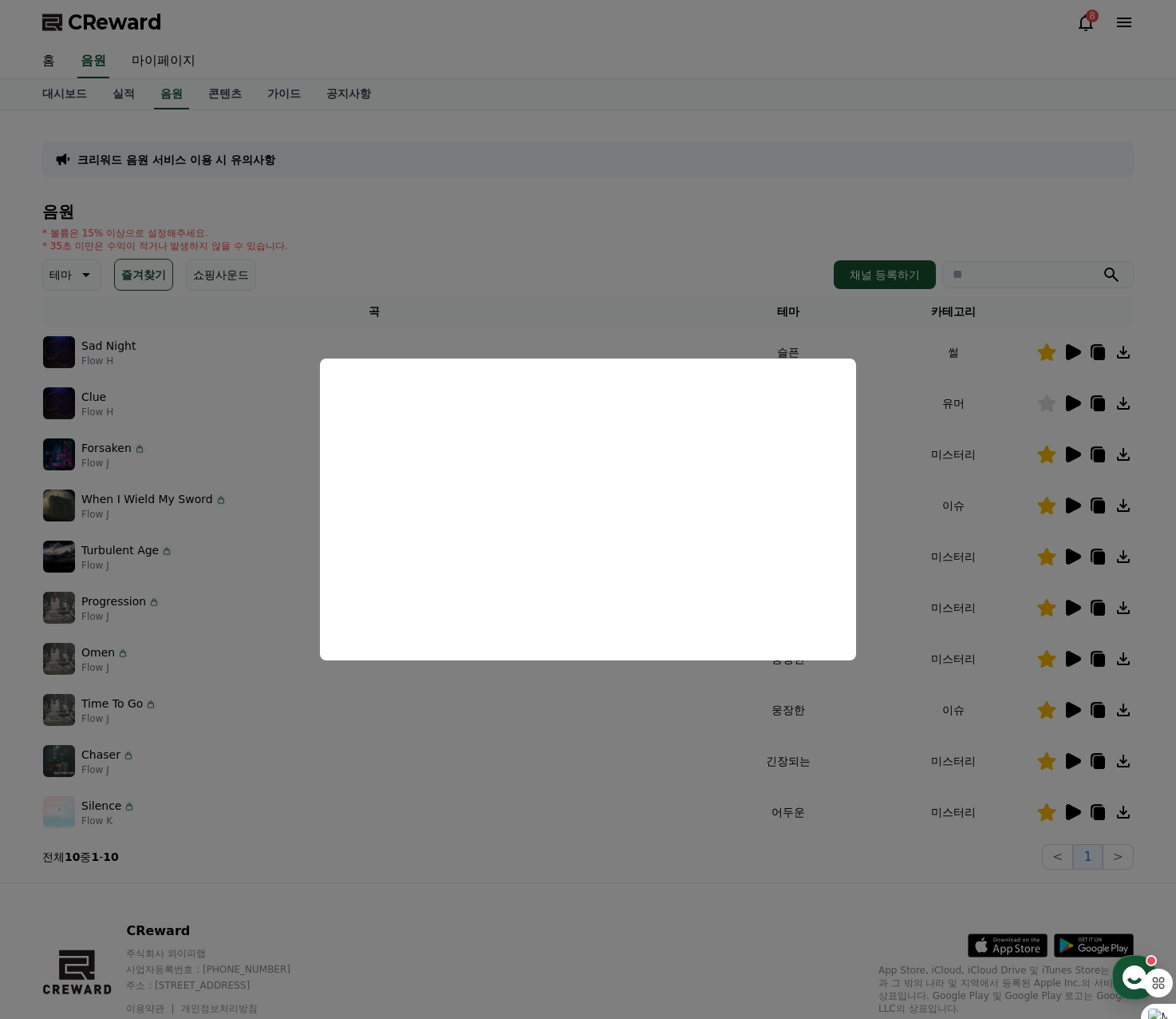
click at [656, 208] on button "close modal" at bounding box center [588, 509] width 1176 height 1019
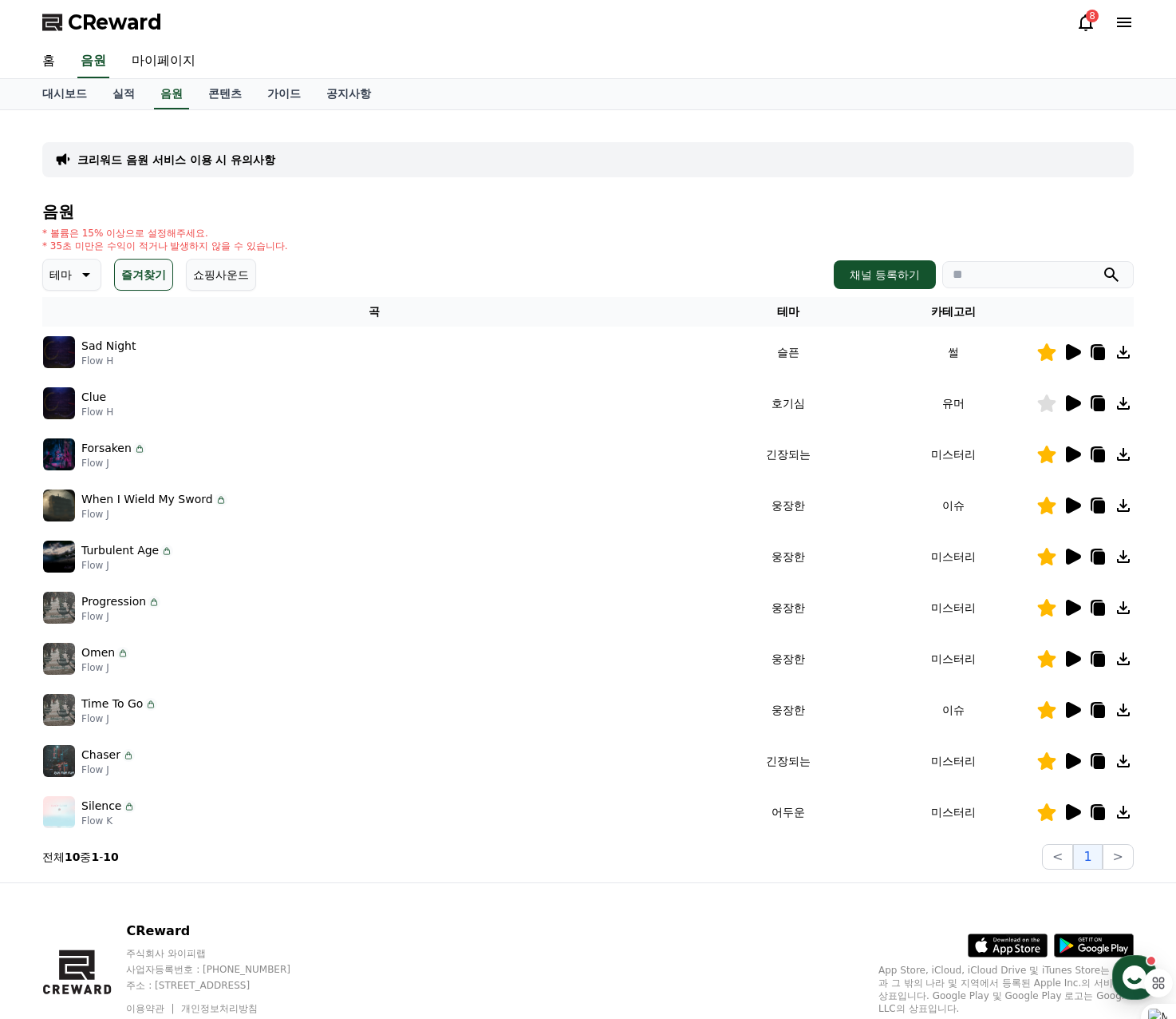
click at [1065, 657] on icon at bounding box center [1072, 658] width 19 height 19
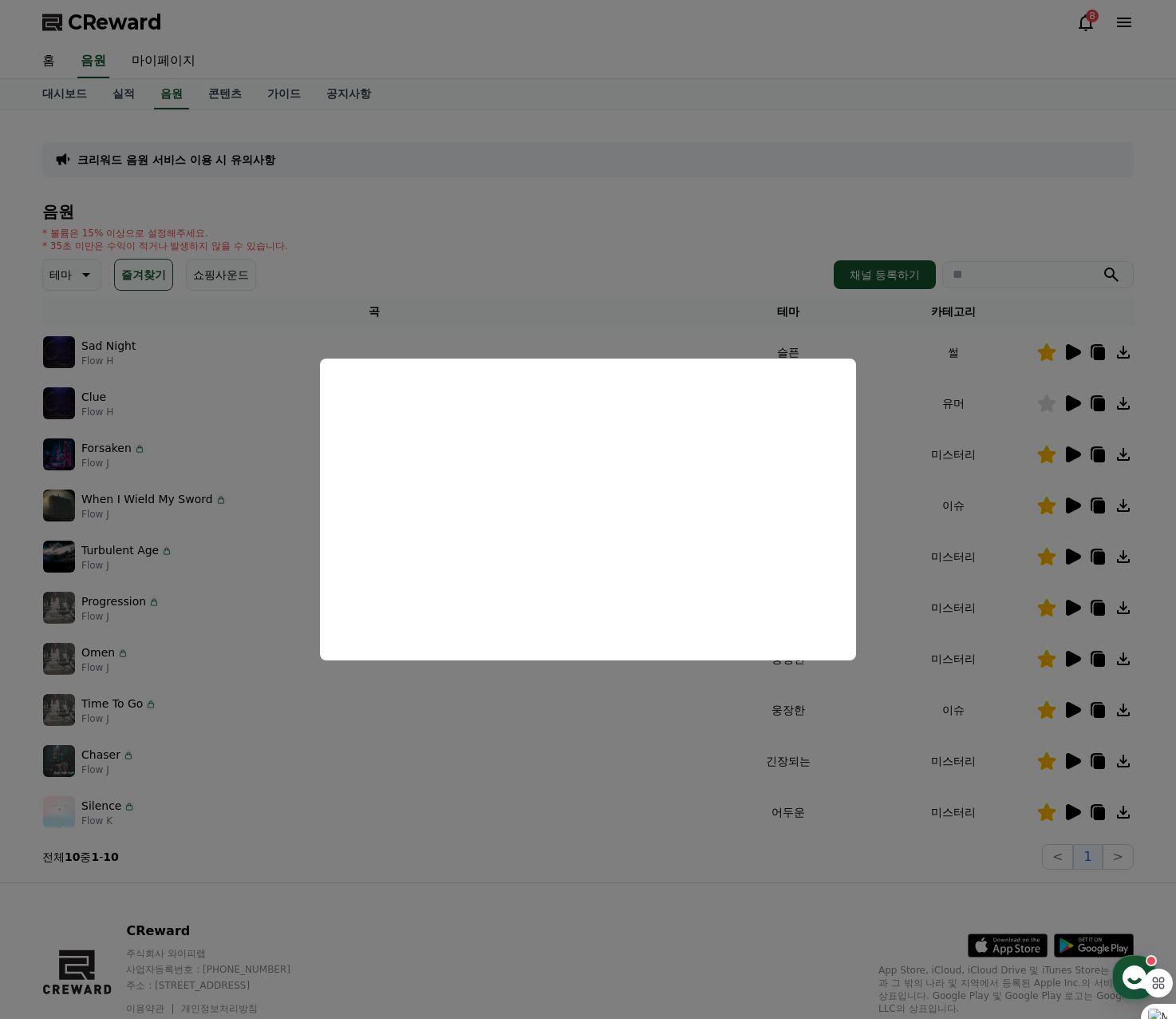
click at [615, 259] on button "close modal" at bounding box center [588, 509] width 1176 height 1019
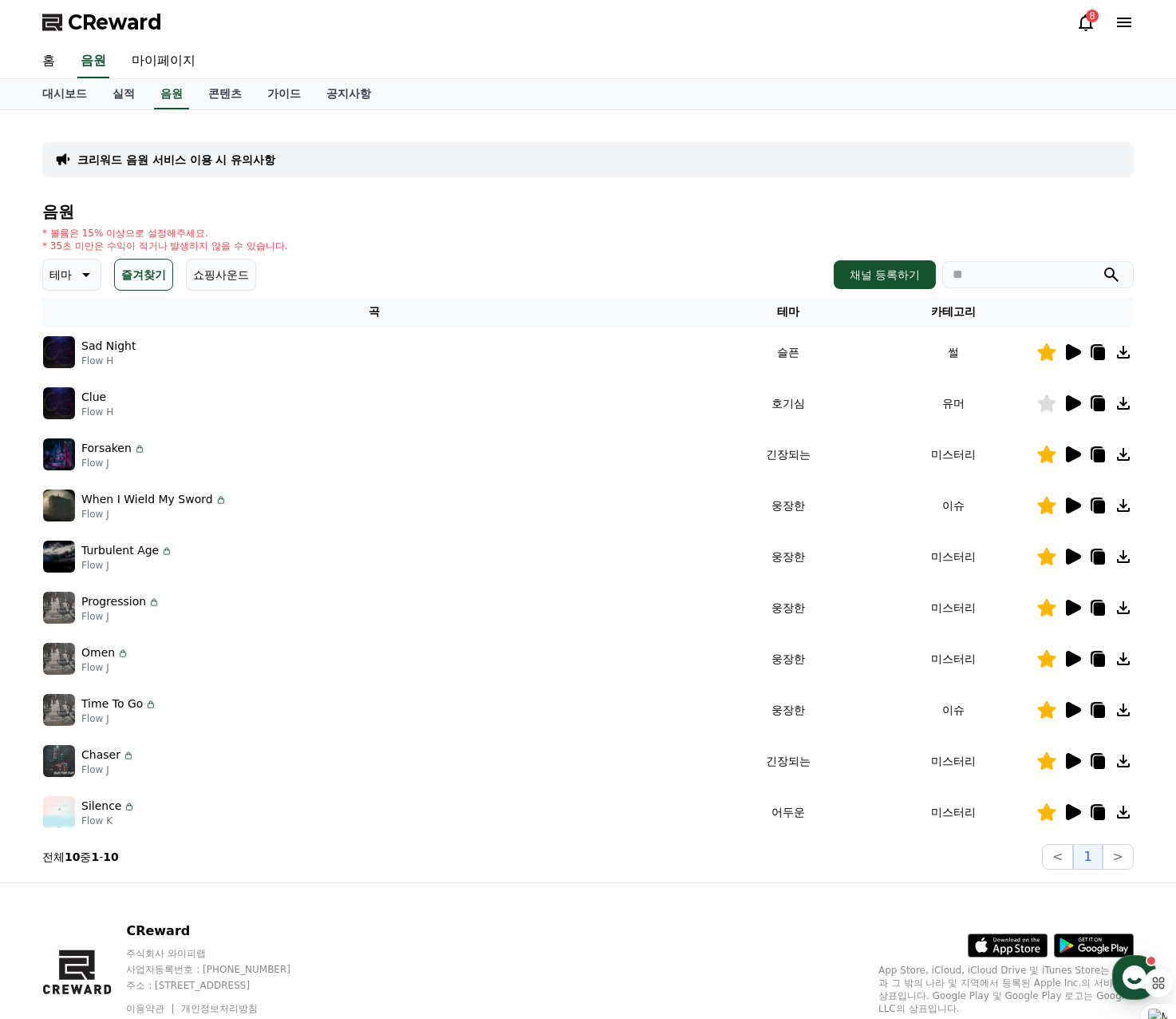
click at [1075, 714] on icon at bounding box center [1073, 710] width 15 height 16
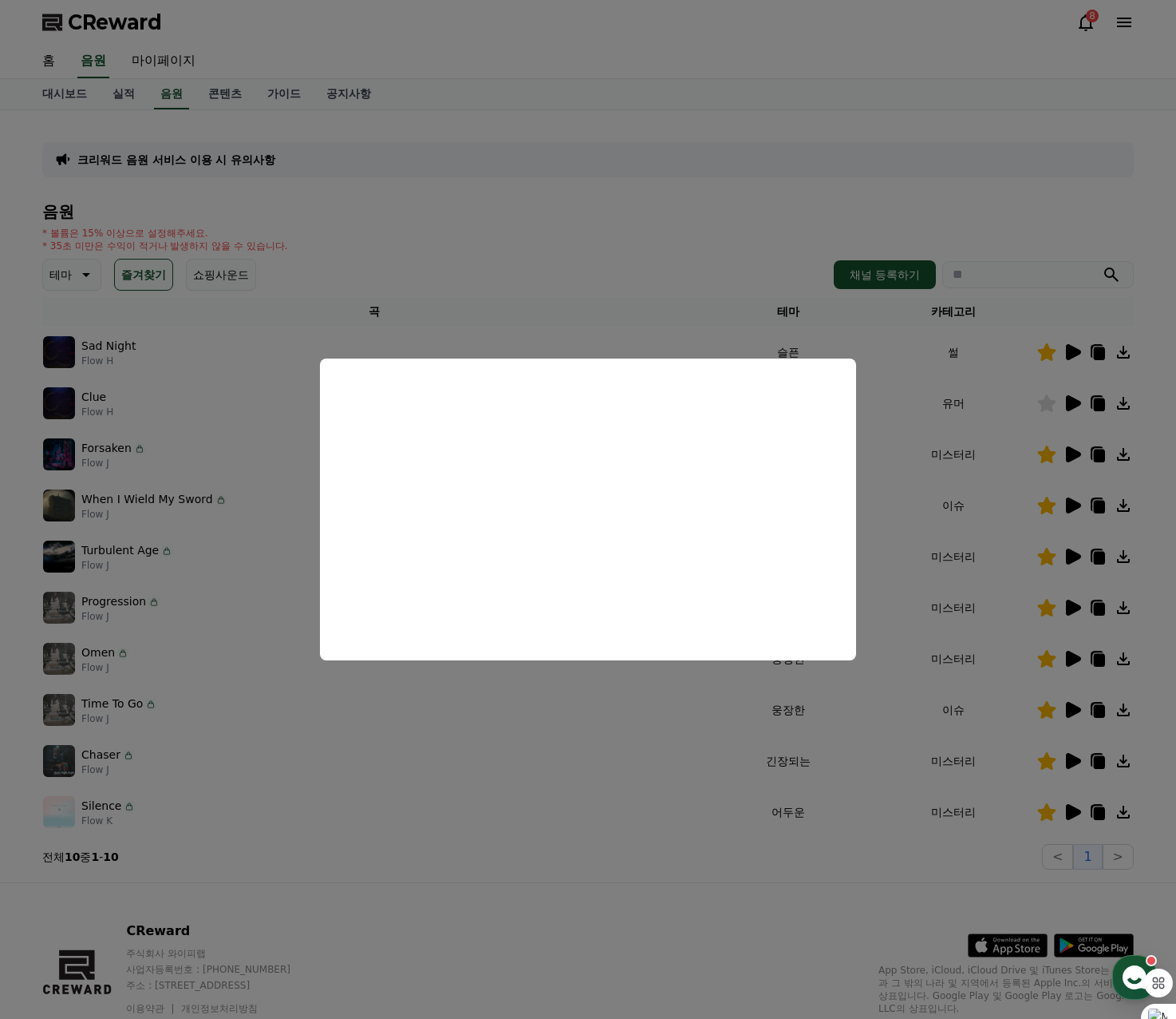
click at [596, 219] on button "close modal" at bounding box center [588, 509] width 1176 height 1019
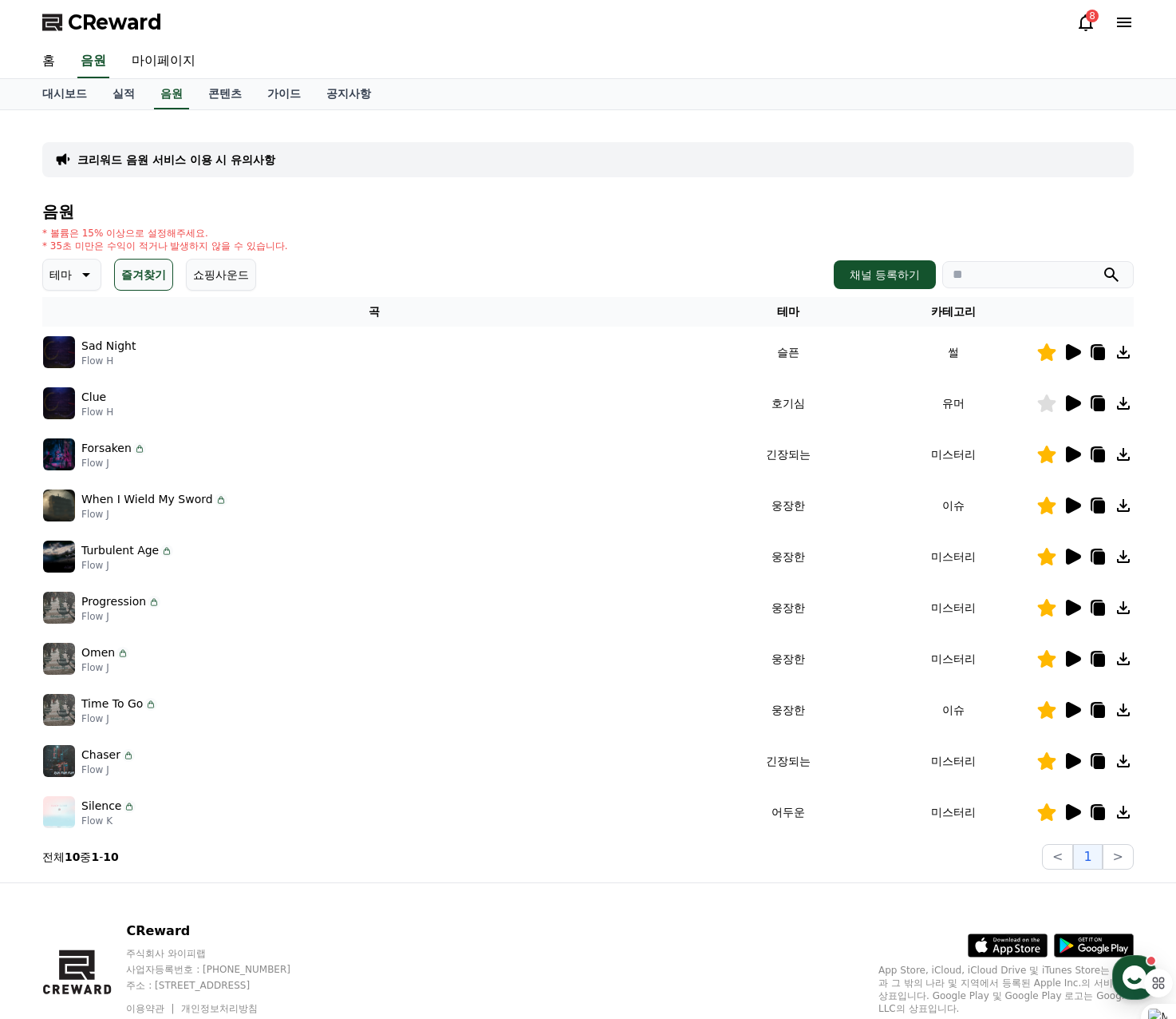
click at [1071, 759] on icon at bounding box center [1073, 761] width 15 height 16
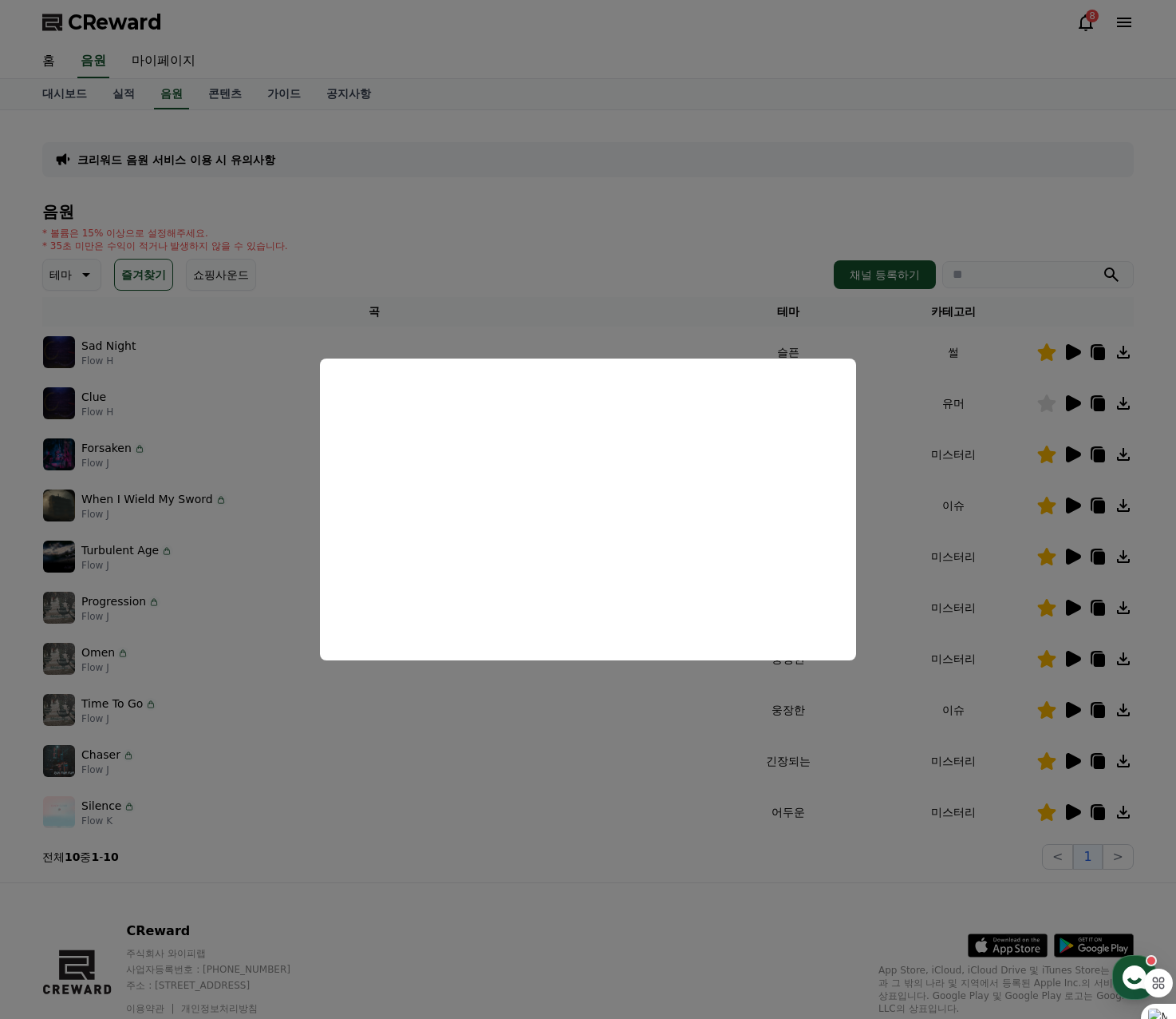
click at [616, 259] on button "close modal" at bounding box center [588, 509] width 1176 height 1019
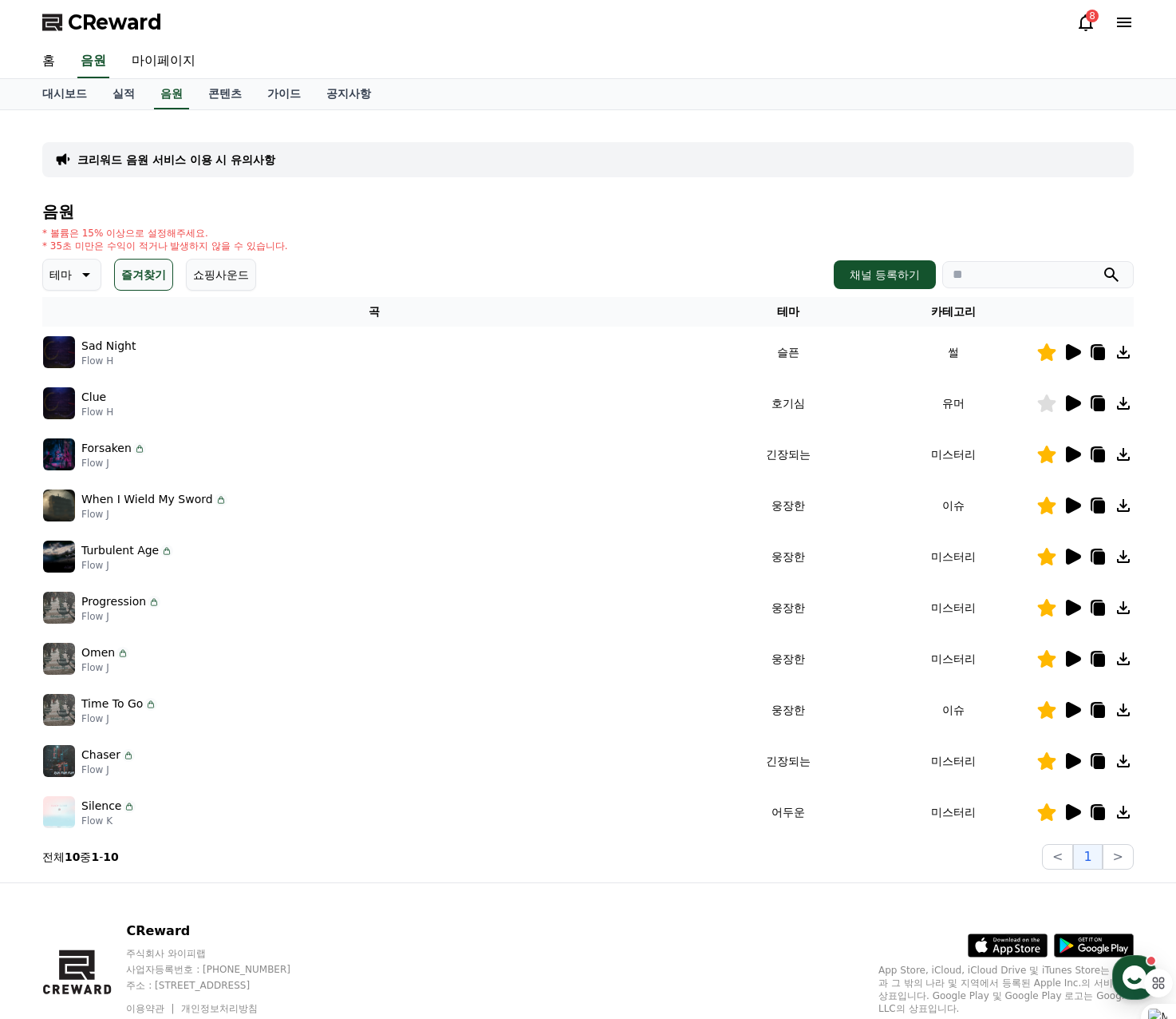
click at [1066, 557] on icon at bounding box center [1073, 557] width 15 height 16
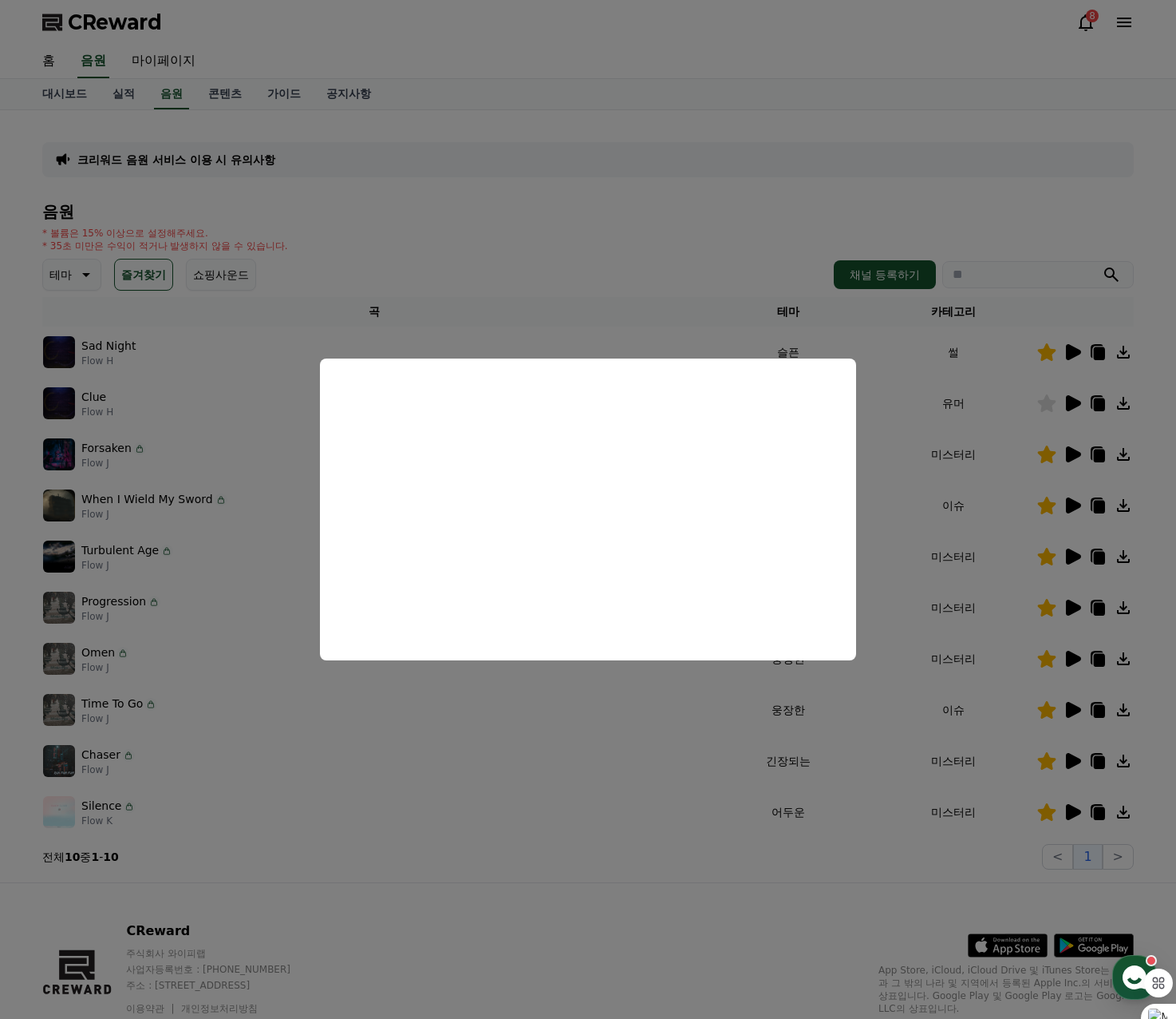
click at [589, 249] on button "close modal" at bounding box center [588, 509] width 1176 height 1019
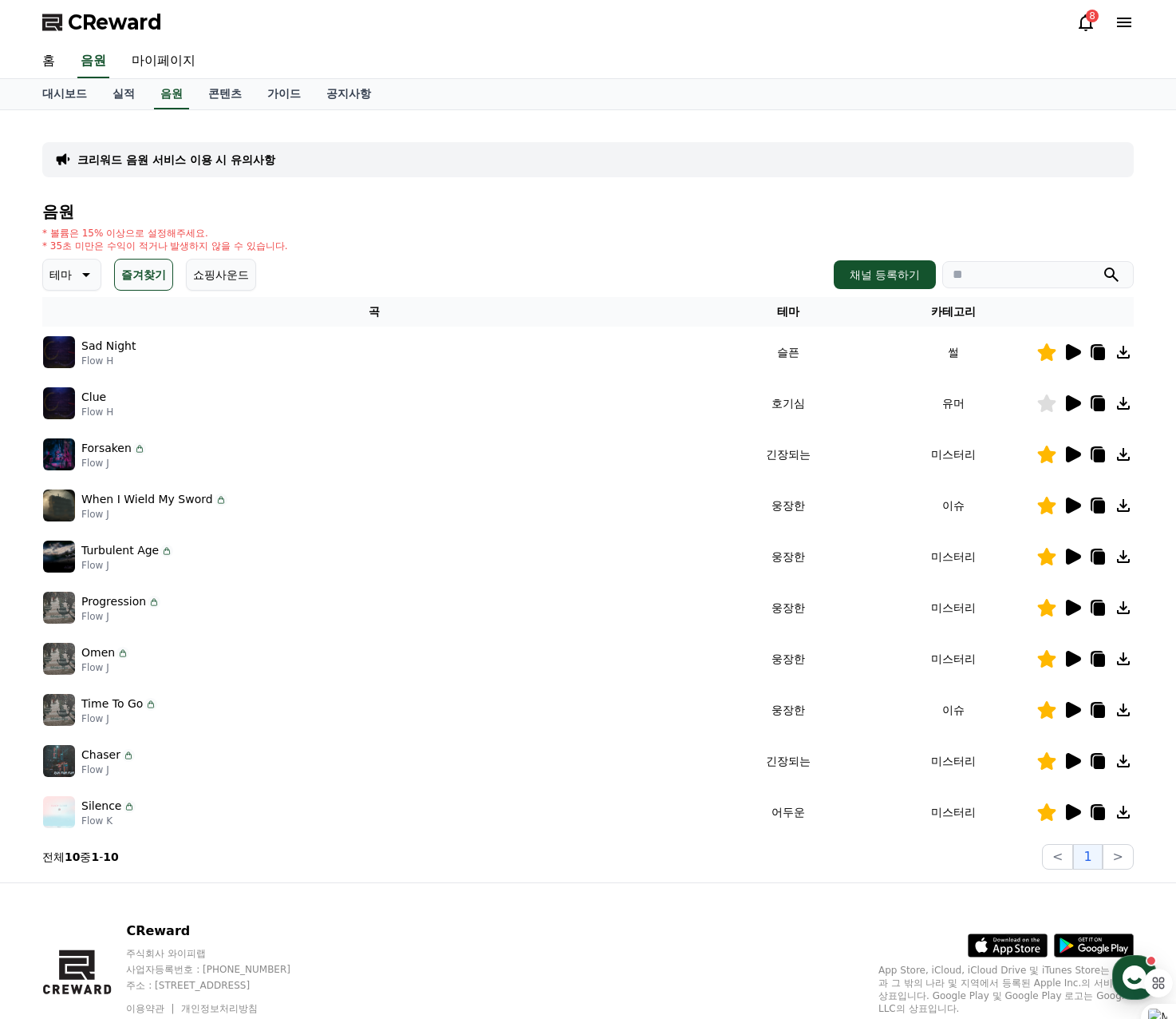
click at [1067, 506] on icon at bounding box center [1073, 505] width 15 height 16
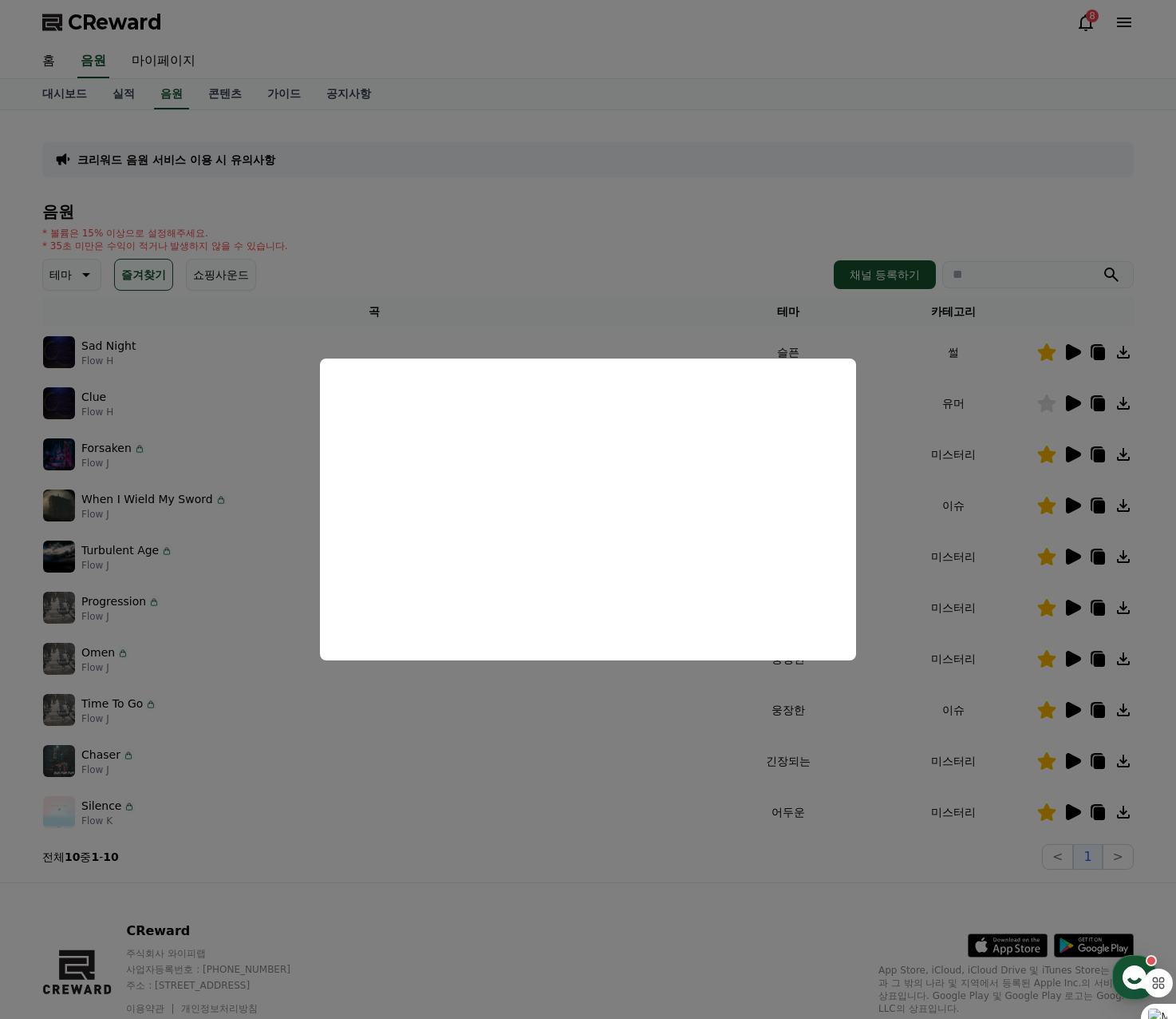
click at [607, 239] on button "close modal" at bounding box center [588, 509] width 1176 height 1019
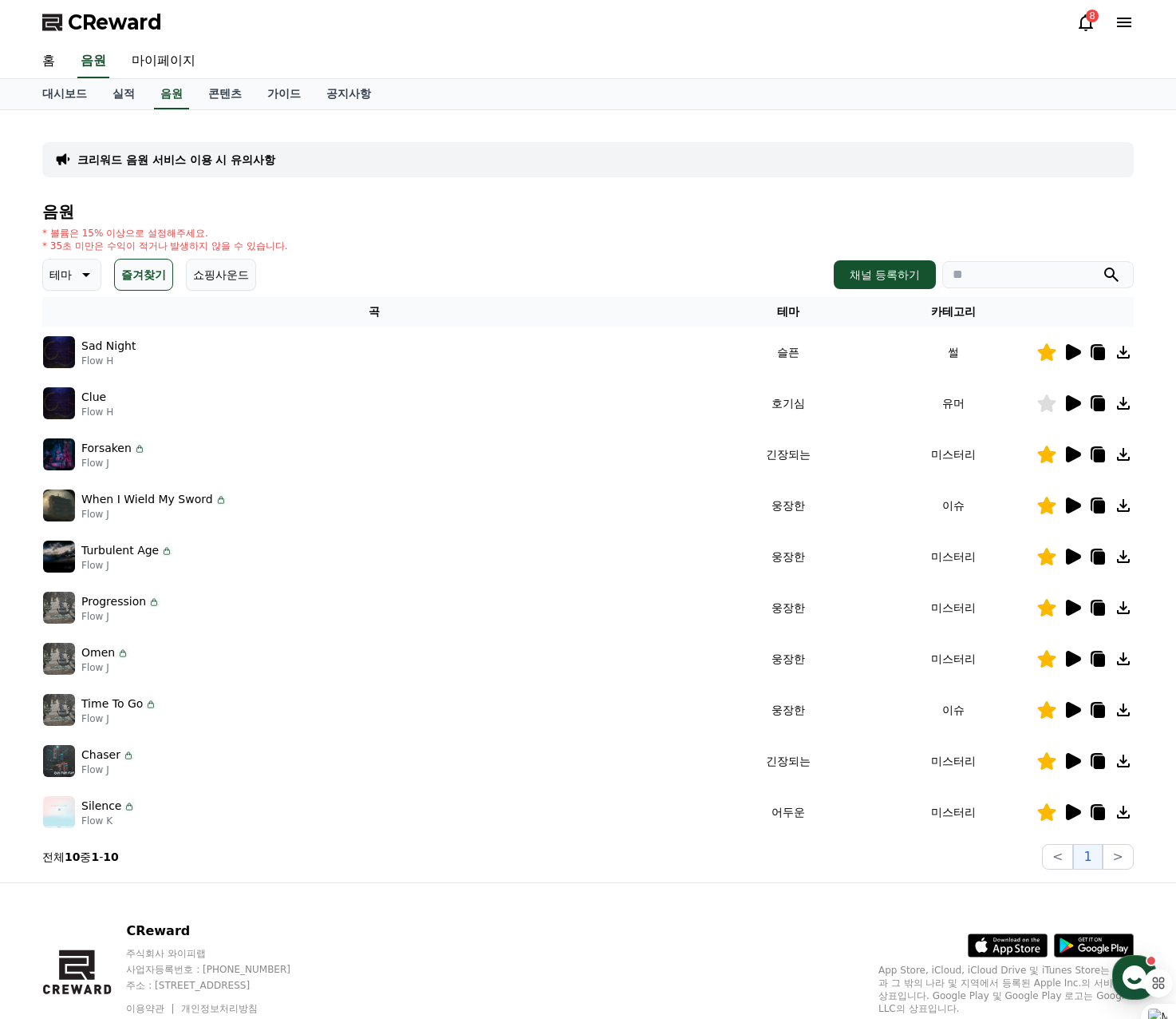
click at [1066, 346] on icon at bounding box center [1072, 352] width 19 height 19
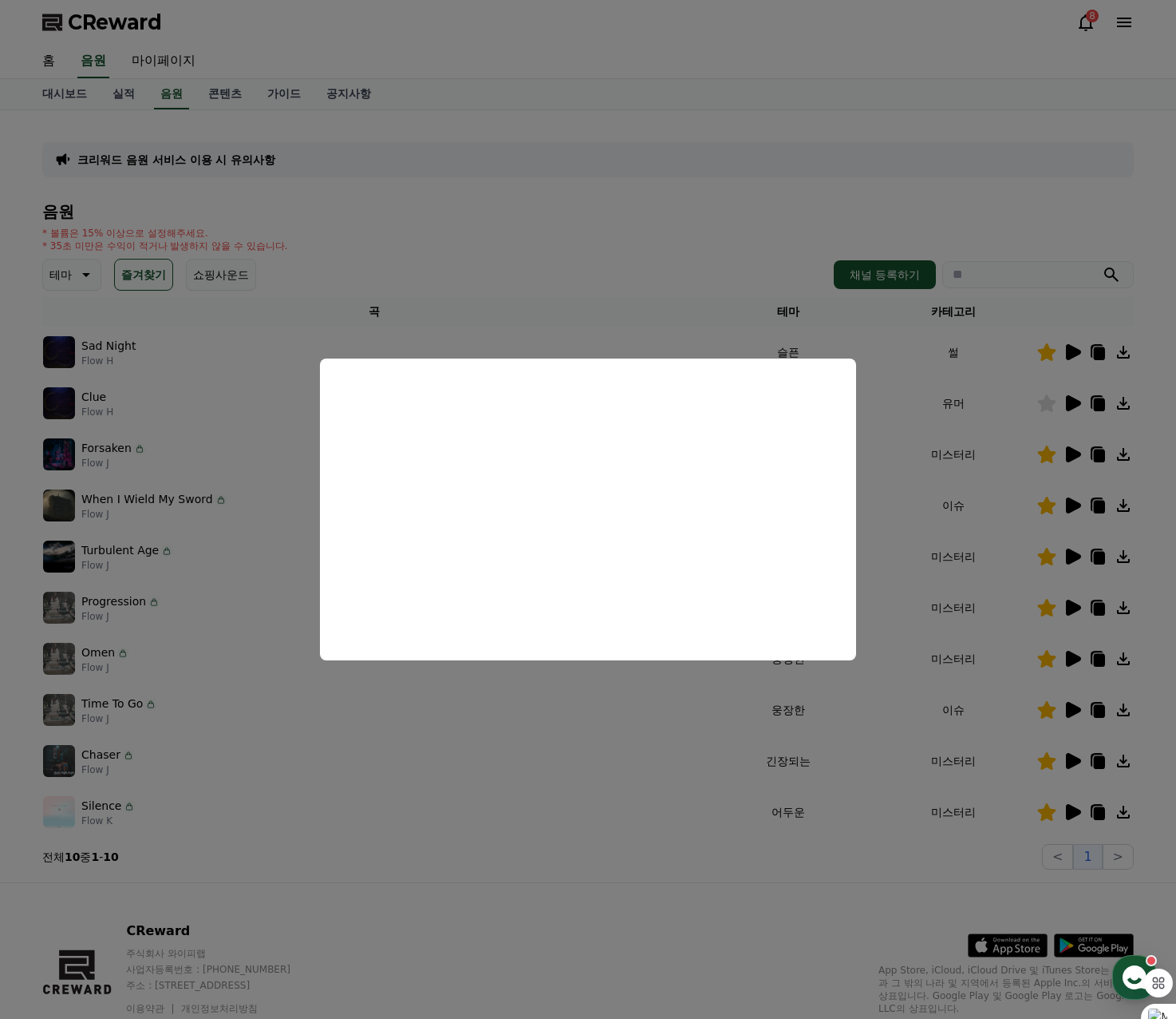
click at [594, 238] on button "close modal" at bounding box center [588, 509] width 1176 height 1019
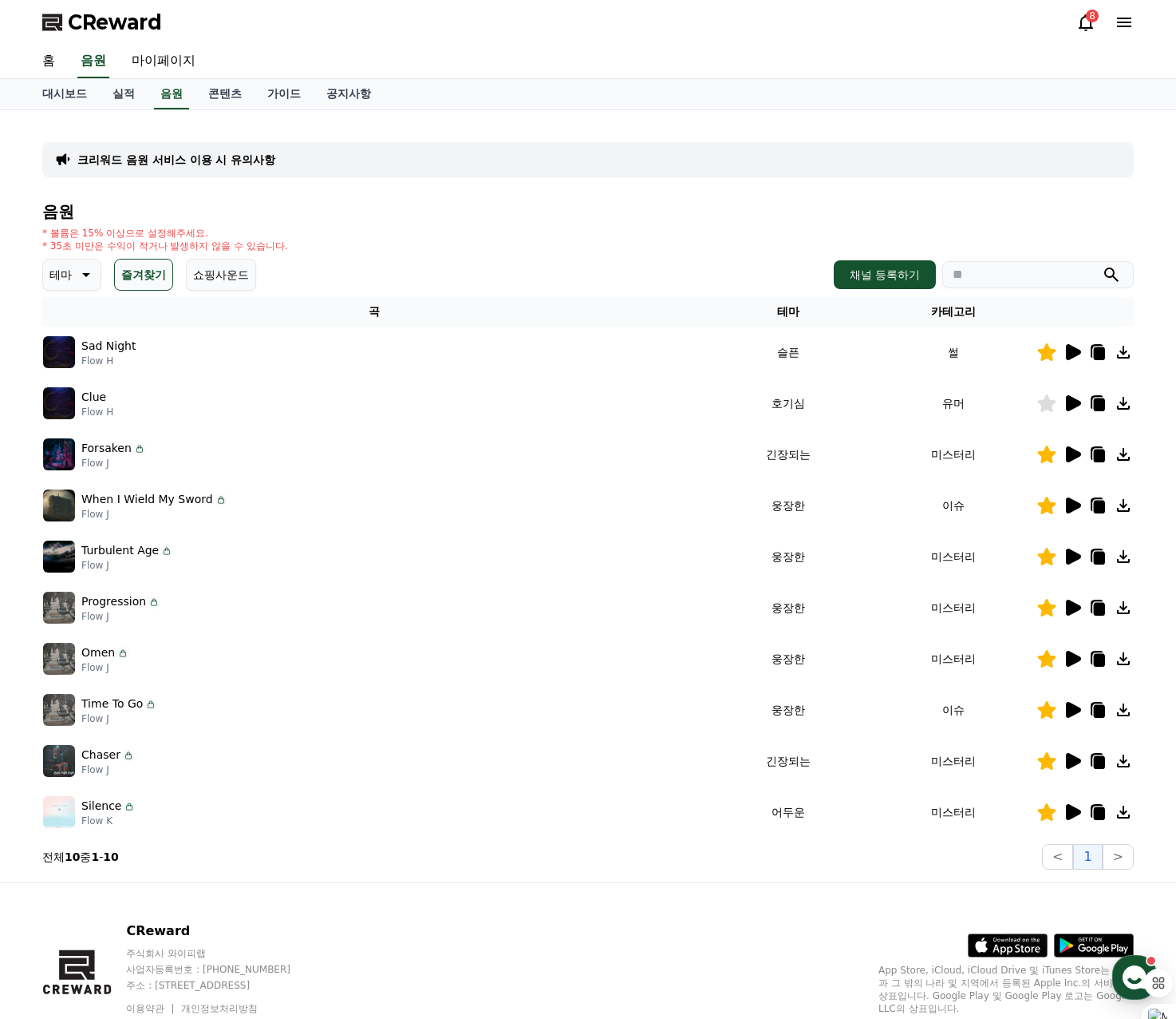
click at [203, 163] on p "크리워드 음원 서비스 이용 시 유의사항" at bounding box center [176, 159] width 198 height 16
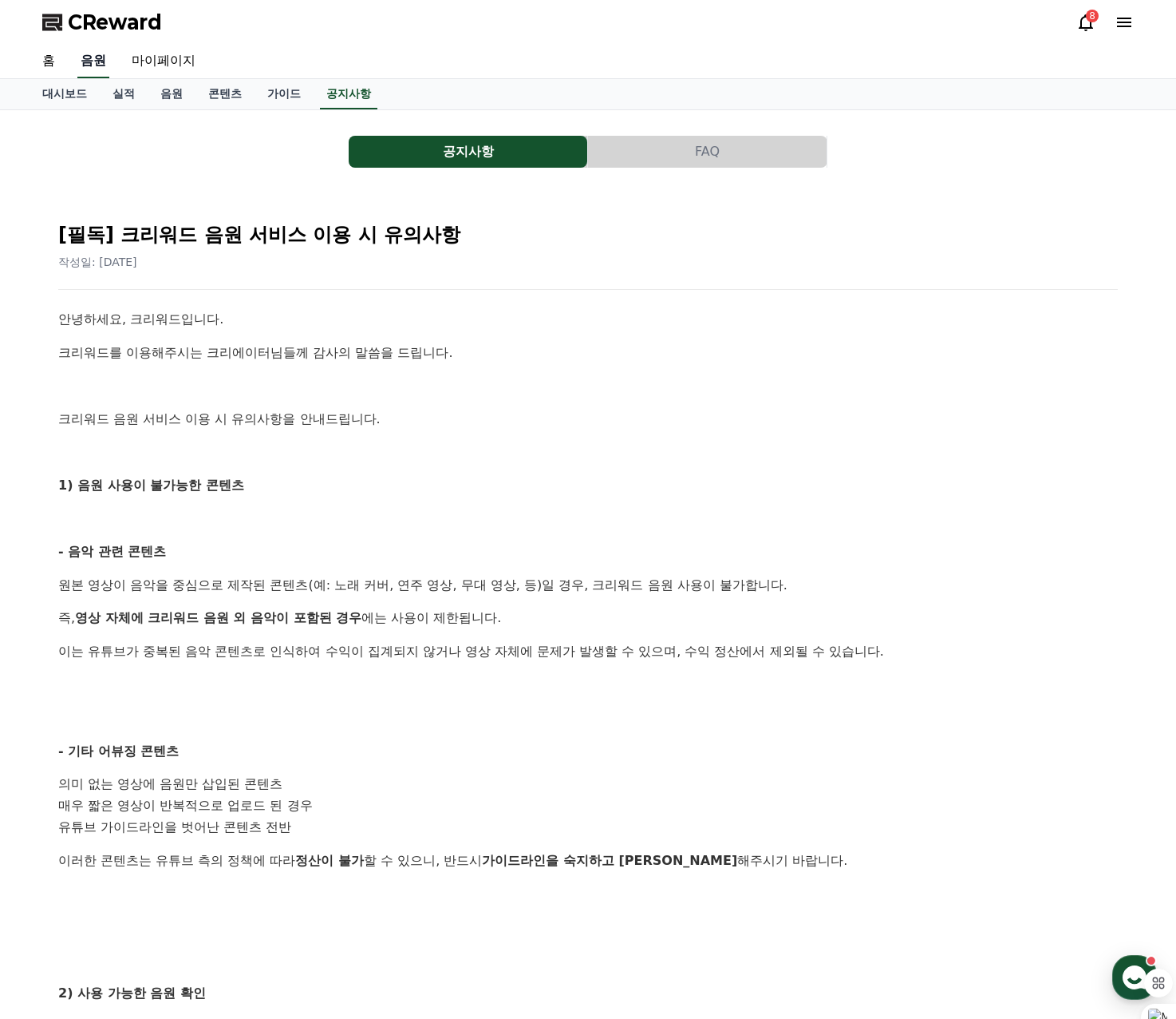
click at [91, 52] on link "음원" at bounding box center [94, 62] width 32 height 34
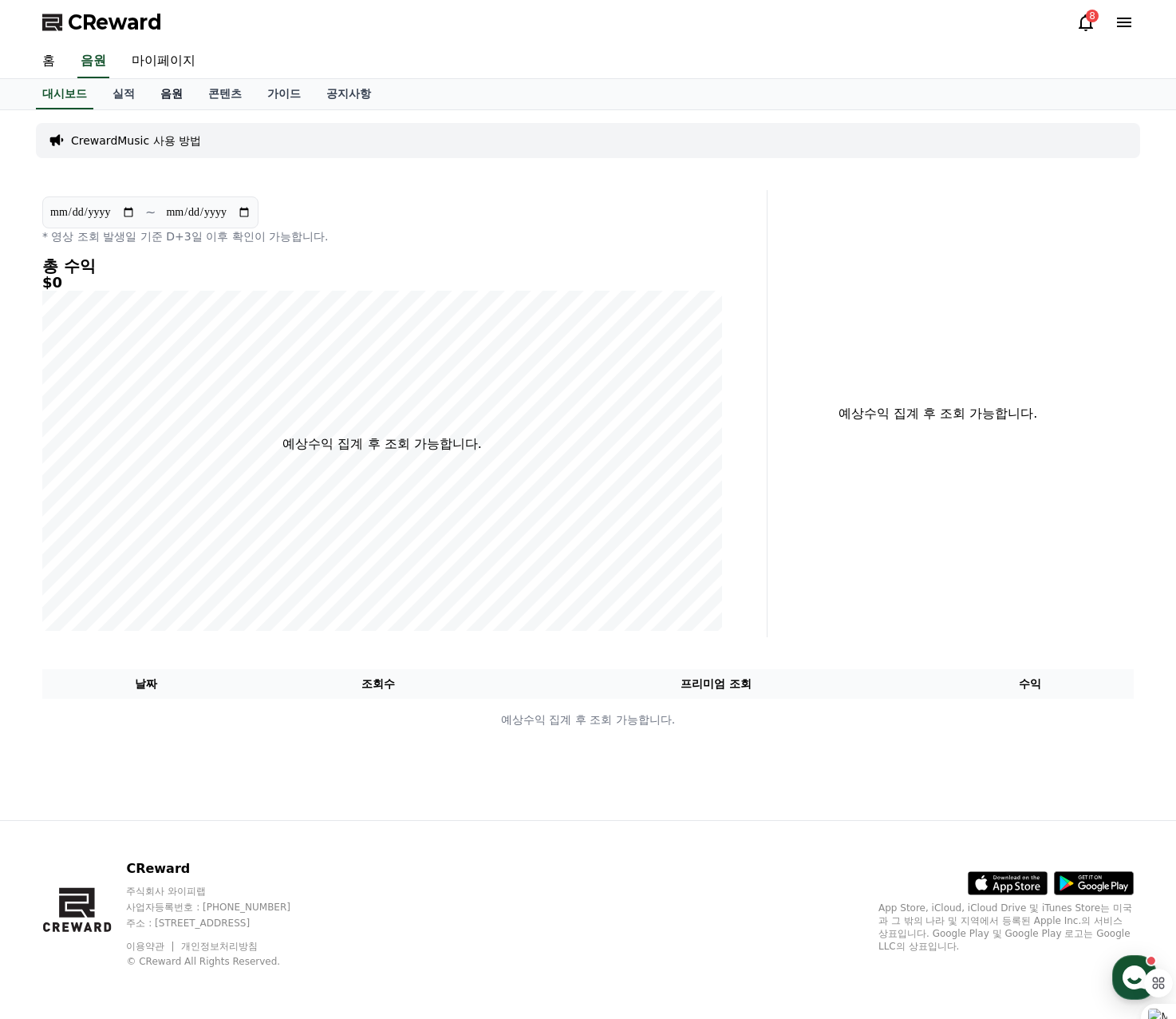
click at [159, 98] on link "음원" at bounding box center [171, 94] width 48 height 30
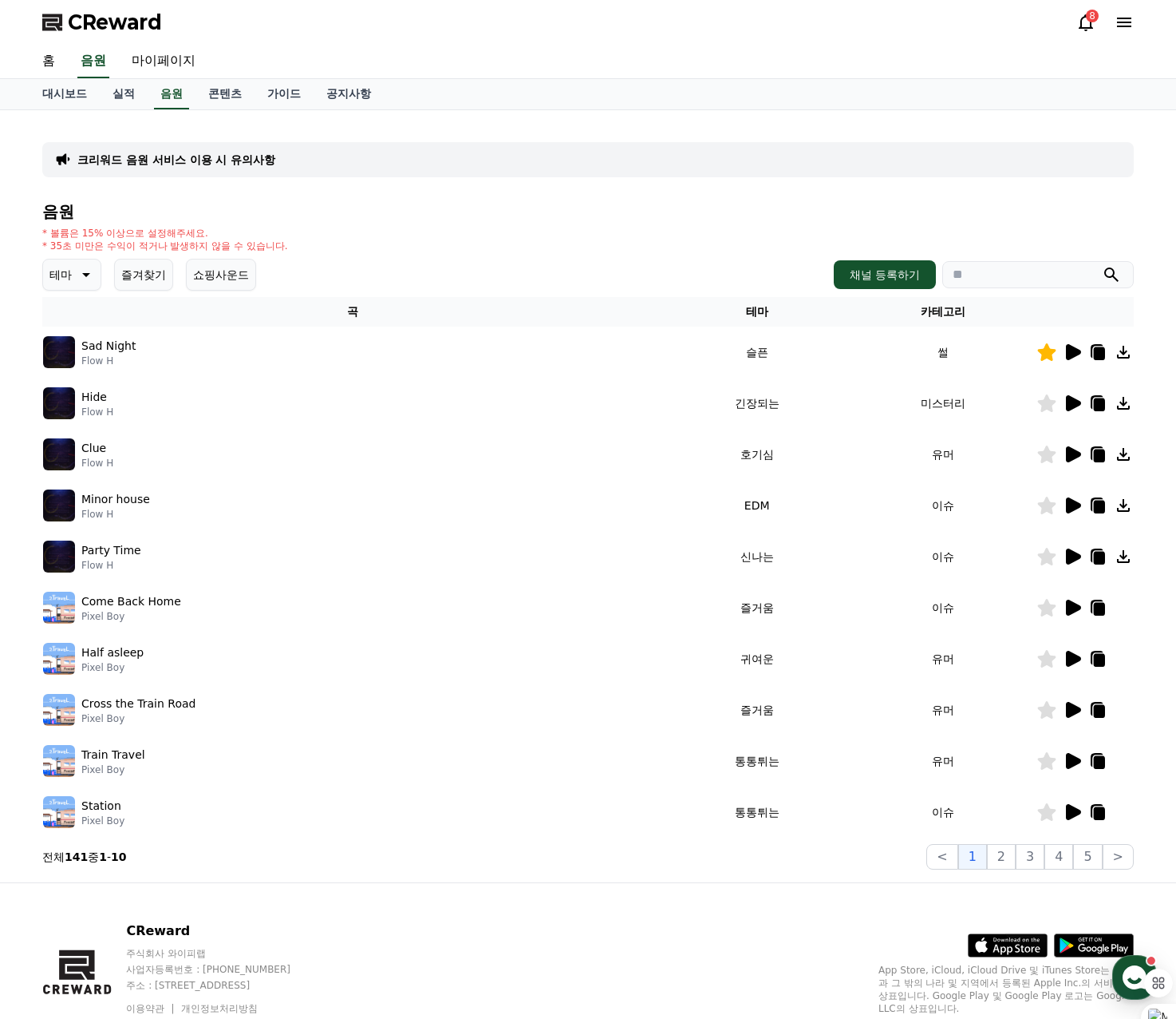
click at [988, 282] on input "search" at bounding box center [1039, 274] width 191 height 27
paste input "********"
type input "********"
click at [1102, 265] on button "submit" at bounding box center [1111, 274] width 19 height 19
